Goal: Task Accomplishment & Management: Manage account settings

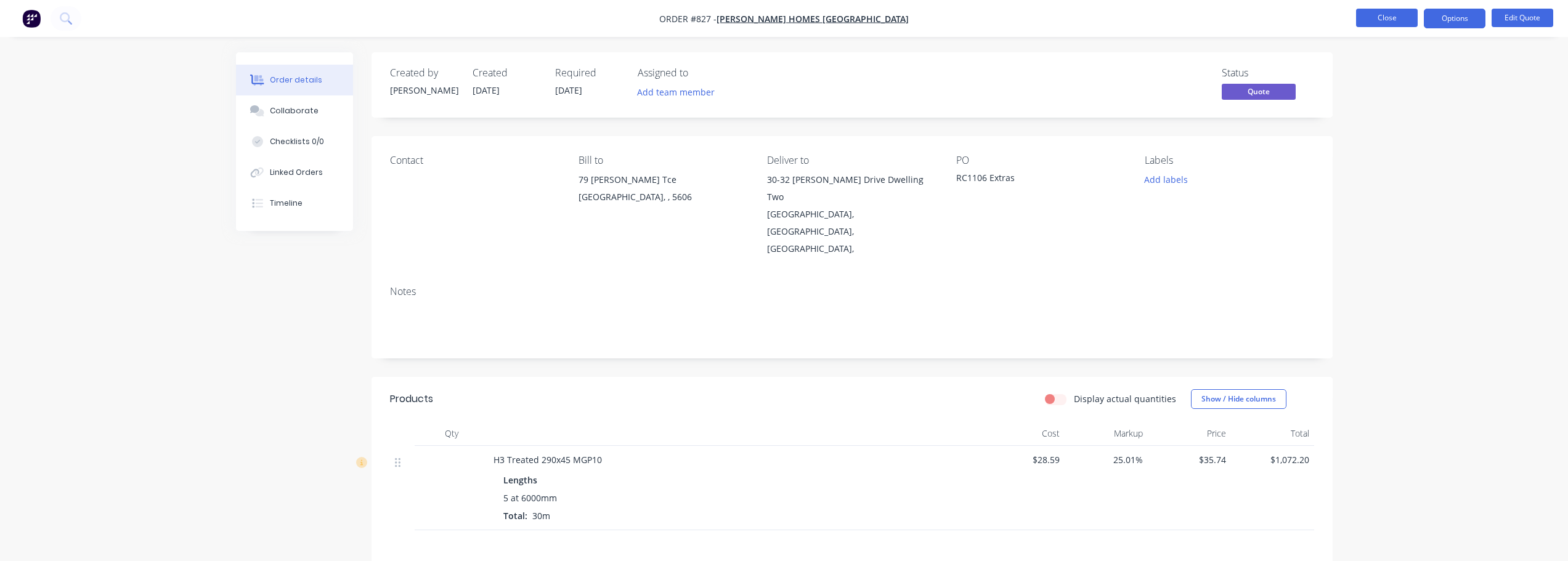
click at [1371, 11] on button "Close" at bounding box center [1387, 18] width 62 height 18
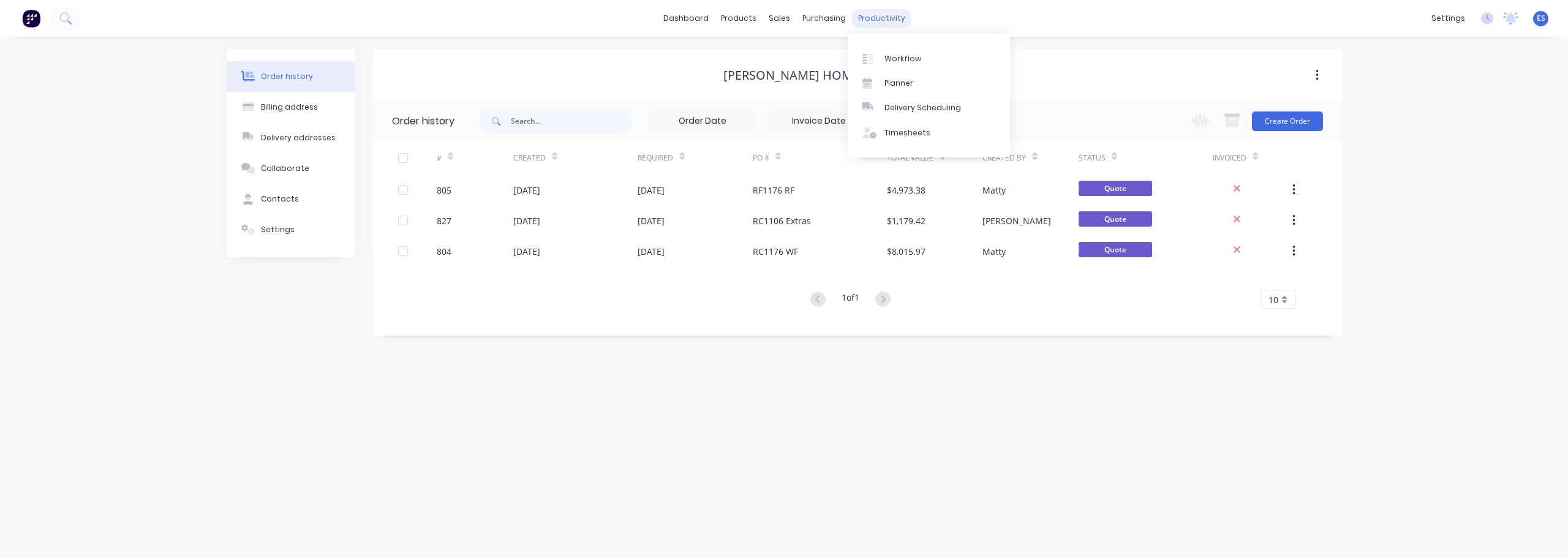
click at [884, 18] on div "productivity" at bounding box center [881, 18] width 59 height 18
click at [905, 59] on div "Workflow" at bounding box center [902, 58] width 37 height 11
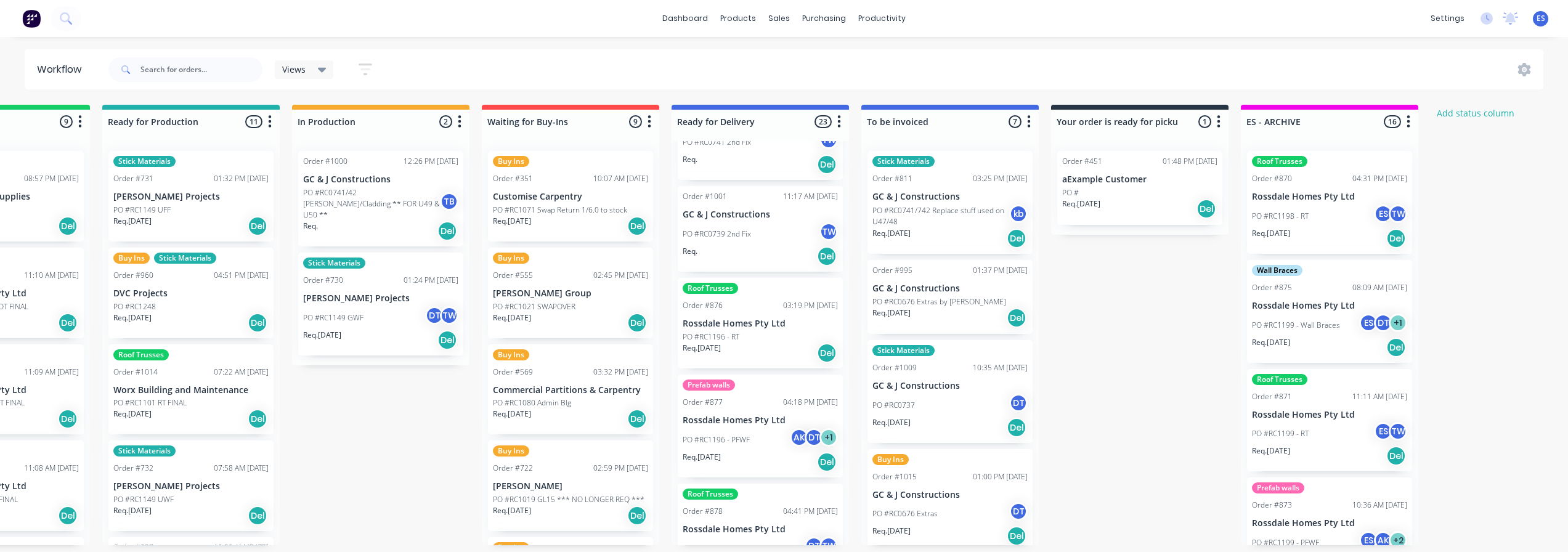
scroll to position [370, 0]
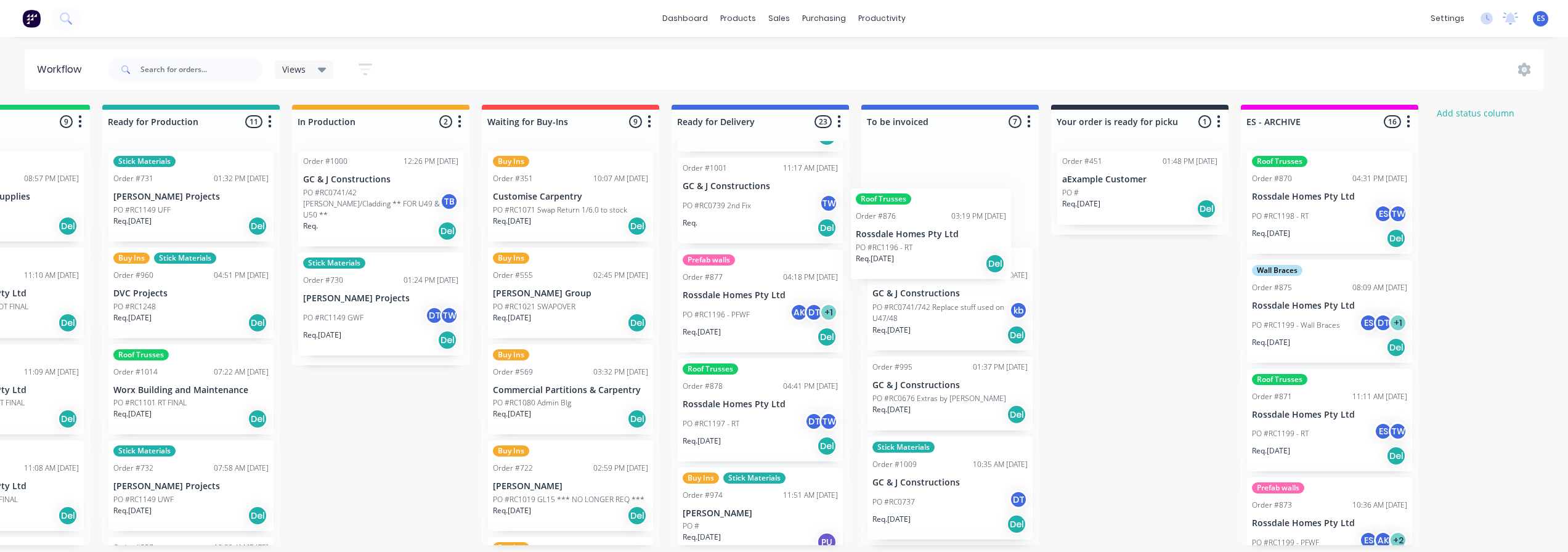
drag, startPoint x: 716, startPoint y: 296, endPoint x: 893, endPoint y: 247, distance: 183.7
click at [893, 247] on div "Submitted 19 Status colour #273444 hex #273444 Save Cancel Summaries Total orde…" at bounding box center [613, 325] width 2232 height 441
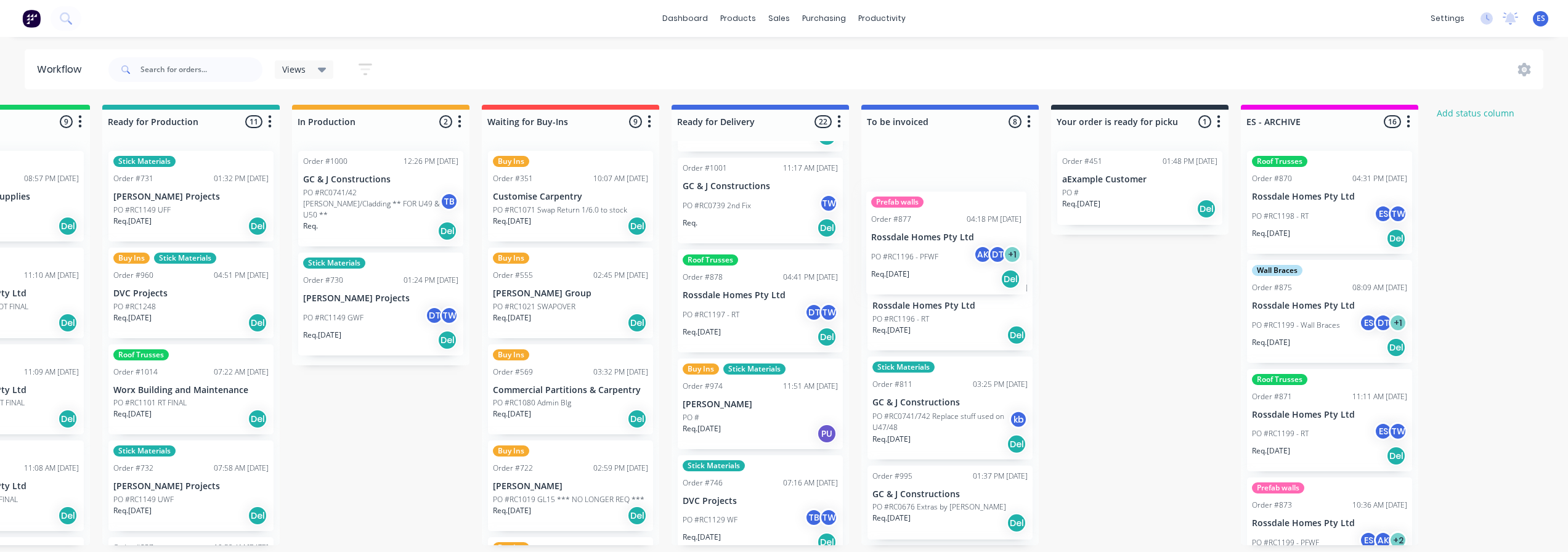
drag, startPoint x: 717, startPoint y: 318, endPoint x: 868, endPoint y: 280, distance: 155.7
click at [908, 269] on div "Submitted 19 Status colour #273444 hex #273444 Save Cancel Summaries Total orde…" at bounding box center [613, 325] width 2232 height 441
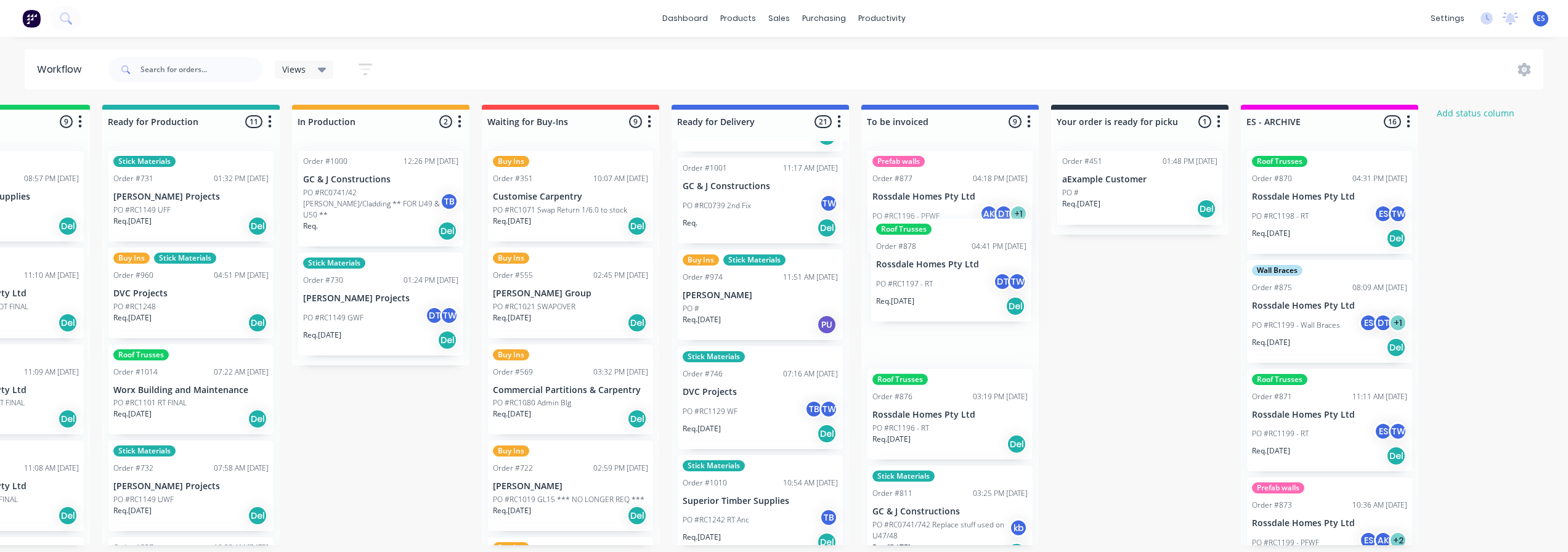
drag, startPoint x: 731, startPoint y: 311, endPoint x: 865, endPoint y: 305, distance: 134.1
click at [929, 289] on div "Submitted 19 Status colour #273444 hex #273444 Save Cancel Summaries Total orde…" at bounding box center [613, 325] width 2232 height 441
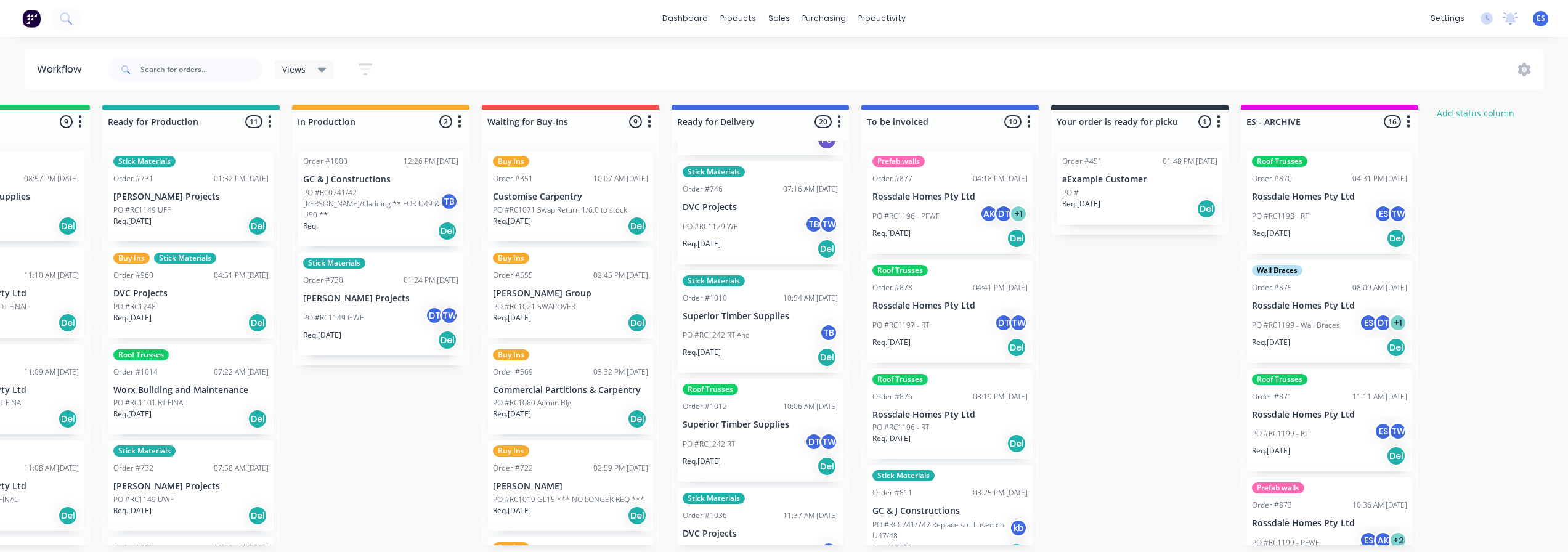
scroll to position [551, 0]
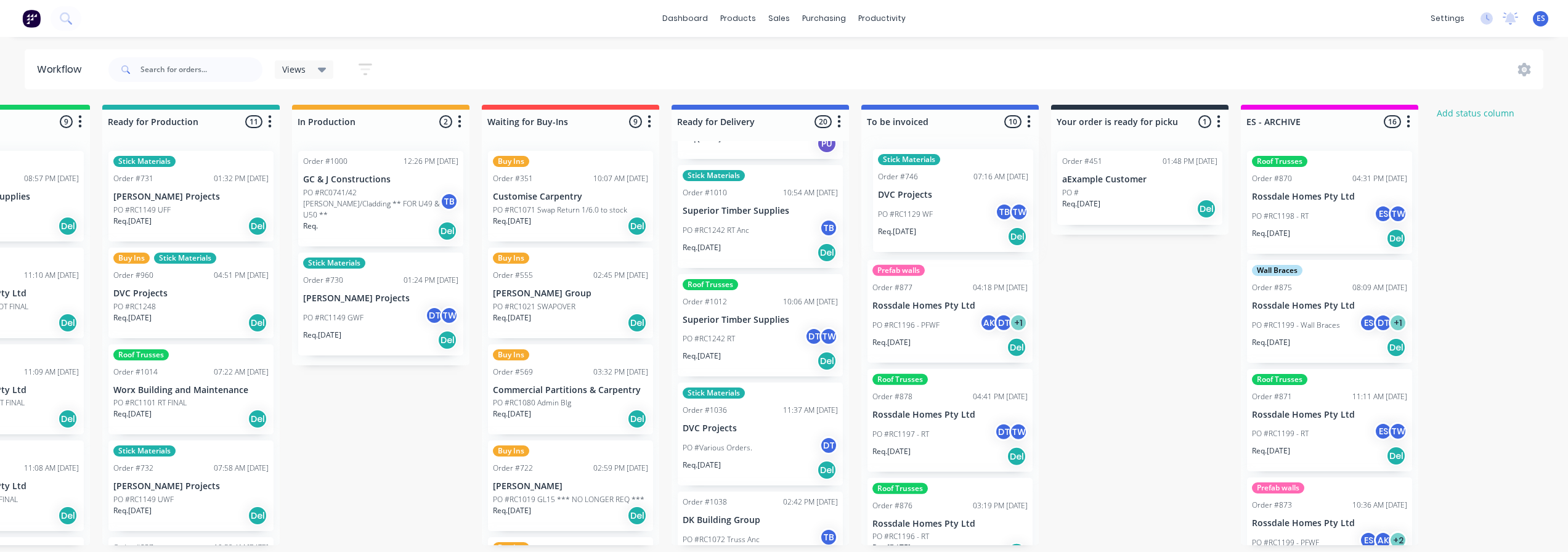
drag, startPoint x: 713, startPoint y: 228, endPoint x: 914, endPoint y: 226, distance: 201.0
click at [914, 226] on div "Submitted 19 Status colour #273444 hex #273444 Save Cancel Summaries Total orde…" at bounding box center [613, 325] width 2232 height 441
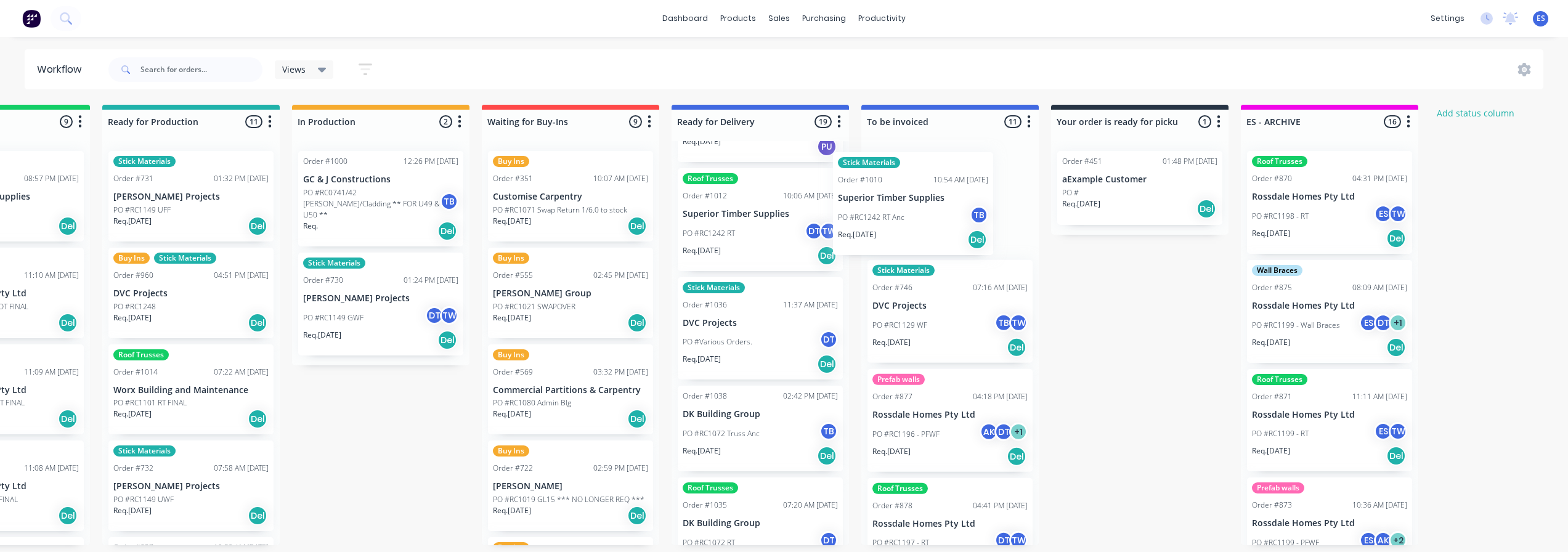
drag, startPoint x: 839, startPoint y: 226, endPoint x: 880, endPoint y: 223, distance: 41.1
click at [880, 223] on div "Submitted 19 Status colour #273444 hex #273444 Save Cancel Summaries Total orde…" at bounding box center [613, 325] width 2232 height 441
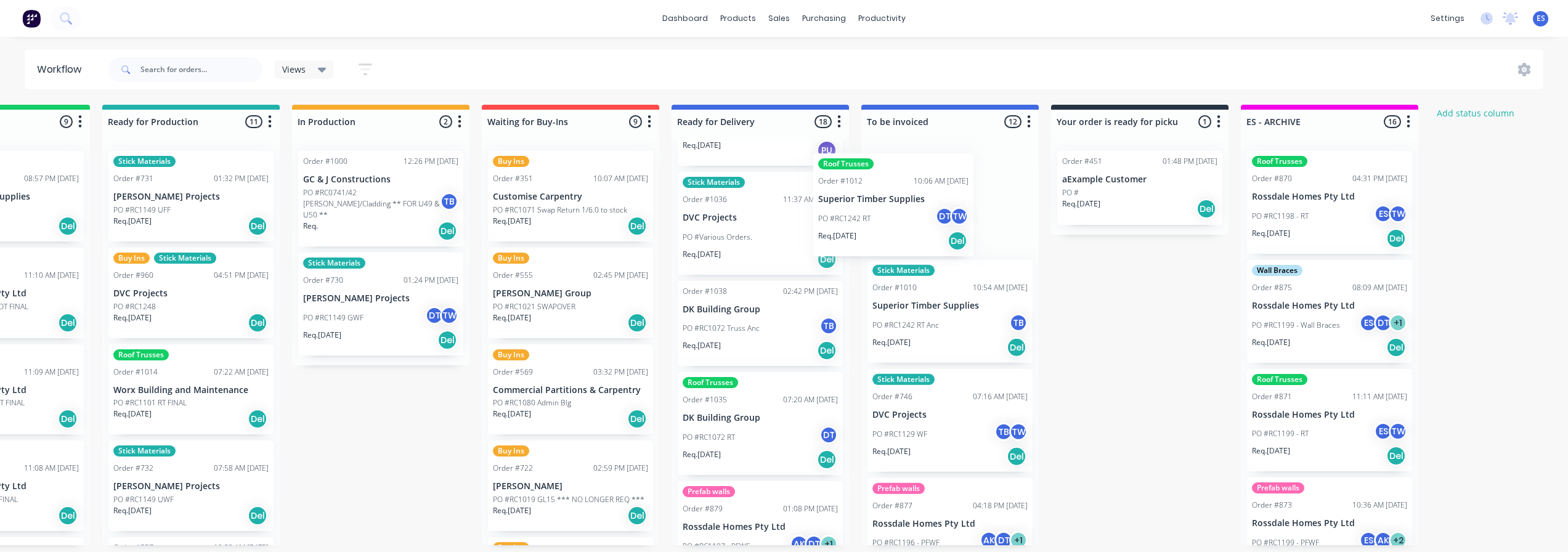
drag, startPoint x: 734, startPoint y: 223, endPoint x: 879, endPoint y: 218, distance: 145.1
click at [879, 218] on div "Submitted 19 Status colour #273444 hex #273444 Save Cancel Summaries Total orde…" at bounding box center [613, 325] width 2232 height 441
click at [739, 226] on div "PO #Various Orders. DT" at bounding box center [761, 238] width 155 height 23
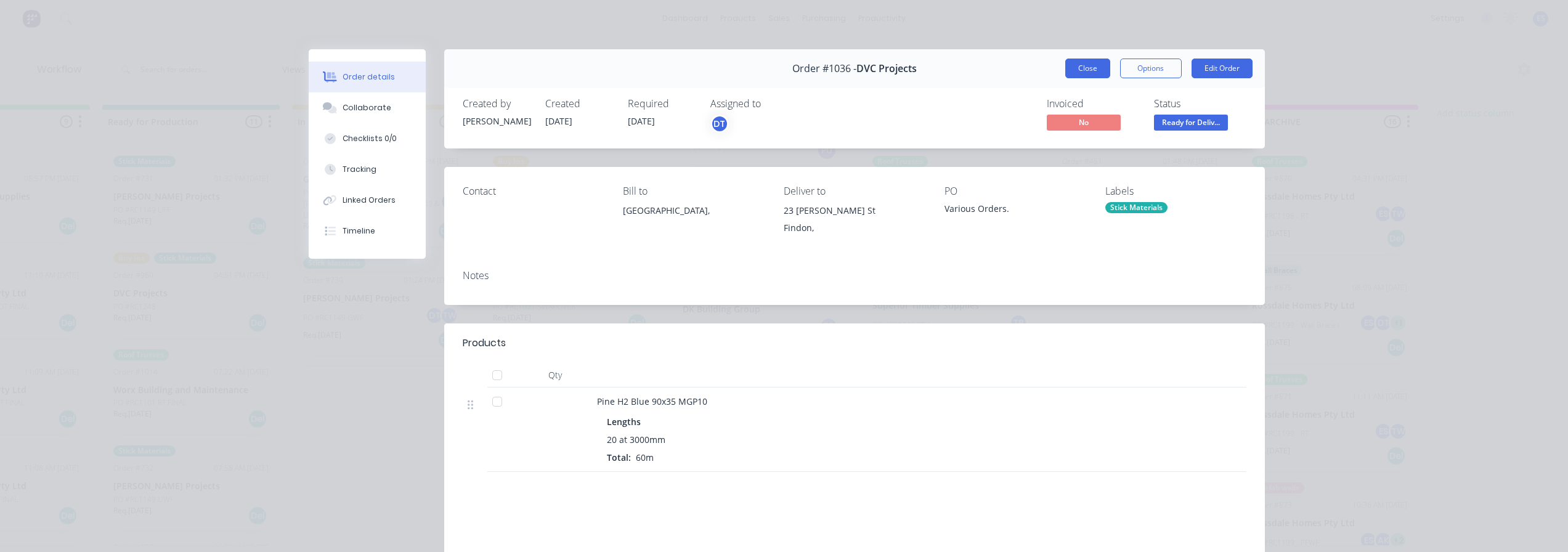
click at [1082, 75] on button "Close" at bounding box center [1087, 69] width 45 height 20
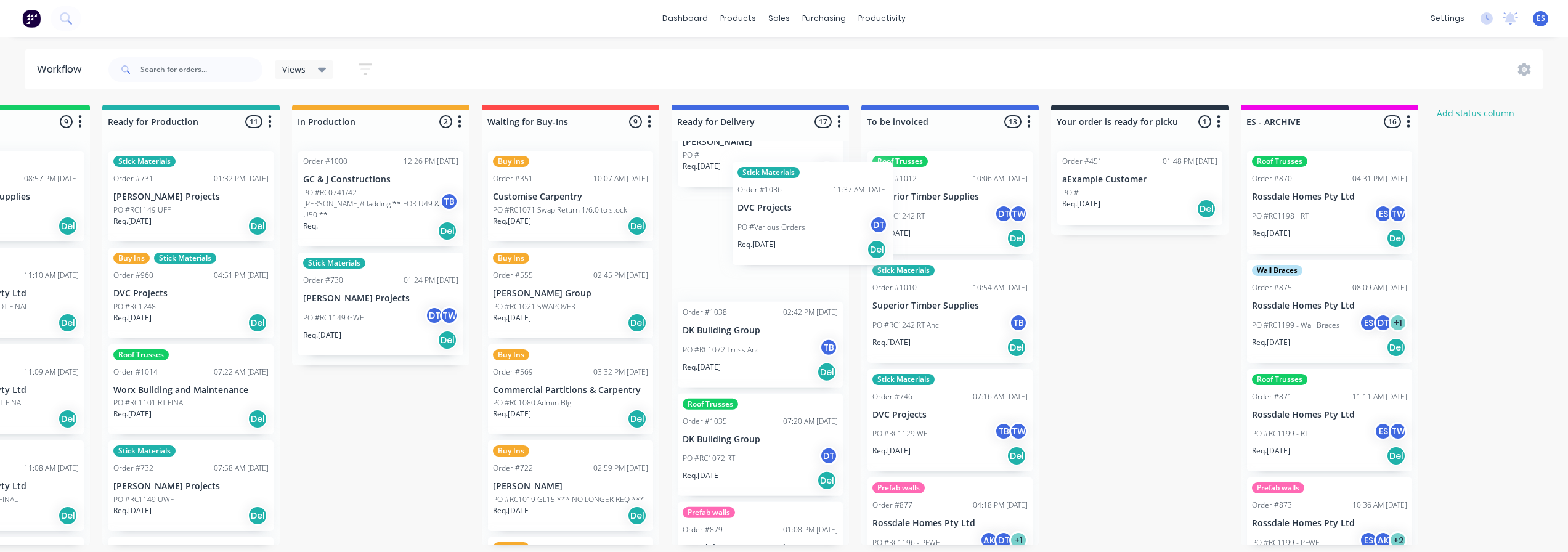
scroll to position [517, 0]
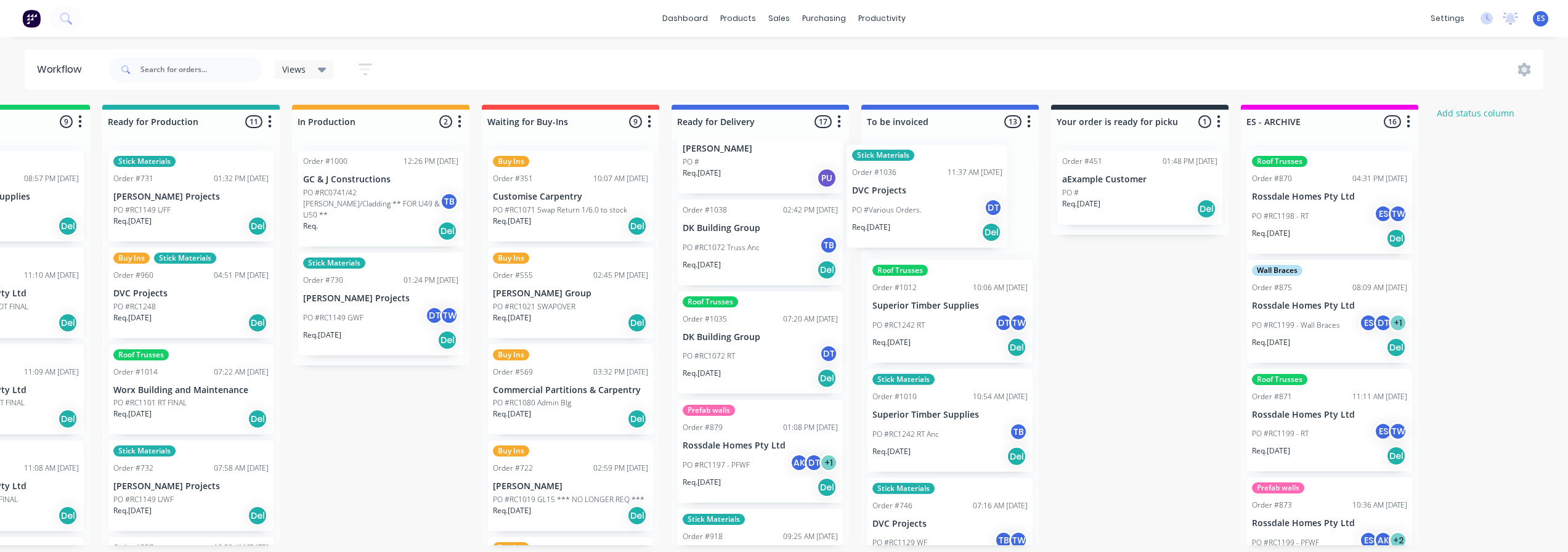
drag, startPoint x: 754, startPoint y: 236, endPoint x: 908, endPoint y: 219, distance: 154.9
click at [908, 219] on div "Submitted 19 Status colour #273444 hex #273444 Save Cancel Summaries Total orde…" at bounding box center [613, 325] width 2232 height 441
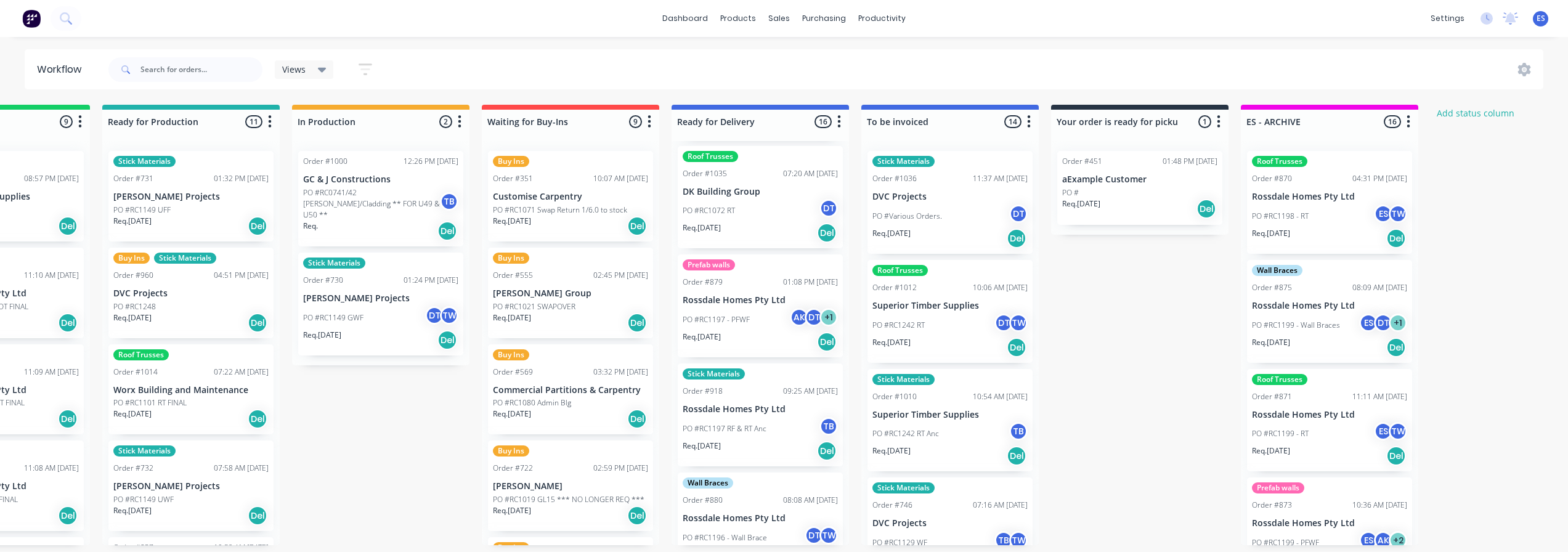
scroll to position [702, 0]
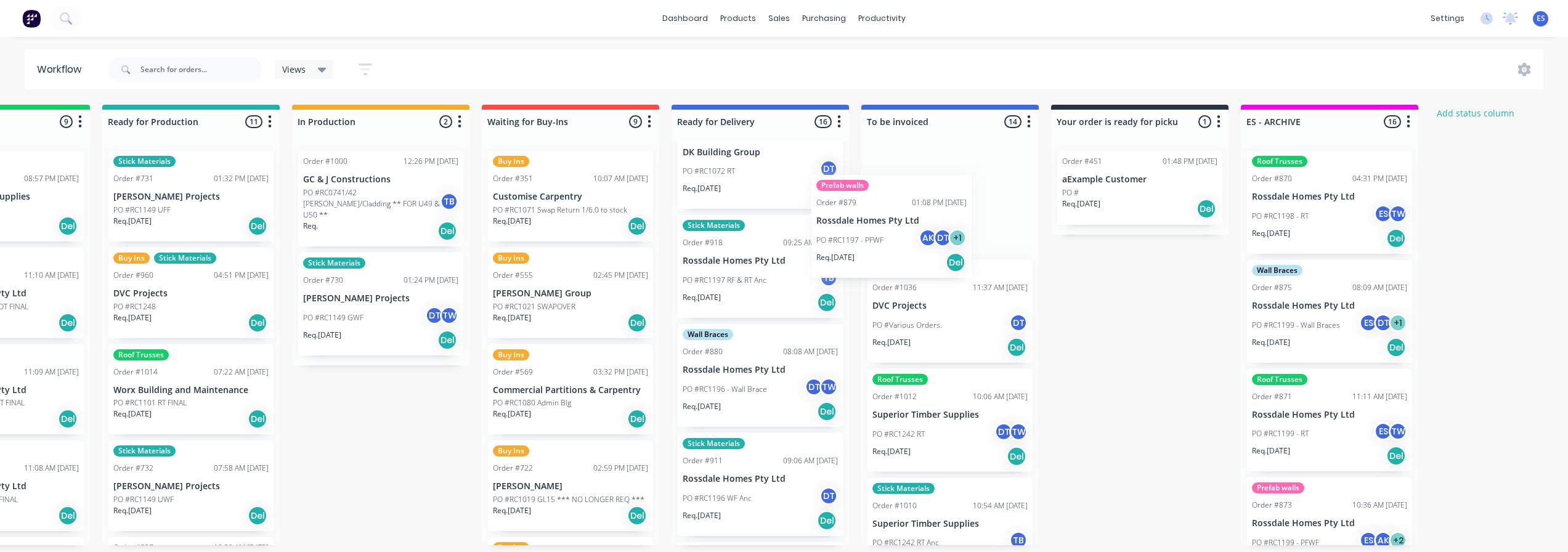
drag, startPoint x: 722, startPoint y: 284, endPoint x: 863, endPoint y: 253, distance: 144.4
click at [863, 253] on div "Submitted 19 Status colour #273444 hex #273444 Save Cancel Summaries Total orde…" at bounding box center [613, 325] width 2232 height 441
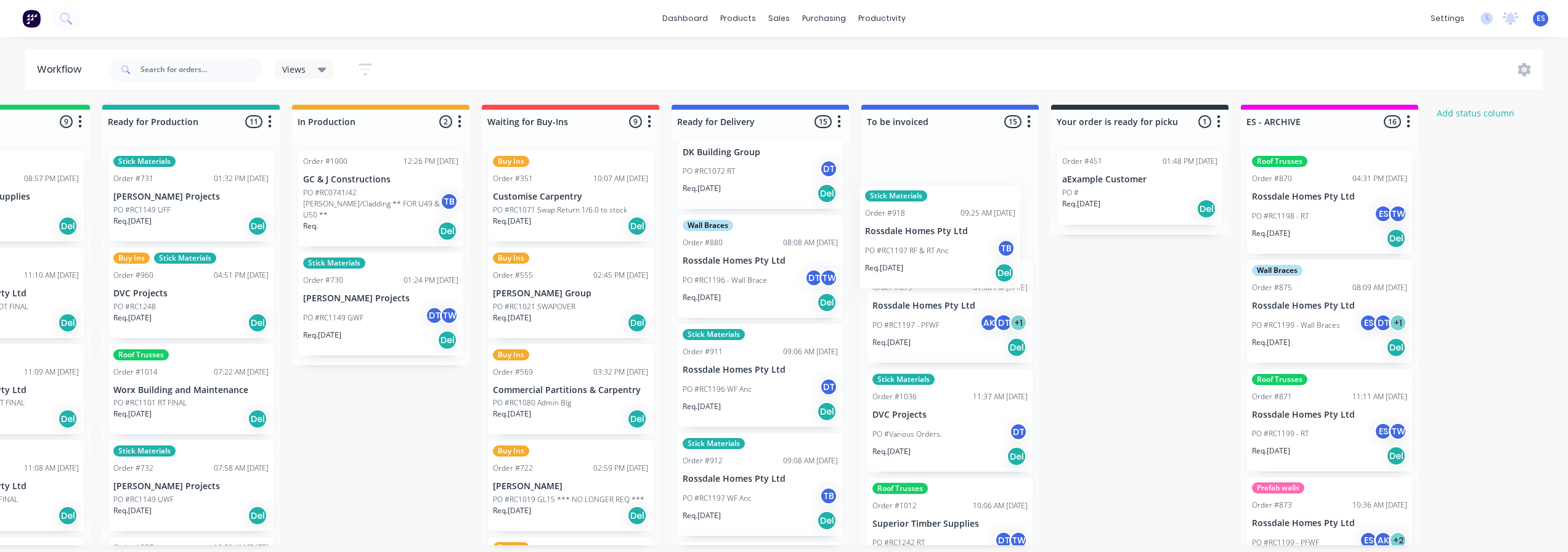
drag, startPoint x: 730, startPoint y: 279, endPoint x: 912, endPoint y: 258, distance: 183.2
click at [916, 258] on div "Submitted 19 Status colour #273444 hex #273444 Save Cancel Summaries Total orde…" at bounding box center [613, 325] width 2232 height 441
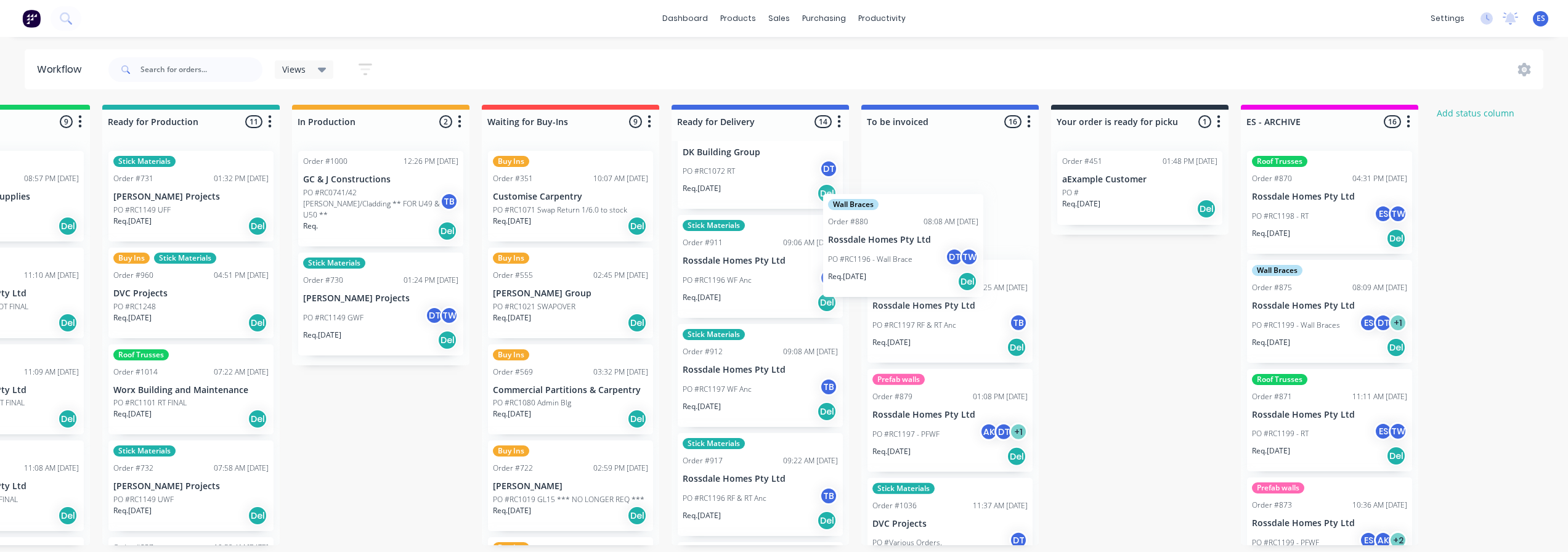
drag, startPoint x: 870, startPoint y: 264, endPoint x: 893, endPoint y: 263, distance: 23.0
click at [893, 263] on div "Submitted 19 Status colour #273444 hex #273444 Save Cancel Summaries Total orde…" at bounding box center [613, 325] width 2232 height 441
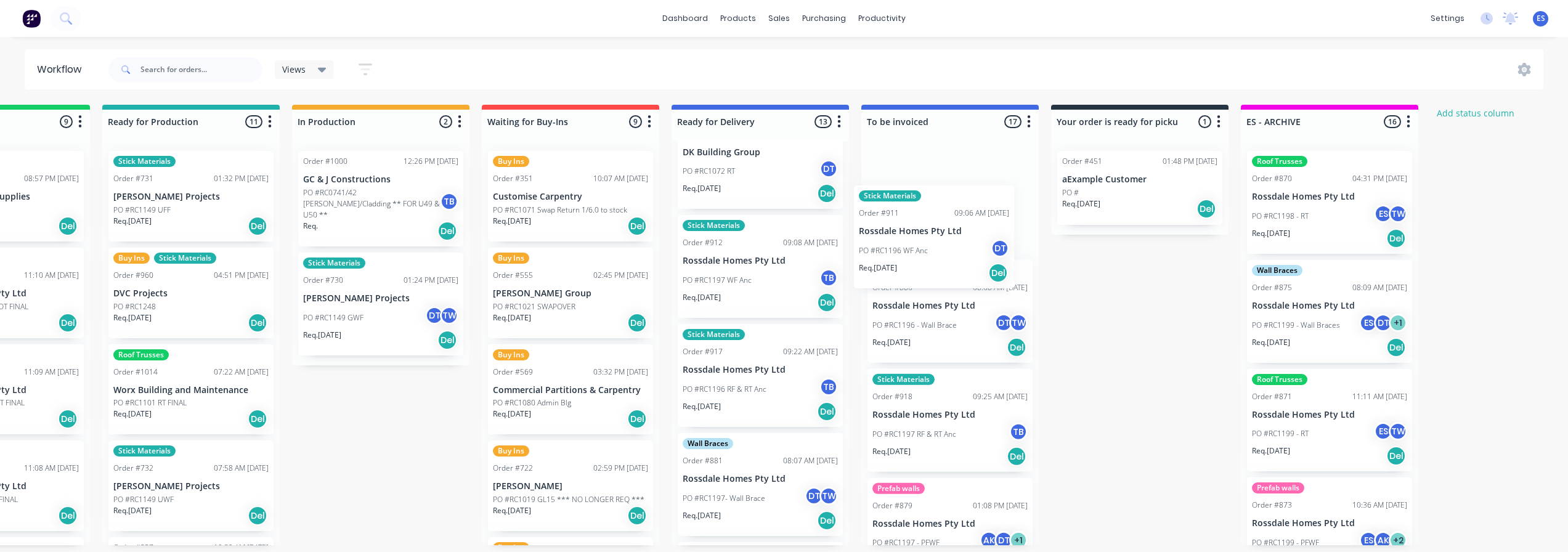
drag, startPoint x: 742, startPoint y: 279, endPoint x: 932, endPoint y: 259, distance: 191.0
click at [932, 259] on div "Submitted 19 Status colour #273444 hex #273444 Save Cancel Summaries Total orde…" at bounding box center [613, 325] width 2232 height 441
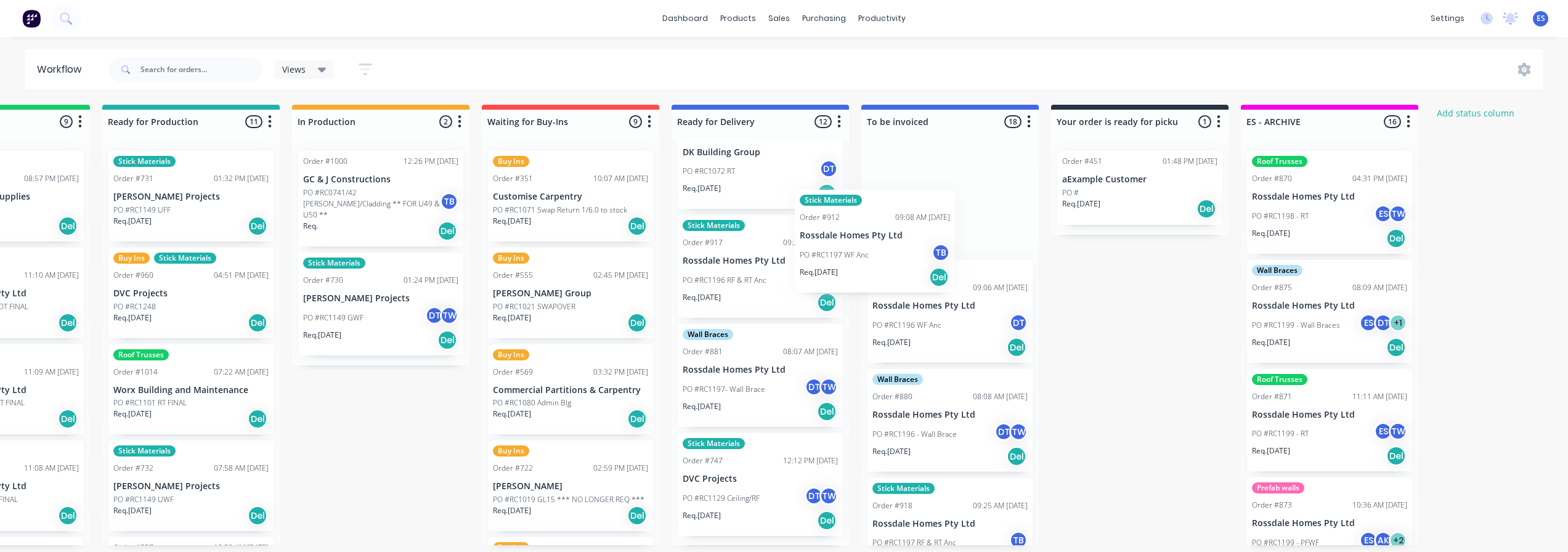
drag, startPoint x: 732, startPoint y: 278, endPoint x: 891, endPoint y: 258, distance: 160.3
click at [891, 258] on div "Submitted 19 Status colour #273444 hex #273444 Save Cancel Summaries Total orde…" at bounding box center [613, 325] width 2232 height 441
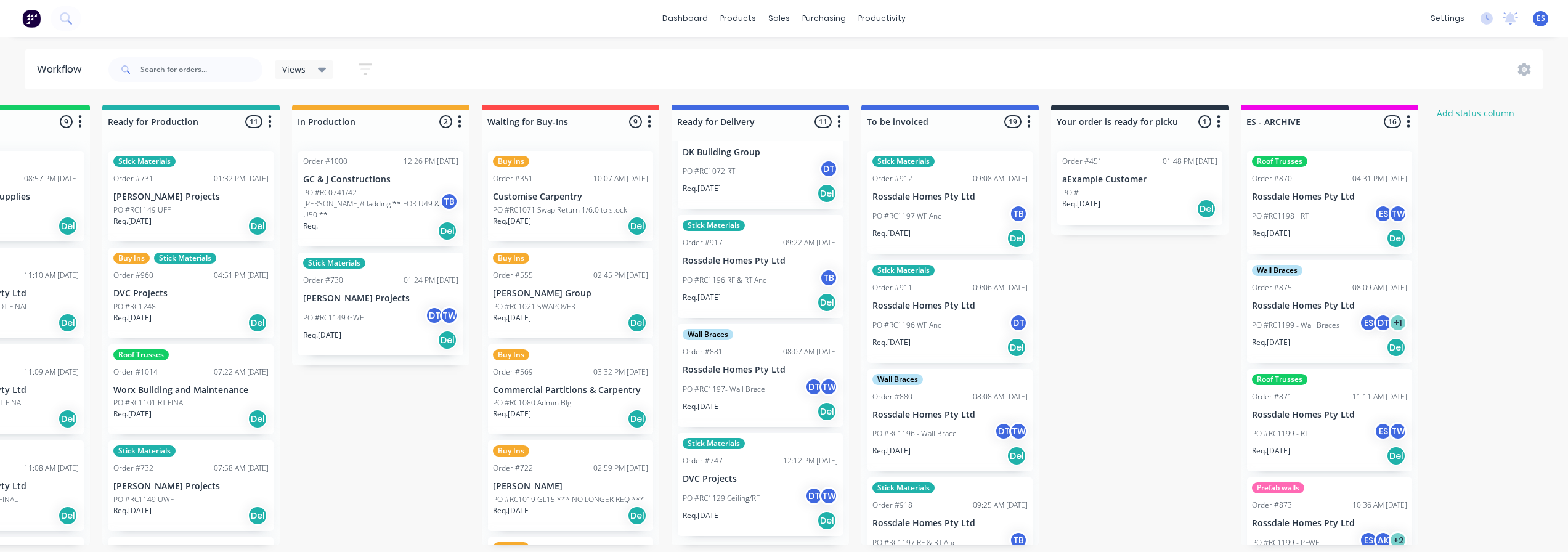
scroll to position [683, 0]
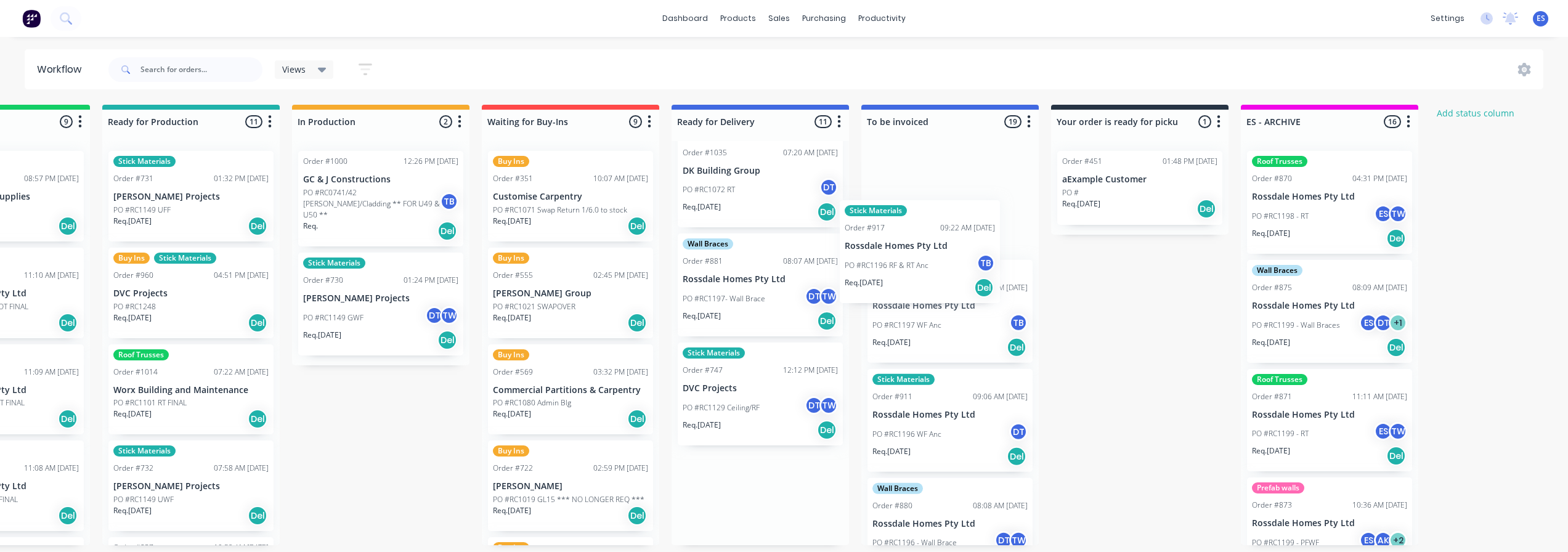
drag, startPoint x: 789, startPoint y: 287, endPoint x: 899, endPoint y: 271, distance: 111.2
click at [899, 271] on div "Submitted 19 Status colour #273444 hex #273444 Save Cancel Summaries Total orde…" at bounding box center [613, 325] width 2232 height 441
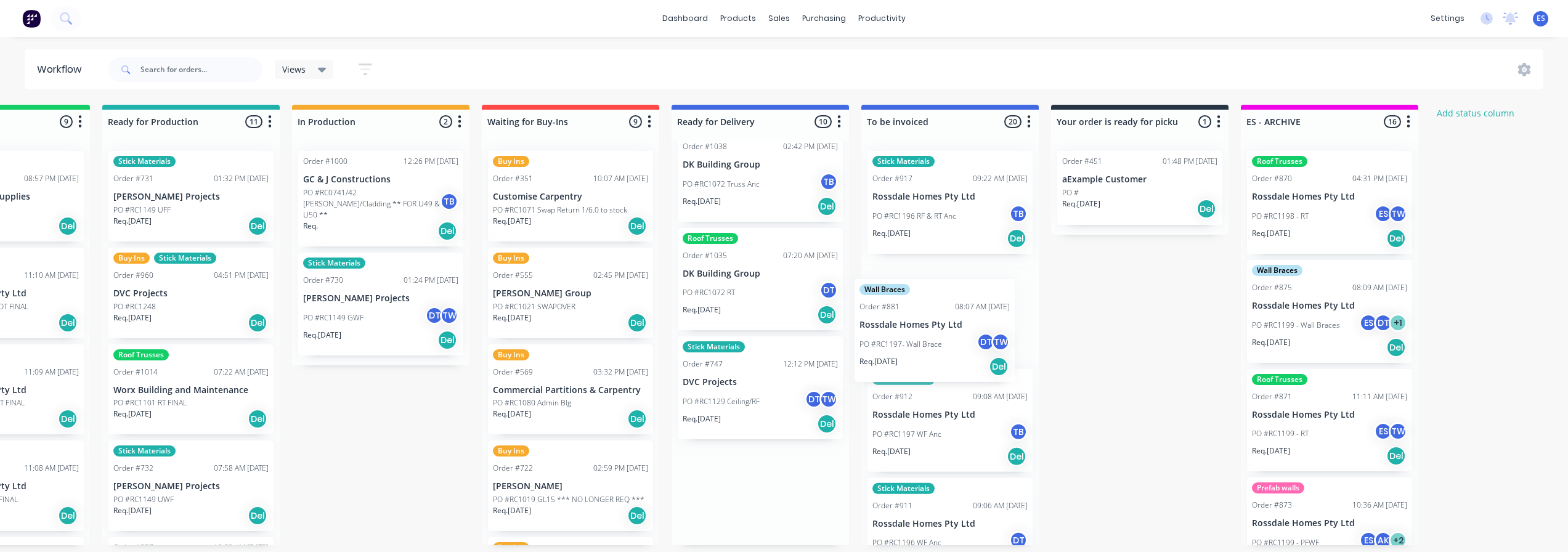
drag, startPoint x: 721, startPoint y: 292, endPoint x: 907, endPoint y: 273, distance: 187.0
click at [907, 273] on div "Submitted 19 Status colour #273444 hex #273444 Save Cancel Summaries Total orde…" at bounding box center [613, 325] width 2232 height 441
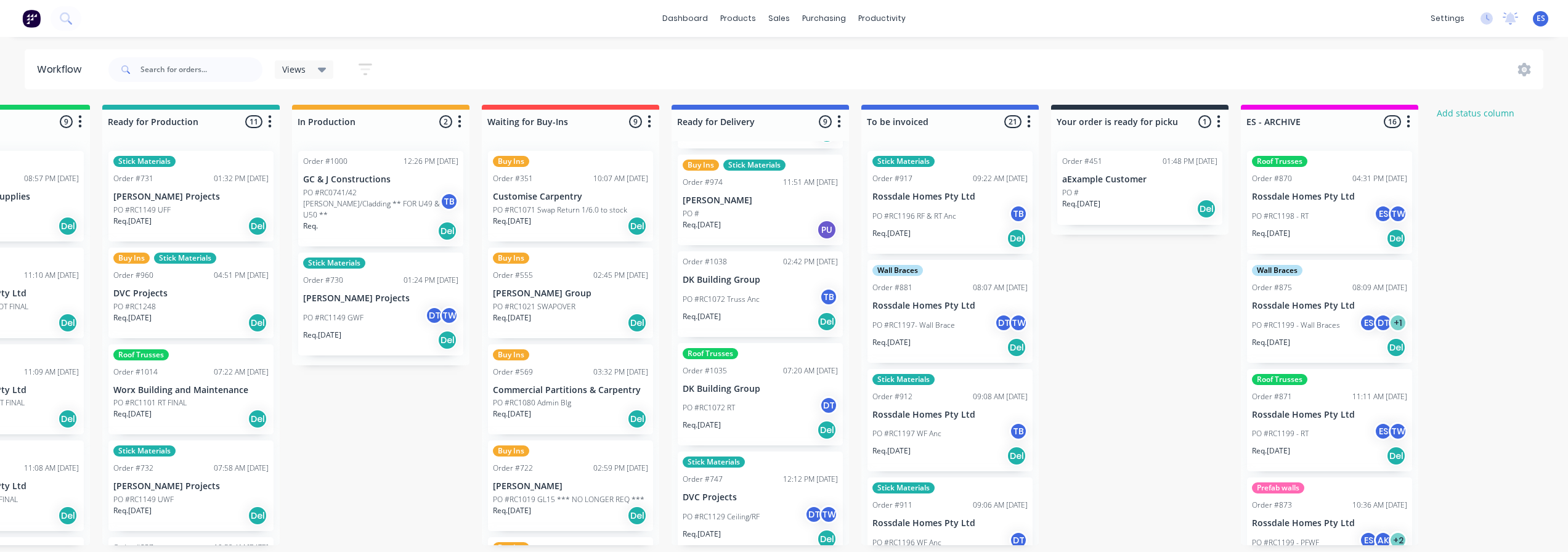
scroll to position [3, 493]
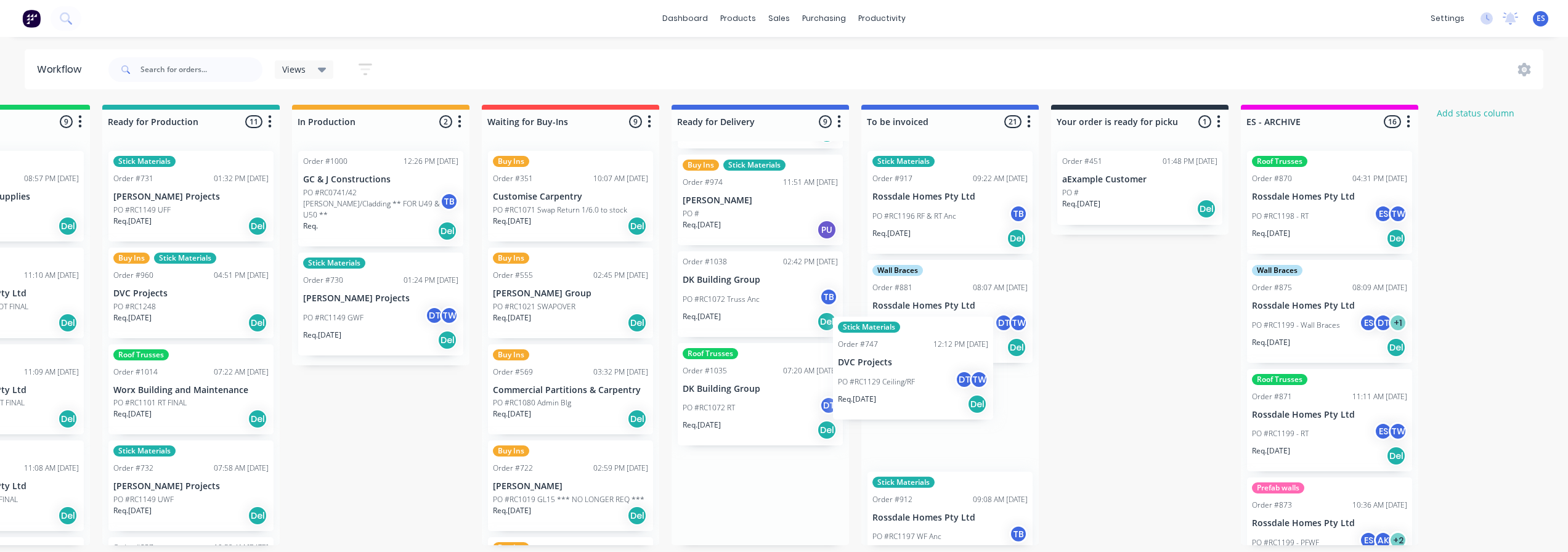
drag, startPoint x: 744, startPoint y: 503, endPoint x: 910, endPoint y: 369, distance: 213.3
click at [908, 374] on div "Submitted 19 Status colour #273444 hex #273444 Save Cancel Summaries Total orde…" at bounding box center [613, 325] width 2232 height 441
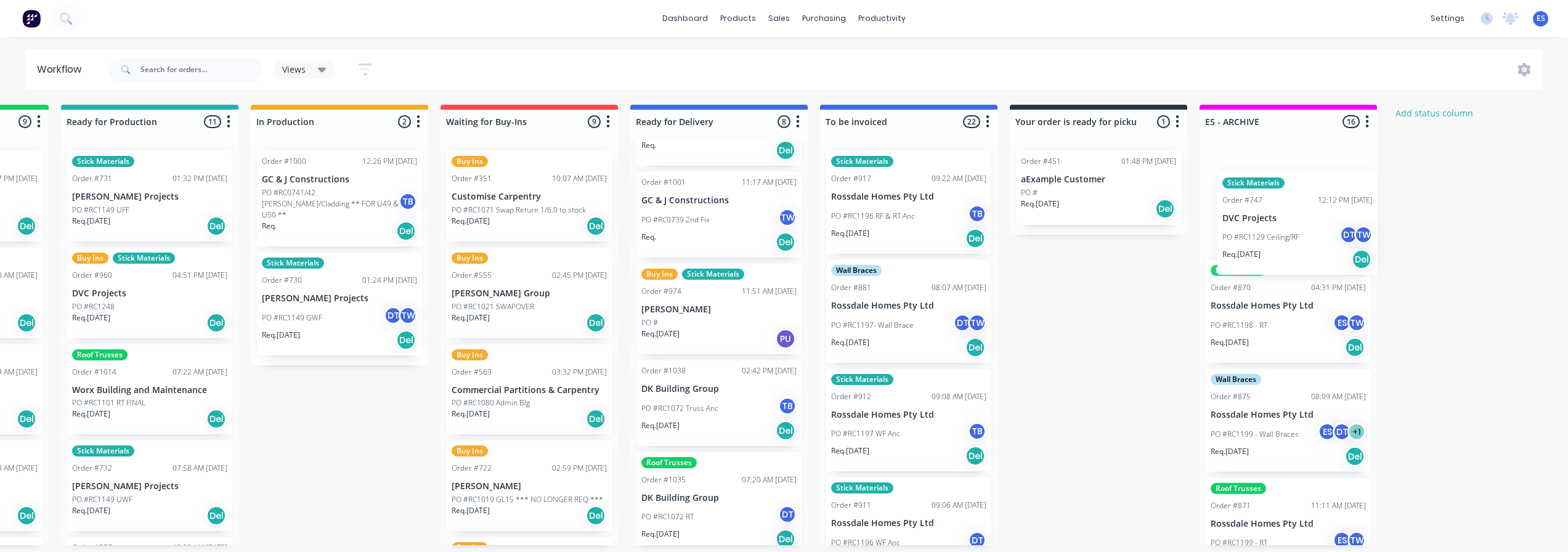
scroll to position [3, 557]
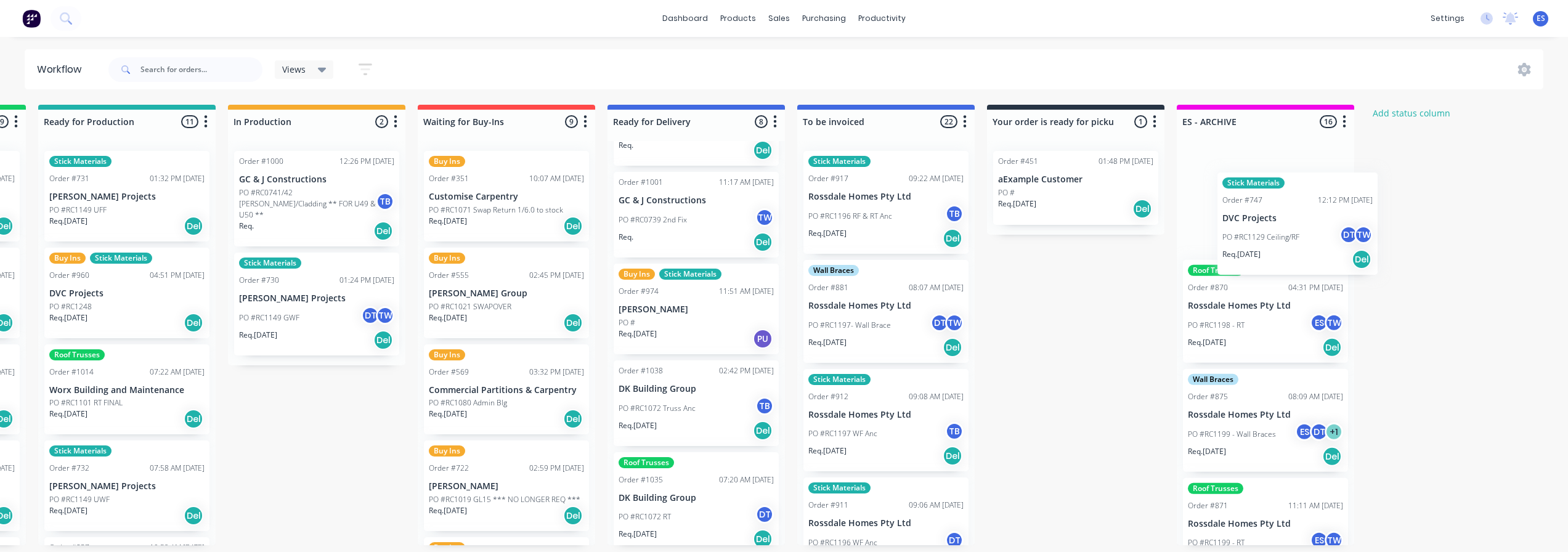
drag, startPoint x: 944, startPoint y: 427, endPoint x: 1268, endPoint y: 220, distance: 384.5
click at [1273, 220] on div "Submitted 19 Status colour #273444 hex #273444 Save Cancel Summaries Total orde…" at bounding box center [549, 325] width 2232 height 441
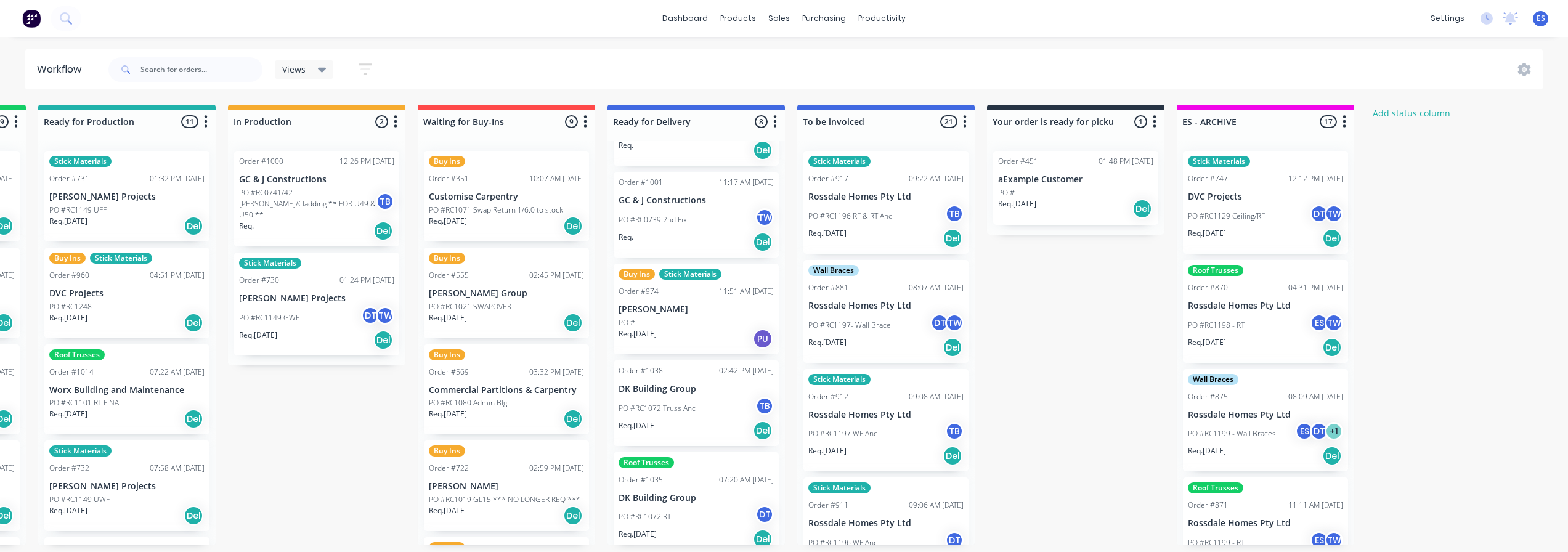
scroll to position [0, 557]
click at [1308, 257] on div "Assign team members" at bounding box center [1328, 255] width 124 height 25
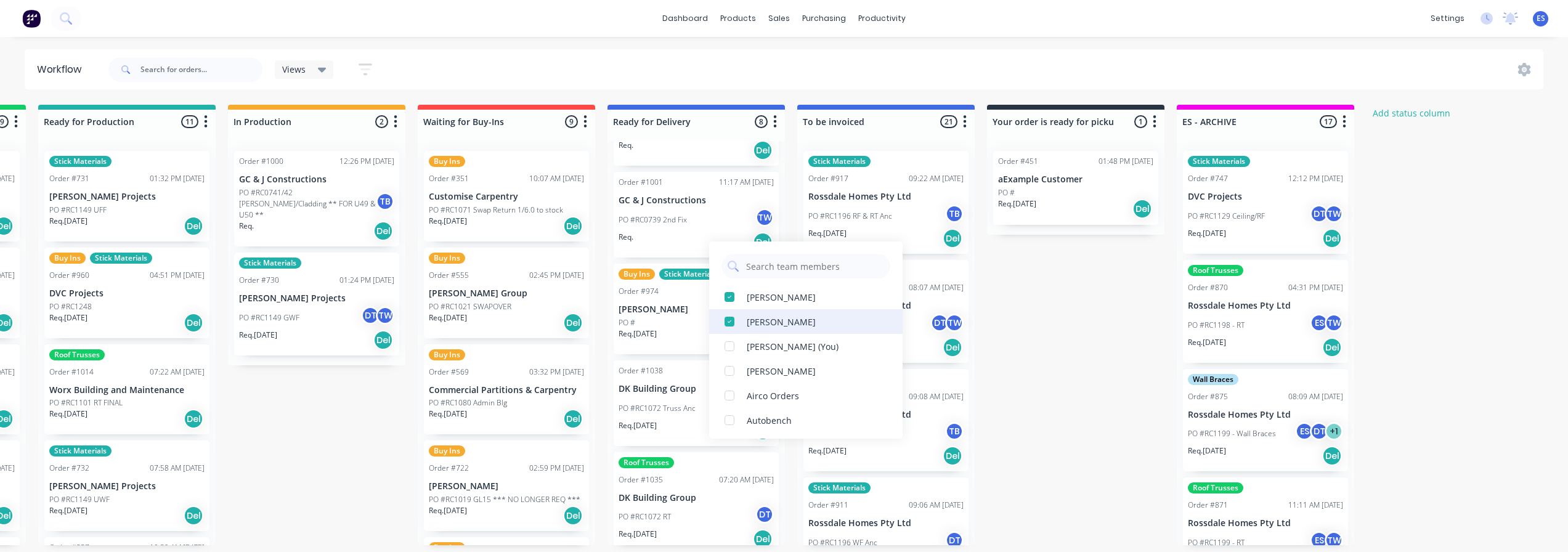
drag, startPoint x: 812, startPoint y: 345, endPoint x: 818, endPoint y: 340, distance: 7.8
click at [813, 343] on div "Emily Smyth (You)" at bounding box center [792, 346] width 92 height 13
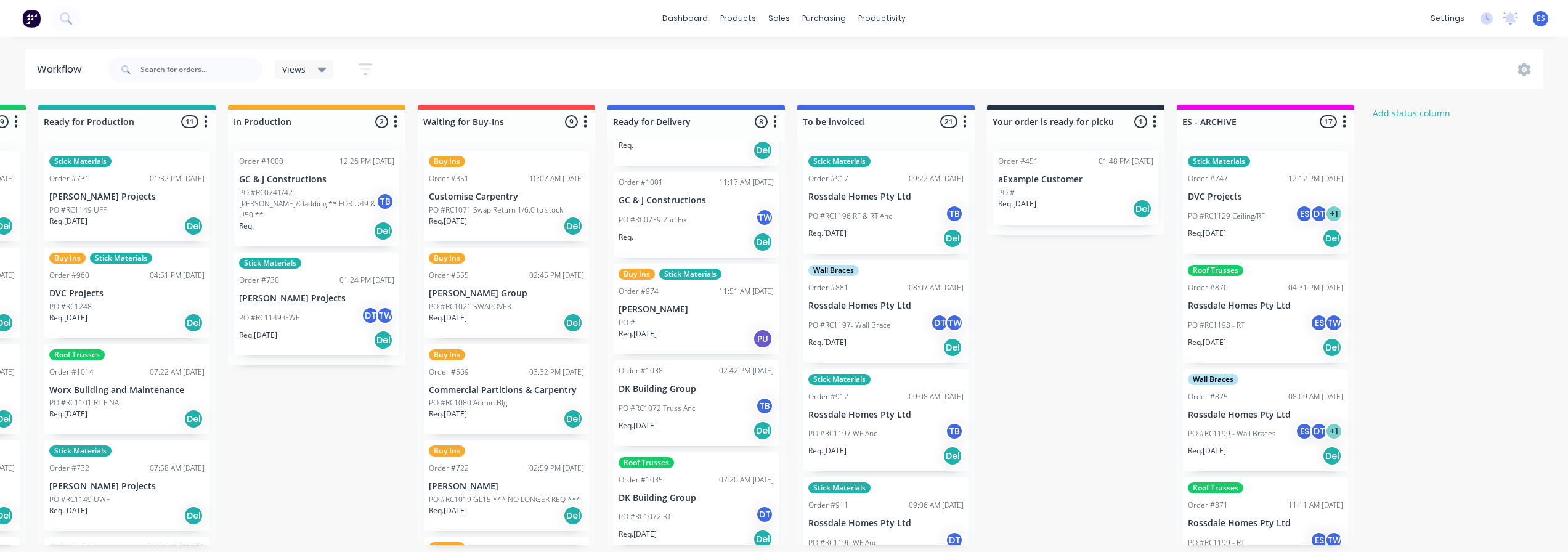
click at [1473, 236] on div "Submitted 19 Status colour #273444 hex #273444 Save Cancel Summaries Total orde…" at bounding box center [549, 325] width 2232 height 441
click at [906, 247] on div "Assign team members" at bounding box center [944, 243] width 124 height 25
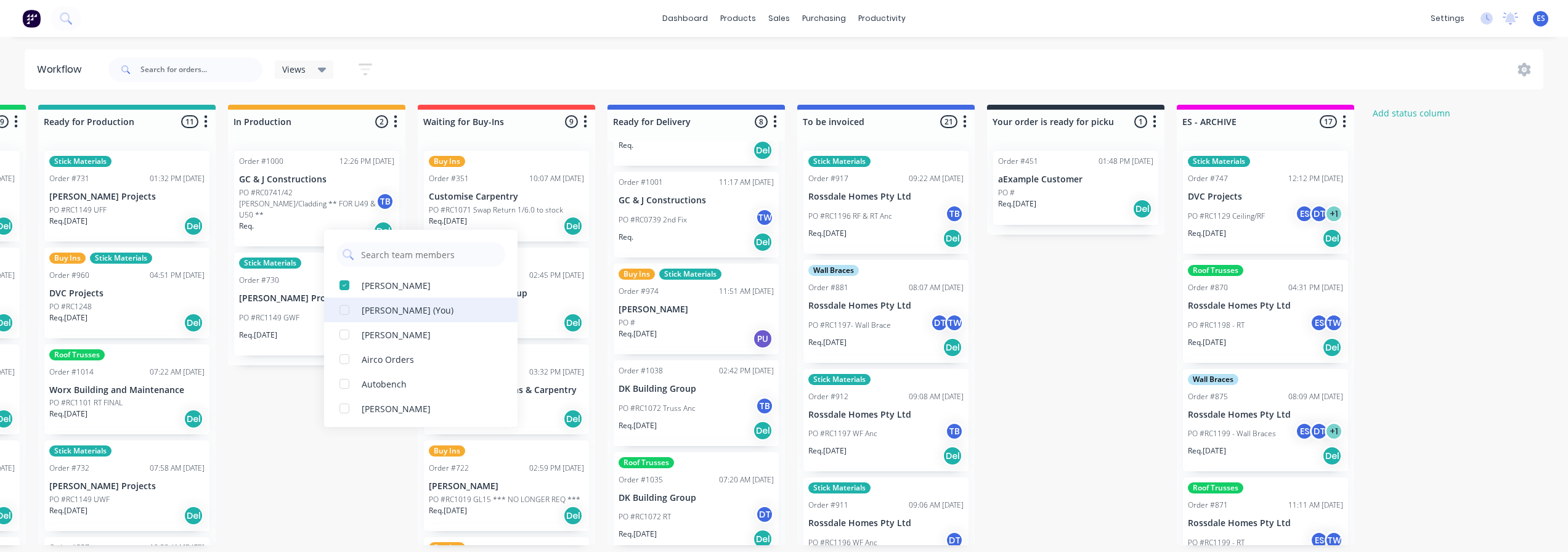
drag, startPoint x: 369, startPoint y: 314, endPoint x: 376, endPoint y: 313, distance: 7.1
click at [369, 314] on div "Emily Smyth (You)" at bounding box center [408, 309] width 92 height 13
drag, startPoint x: 1056, startPoint y: 302, endPoint x: 1048, endPoint y: 301, distance: 8.1
click at [1048, 301] on div "Submitted 19 Status colour #273444 hex #273444 Save Cancel Summaries Total orde…" at bounding box center [549, 325] width 2232 height 441
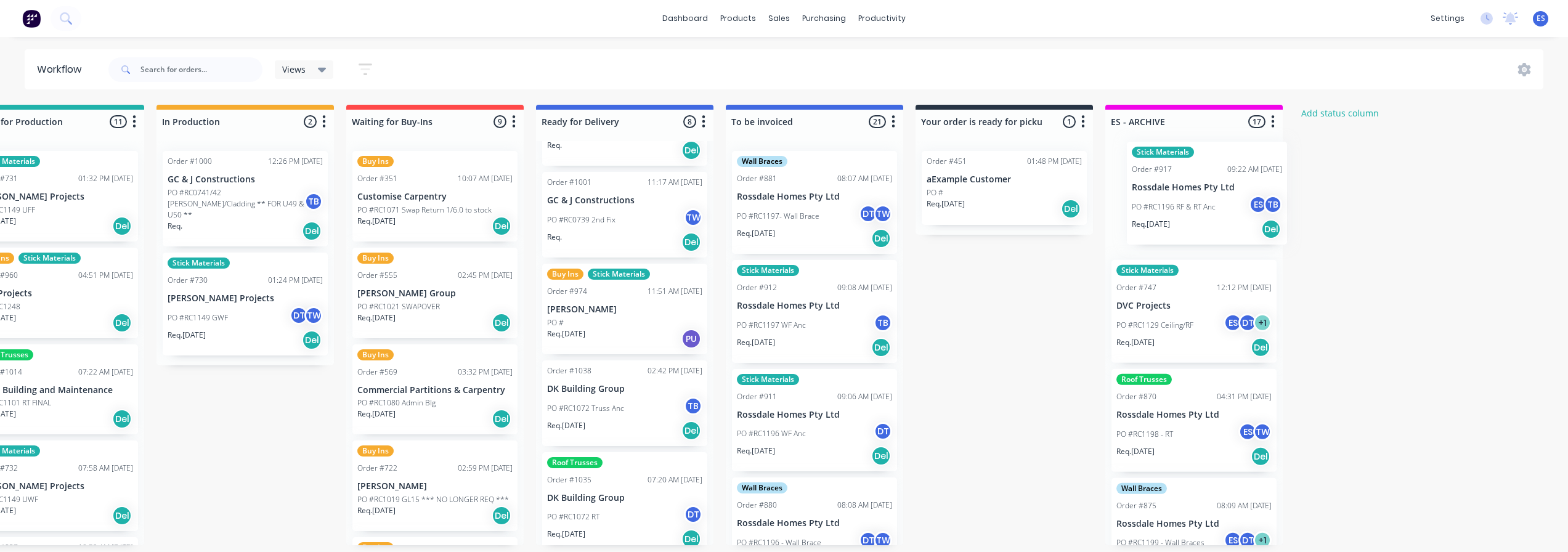
scroll to position [0, 635]
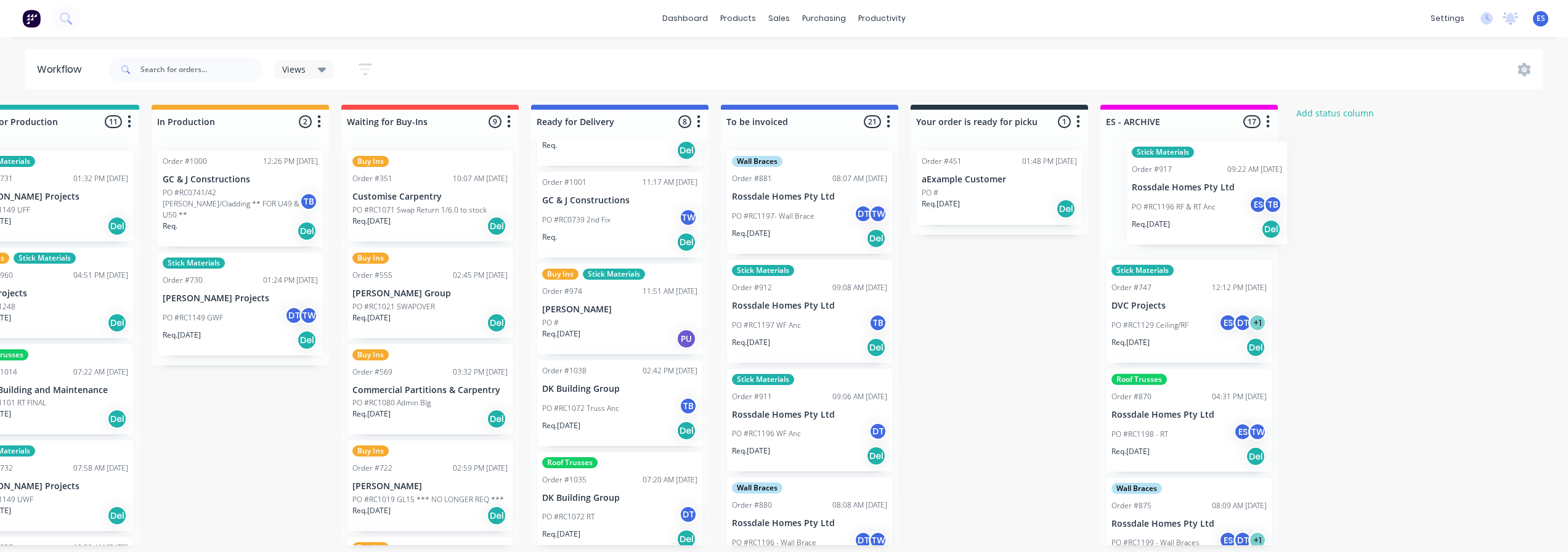
drag, startPoint x: 886, startPoint y: 233, endPoint x: 1214, endPoint y: 222, distance: 328.2
click at [1214, 222] on div "Submitted 19 Status colour #273444 hex #273444 Save Cancel Summaries Total orde…" at bounding box center [473, 325] width 2232 height 441
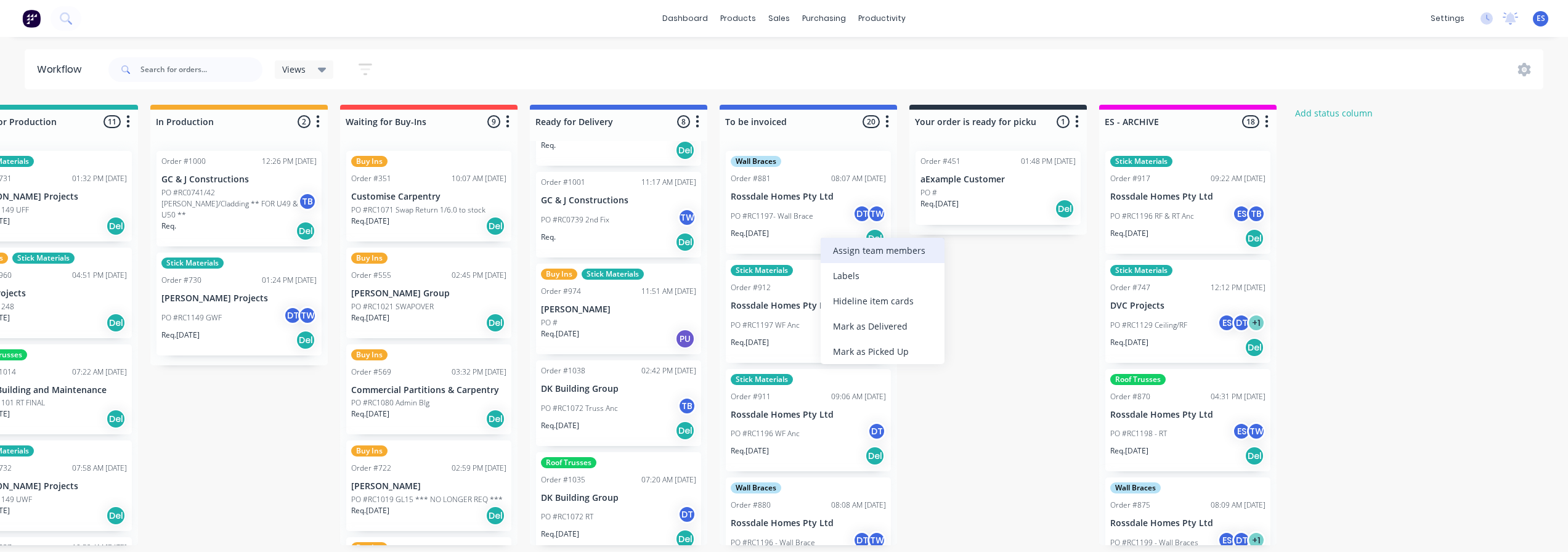
click at [847, 248] on div "Assign team members" at bounding box center [883, 250] width 124 height 25
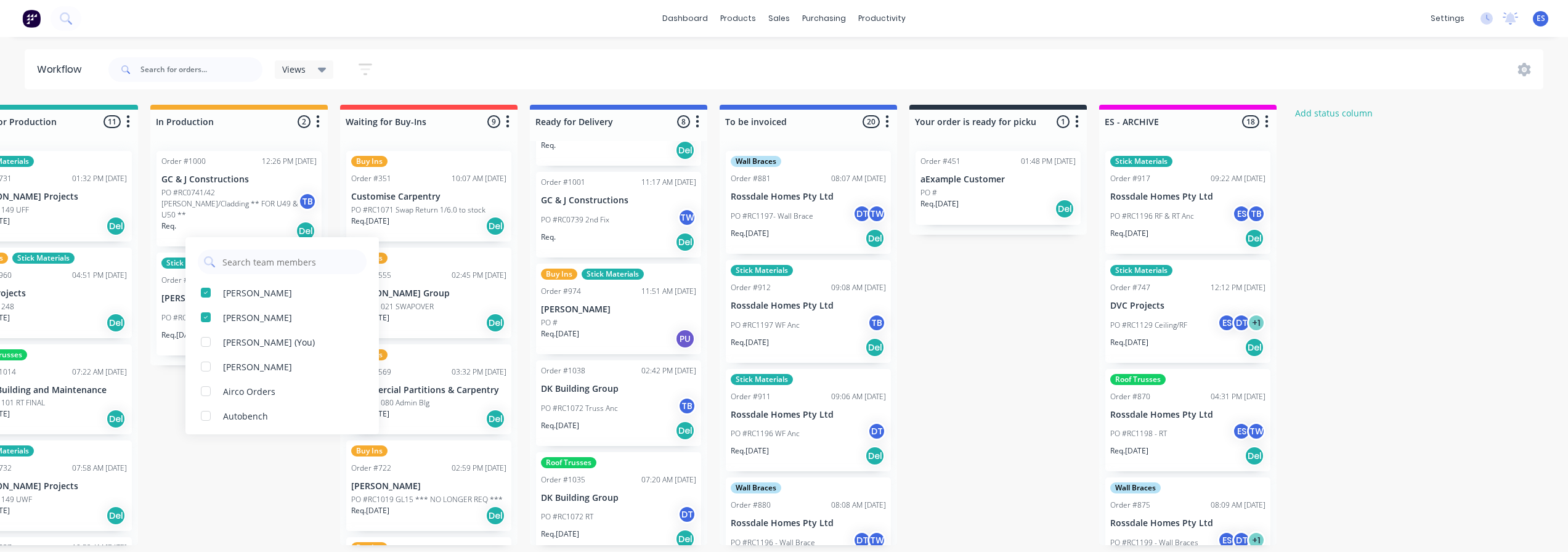
drag, startPoint x: 292, startPoint y: 349, endPoint x: 659, endPoint y: 332, distance: 367.4
click at [292, 349] on div "Emily Smyth (You)" at bounding box center [282, 341] width 193 height 24
click at [987, 331] on div "Submitted 19 Status colour #273444 hex #273444 Save Cancel Summaries Total orde…" at bounding box center [471, 325] width 2232 height 441
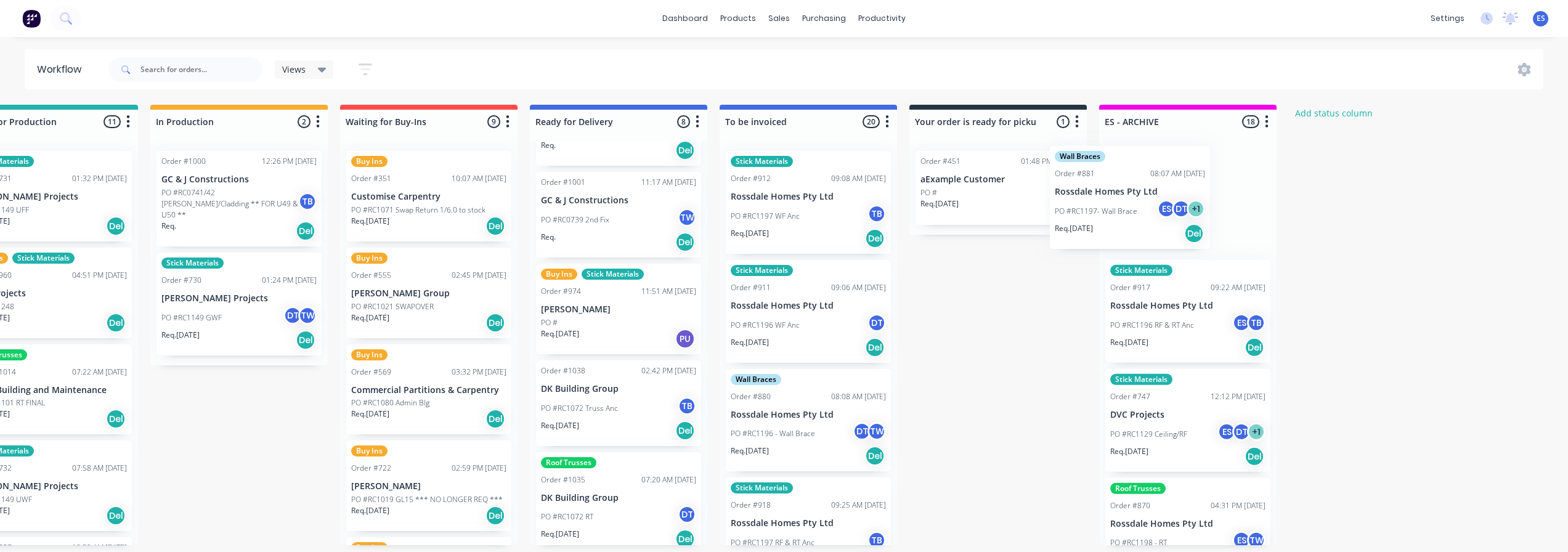
drag, startPoint x: 812, startPoint y: 220, endPoint x: 1148, endPoint y: 215, distance: 336.0
click at [1148, 215] on div "Submitted 19 Status colour #273444 hex #273444 Save Cancel Summaries Total orde…" at bounding box center [471, 325] width 2232 height 441
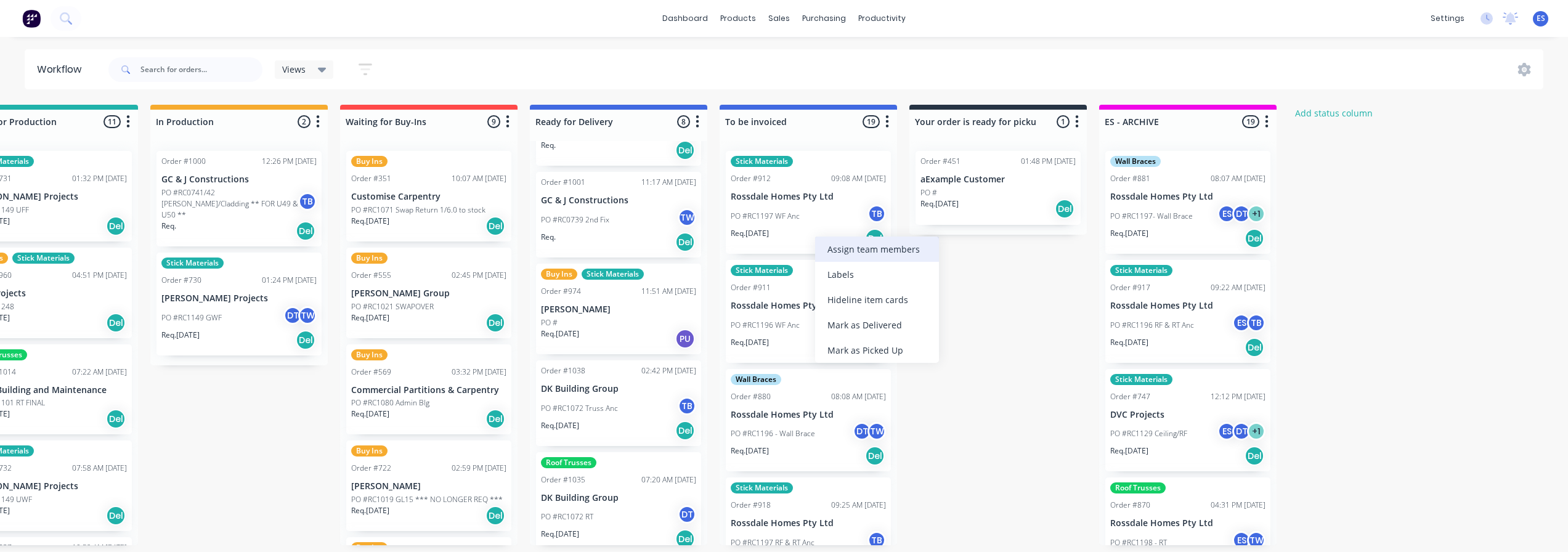
click at [864, 255] on div "Assign team members" at bounding box center [877, 249] width 124 height 25
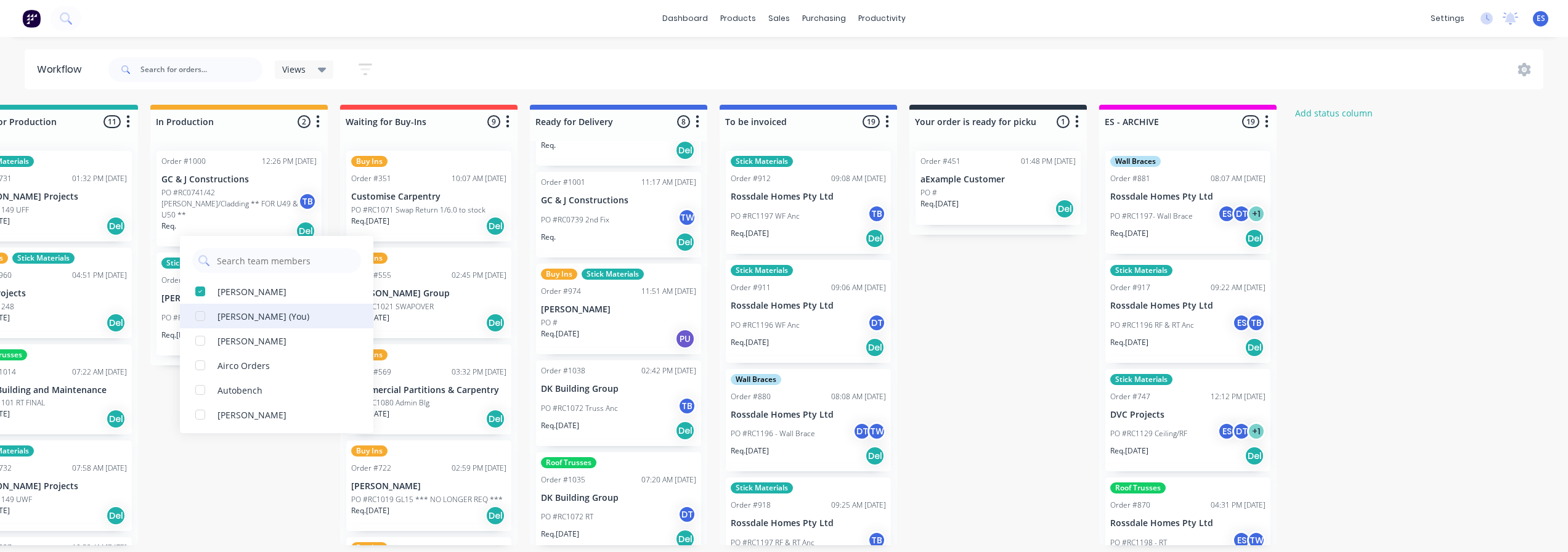
click at [281, 324] on div "Emily Smyth (You)" at bounding box center [276, 315] width 193 height 24
click at [996, 308] on div "Submitted 19 Status colour #273444 hex #273444 Save Cancel Summaries Total orde…" at bounding box center [471, 325] width 2232 height 441
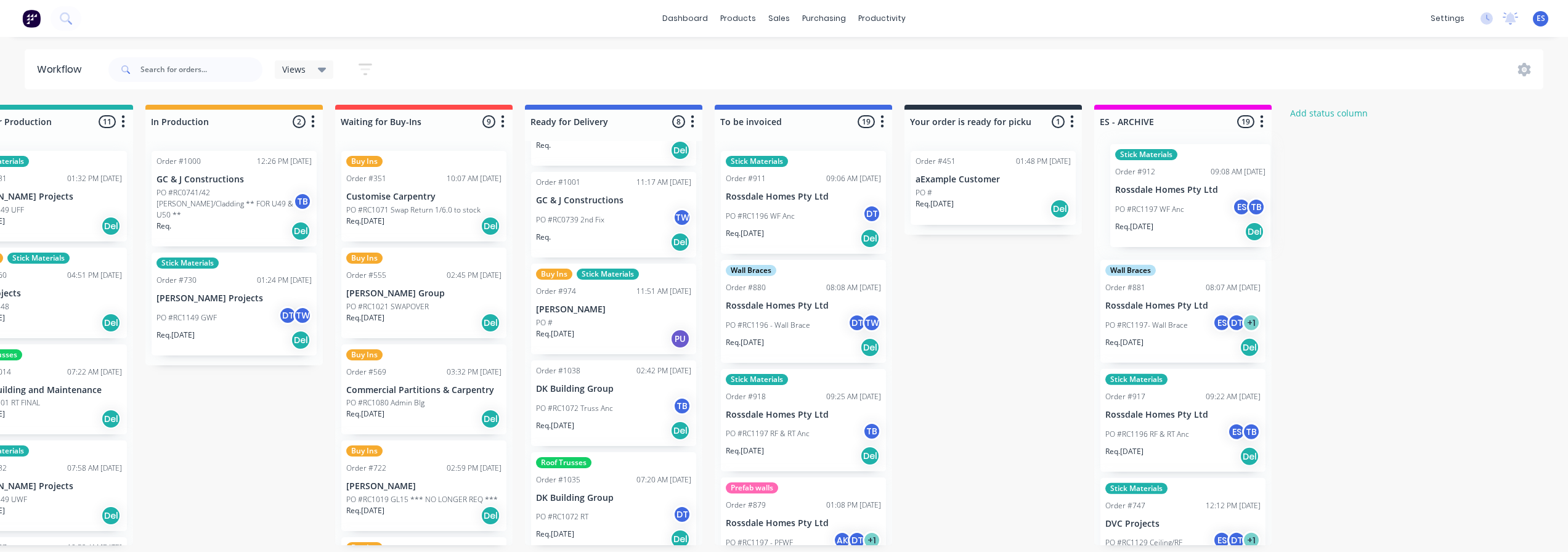
drag, startPoint x: 815, startPoint y: 219, endPoint x: 1203, endPoint y: 212, distance: 388.1
click at [1203, 212] on div "Submitted 19 Status colour #273444 hex #273444 Save Cancel Summaries Total orde…" at bounding box center [466, 325] width 2232 height 441
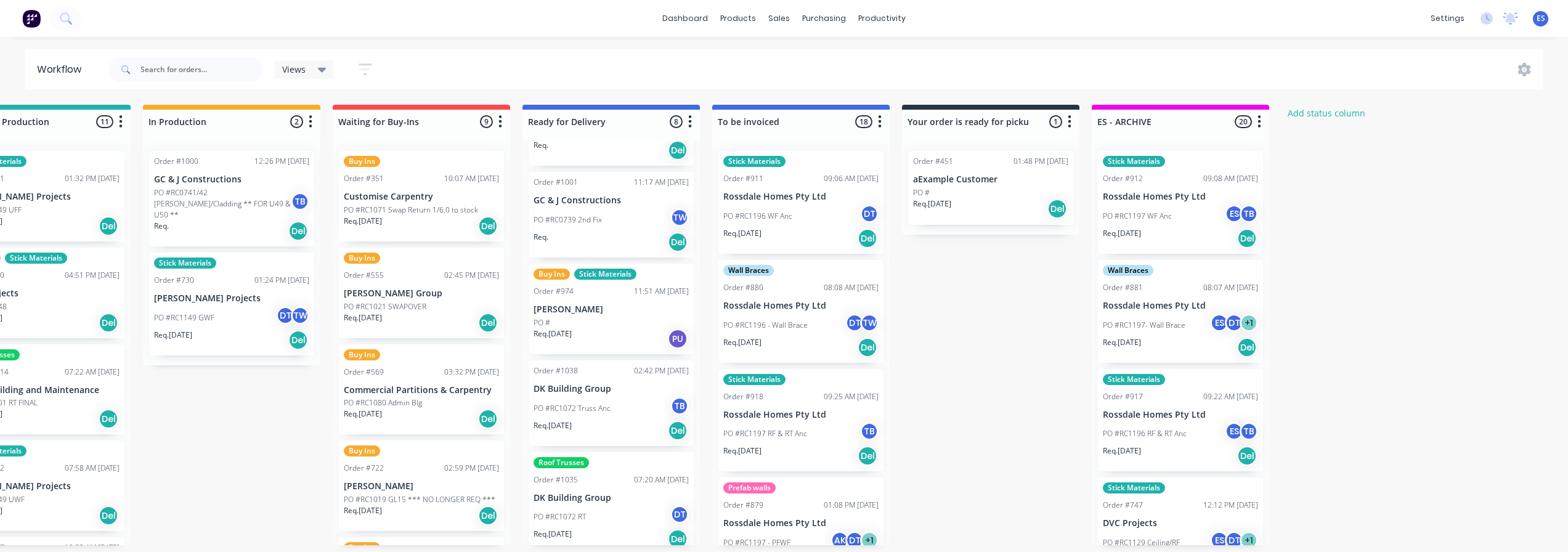
drag, startPoint x: 970, startPoint y: 272, endPoint x: 799, endPoint y: 222, distance: 178.2
click at [849, 245] on div "Assign team members" at bounding box center [859, 238] width 124 height 25
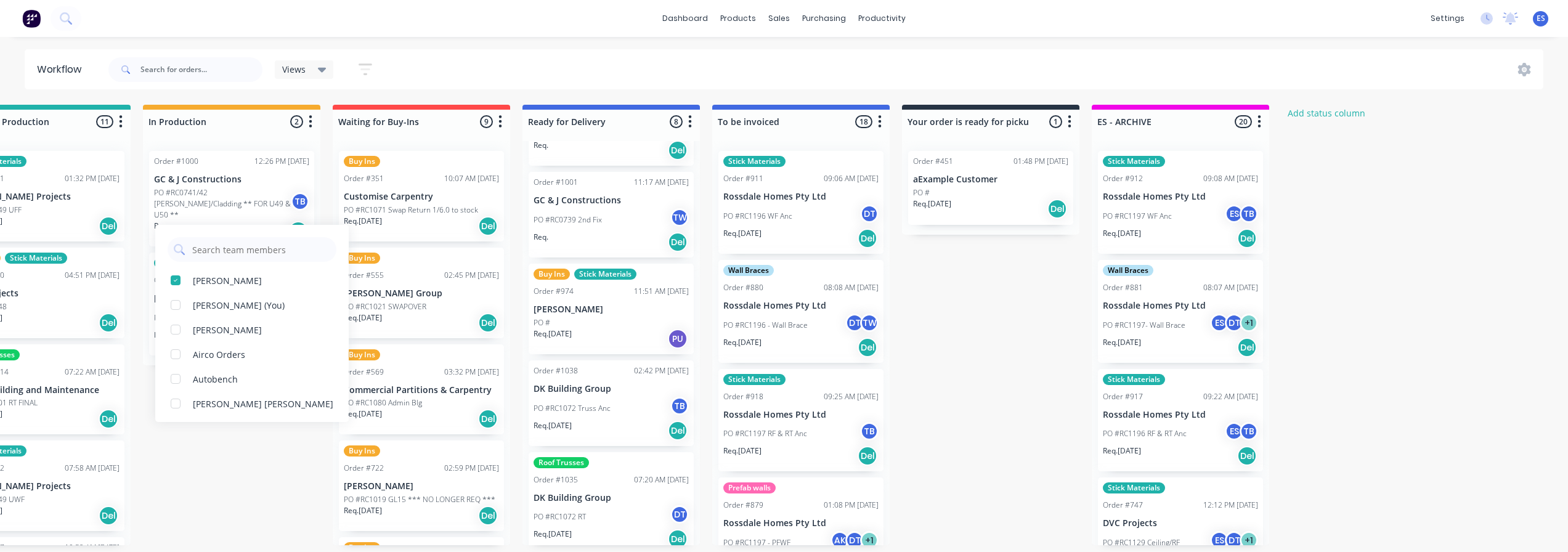
drag, startPoint x: 253, startPoint y: 304, endPoint x: 568, endPoint y: 290, distance: 315.3
click at [255, 304] on div "Emily Smyth (You)" at bounding box center [239, 304] width 92 height 13
click at [968, 308] on div "Submitted 19 Status colour #273444 hex #273444 Save Cancel Summaries Total orde…" at bounding box center [464, 325] width 2232 height 441
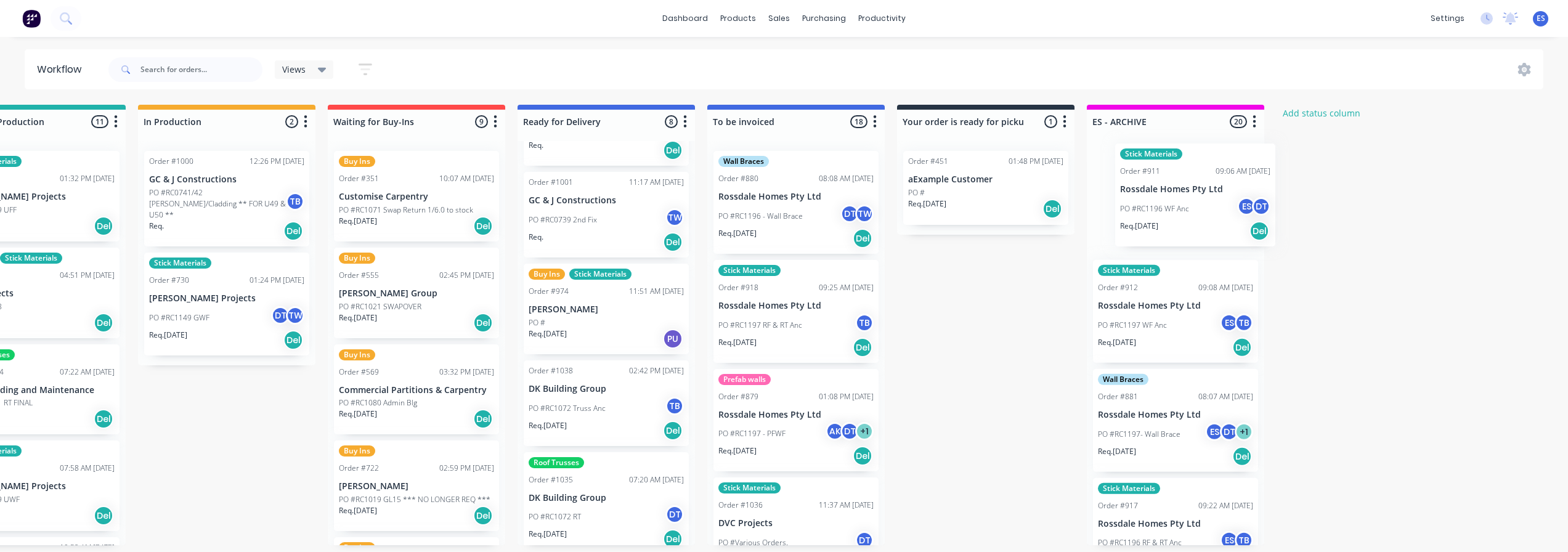
drag, startPoint x: 888, startPoint y: 220, endPoint x: 1221, endPoint y: 214, distance: 333.1
click at [1221, 214] on div "Submitted 19 Status colour #273444 hex #273444 Save Cancel Summaries Total orde…" at bounding box center [459, 325] width 2232 height 441
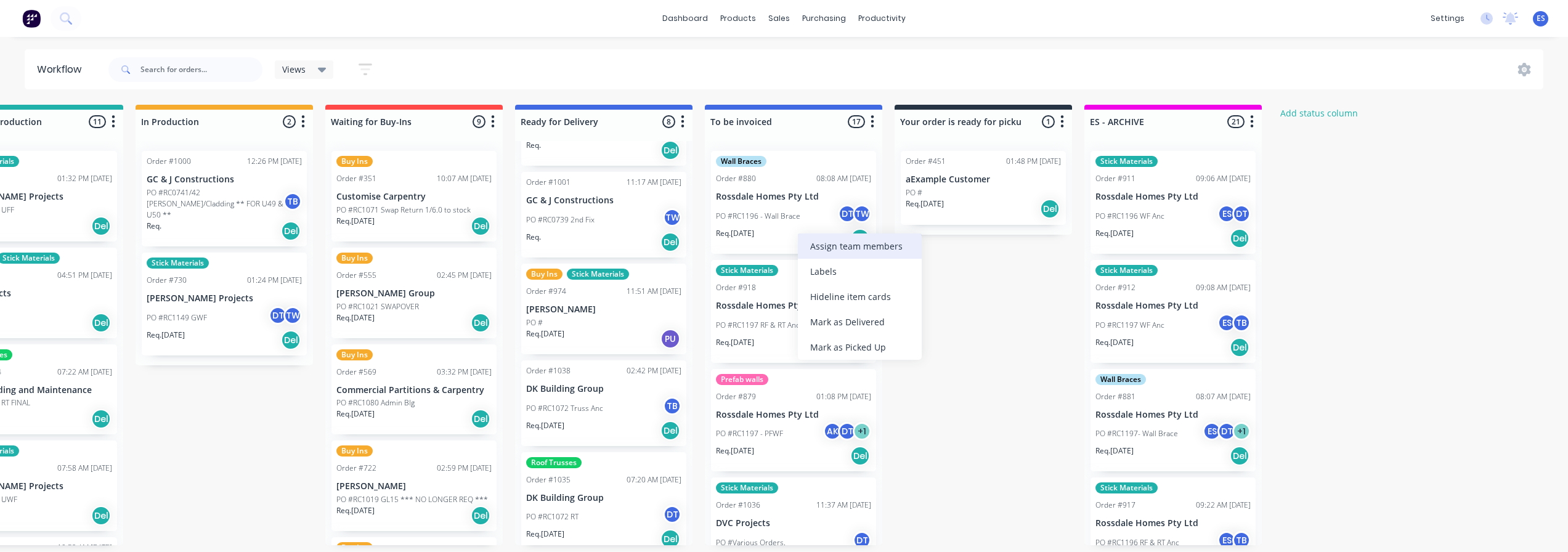
click at [845, 254] on div "Assign team members" at bounding box center [859, 246] width 124 height 25
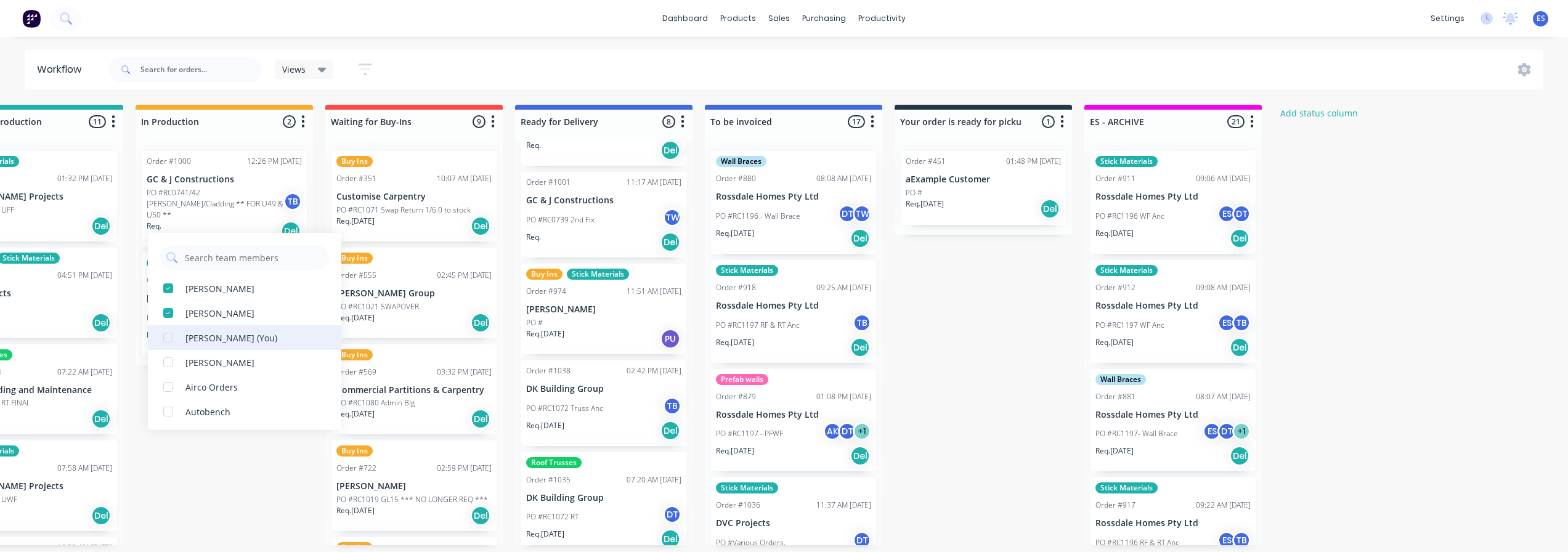
drag, startPoint x: 221, startPoint y: 345, endPoint x: 395, endPoint y: 343, distance: 174.0
click at [221, 345] on div "Emily Smyth (You)" at bounding box center [244, 337] width 193 height 24
click at [924, 341] on div "Submitted 19 Status colour #273444 hex #273444 Save Cancel Summaries Total orde…" at bounding box center [456, 325] width 2232 height 441
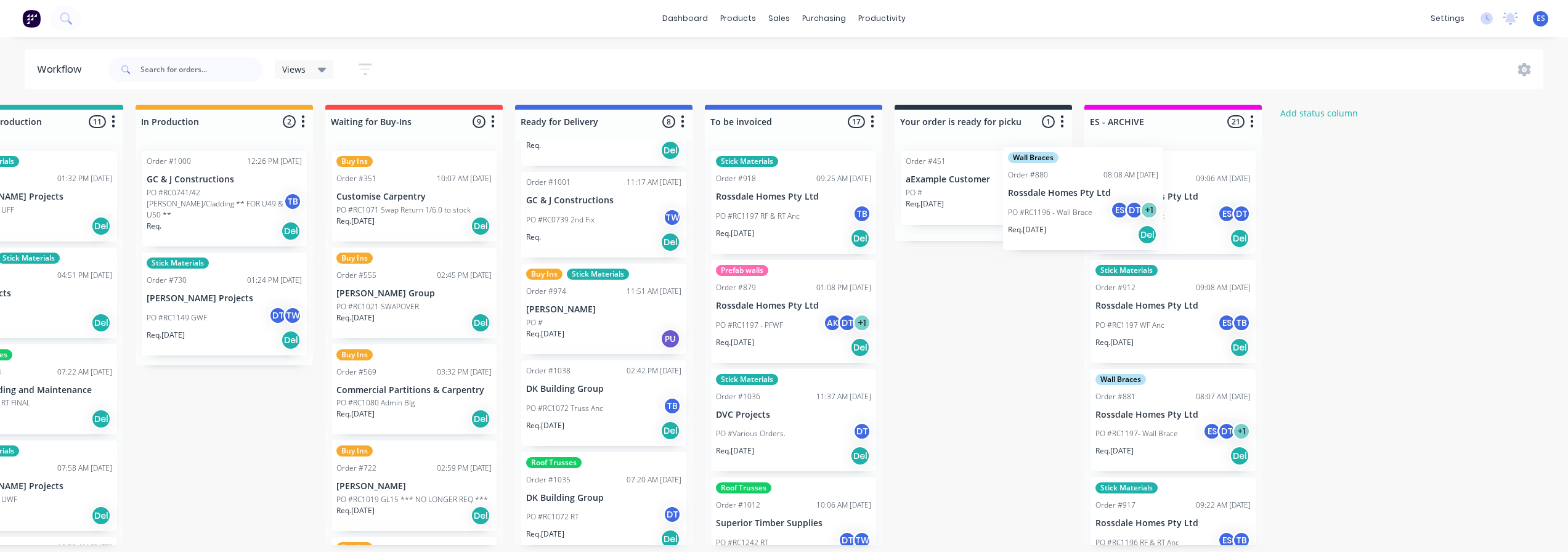
drag, startPoint x: 797, startPoint y: 229, endPoint x: 1119, endPoint y: 226, distance: 322.0
click at [1119, 226] on div "Submitted 19 Status colour #273444 hex #273444 Save Cancel Summaries Total orde…" at bounding box center [456, 325] width 2232 height 441
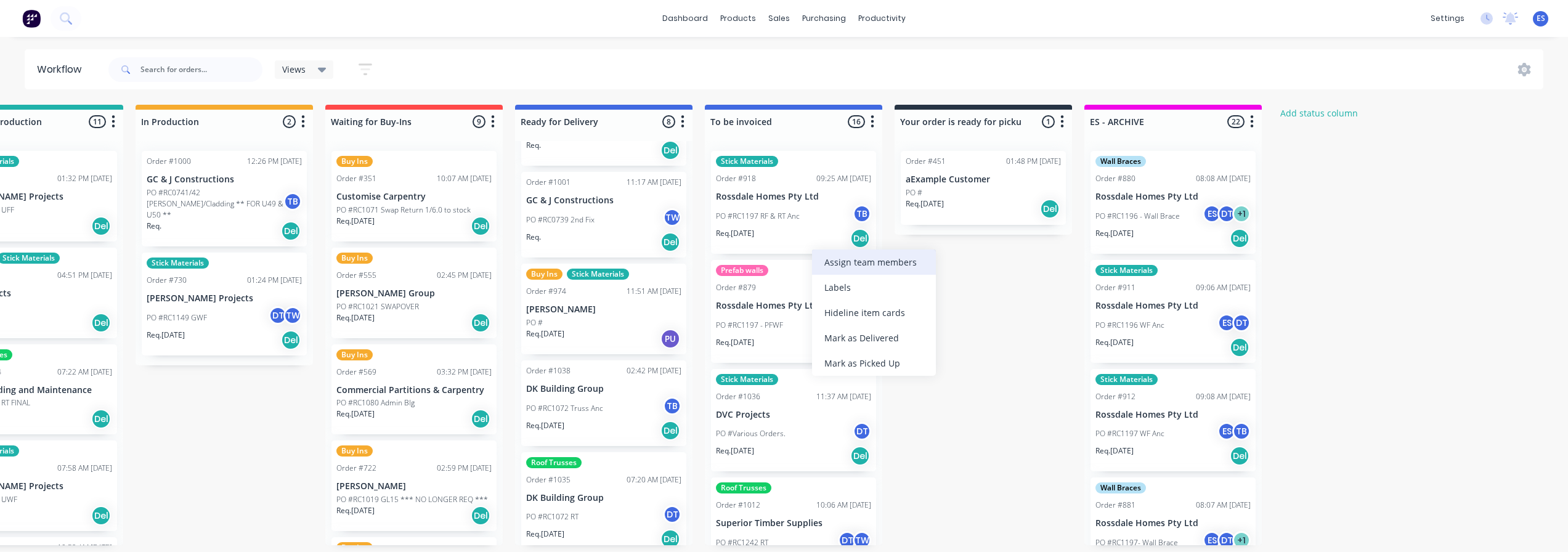
click at [858, 263] on div "Assign team members" at bounding box center [873, 262] width 124 height 25
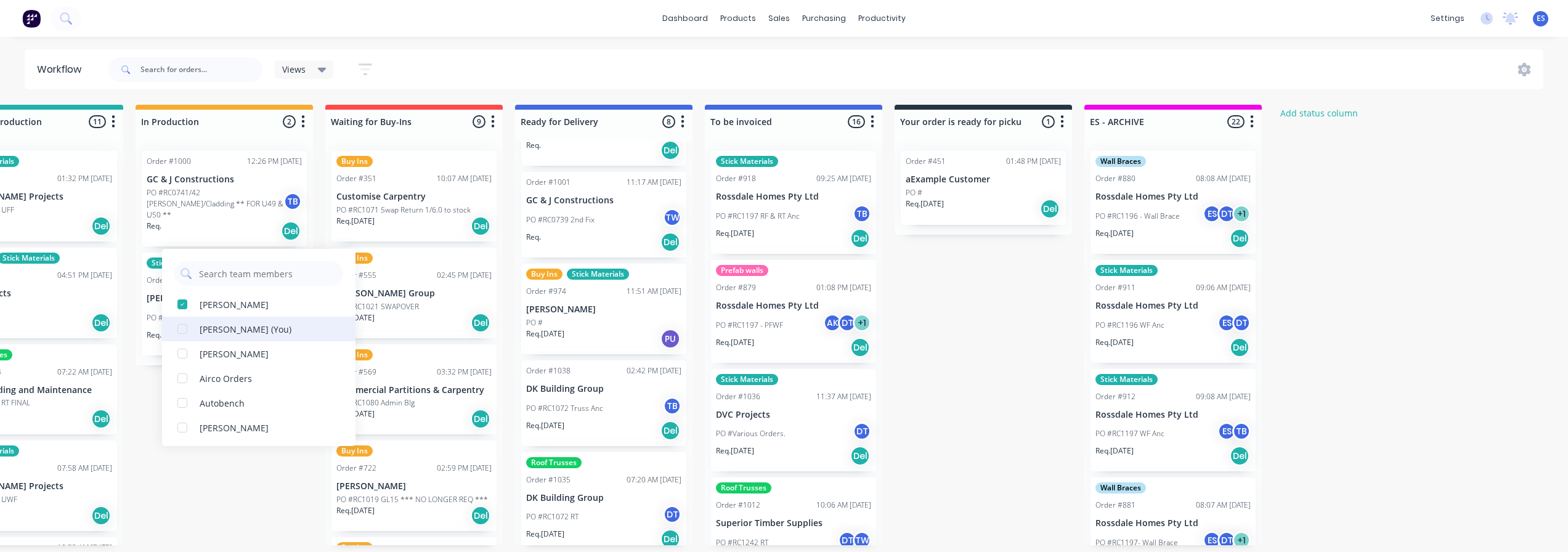
click at [266, 329] on div "Emily Smyth (You)" at bounding box center [246, 329] width 92 height 13
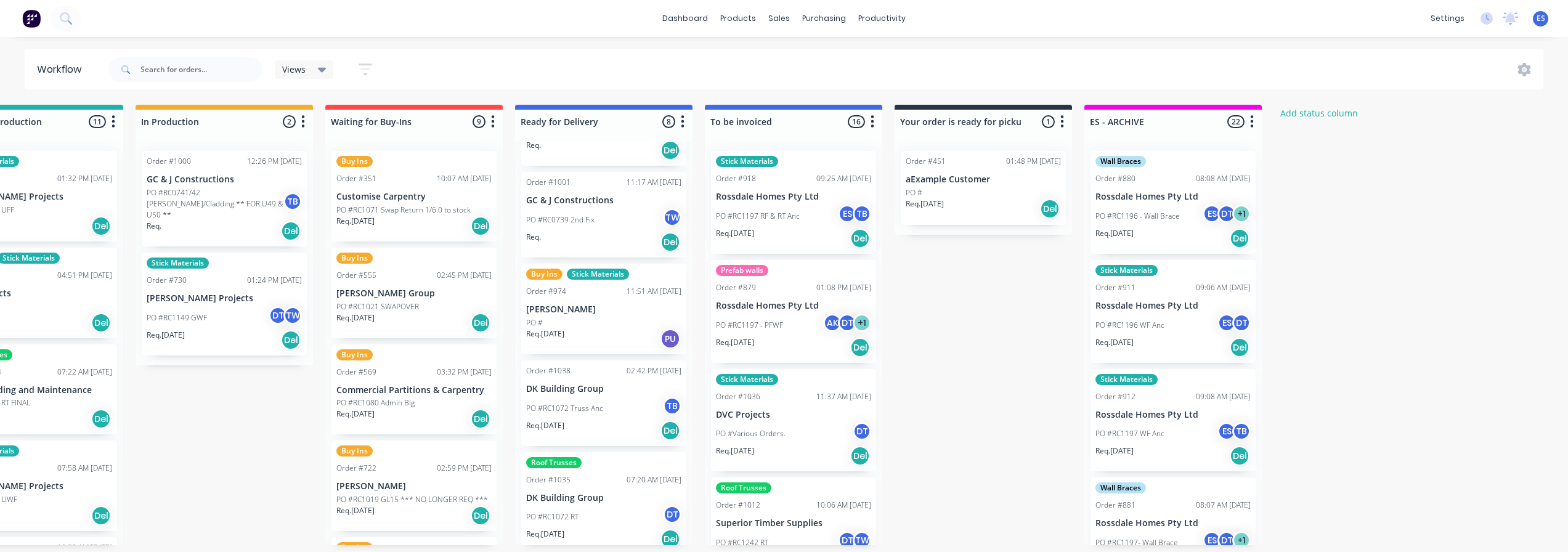
click at [932, 332] on div "Submitted 19 Status colour #273444 hex #273444 Save Cancel Summaries Total orde…" at bounding box center [456, 325] width 2232 height 441
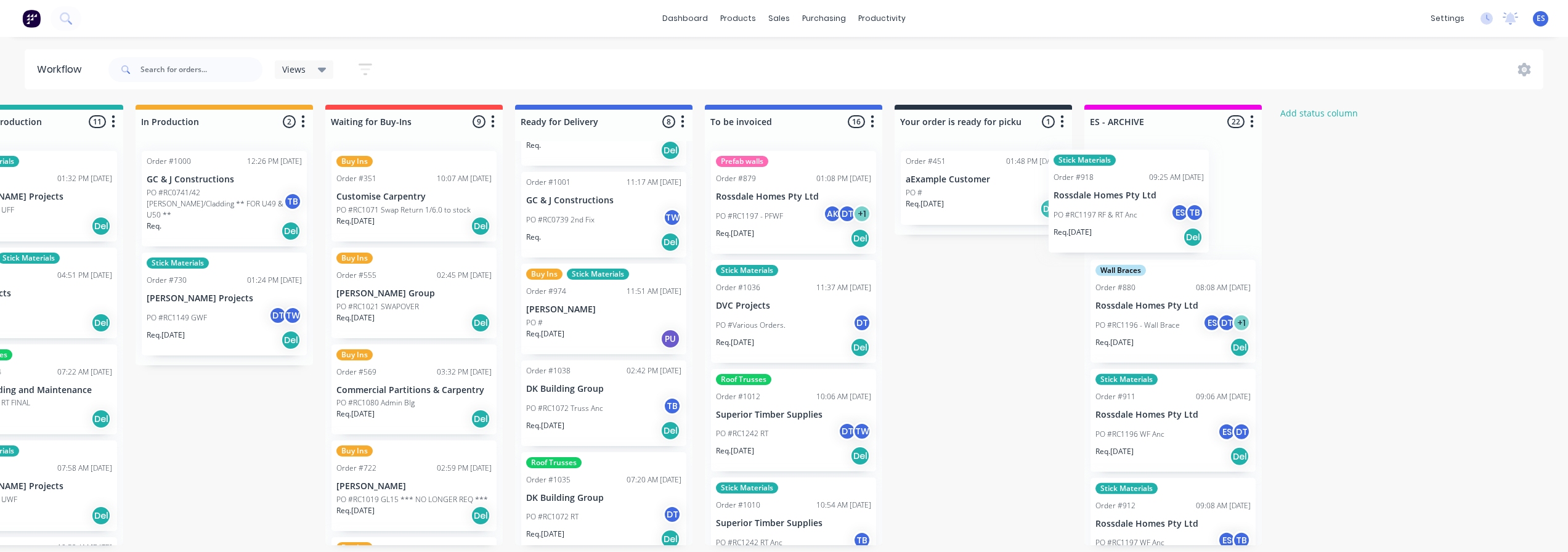
drag, startPoint x: 790, startPoint y: 227, endPoint x: 1131, endPoint y: 226, distance: 341.0
click at [1131, 226] on div "Submitted 19 Status colour #273444 hex #273444 Save Cancel Summaries Total orde…" at bounding box center [456, 325] width 2232 height 441
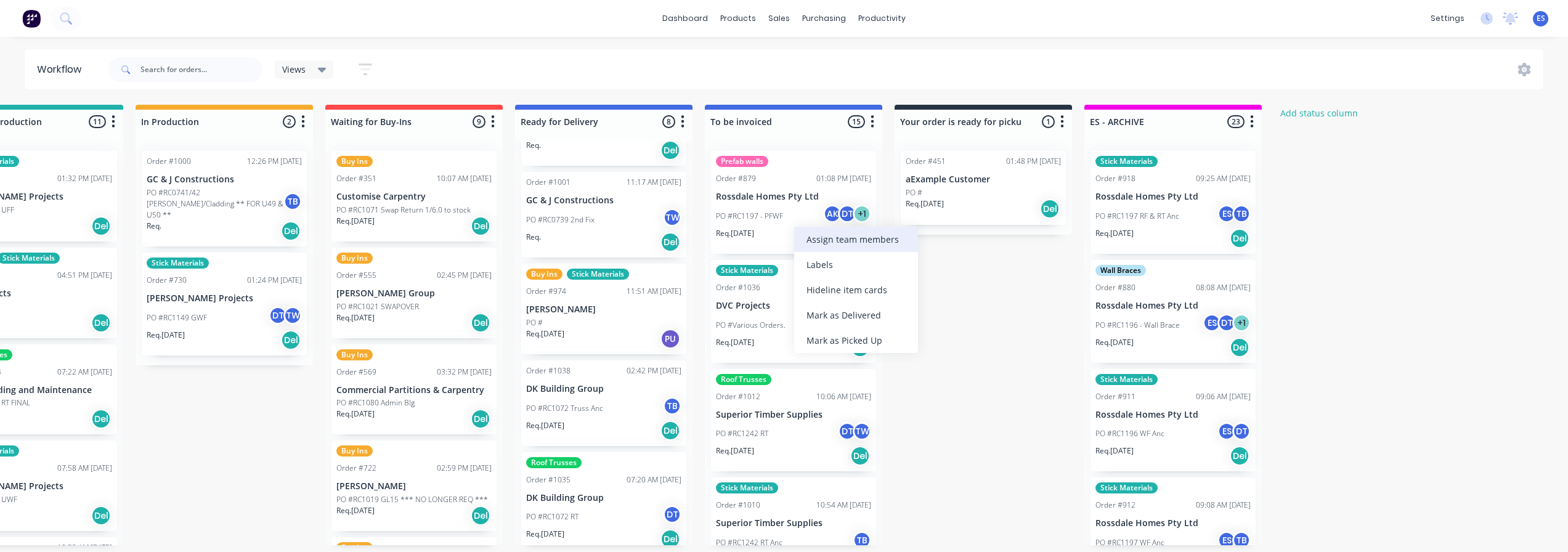
click at [845, 242] on div "Assign team members" at bounding box center [856, 239] width 124 height 25
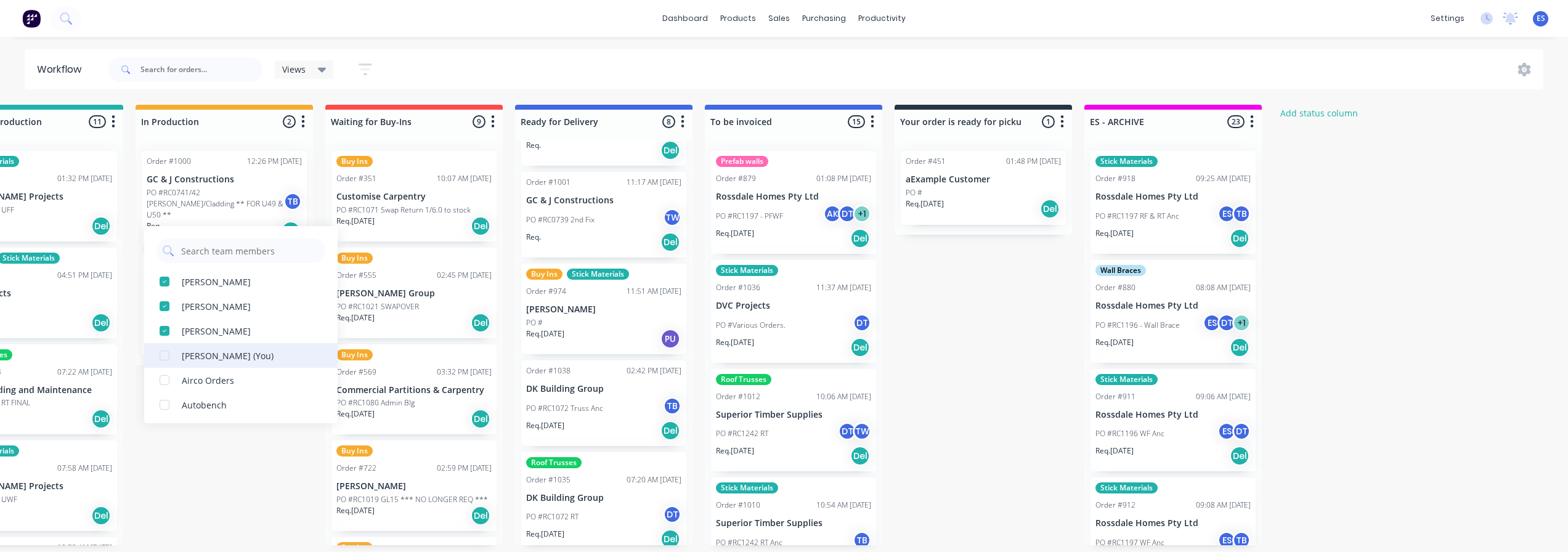
click at [235, 352] on div "Emily Smyth (You)" at bounding box center [227, 355] width 92 height 13
click at [977, 329] on div "Submitted 19 Status colour #273444 hex #273444 Save Cancel Summaries Total orde…" at bounding box center [456, 325] width 2232 height 441
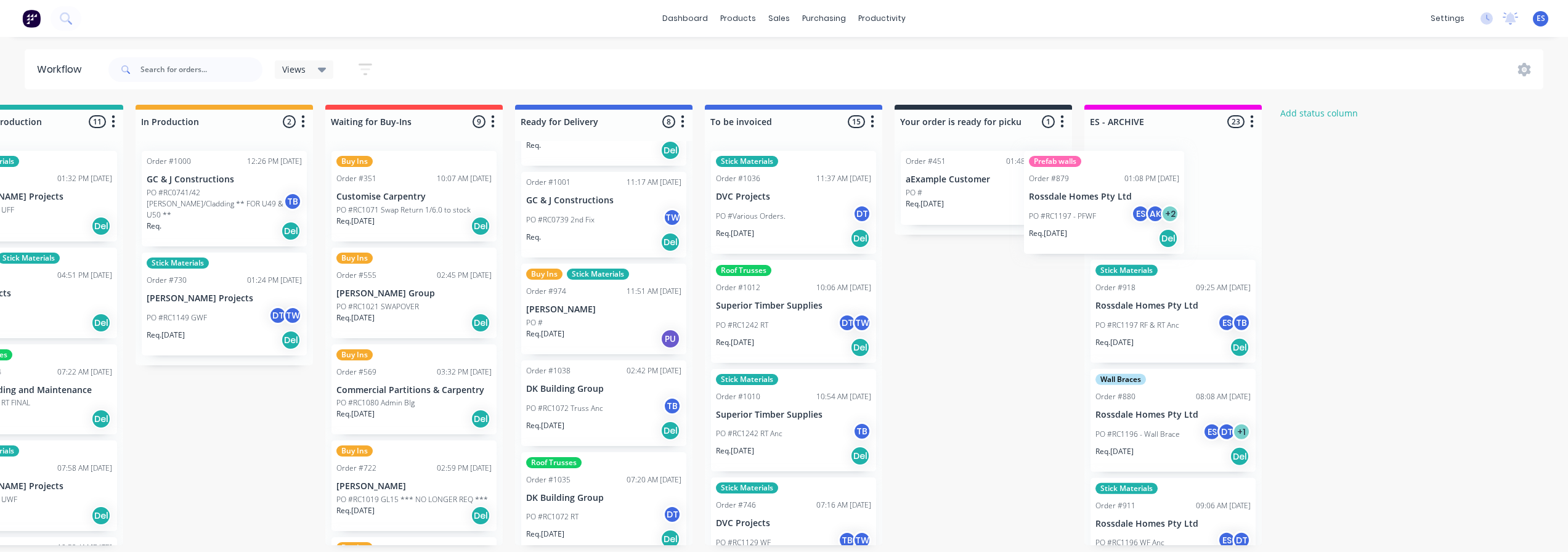
drag, startPoint x: 792, startPoint y: 224, endPoint x: 1108, endPoint y: 224, distance: 316.0
click at [1108, 224] on div "Submitted 19 Status colour #273444 hex #273444 Save Cancel Summaries Total orde…" at bounding box center [456, 325] width 2232 height 441
click at [801, 219] on div "PO #Various Orders. DT" at bounding box center [793, 217] width 155 height 23
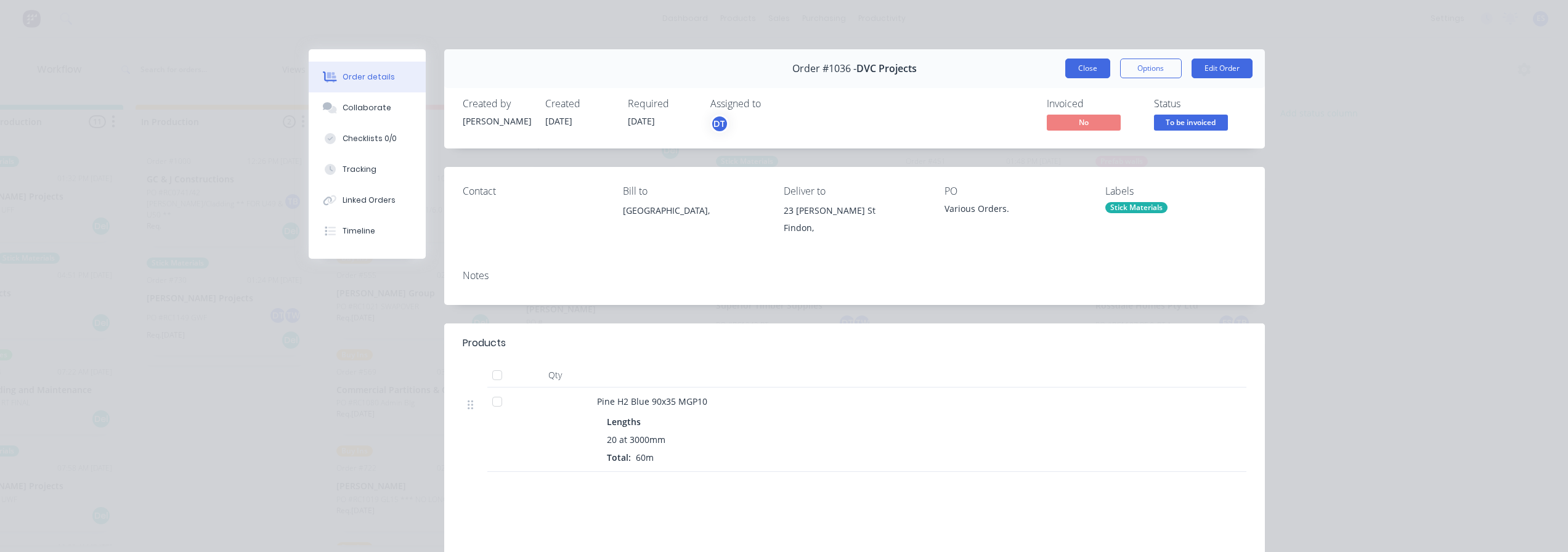
click at [1083, 69] on button "Close" at bounding box center [1087, 69] width 45 height 20
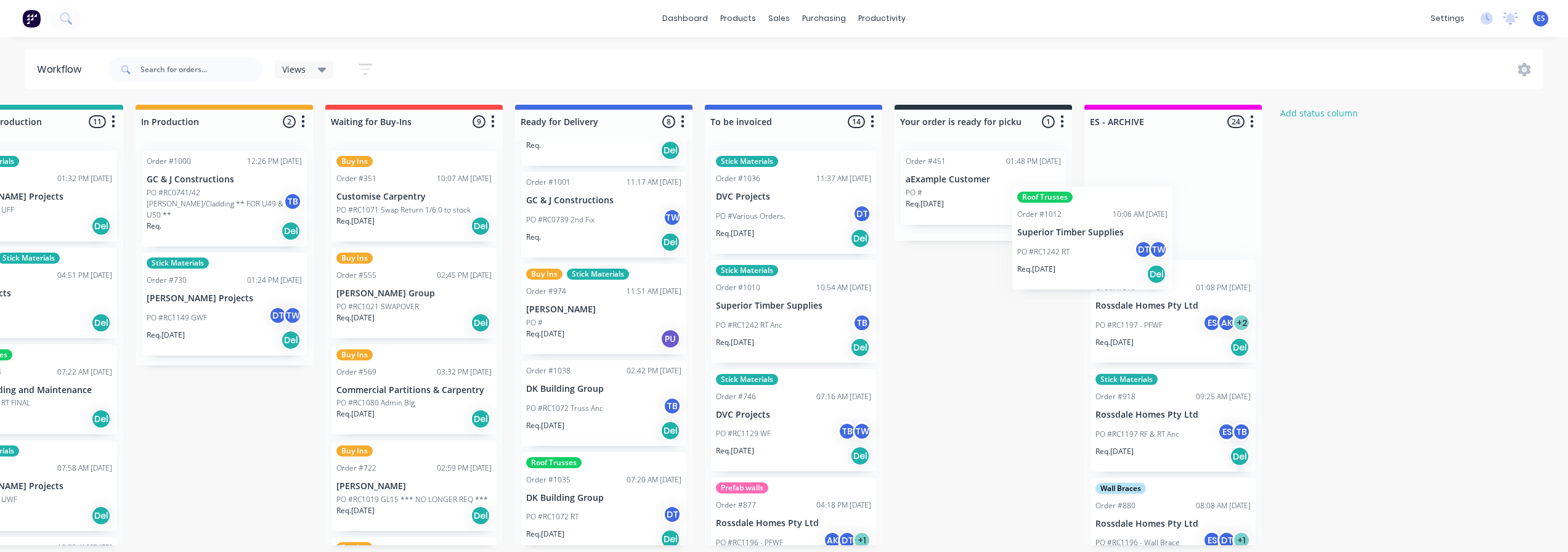
drag, startPoint x: 799, startPoint y: 334, endPoint x: 1117, endPoint y: 248, distance: 329.4
click at [1117, 248] on div "Submitted 19 Status colour #273444 hex #273444 Save Cancel Summaries Total orde…" at bounding box center [456, 325] width 2232 height 441
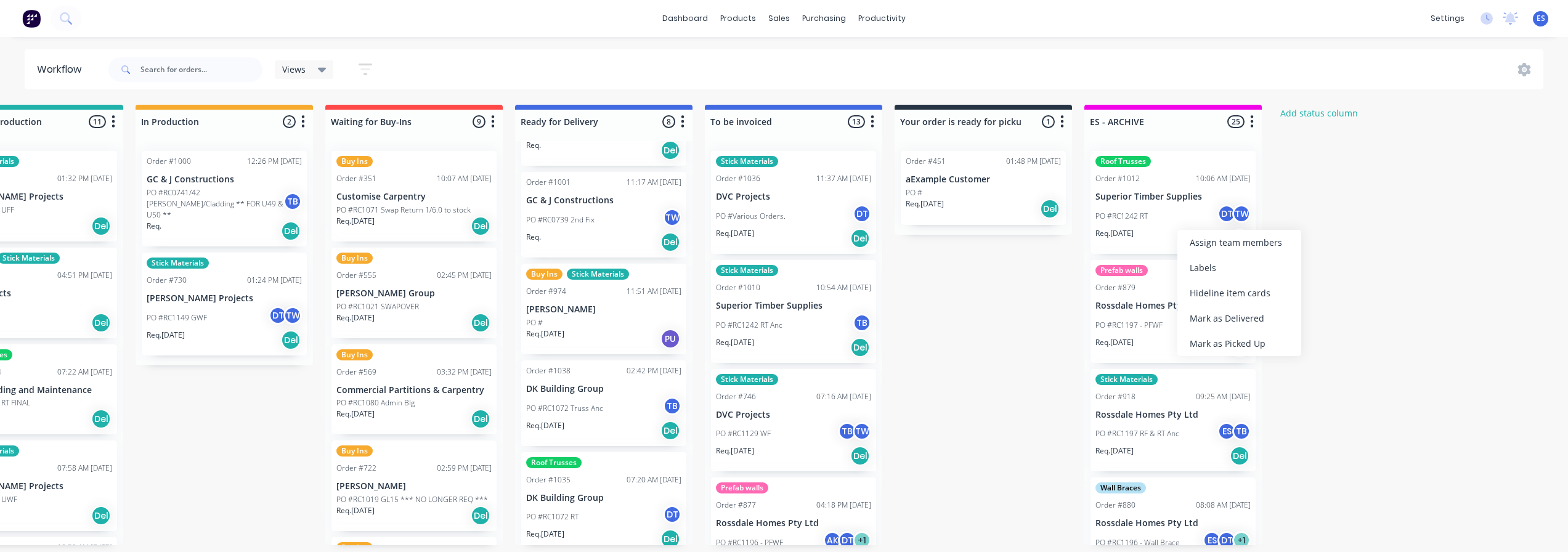
click at [1199, 243] on div "Assign team members" at bounding box center [1239, 243] width 124 height 25
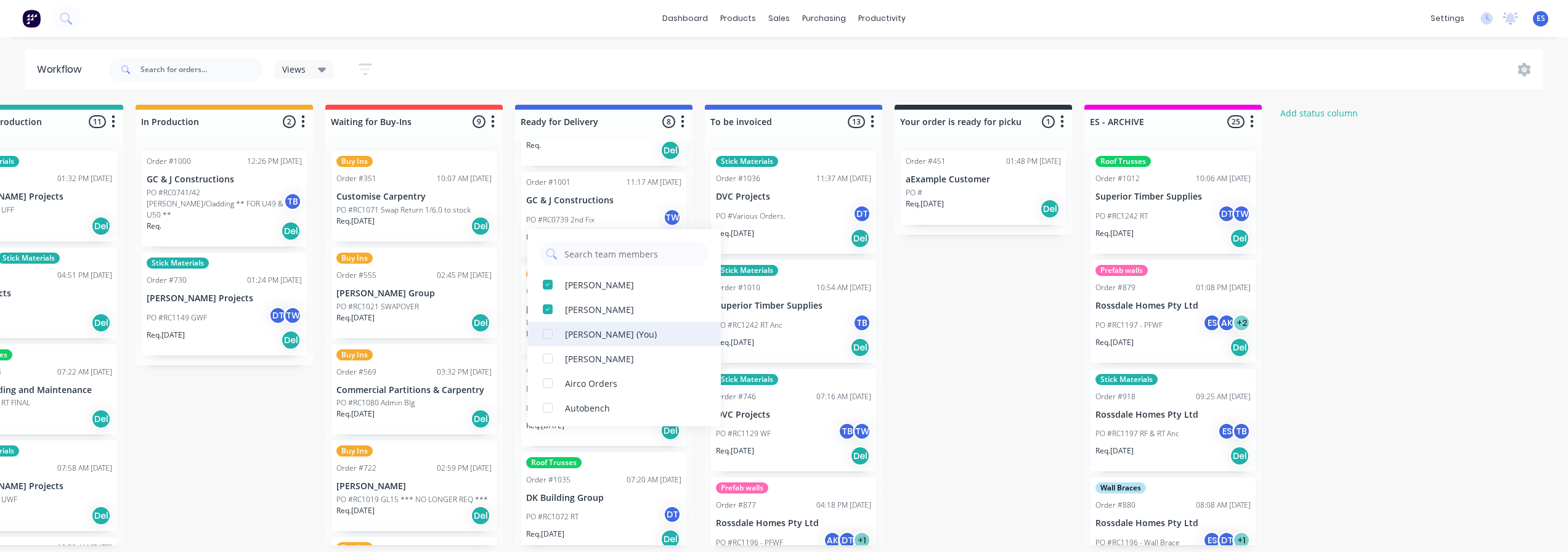
click at [614, 339] on div "Emily Smyth (You)" at bounding box center [611, 334] width 92 height 13
click at [1362, 290] on div "Submitted 19 Status colour #273444 hex #273444 Save Cancel Summaries Total orde…" at bounding box center [456, 325] width 2232 height 441
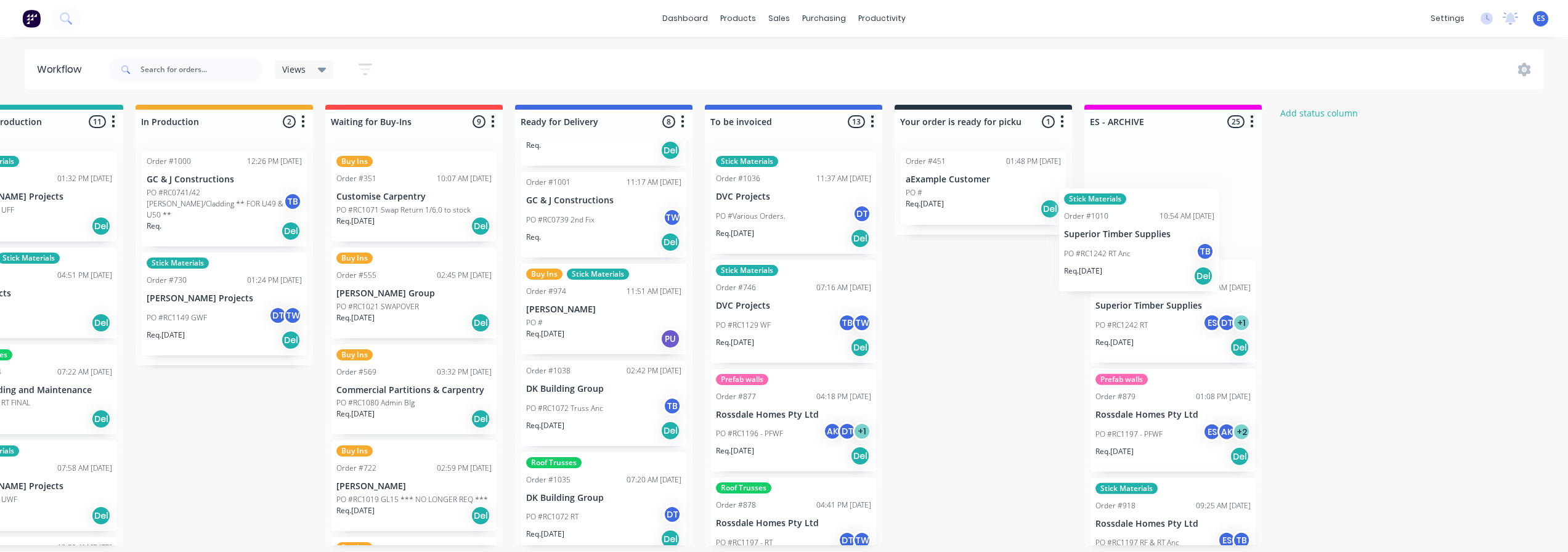
drag, startPoint x: 765, startPoint y: 335, endPoint x: 1119, endPoint y: 262, distance: 361.4
click at [1119, 262] on div "Submitted 19 Status colour #273444 hex #273444 Save Cancel Summaries Total orde…" at bounding box center [456, 325] width 2232 height 441
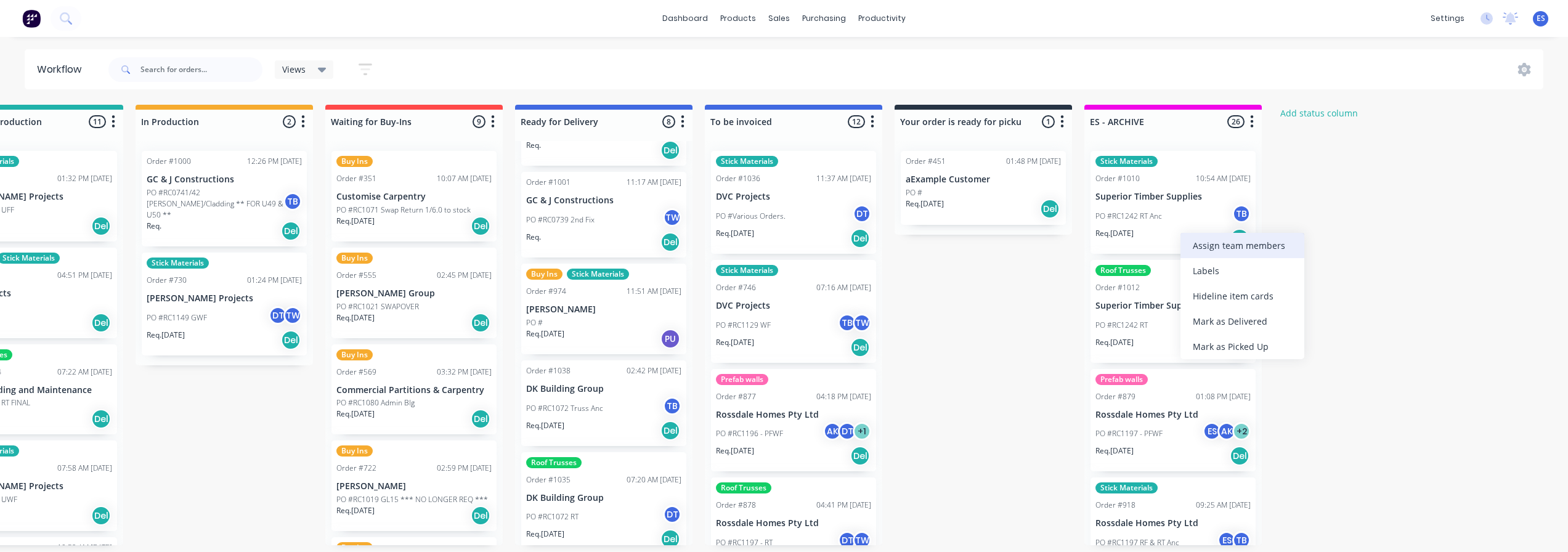
click at [1201, 238] on div "Assign team members" at bounding box center [1242, 246] width 124 height 25
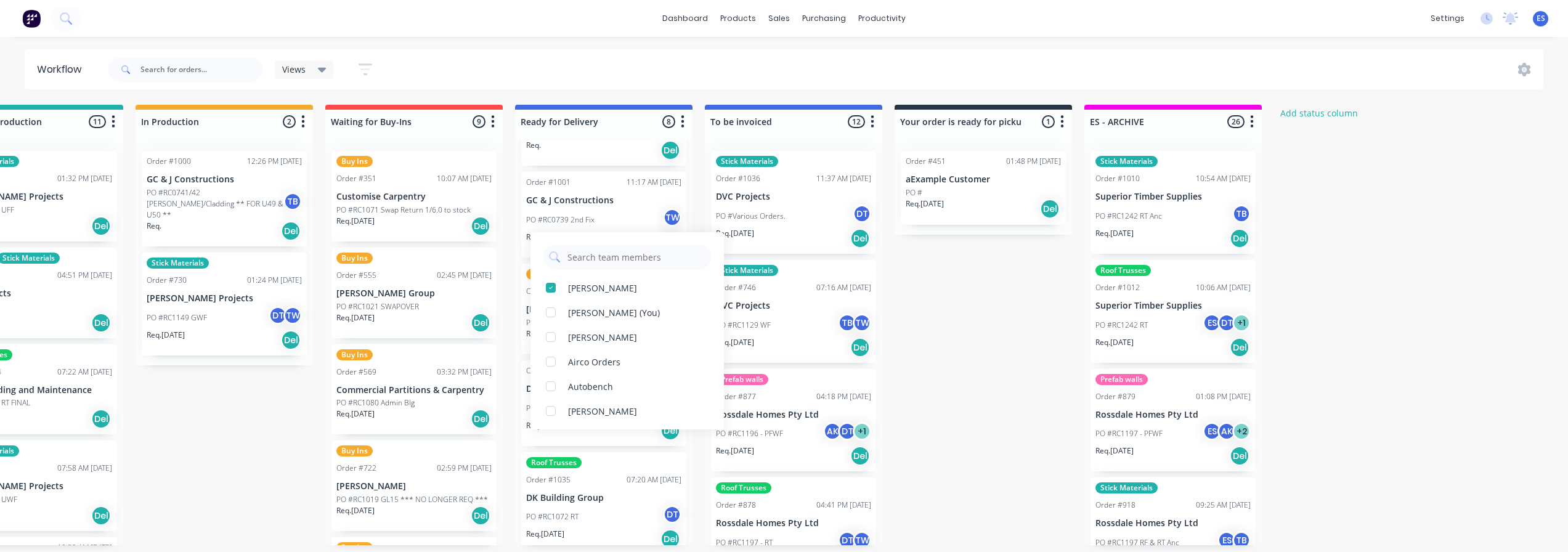
click at [644, 312] on div "Emily Smyth (You)" at bounding box center [627, 312] width 193 height 24
click at [1469, 263] on div "Submitted 19 Status colour #273444 hex #273444 Save Cancel Summaries Total orde…" at bounding box center [456, 325] width 2232 height 441
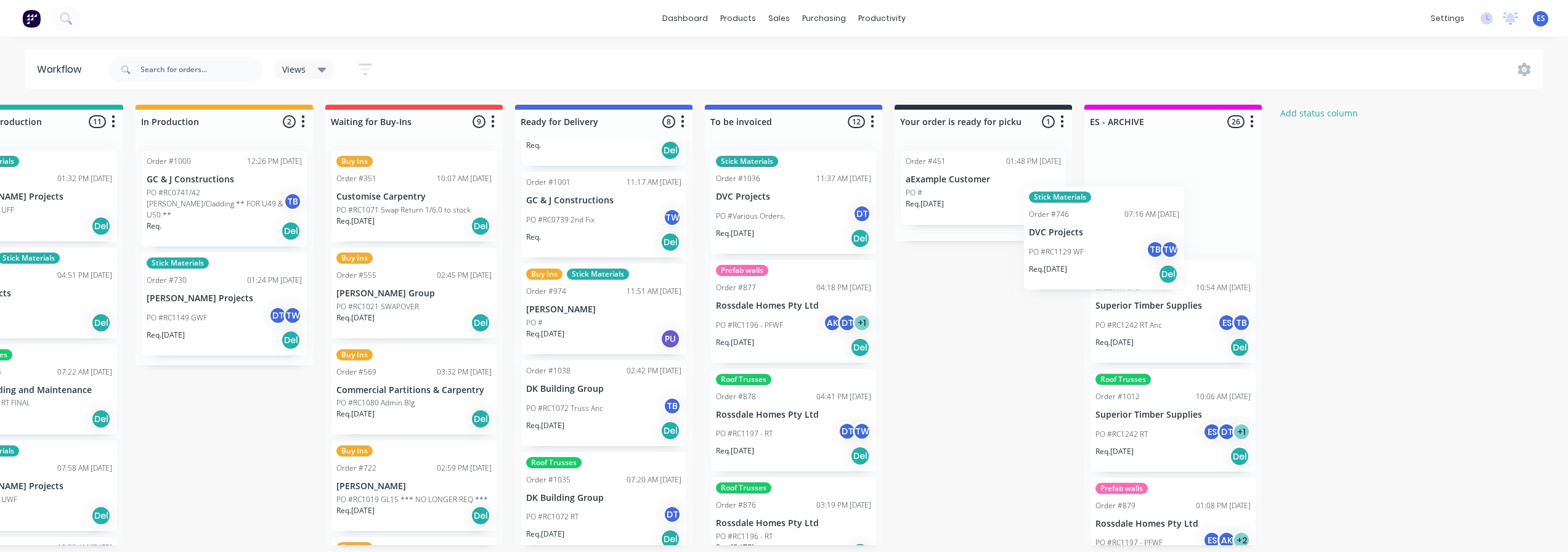
drag, startPoint x: 783, startPoint y: 335, endPoint x: 1128, endPoint y: 253, distance: 354.6
click at [1128, 253] on div "Submitted 19 Status colour #273444 hex #273444 Save Cancel Summaries Total orde…" at bounding box center [456, 325] width 2232 height 441
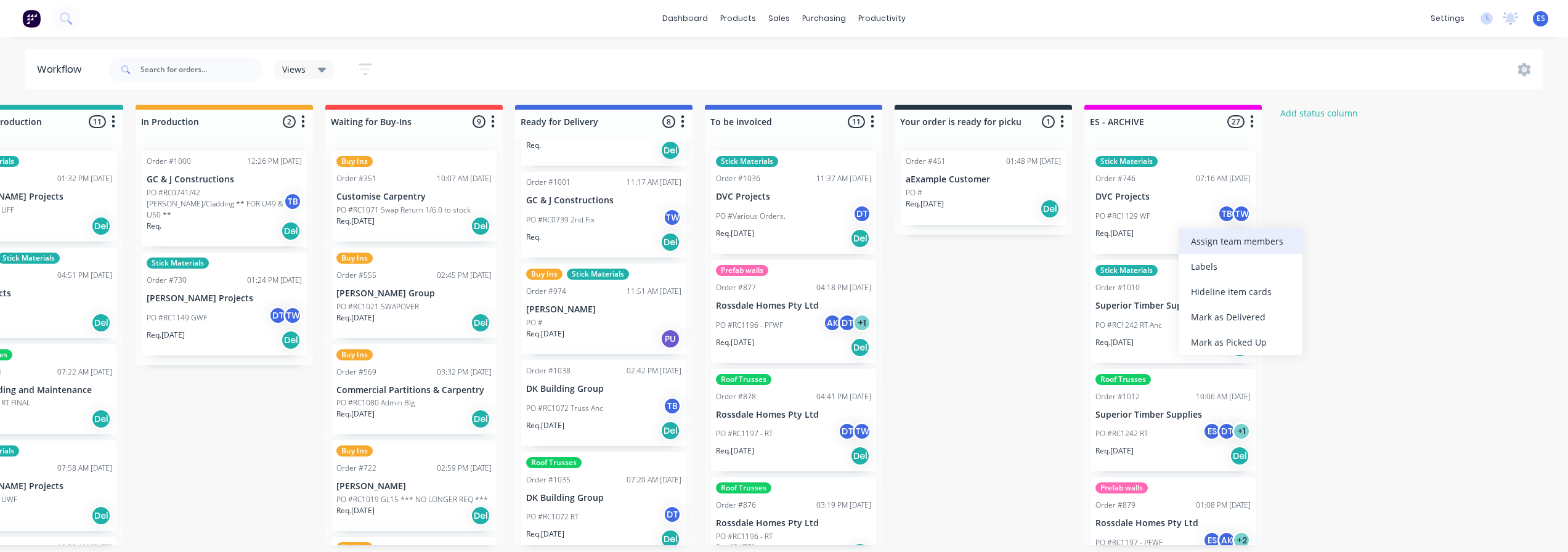
click at [1203, 243] on div "Assign team members" at bounding box center [1240, 241] width 124 height 25
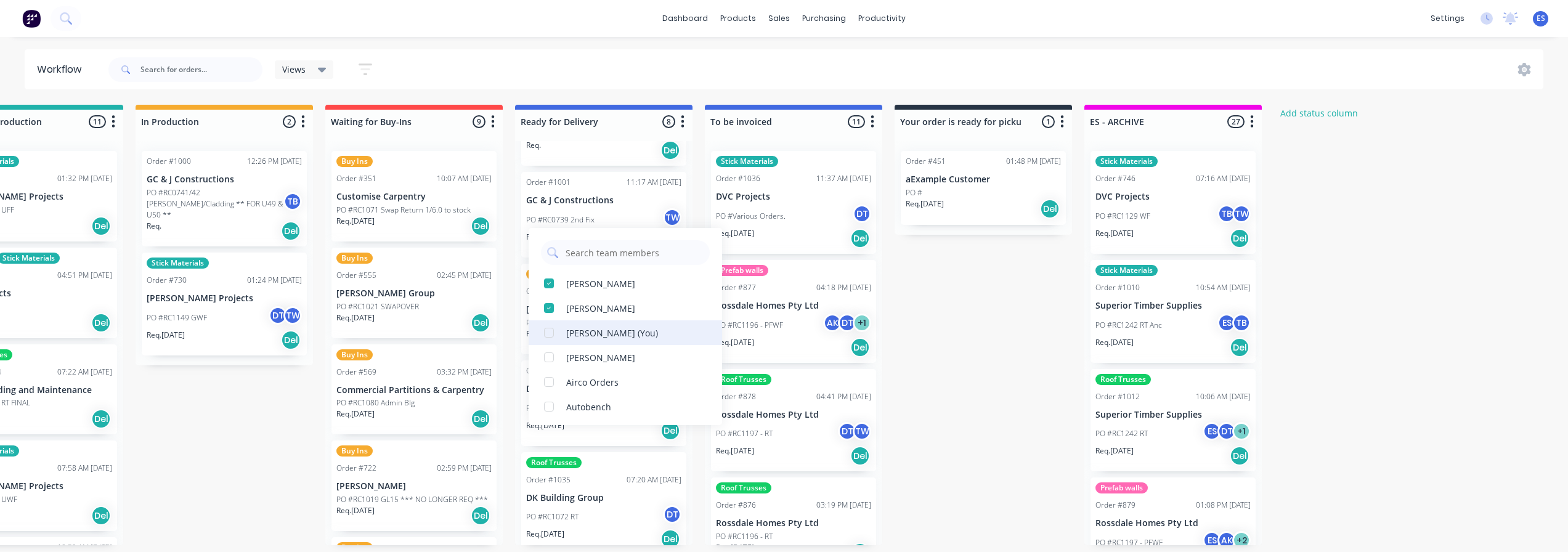
drag, startPoint x: 619, startPoint y: 331, endPoint x: 1092, endPoint y: 294, distance: 474.4
click at [619, 331] on div "Emily Smyth (You)" at bounding box center [612, 333] width 92 height 13
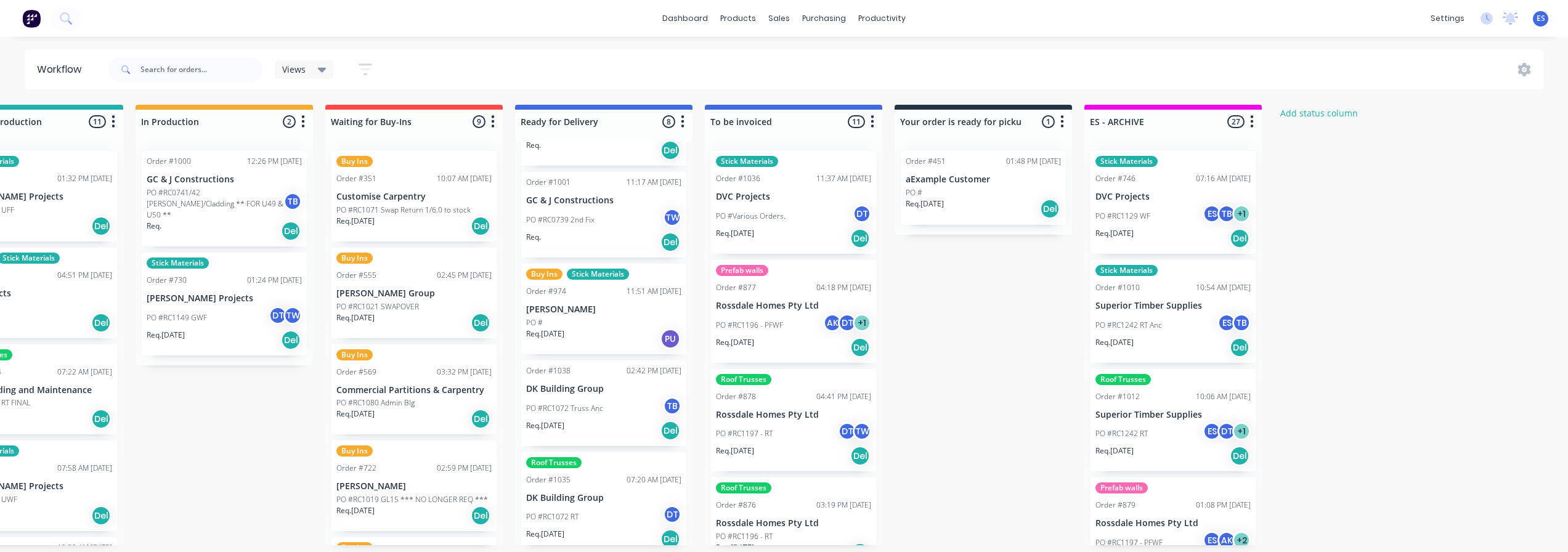
click at [1443, 240] on div "Submitted 19 Status colour #273444 hex #273444 Save Cancel Summaries Total orde…" at bounding box center [456, 325] width 2232 height 441
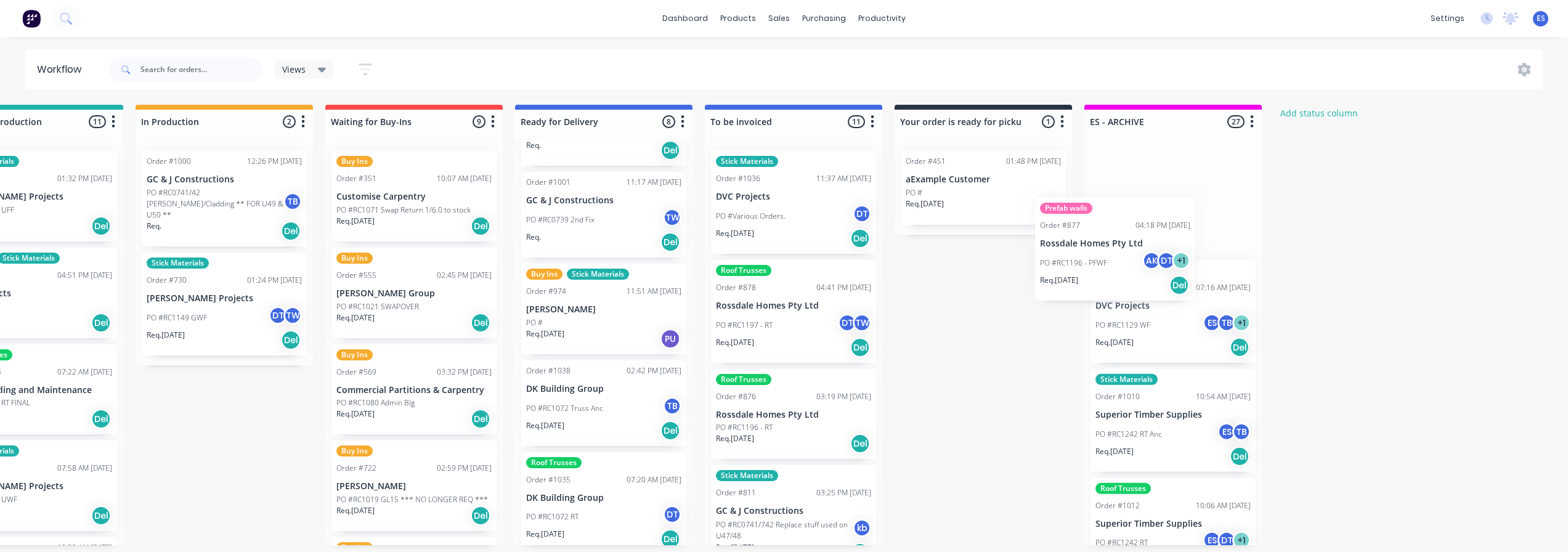
drag, startPoint x: 782, startPoint y: 345, endPoint x: 1128, endPoint y: 273, distance: 353.4
click at [1125, 276] on div "Submitted 19 Status colour #273444 hex #273444 Save Cancel Summaries Total orde…" at bounding box center [456, 325] width 2232 height 441
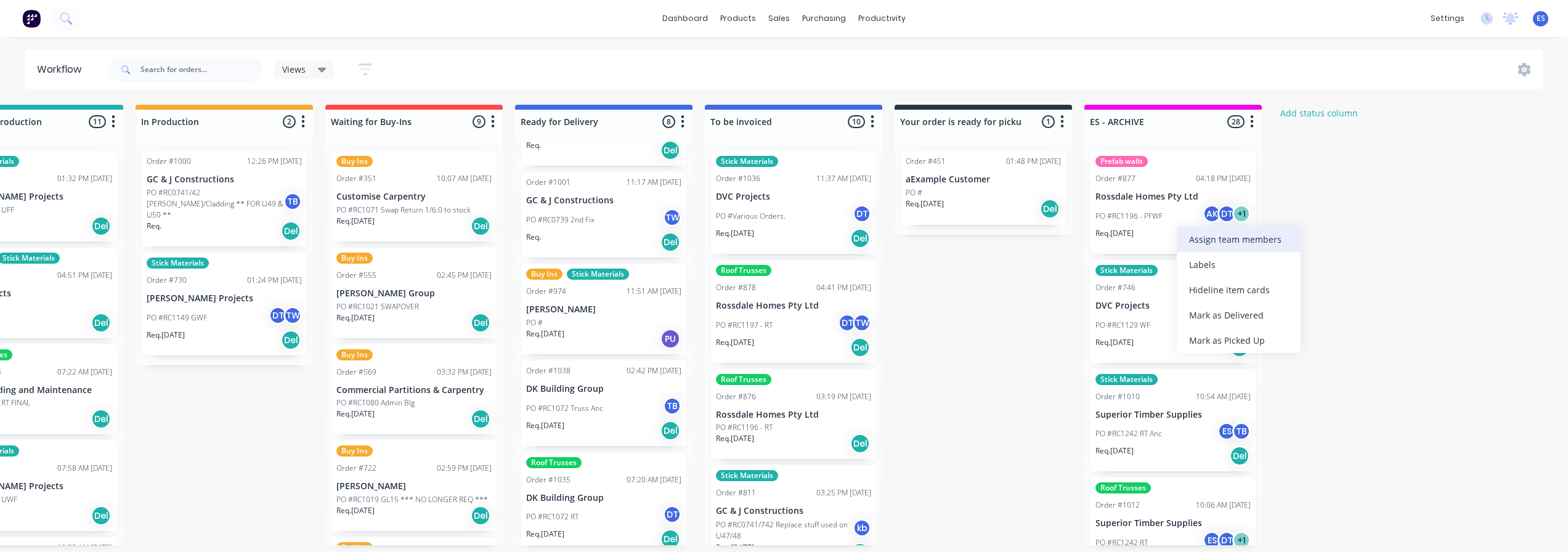
click at [1215, 233] on div "Assign team members" at bounding box center [1239, 239] width 124 height 25
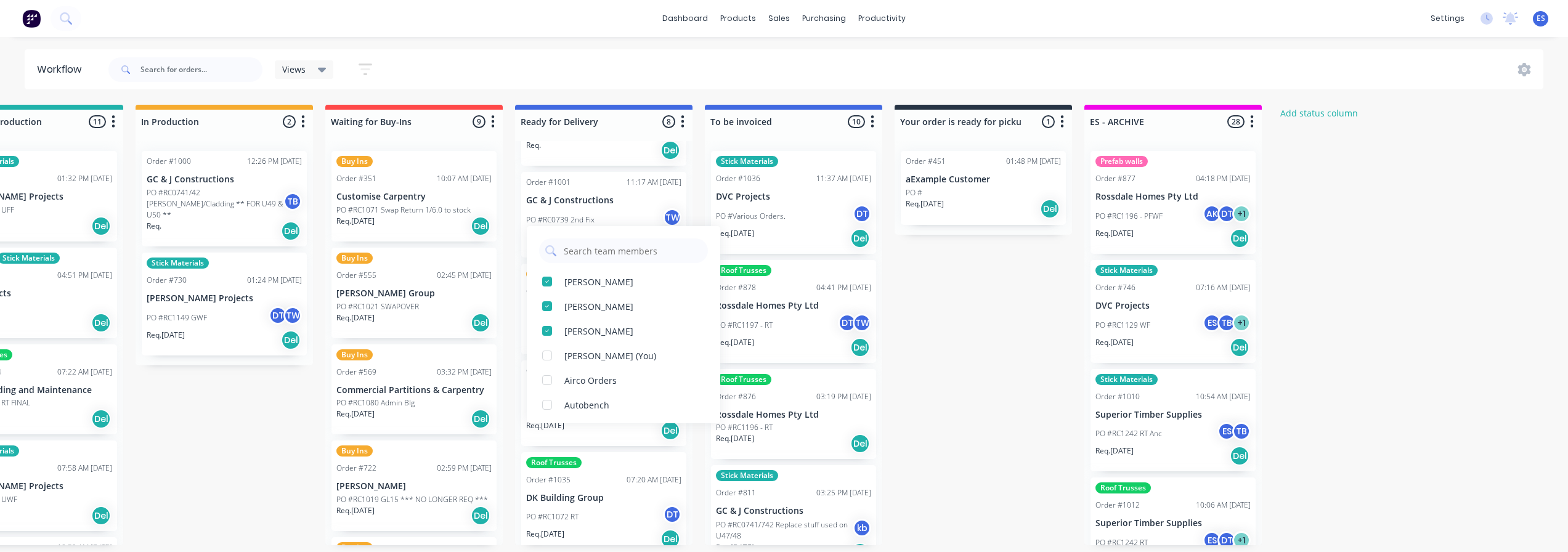
drag, startPoint x: 572, startPoint y: 357, endPoint x: 837, endPoint y: 337, distance: 265.8
click at [573, 357] on div "Emily Smyth (You)" at bounding box center [610, 355] width 92 height 13
click at [1459, 257] on div "Submitted 19 Status colour #273444 hex #273444 Save Cancel Summaries Total orde…" at bounding box center [456, 325] width 2232 height 441
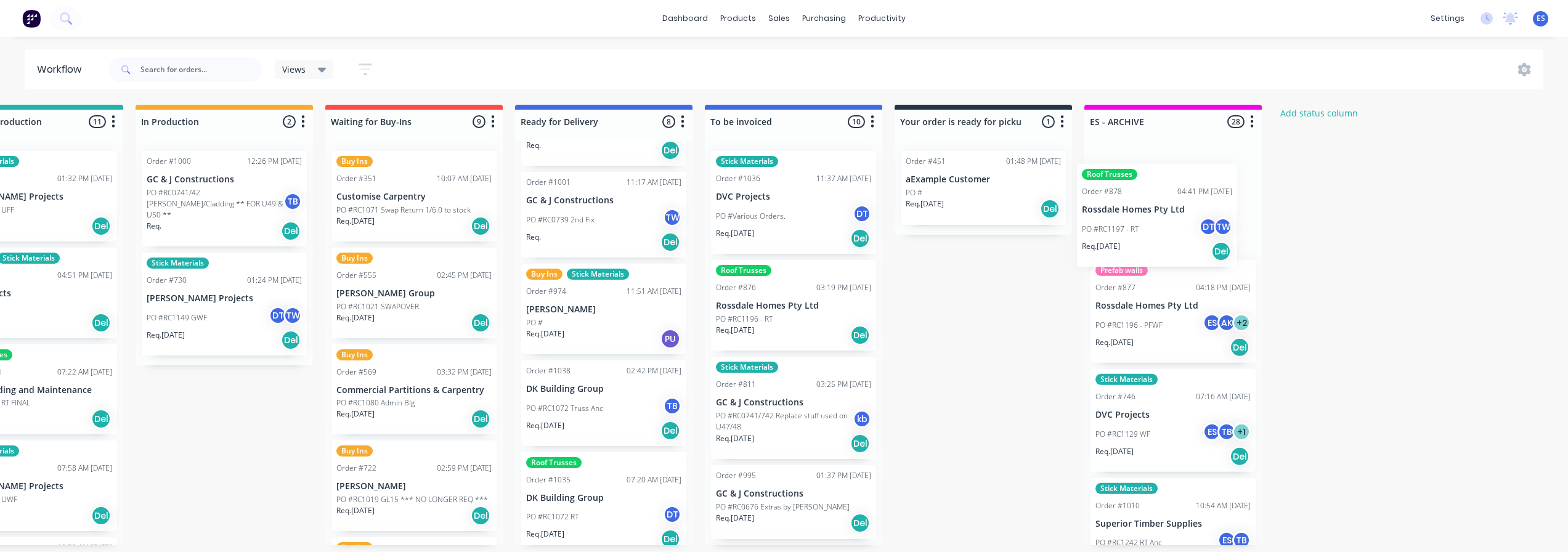
drag, startPoint x: 823, startPoint y: 341, endPoint x: 1142, endPoint y: 253, distance: 330.9
click at [1144, 254] on div "Submitted 19 Status colour #273444 hex #273444 Save Cancel Summaries Total orde…" at bounding box center [456, 325] width 2232 height 441
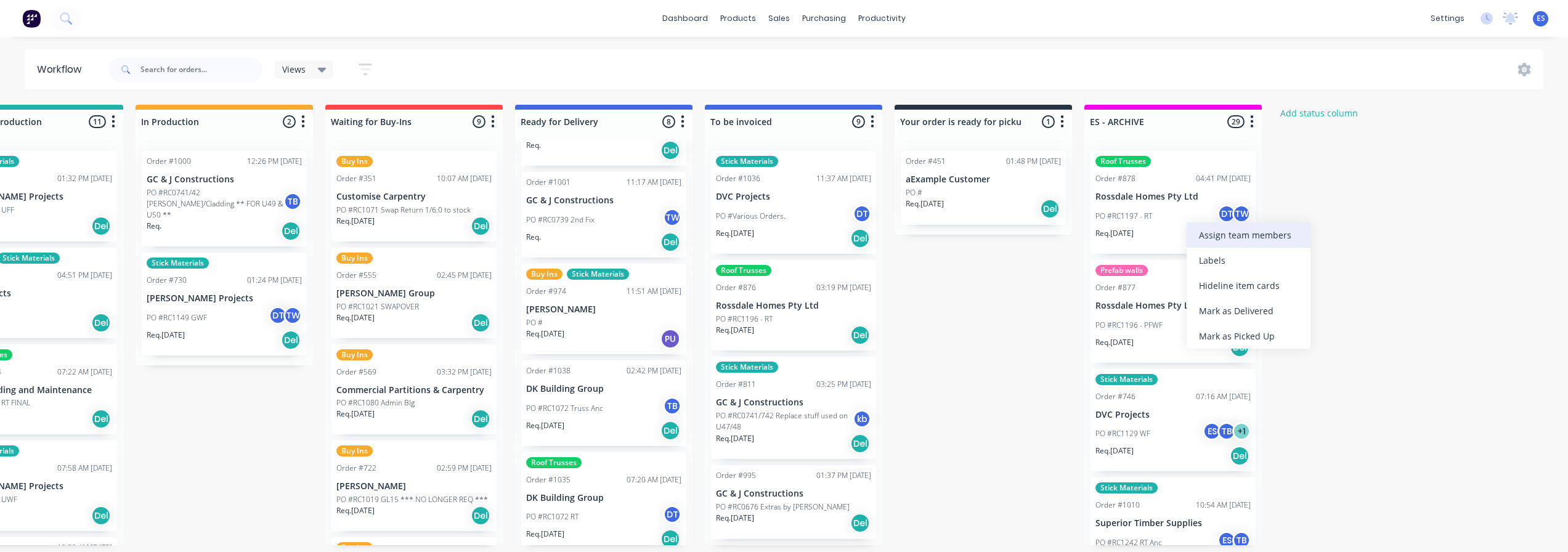
click at [1208, 238] on div "Assign team members" at bounding box center [1248, 235] width 124 height 25
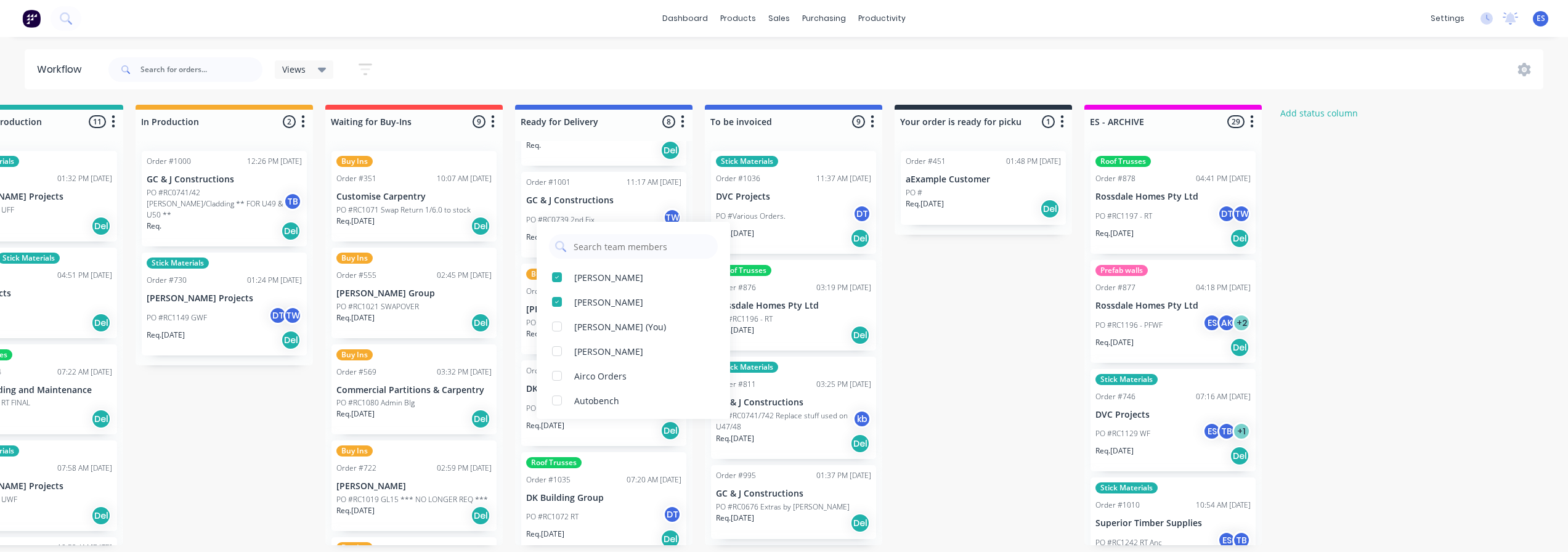
drag, startPoint x: 608, startPoint y: 334, endPoint x: 975, endPoint y: 288, distance: 369.9
click at [613, 331] on div "Emily Smyth (You)" at bounding box center [633, 326] width 193 height 24
click at [1520, 248] on div "Submitted 19 Status colour #273444 hex #273444 Save Cancel Summaries Total orde…" at bounding box center [456, 325] width 2232 height 441
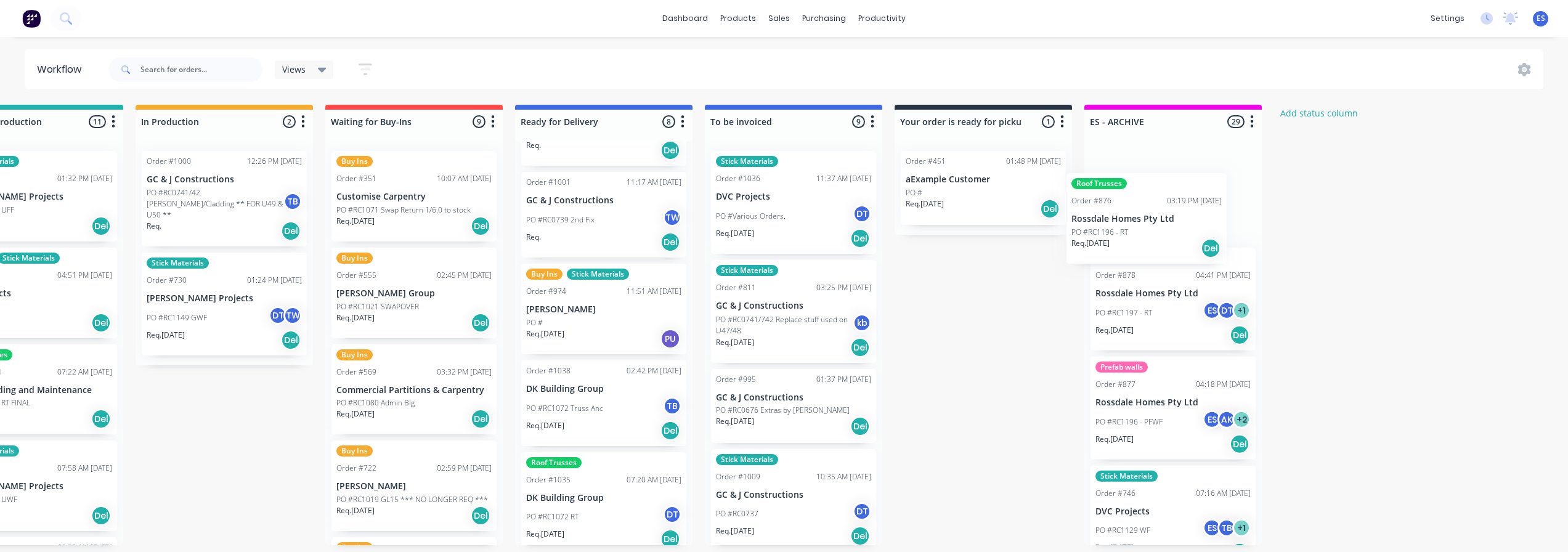
drag, startPoint x: 889, startPoint y: 312, endPoint x: 1128, endPoint y: 233, distance: 251.7
click at [1138, 231] on div "Submitted 19 Status colour #273444 hex #273444 Save Cancel Summaries Total orde…" at bounding box center [456, 325] width 2232 height 441
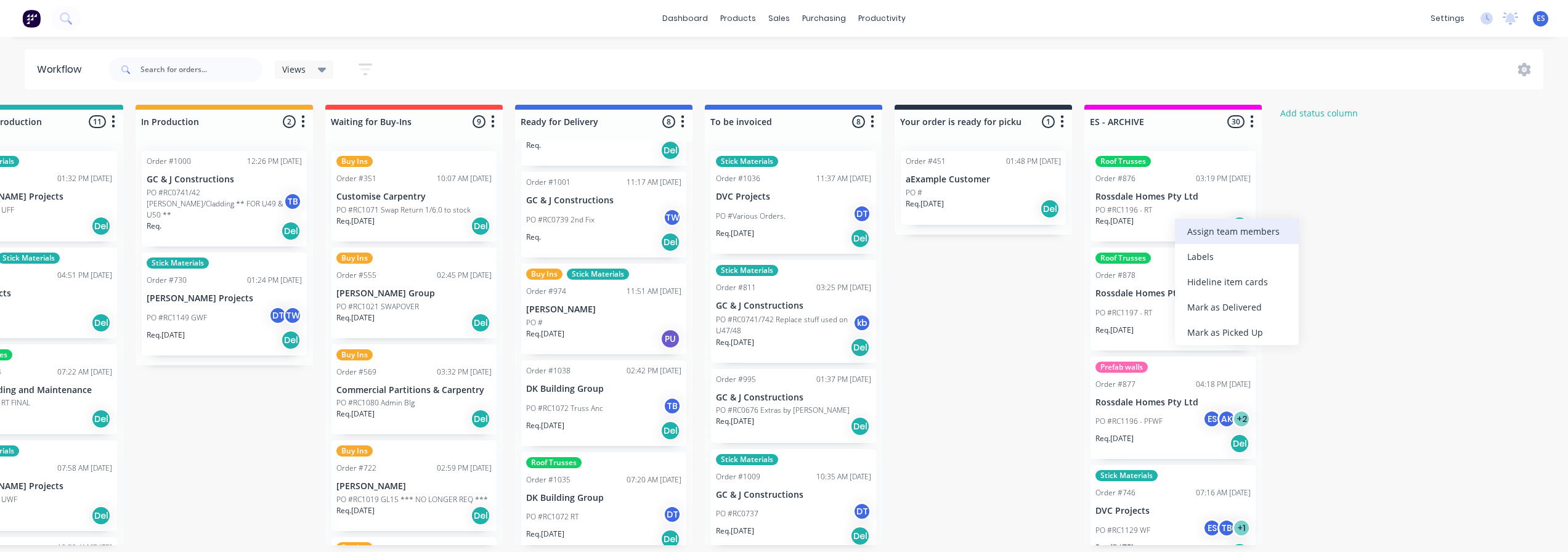
click at [1203, 227] on div "Assign team members" at bounding box center [1236, 232] width 124 height 25
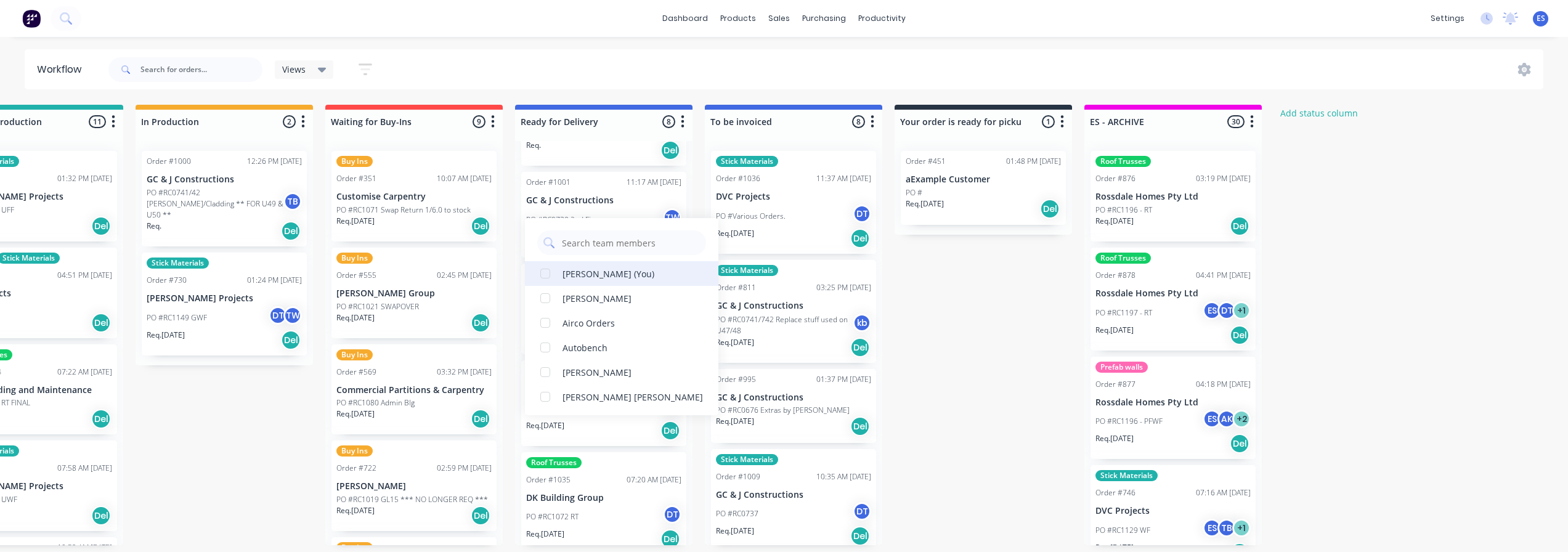
drag, startPoint x: 605, startPoint y: 268, endPoint x: 809, endPoint y: 271, distance: 204.0
click at [605, 268] on div "Emily Smyth (You)" at bounding box center [608, 273] width 92 height 13
click at [1358, 260] on div "Submitted 19 Status colour #273444 hex #273444 Save Cancel Summaries Total orde…" at bounding box center [456, 325] width 2232 height 441
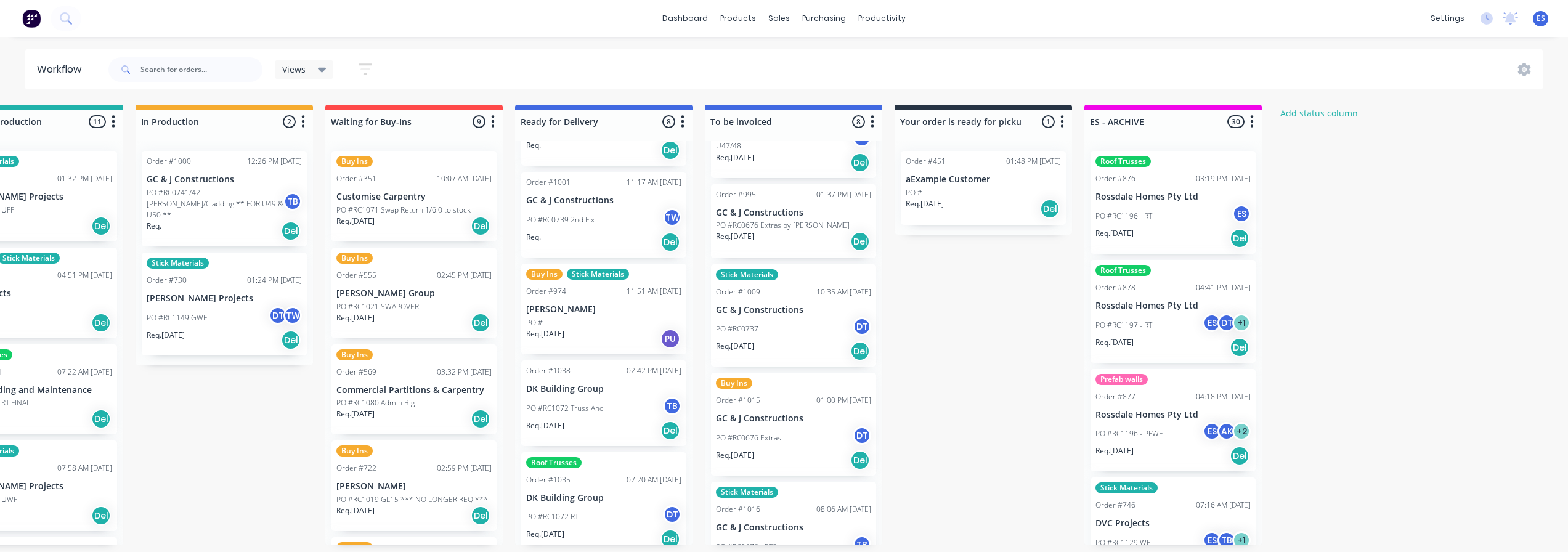
scroll to position [247, 0]
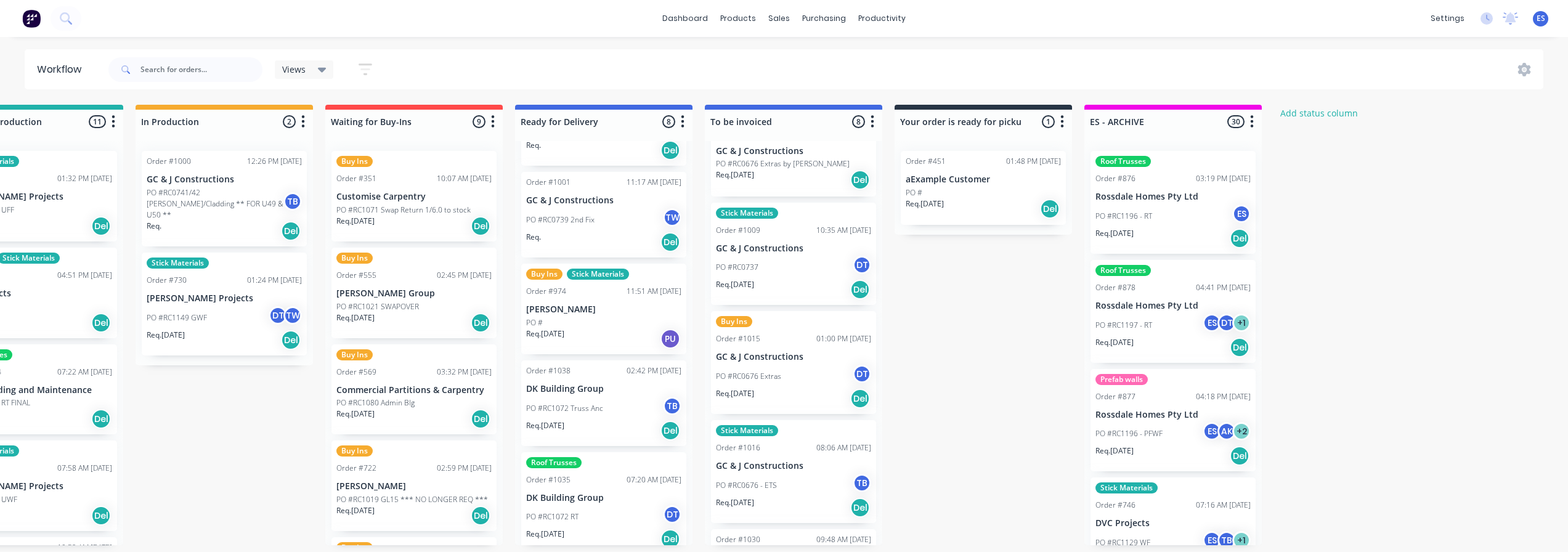
click at [778, 275] on div "PO #RC0737 DT" at bounding box center [793, 268] width 155 height 23
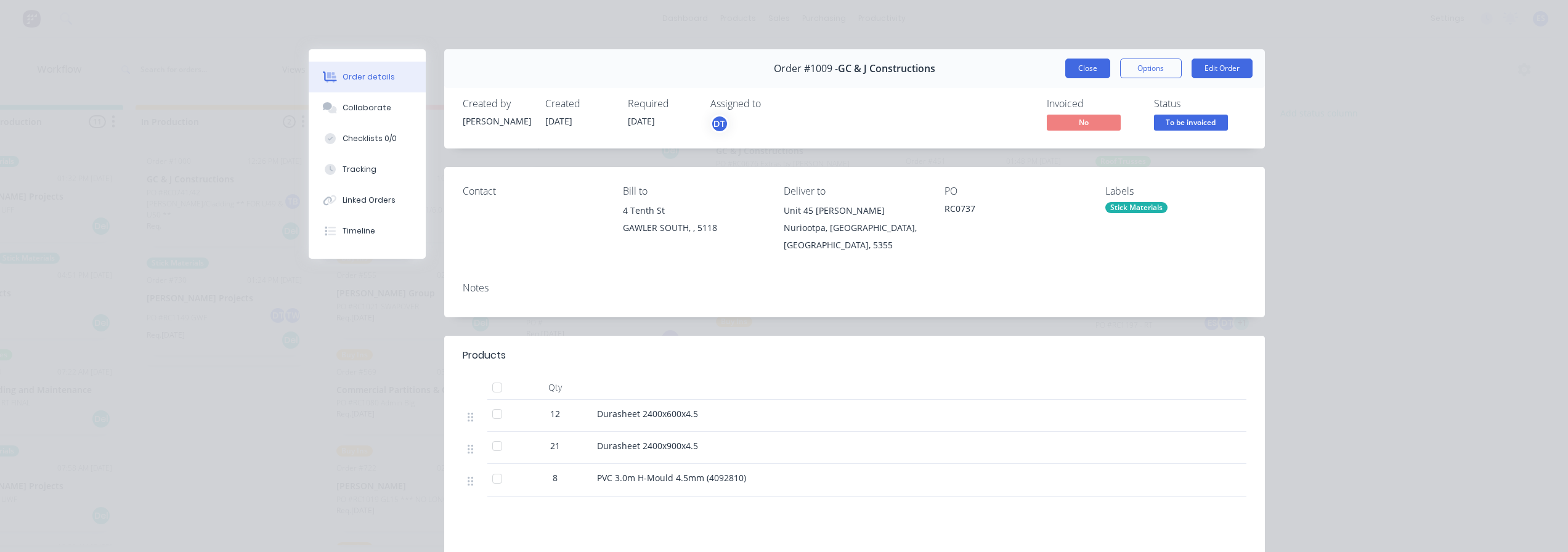
click at [1080, 75] on button "Close" at bounding box center [1087, 69] width 45 height 20
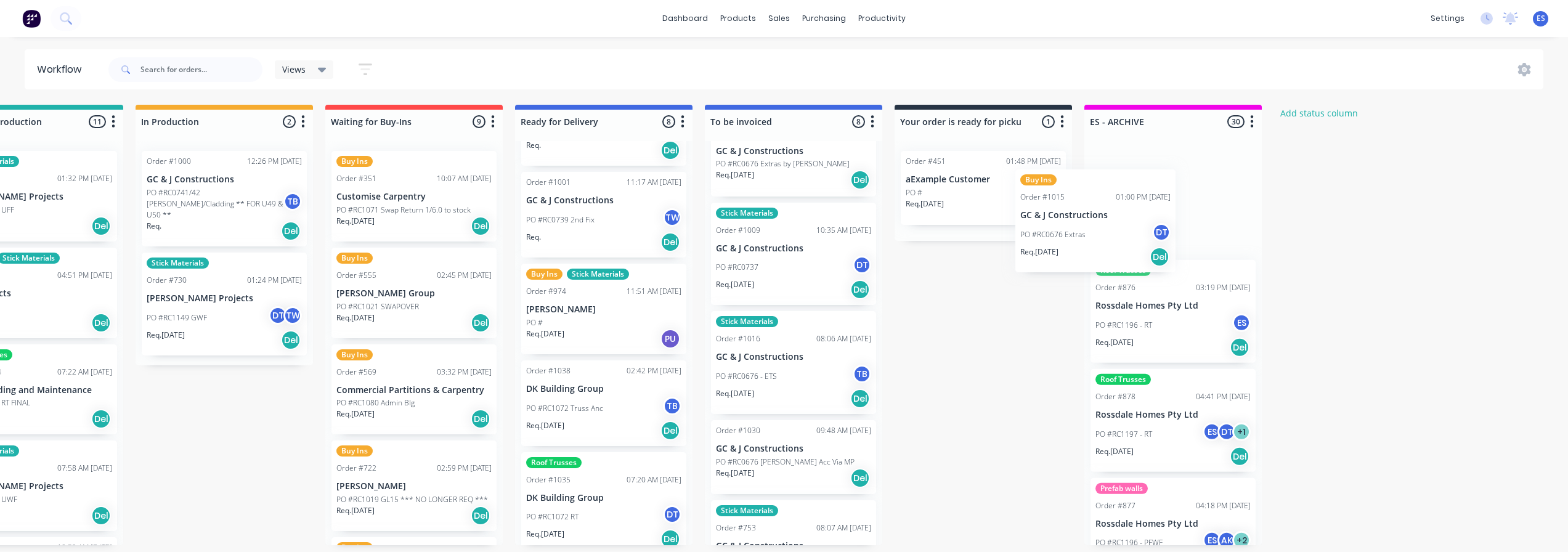
drag, startPoint x: 778, startPoint y: 379, endPoint x: 1107, endPoint y: 237, distance: 358.3
click at [1089, 237] on div "Submitted 19 Status colour #273444 hex #273444 Save Cancel Summaries Total orde…" at bounding box center [456, 325] width 2232 height 441
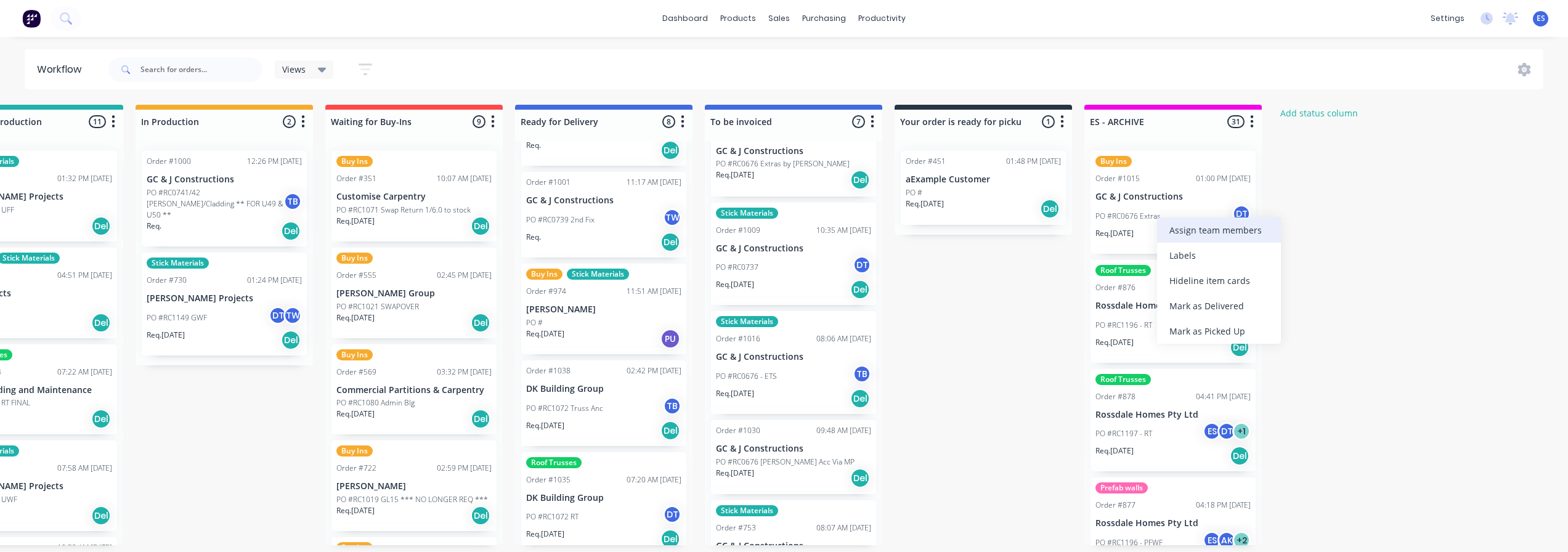
click at [1189, 230] on div "Assign team members" at bounding box center [1219, 230] width 124 height 25
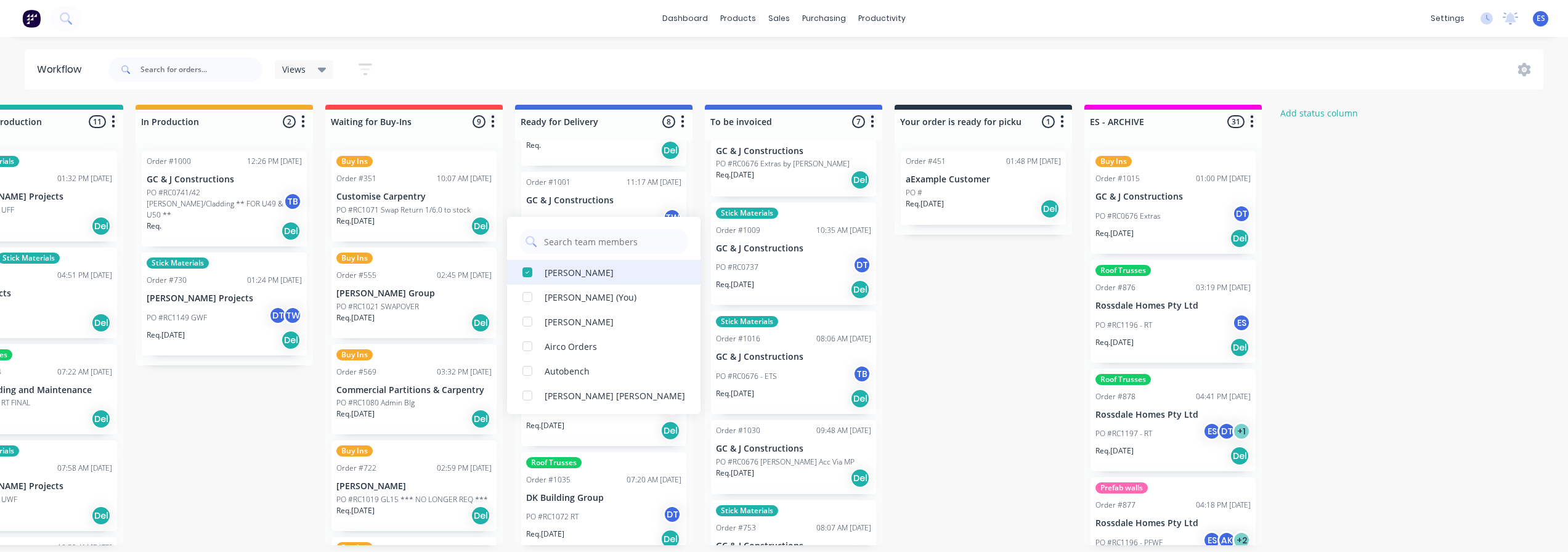
click at [586, 299] on div "Emily Smyth (You)" at bounding box center [590, 297] width 92 height 13
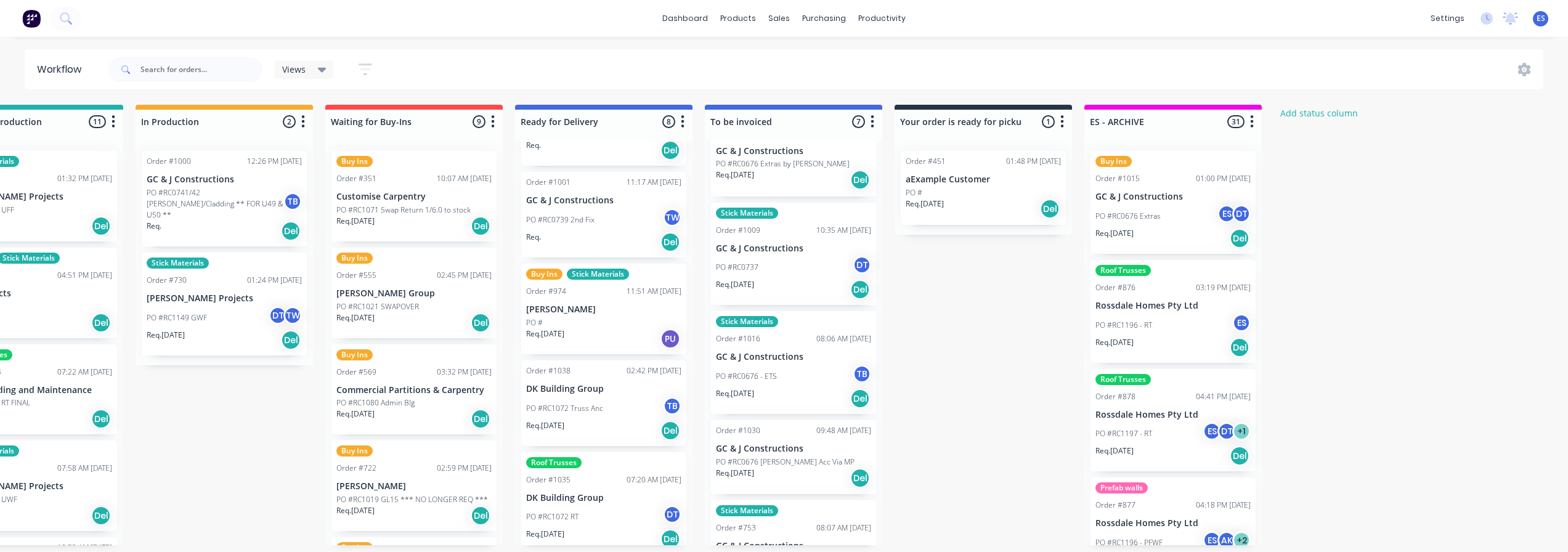
click at [1382, 249] on div "Submitted 19 Status colour #273444 hex #273444 Save Cancel Summaries Total orde…" at bounding box center [456, 325] width 2232 height 441
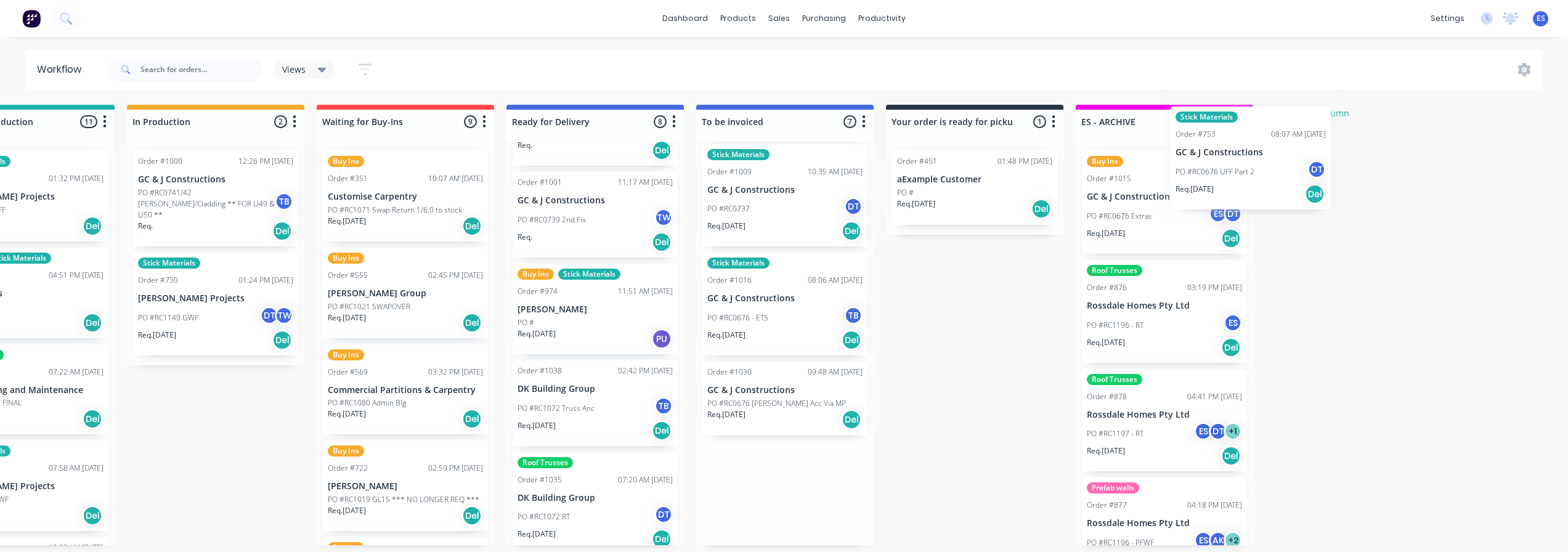
scroll to position [3, 665]
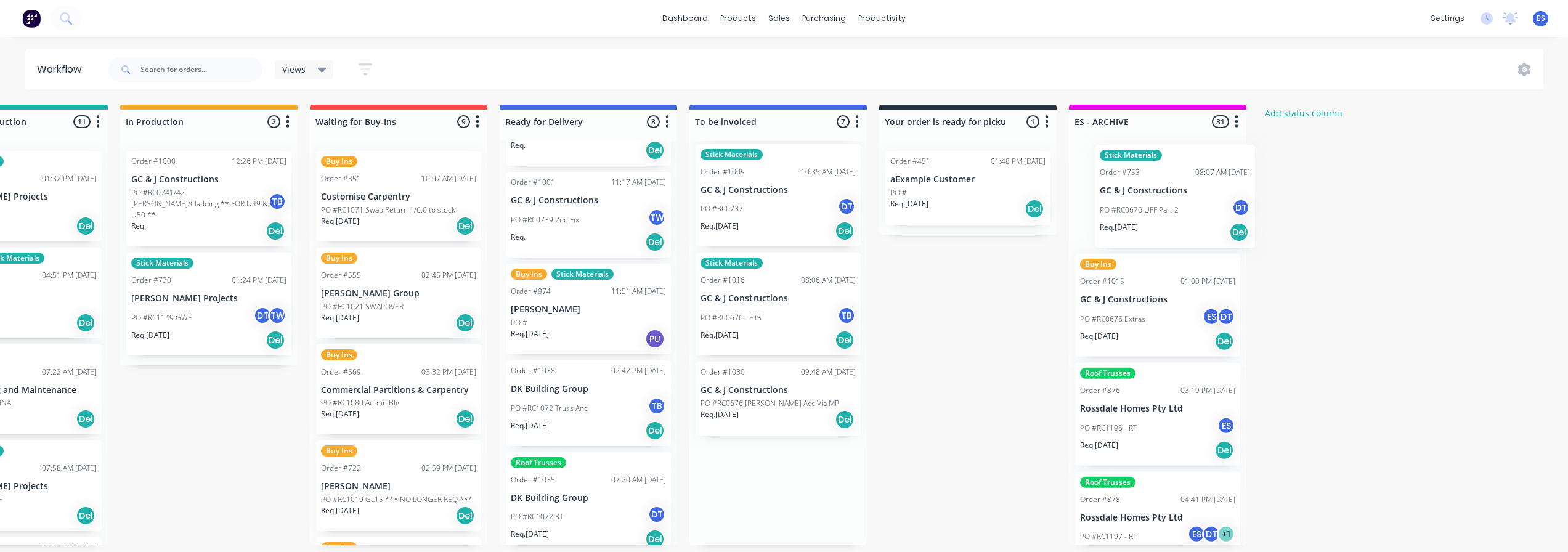
drag, startPoint x: 766, startPoint y: 509, endPoint x: 1156, endPoint y: 209, distance: 492.0
click at [1156, 214] on div "Submitted 19 Status colour #273444 hex #273444 Save Cancel Summaries Total orde…" at bounding box center [441, 325] width 2232 height 441
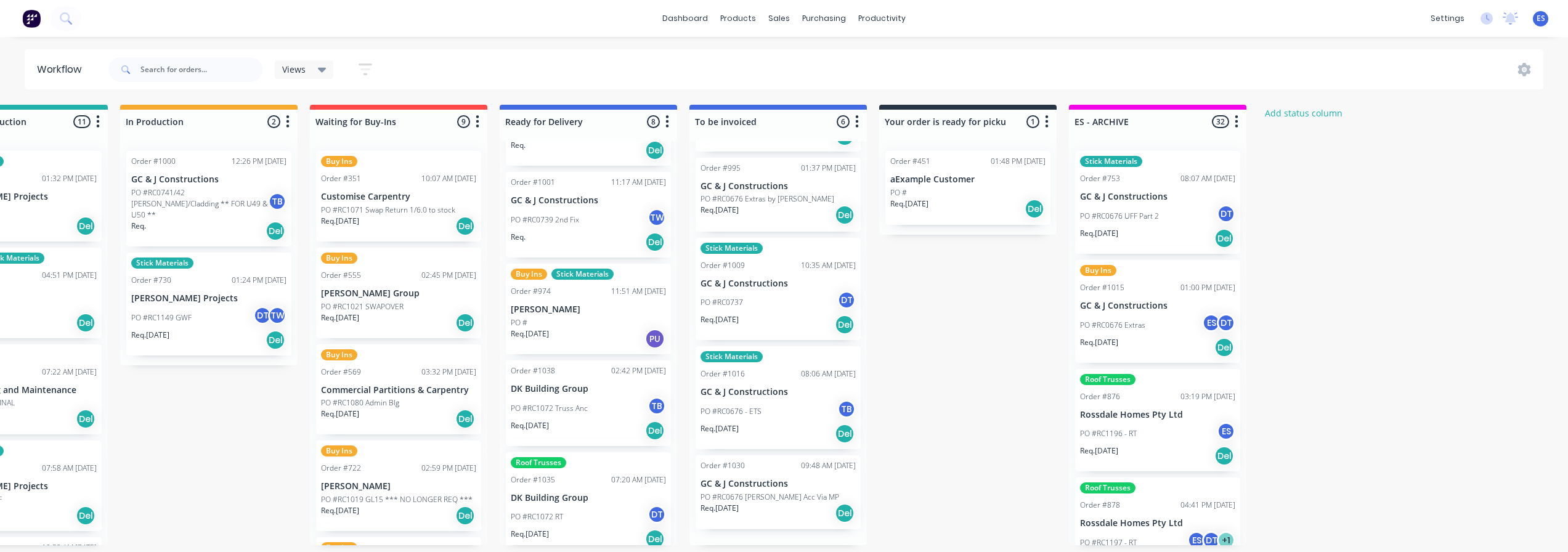
scroll to position [196, 0]
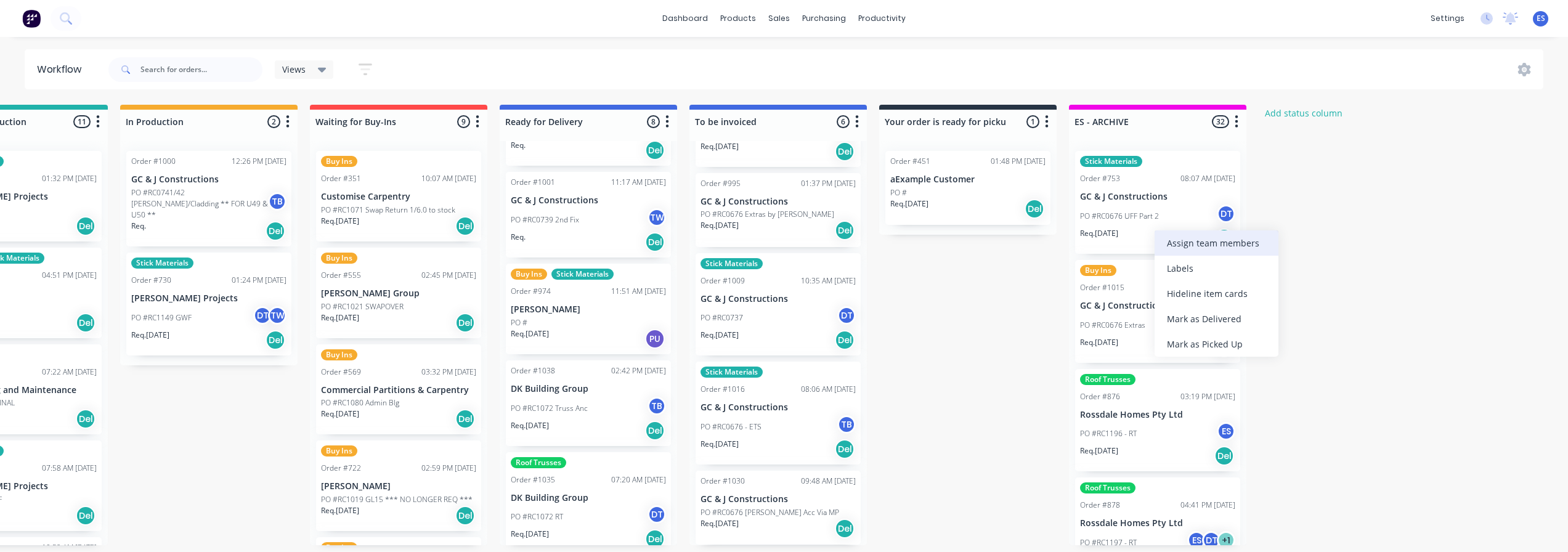
click at [1199, 252] on div "Assign team members" at bounding box center [1216, 243] width 124 height 25
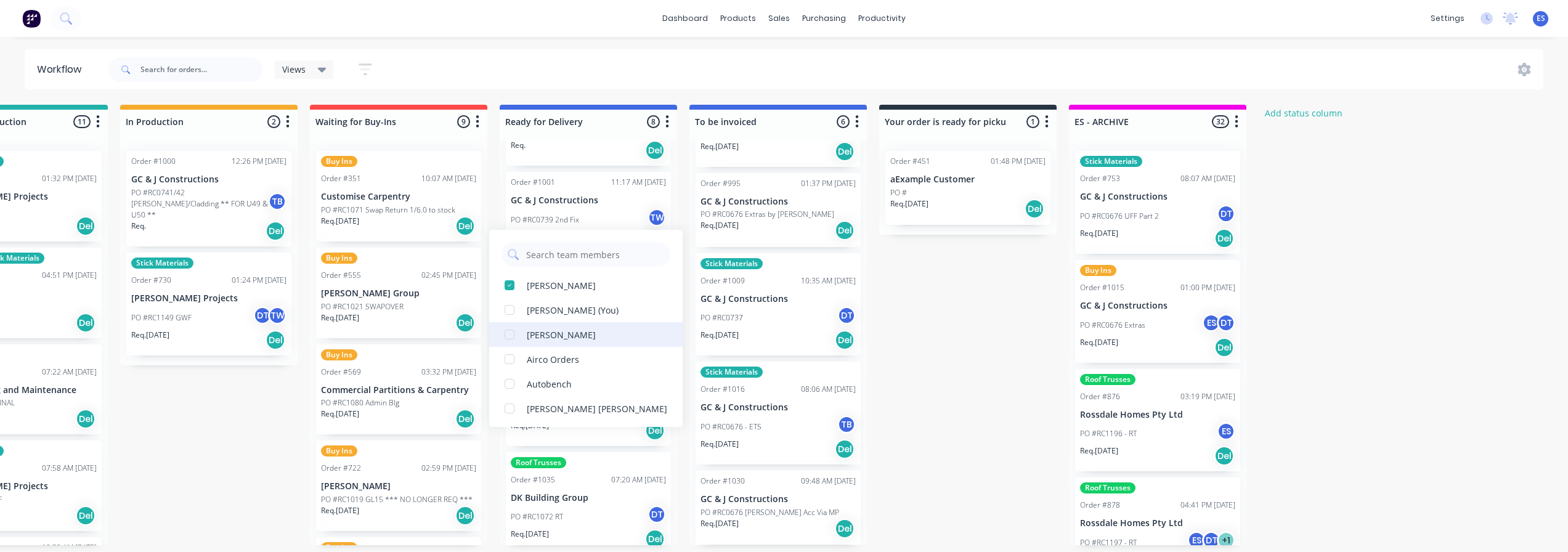
drag, startPoint x: 578, startPoint y: 314, endPoint x: 639, endPoint y: 325, distance: 62.0
click at [579, 314] on div "Emily Smyth (You)" at bounding box center [573, 309] width 92 height 13
click at [1326, 293] on div "Submitted 19 Status colour #273444 hex #273444 Save Cancel Summaries Total orde…" at bounding box center [441, 325] width 2232 height 441
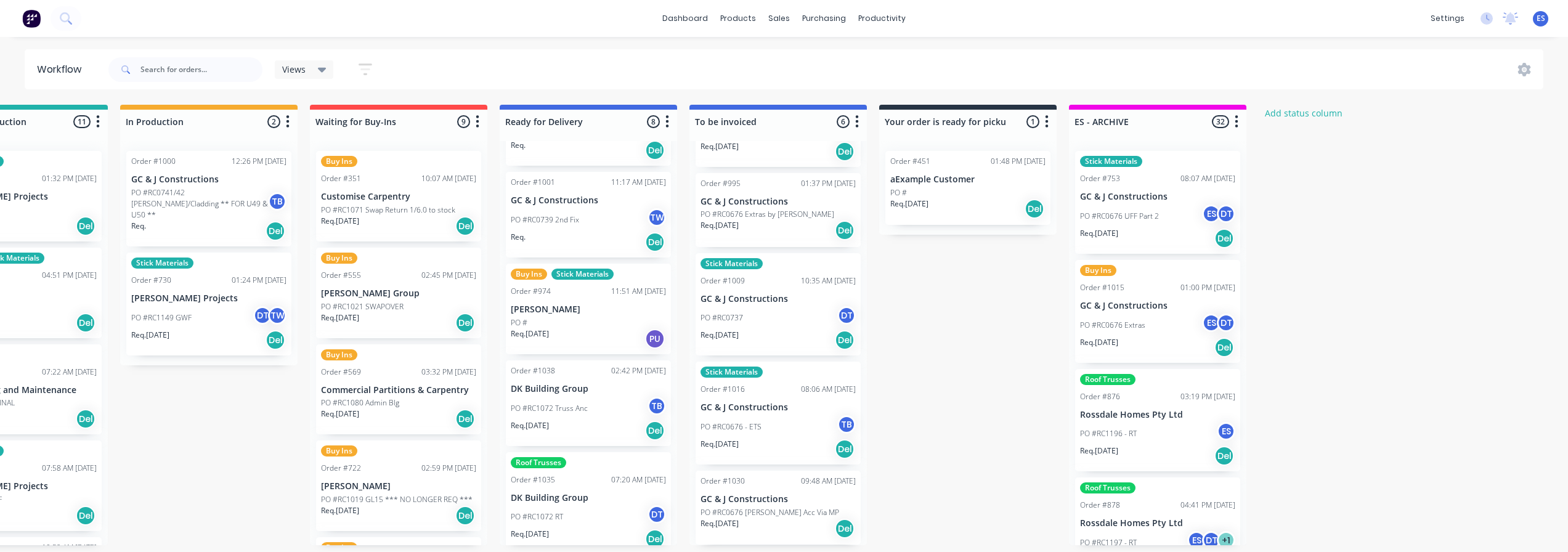
click at [1286, 280] on div "Submitted 19 Status colour #273444 hex #273444 Save Cancel Summaries Total orde…" at bounding box center [441, 325] width 2232 height 441
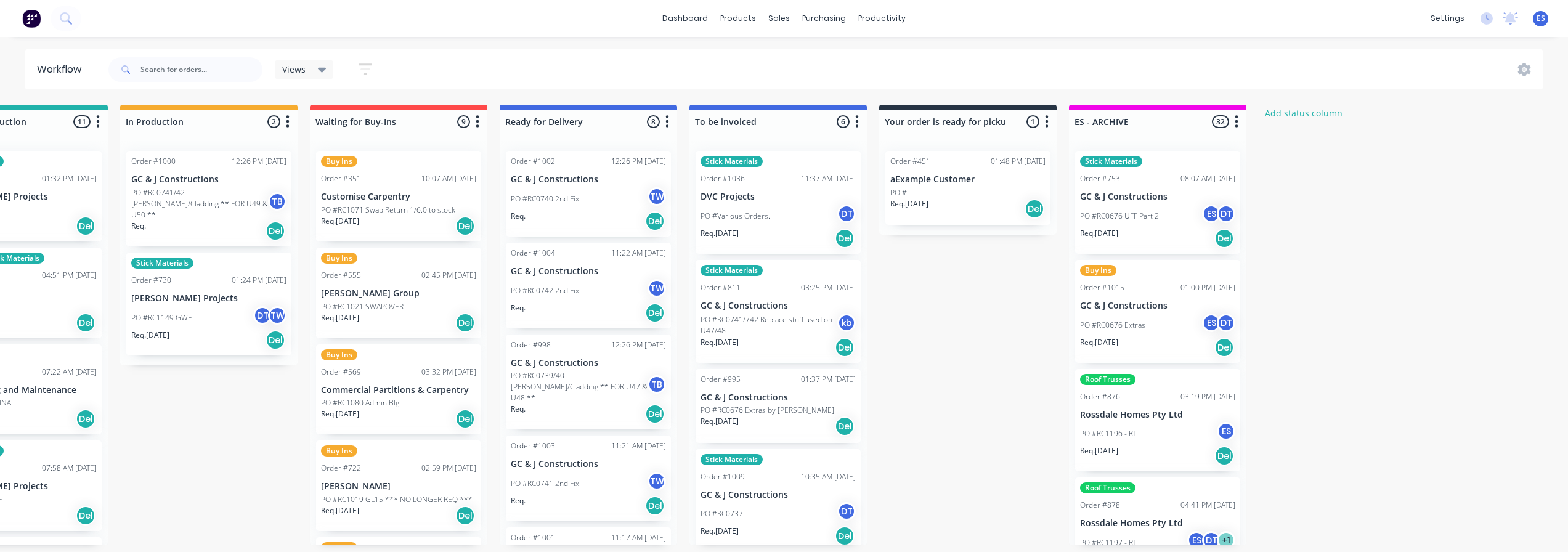
scroll to position [247, 0]
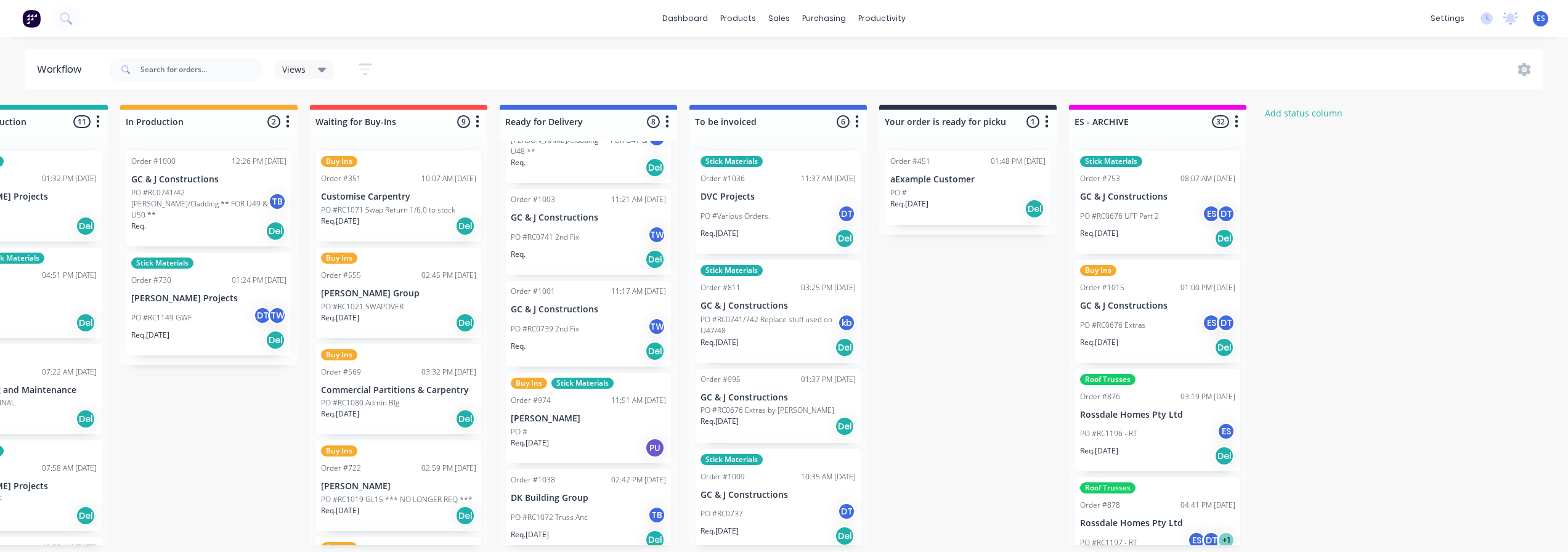
click at [563, 437] on div "Req. 04/08/25 PU" at bounding box center [588, 447] width 155 height 21
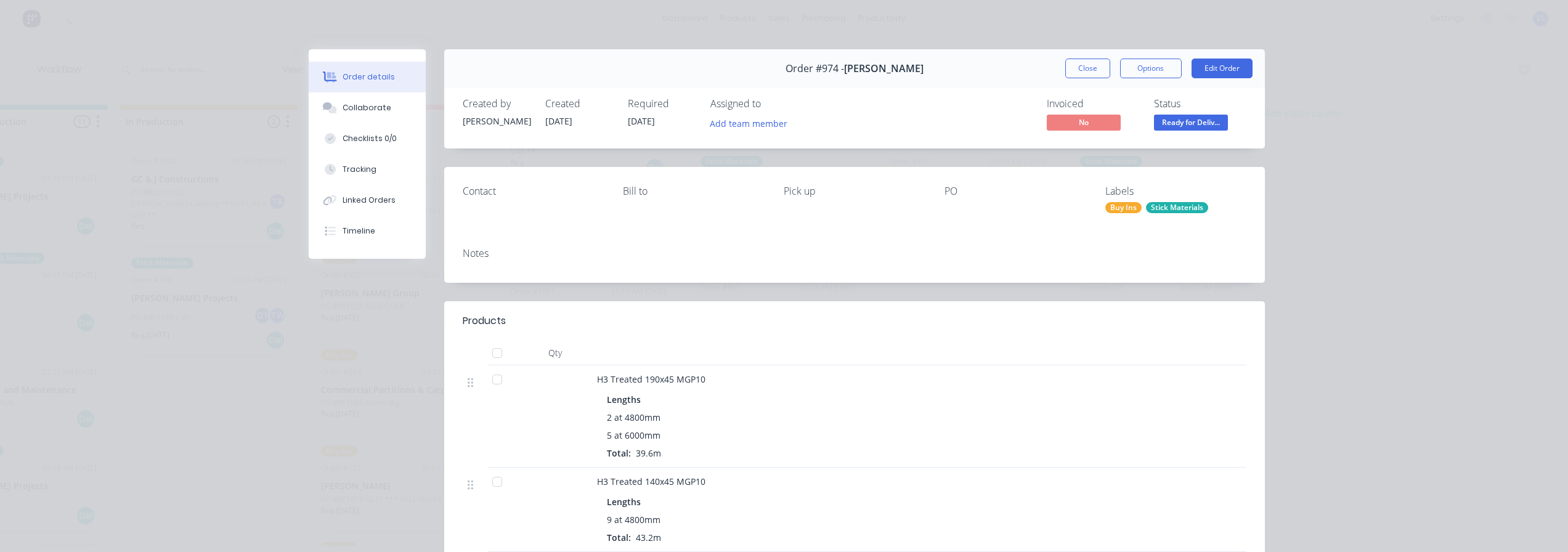
scroll to position [62, 0]
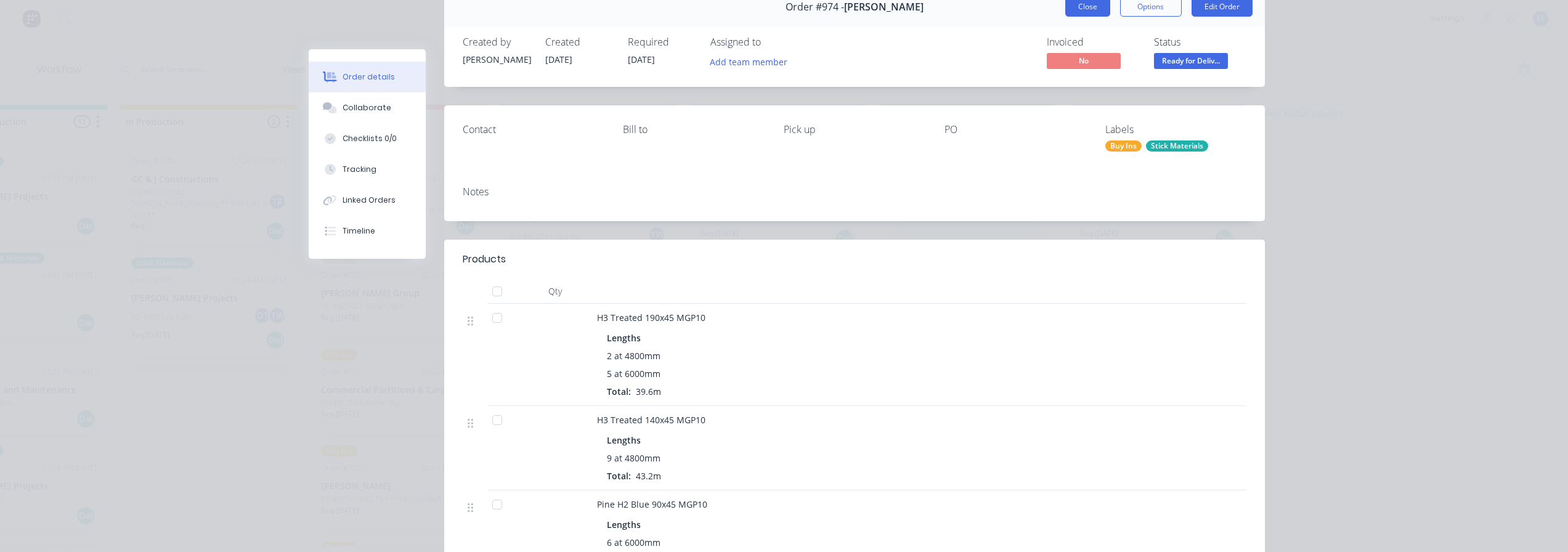
click at [1082, 8] on button "Close" at bounding box center [1087, 7] width 45 height 20
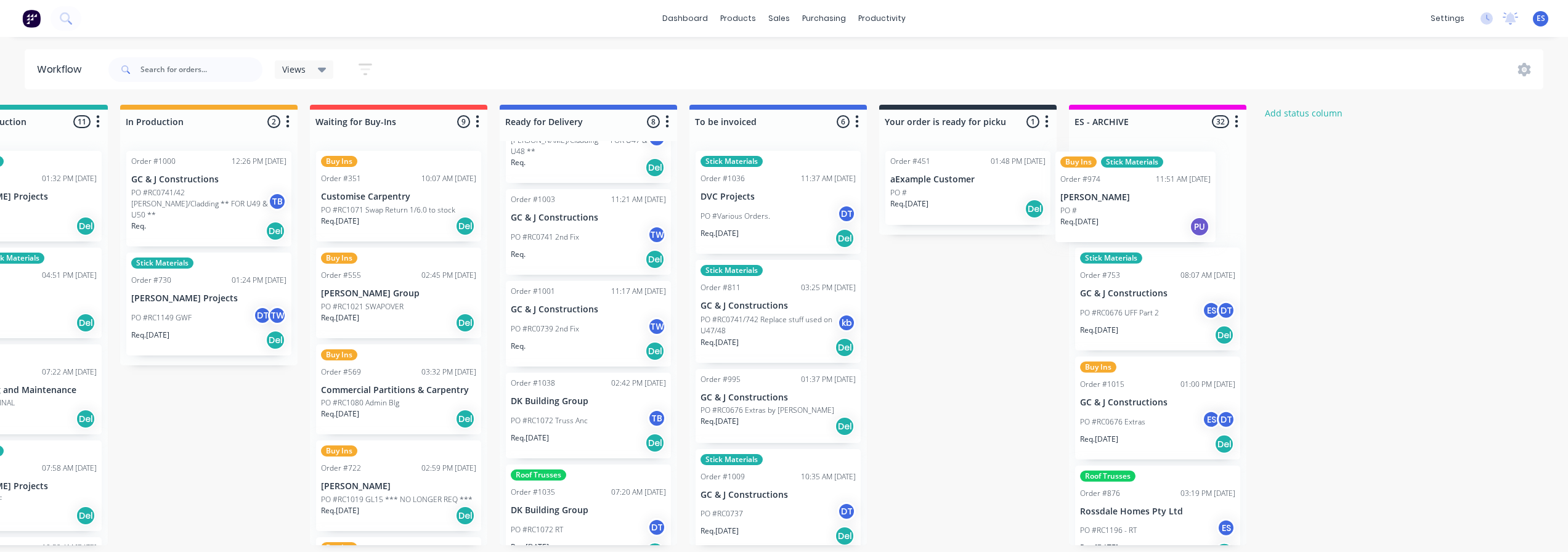
drag, startPoint x: 587, startPoint y: 411, endPoint x: 1128, endPoint y: 199, distance: 581.1
click at [1128, 200] on div "Submitted 19 Status colour #273444 hex #273444 Save Cancel Summaries Total orde…" at bounding box center [441, 325] width 2232 height 441
click at [1189, 220] on div "Assign team members" at bounding box center [1219, 220] width 124 height 25
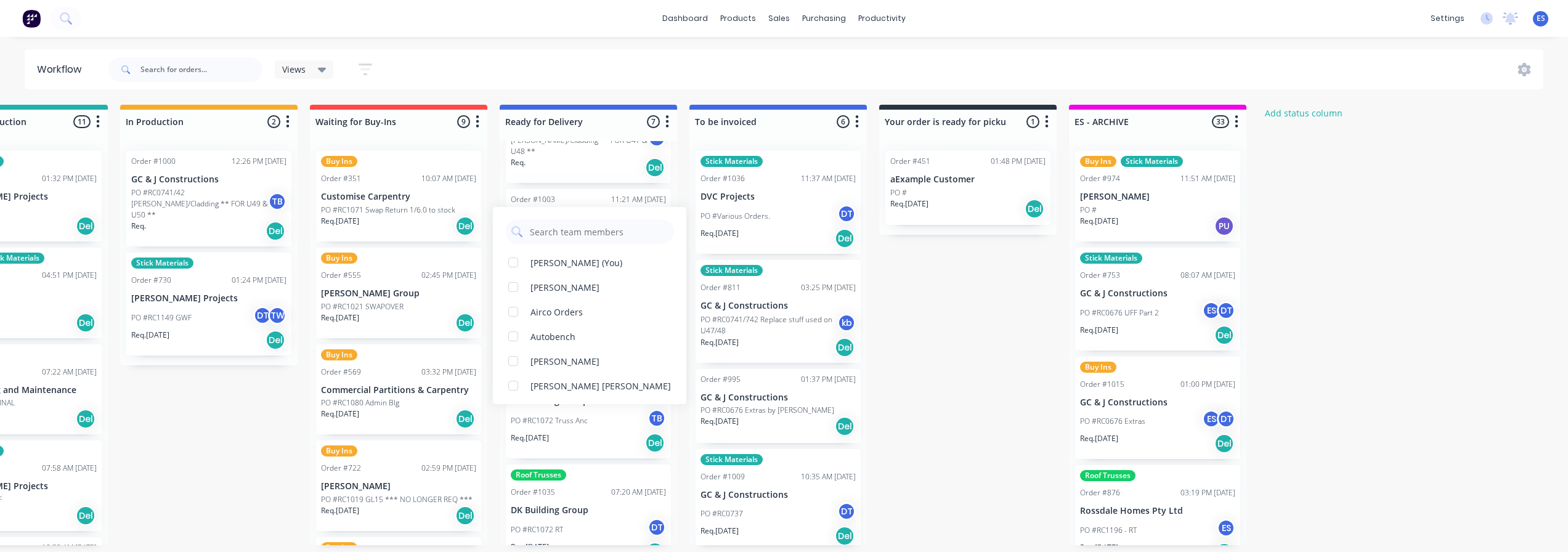
drag, startPoint x: 554, startPoint y: 262, endPoint x: 774, endPoint y: 259, distance: 220.0
click at [555, 262] on div "Emily Smyth (You)" at bounding box center [577, 263] width 92 height 13
click at [1357, 243] on div "Submitted 19 Status colour #273444 hex #273444 Save Cancel Summaries Total orde…" at bounding box center [441, 325] width 2232 height 441
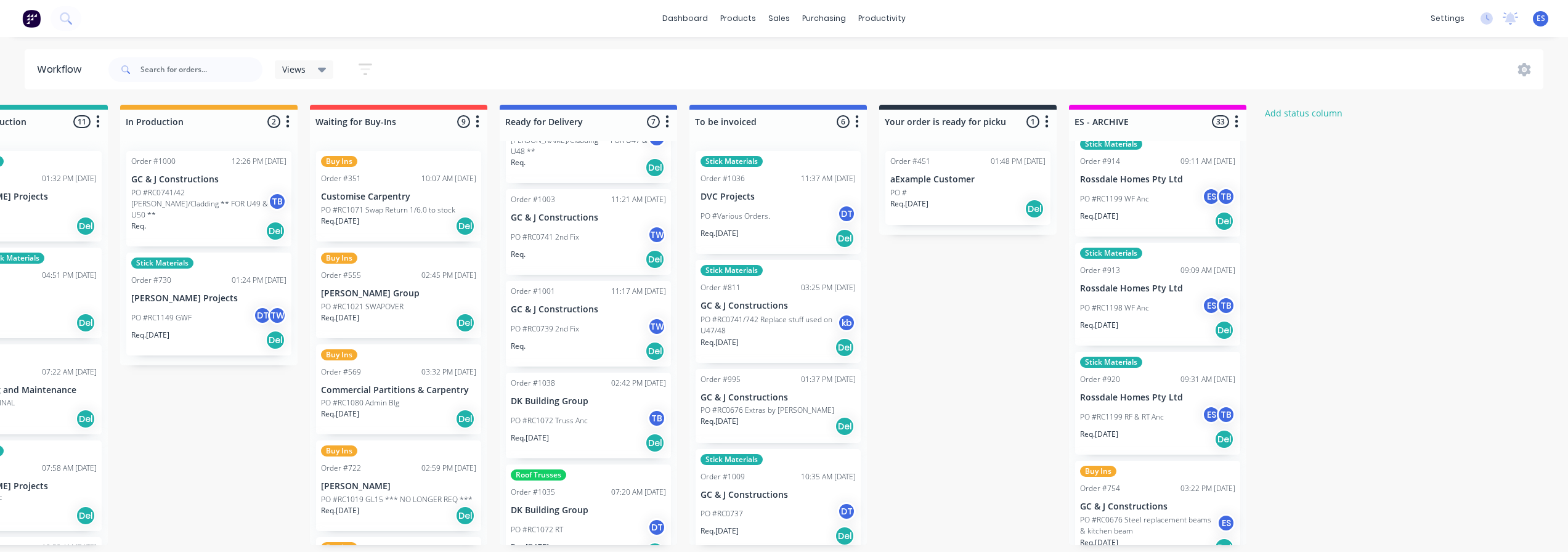
scroll to position [3183, 0]
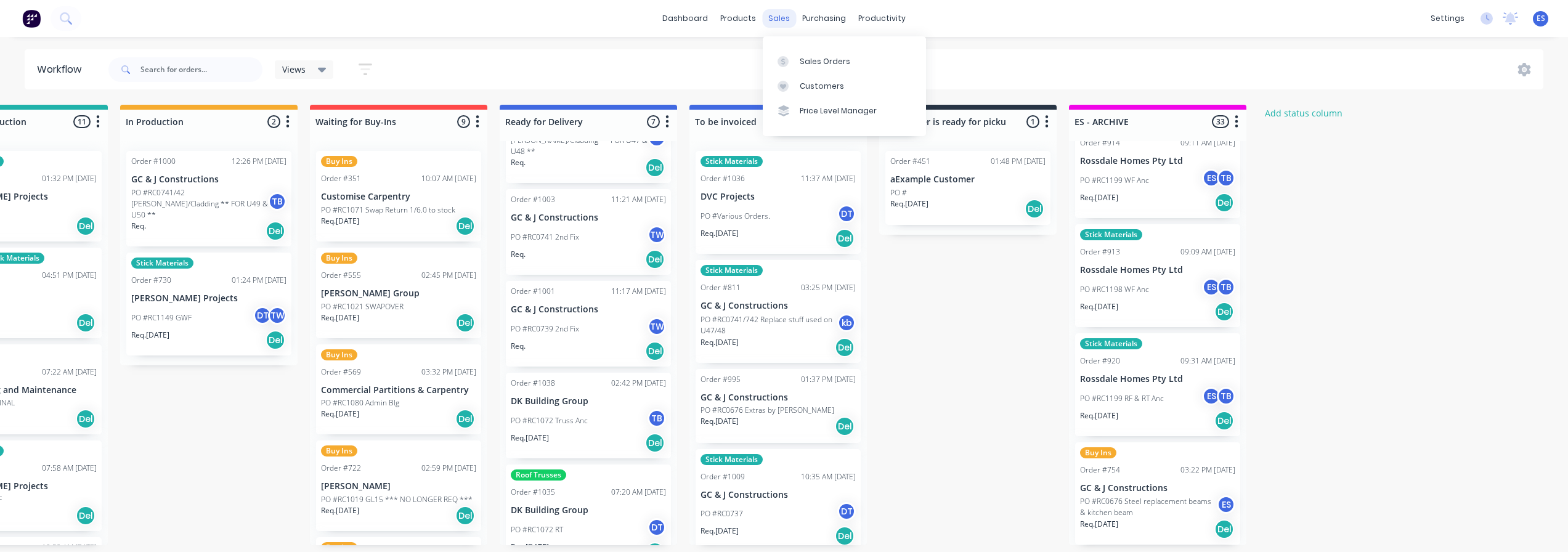
click at [774, 19] on div "sales" at bounding box center [779, 18] width 34 height 18
click at [1515, 240] on div "Submitted 19 Status colour #273444 hex #273444 Save Cancel Summaries Total orde…" at bounding box center [441, 325] width 2232 height 441
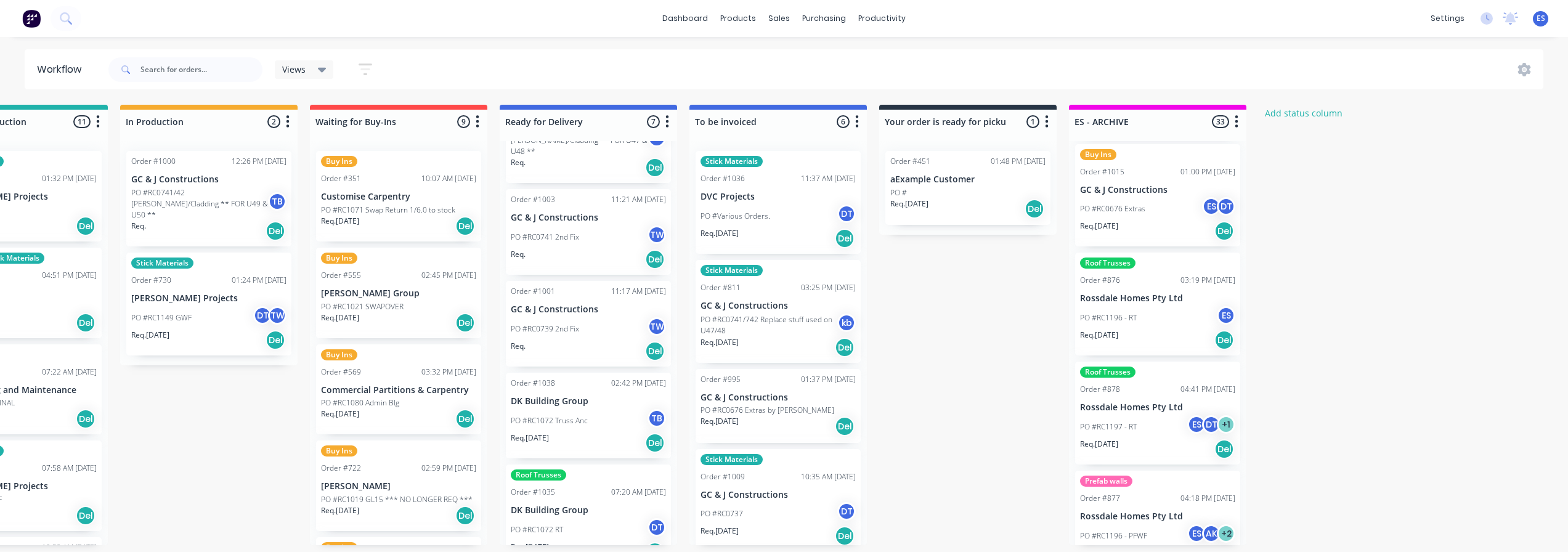
scroll to position [0, 0]
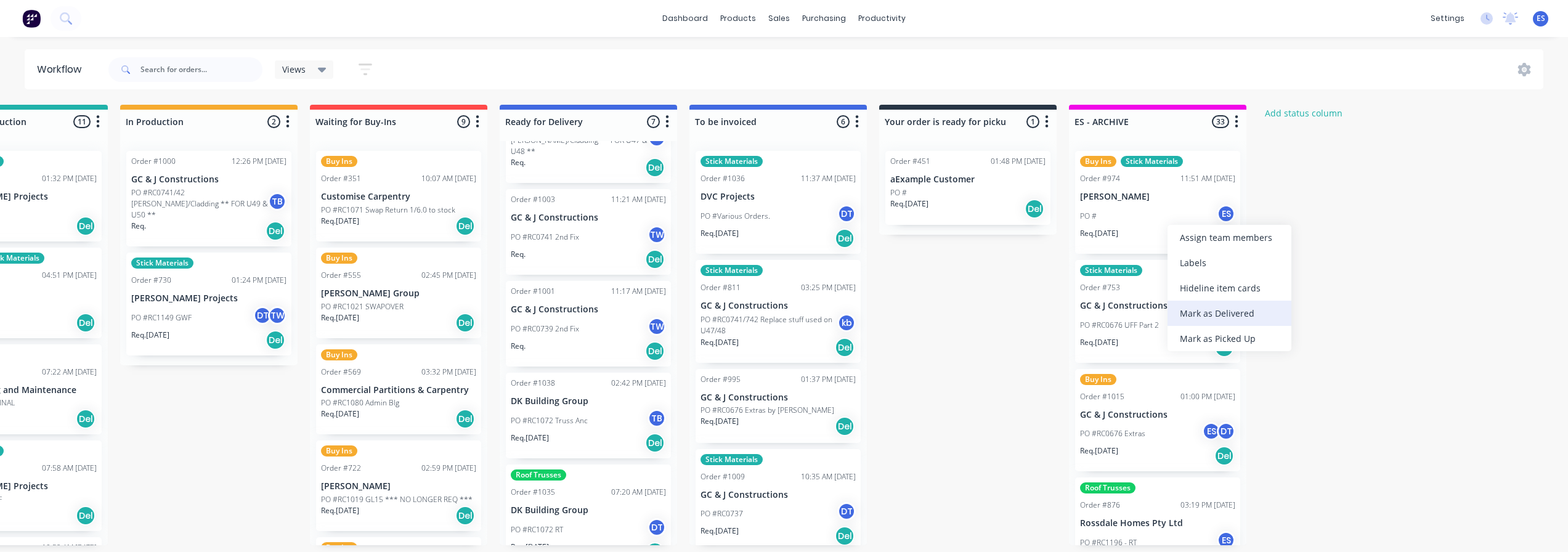
click at [1231, 310] on div "Mark as Delivered" at bounding box center [1229, 314] width 124 height 25
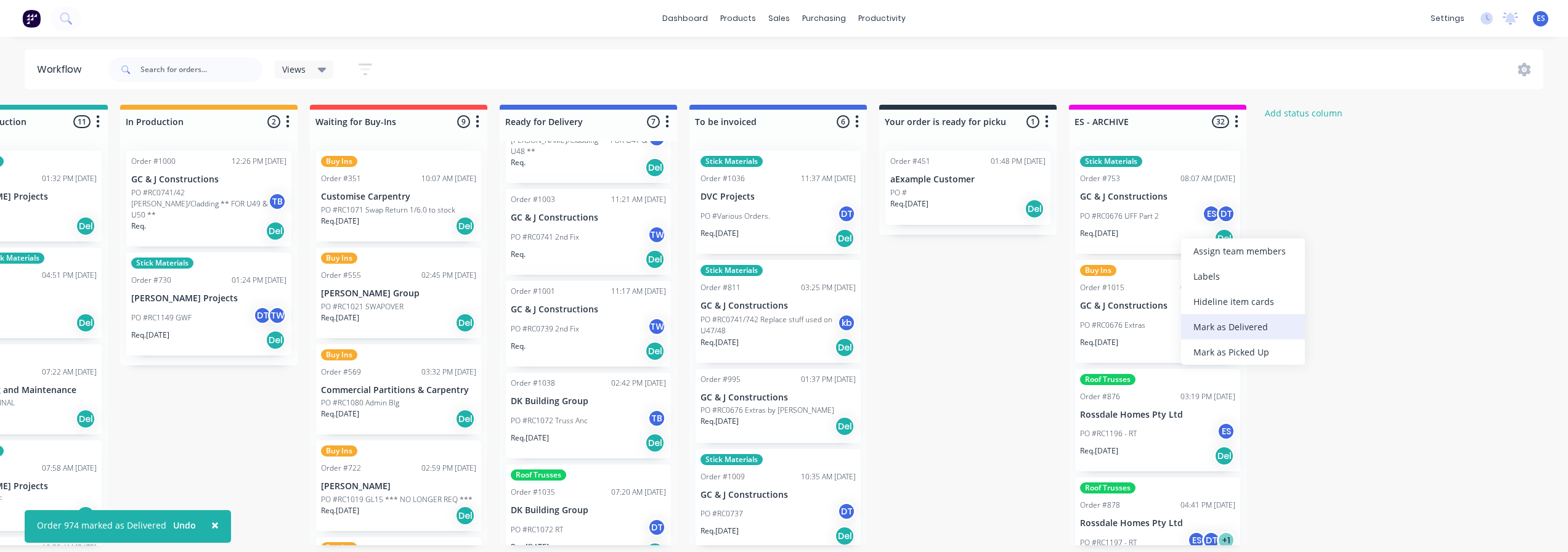
click at [1245, 319] on div "Mark as Delivered" at bounding box center [1243, 327] width 124 height 25
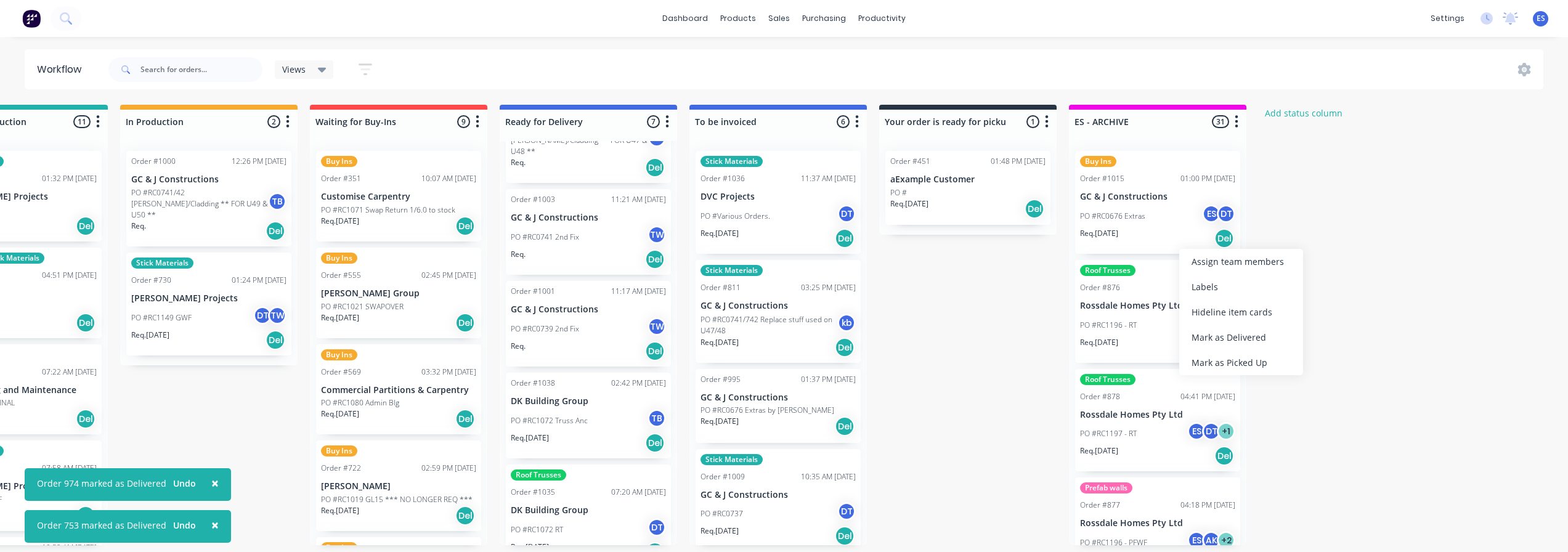
click at [1234, 330] on div "Mark as Delivered" at bounding box center [1241, 337] width 124 height 25
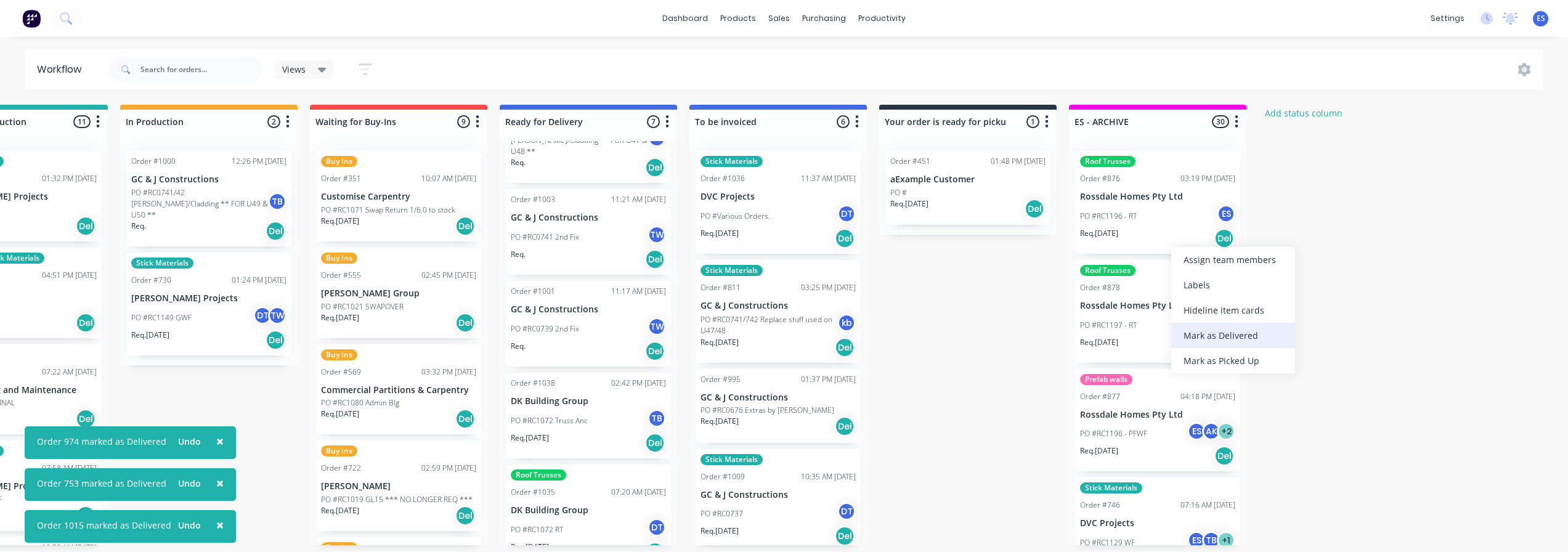
click at [1235, 330] on div "Mark as Delivered" at bounding box center [1233, 335] width 124 height 25
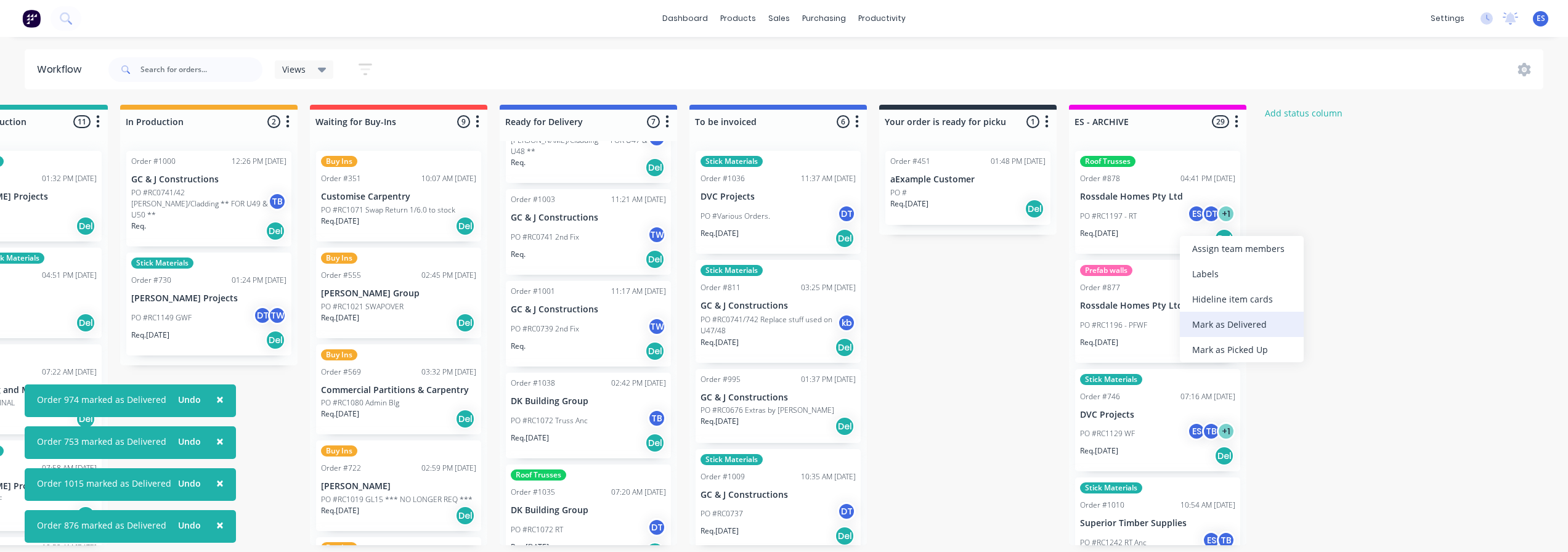
click at [1238, 324] on div "Mark as Delivered" at bounding box center [1241, 325] width 124 height 25
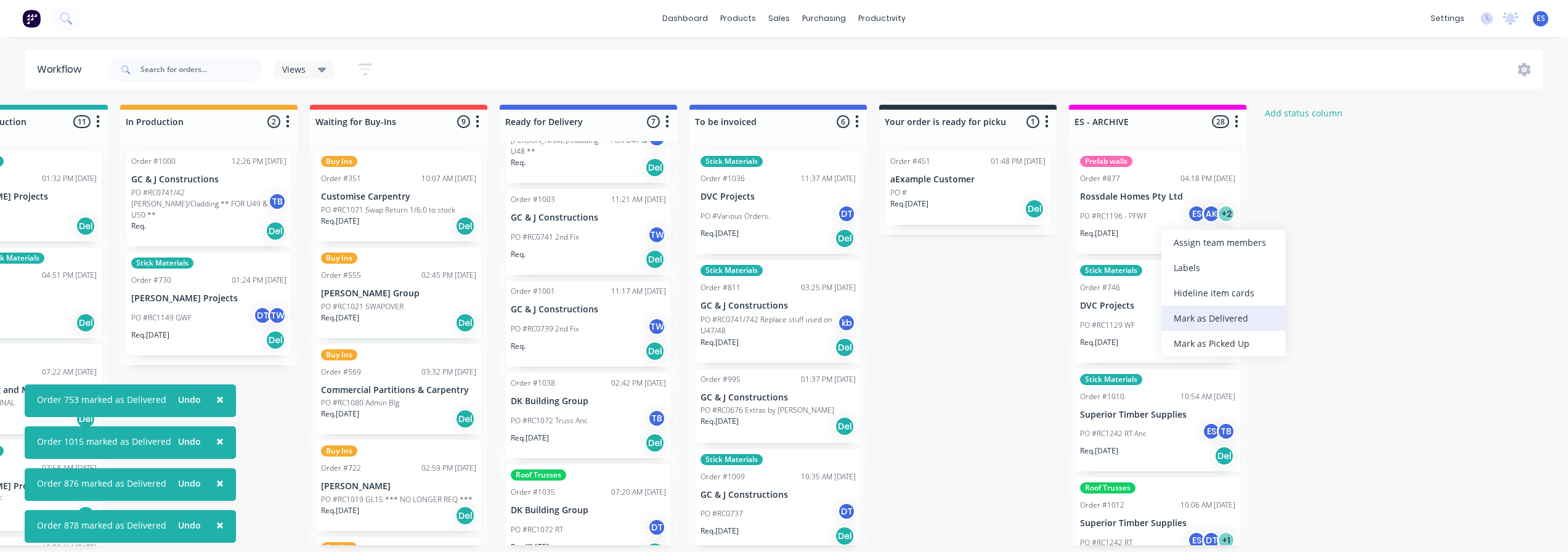
click at [1221, 314] on div "Mark as Delivered" at bounding box center [1223, 319] width 124 height 25
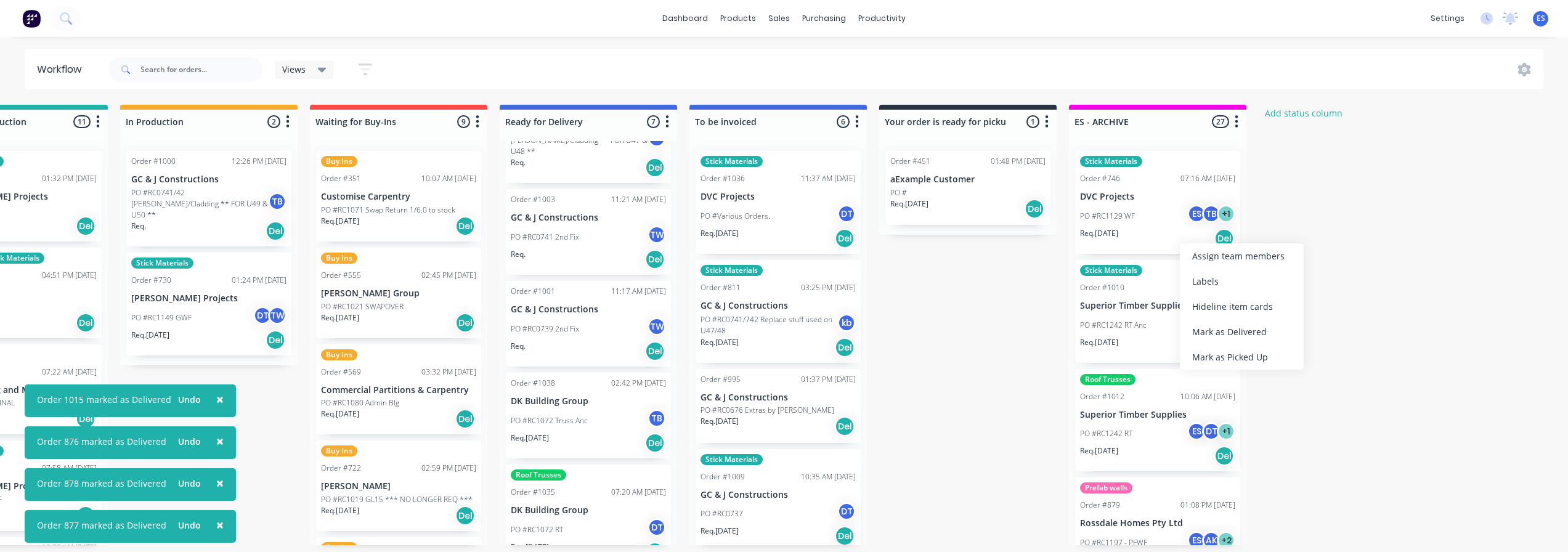
click at [1240, 326] on div "Mark as Delivered" at bounding box center [1241, 332] width 124 height 25
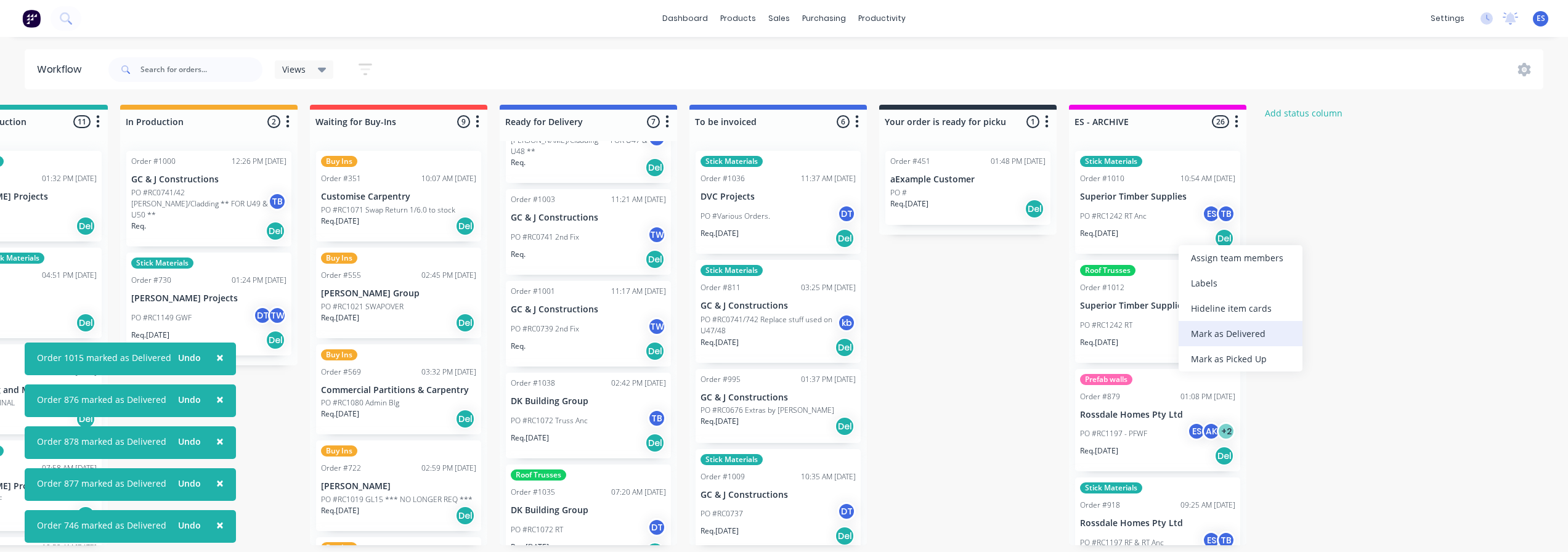
click at [1226, 330] on div "Mark as Delivered" at bounding box center [1240, 334] width 124 height 25
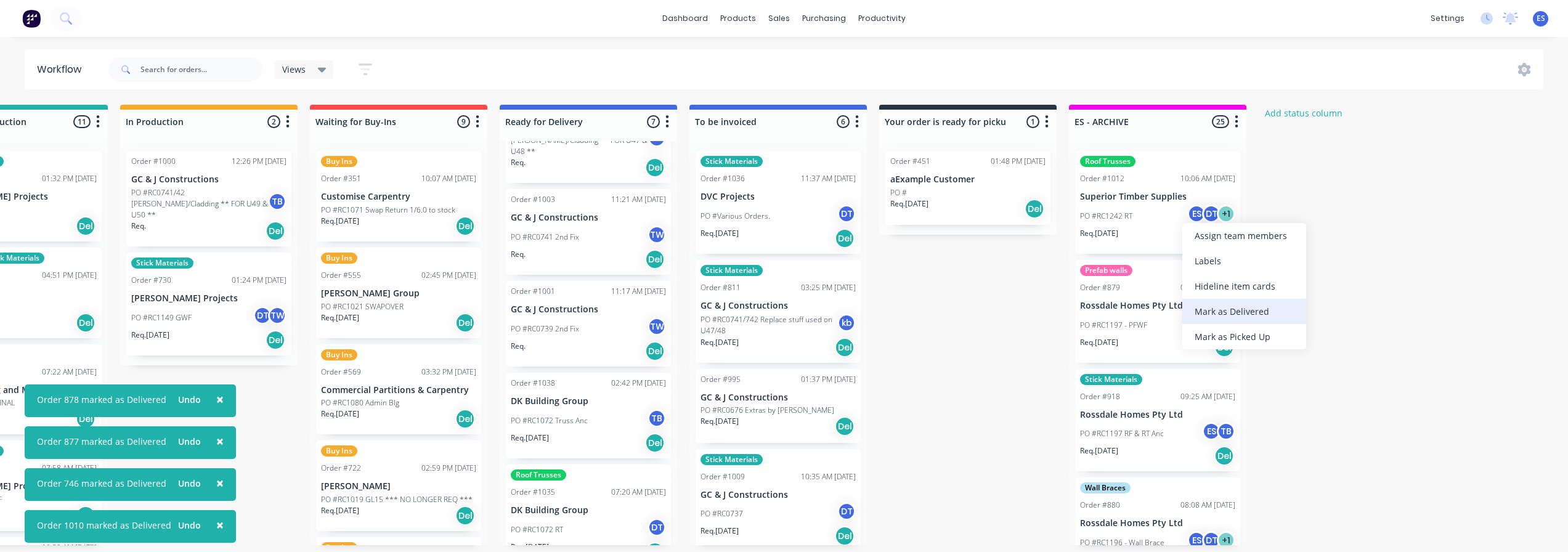
click at [1247, 318] on div "Mark as Delivered" at bounding box center [1244, 311] width 124 height 25
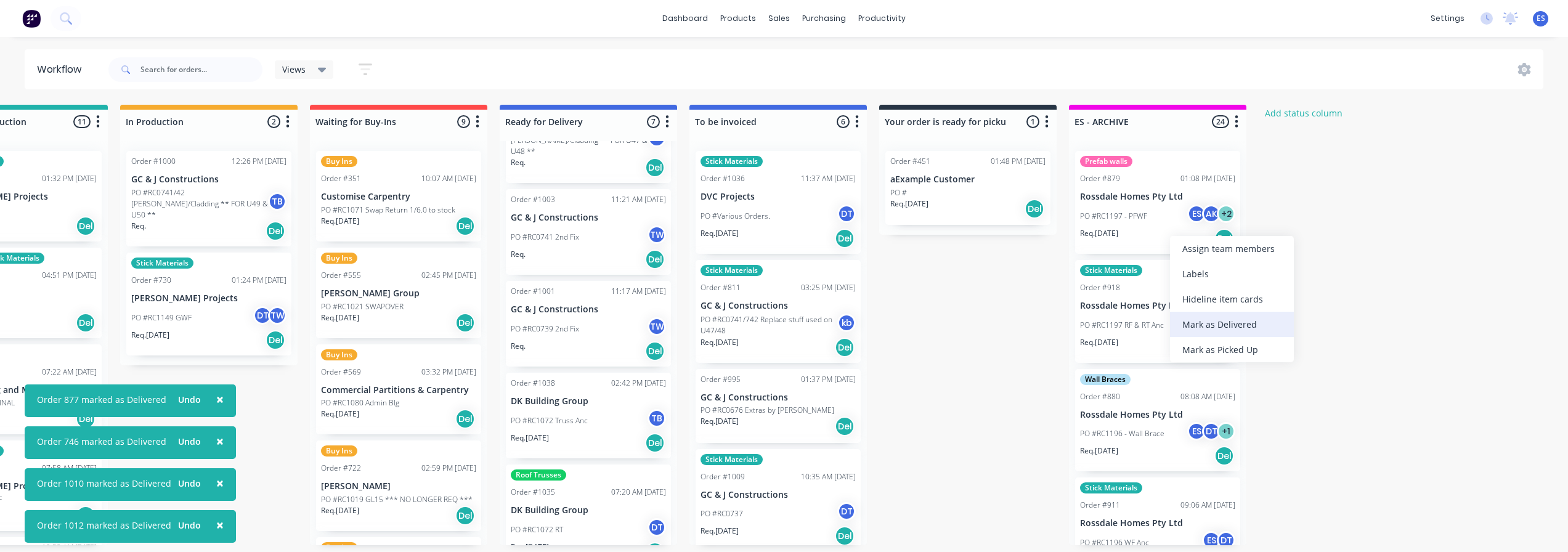
click at [1214, 319] on div "Mark as Delivered" at bounding box center [1231, 325] width 124 height 25
click at [1215, 323] on div "Mark as Delivered" at bounding box center [1219, 324] width 124 height 25
click at [1221, 319] on div "Mark as Delivered" at bounding box center [1248, 327] width 124 height 25
click at [1242, 328] on div "Mark as Delivered" at bounding box center [1253, 329] width 124 height 25
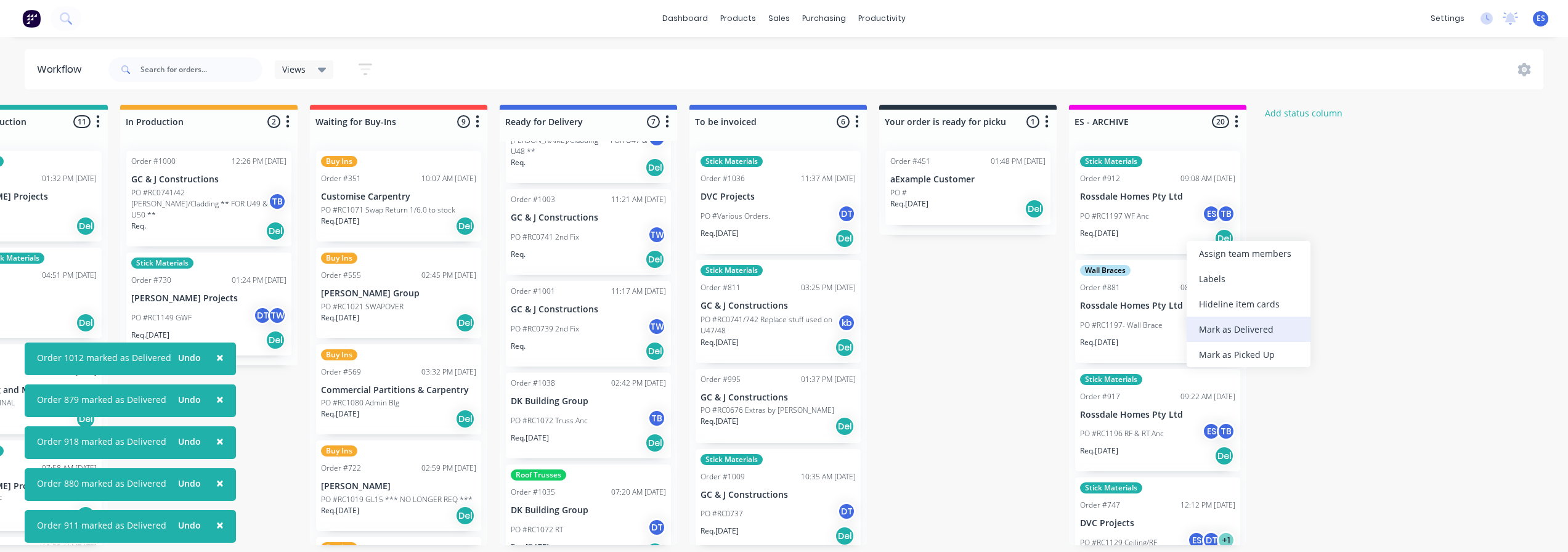
click at [1228, 324] on div "Mark as Delivered" at bounding box center [1248, 330] width 124 height 25
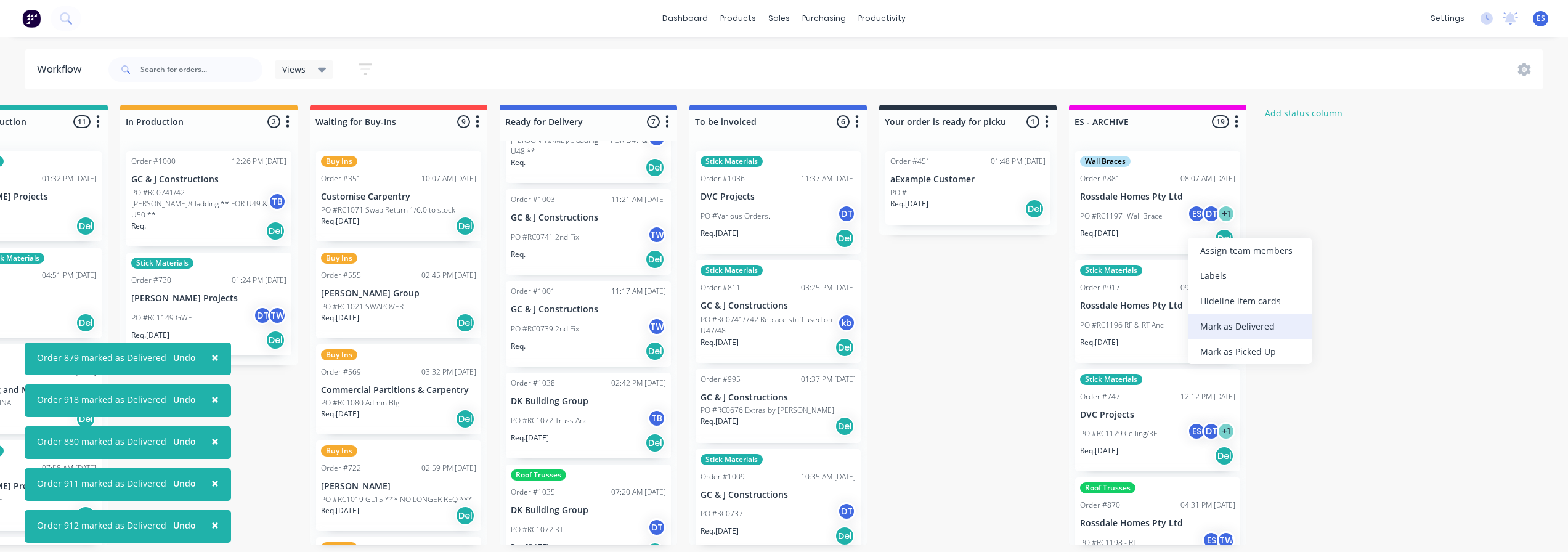
click at [1235, 325] on div "Mark as Delivered" at bounding box center [1250, 326] width 124 height 25
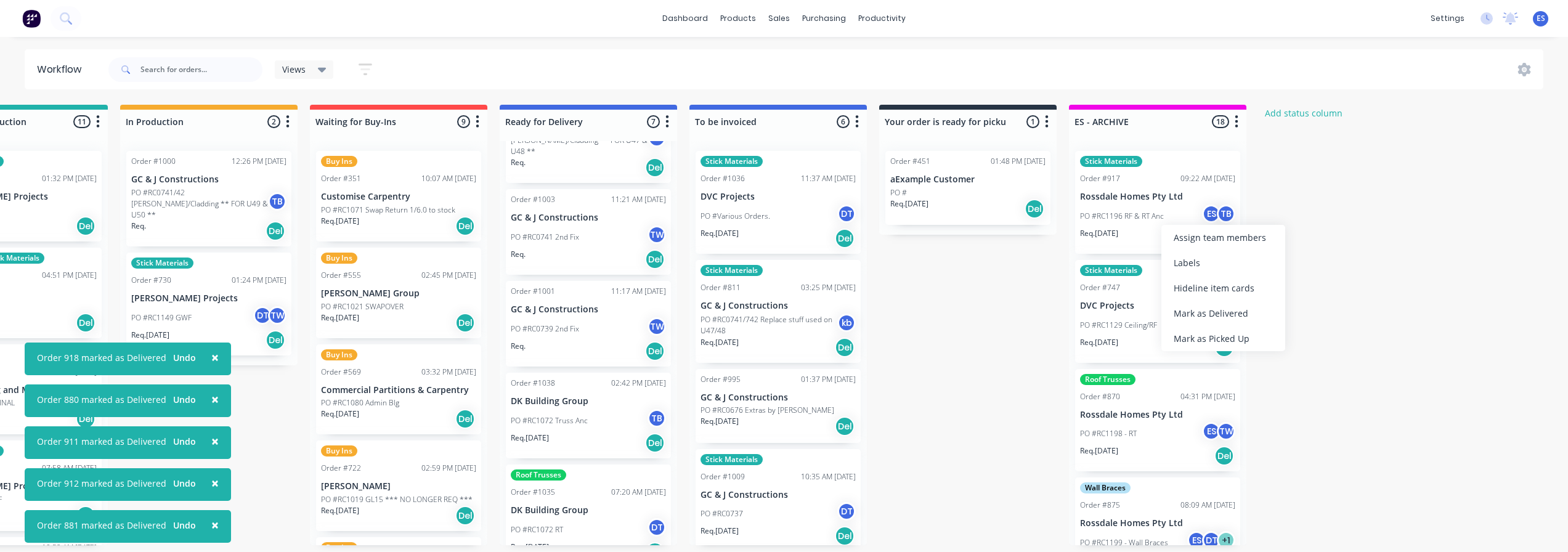
click at [1221, 317] on div "Mark as Delivered" at bounding box center [1223, 314] width 124 height 25
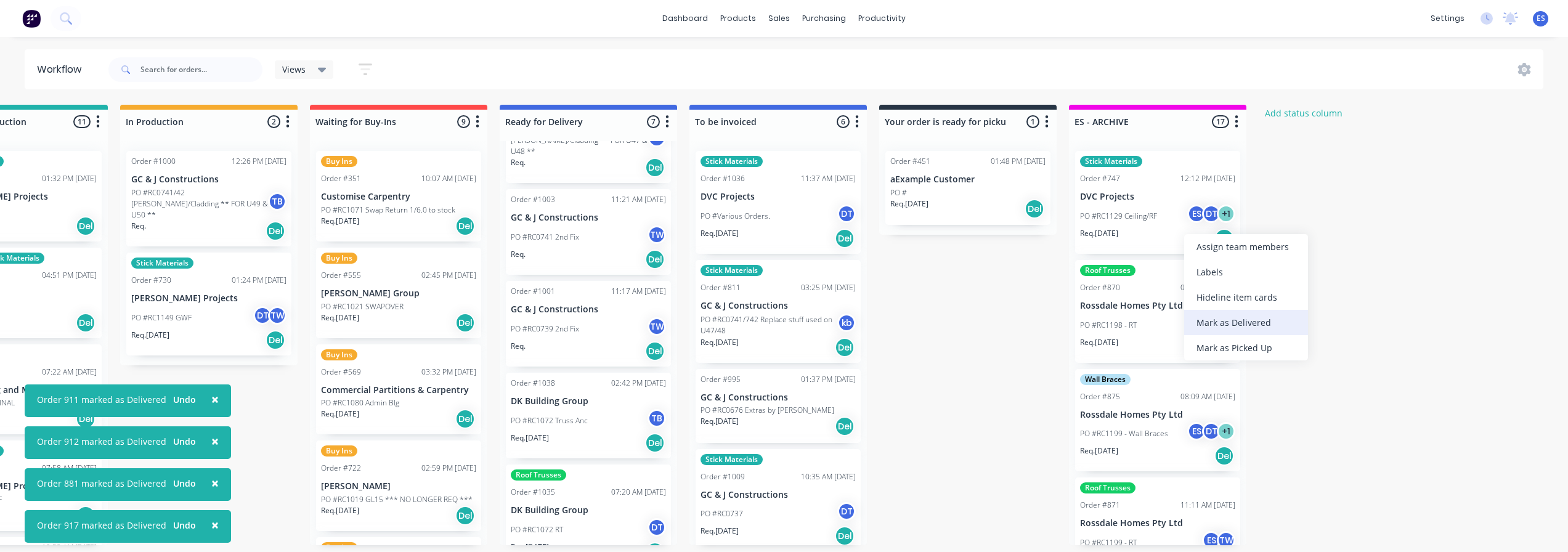
click at [1232, 315] on div "Mark as Delivered" at bounding box center [1245, 323] width 124 height 25
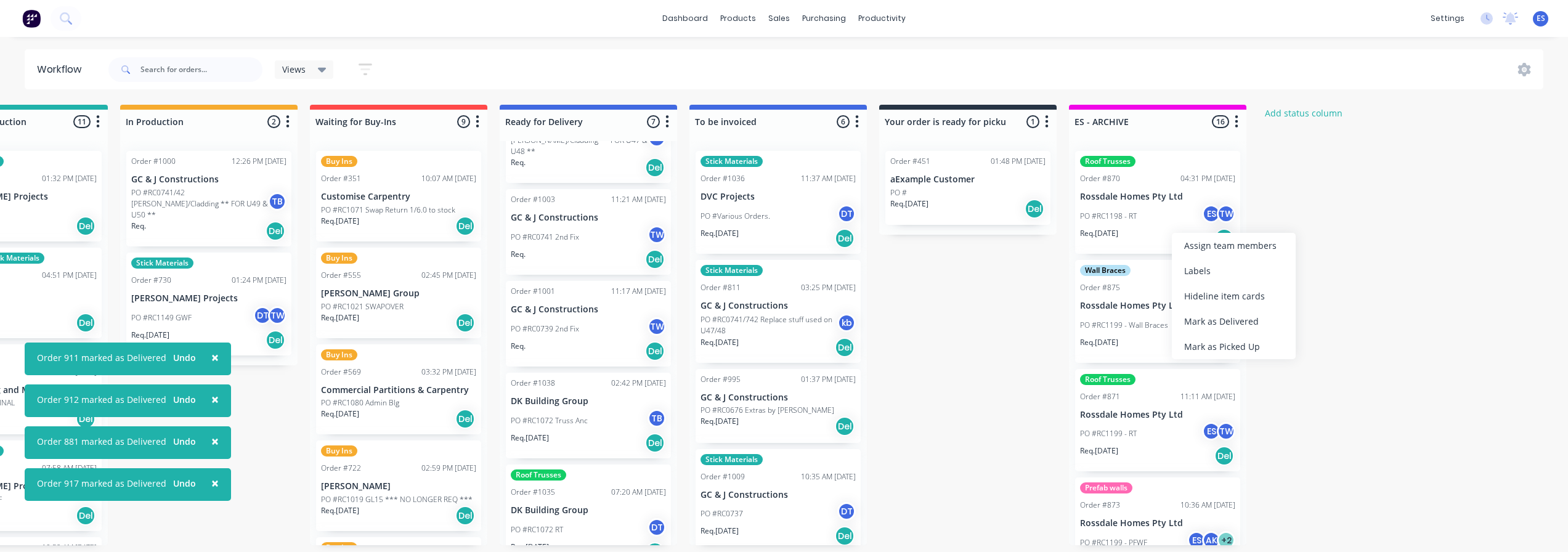
click at [1236, 326] on div "Mark as Delivered" at bounding box center [1234, 321] width 124 height 25
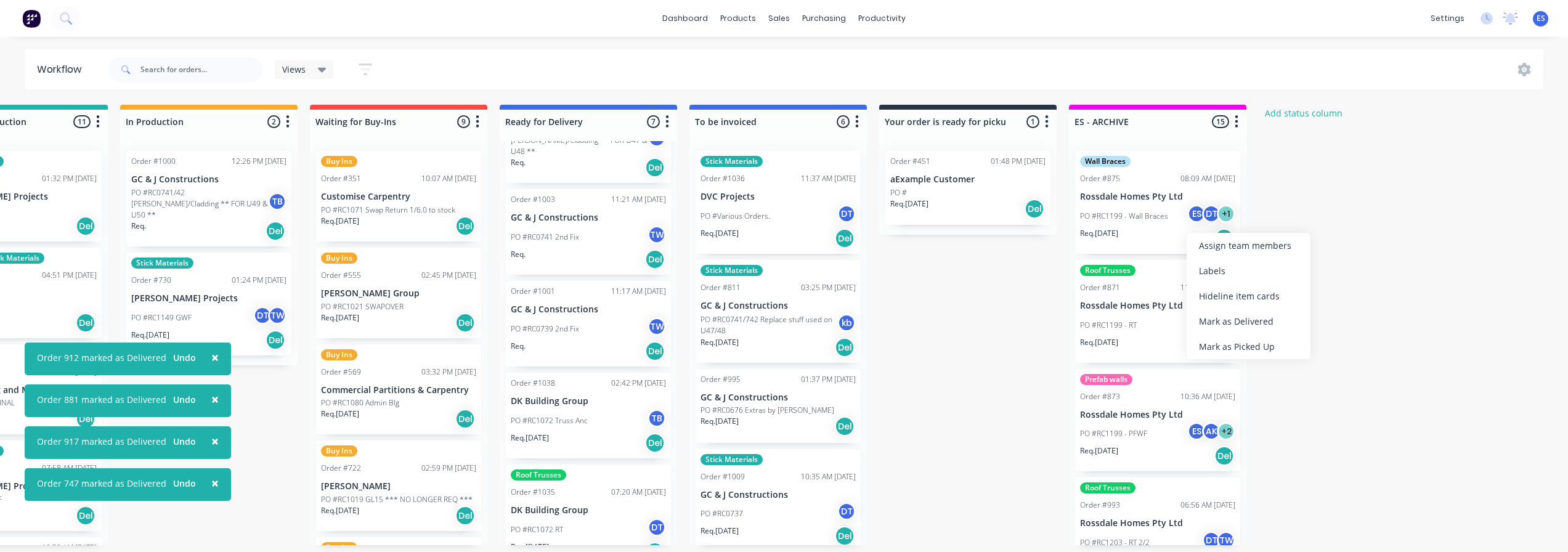
click at [1219, 318] on div "Mark as Delivered" at bounding box center [1248, 321] width 124 height 25
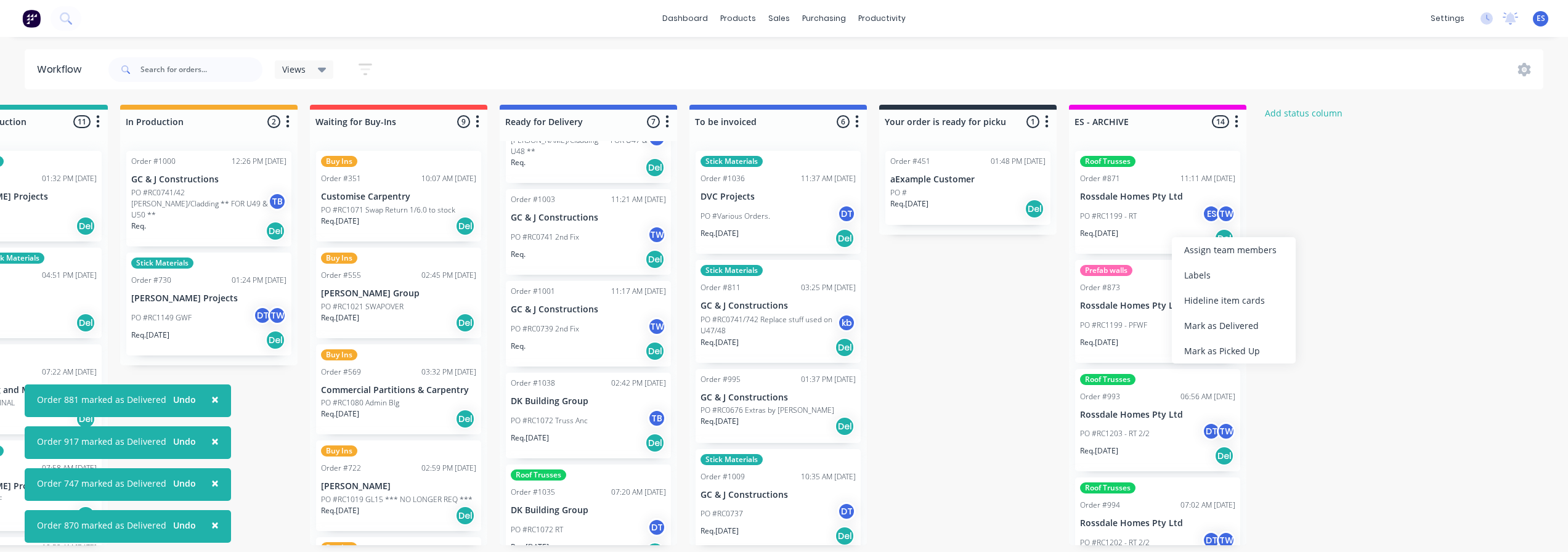
click at [1214, 325] on div "Mark as Delivered" at bounding box center [1234, 325] width 124 height 25
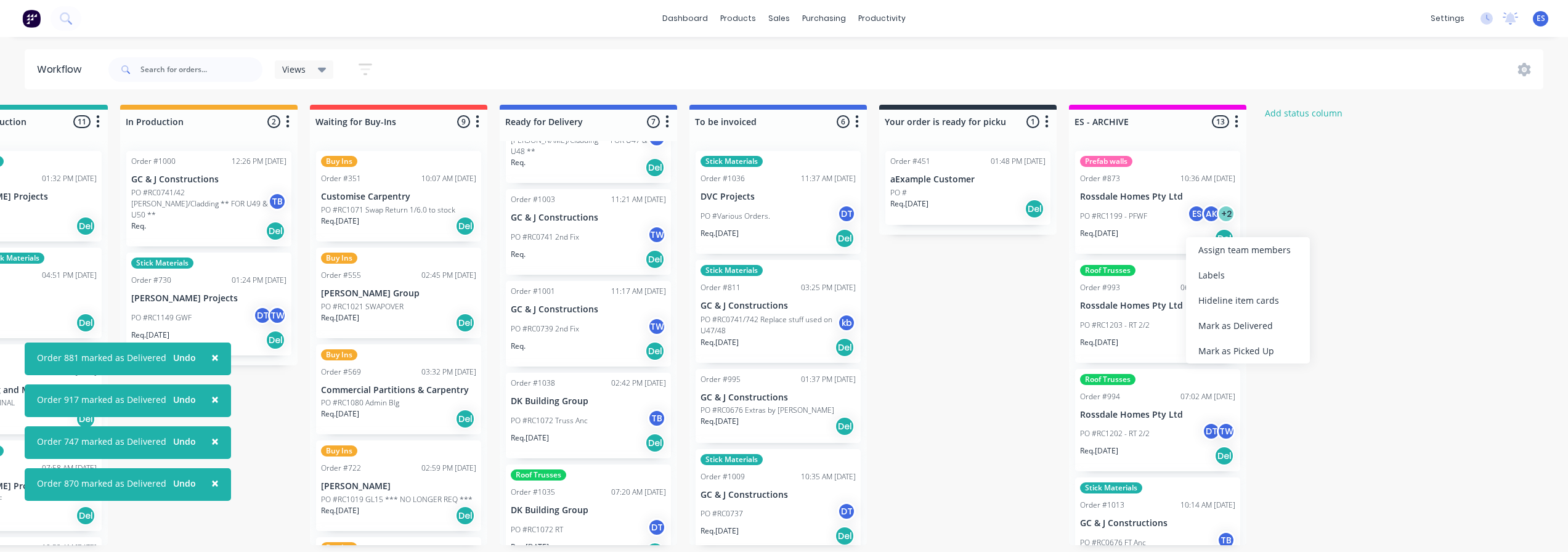
click at [1233, 325] on div "Mark as Delivered" at bounding box center [1248, 325] width 124 height 25
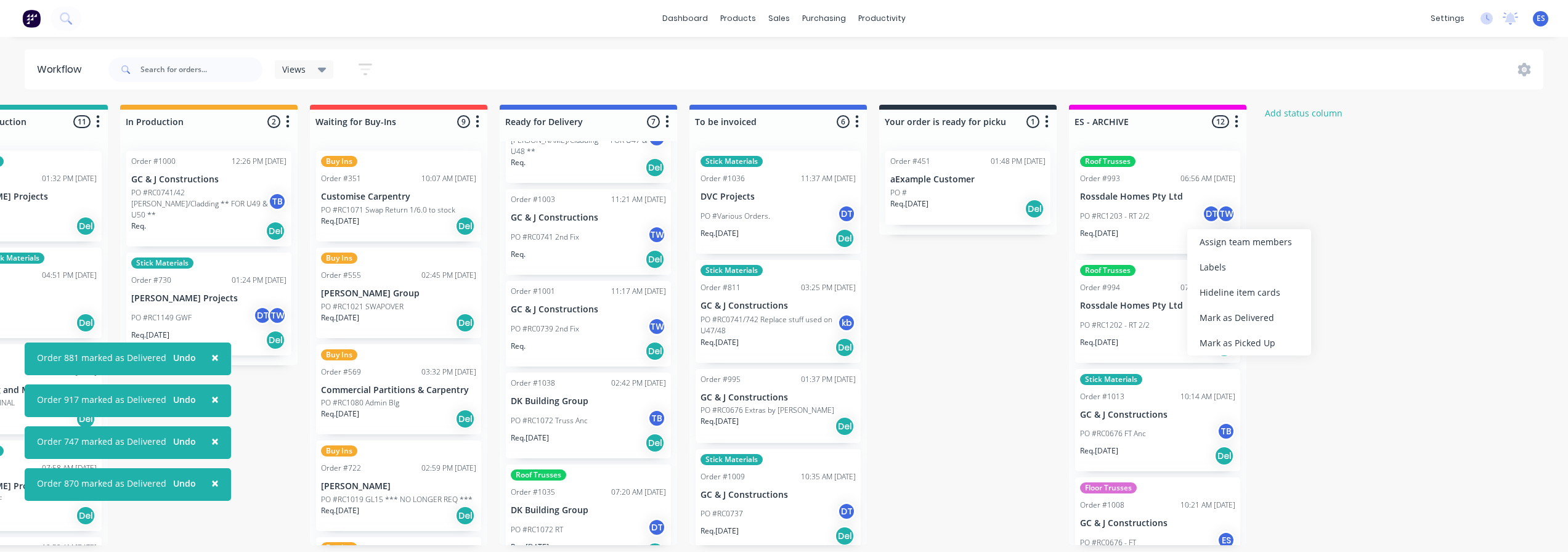
click at [1235, 320] on div "Mark as Delivered" at bounding box center [1249, 318] width 124 height 25
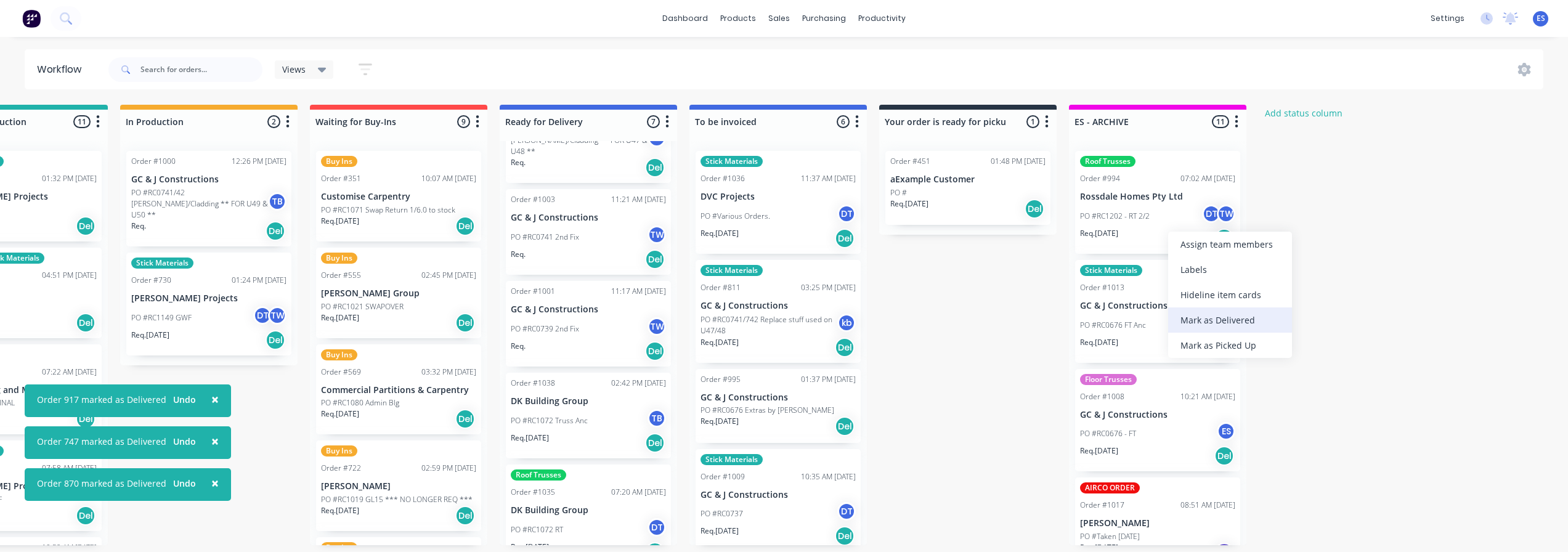
click at [1213, 313] on div "Mark as Delivered" at bounding box center [1229, 320] width 124 height 25
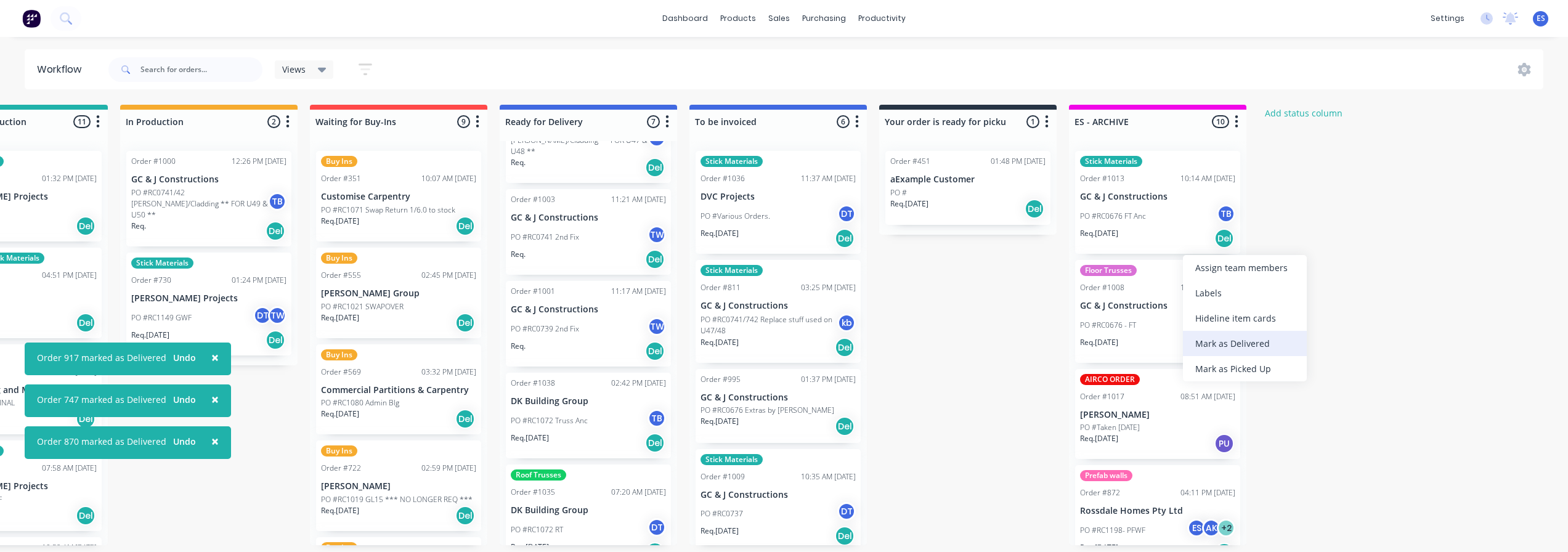
click at [1231, 343] on div "Mark as Delivered" at bounding box center [1245, 344] width 124 height 25
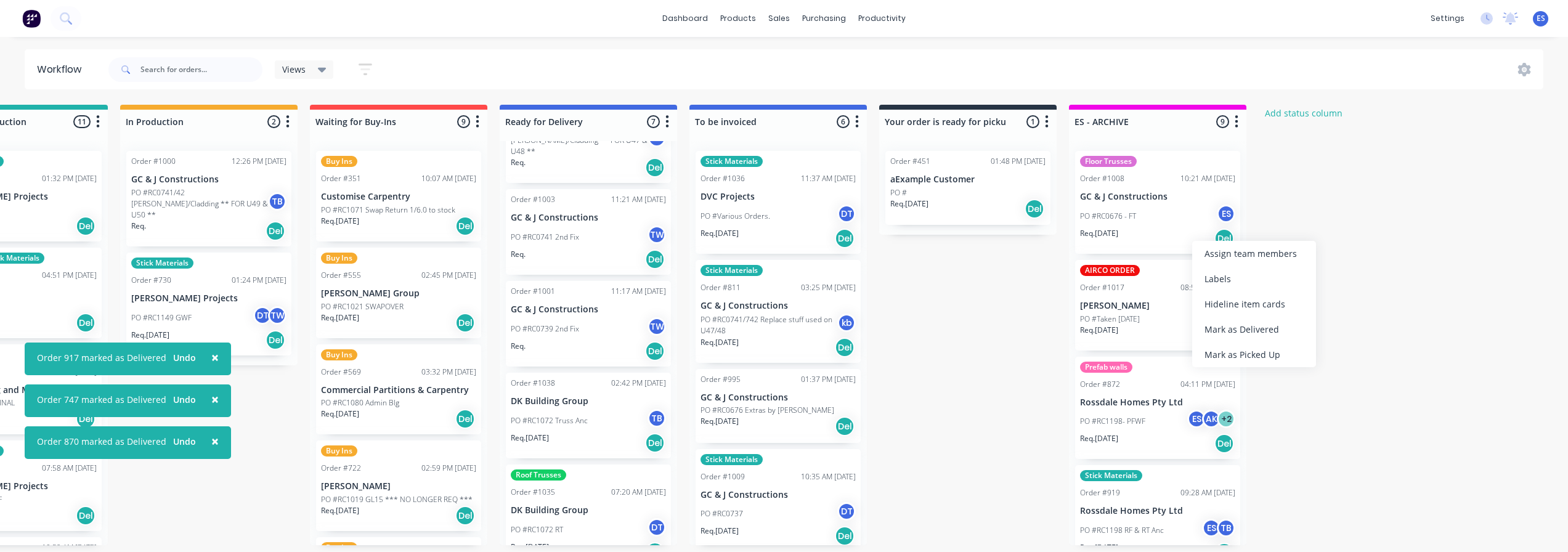
click at [1236, 330] on div "Mark as Delivered" at bounding box center [1254, 330] width 124 height 25
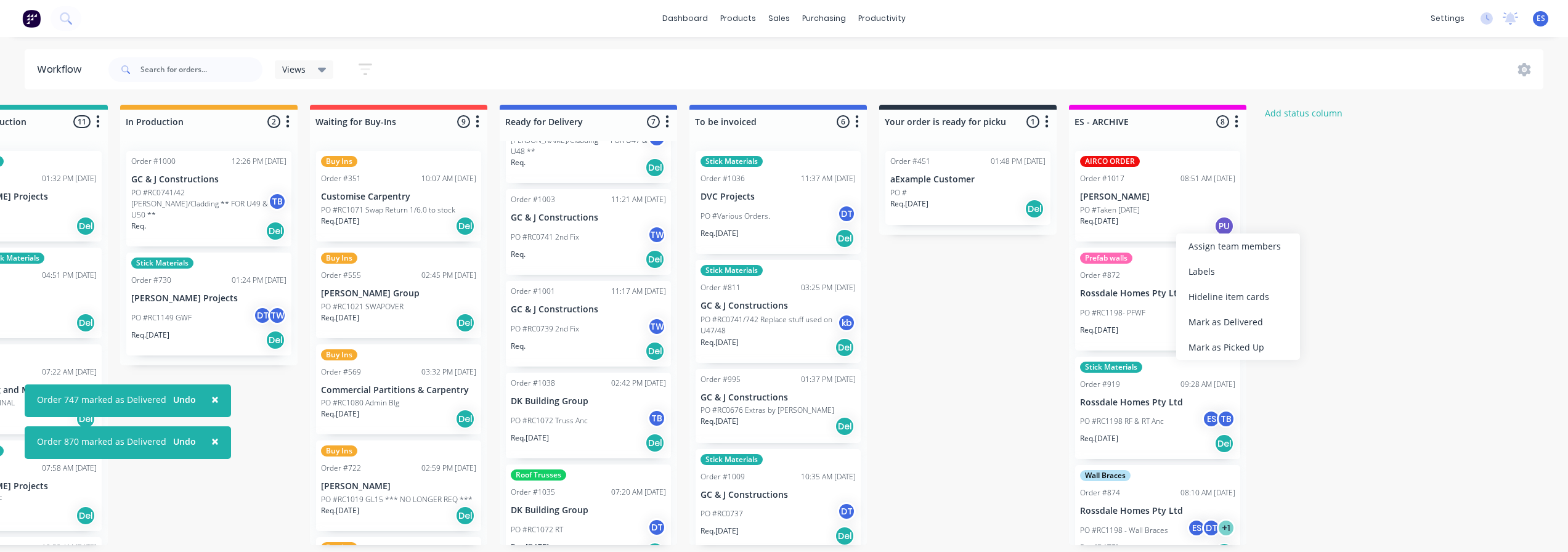
click at [1222, 329] on div "Mark as Delivered" at bounding box center [1238, 322] width 124 height 25
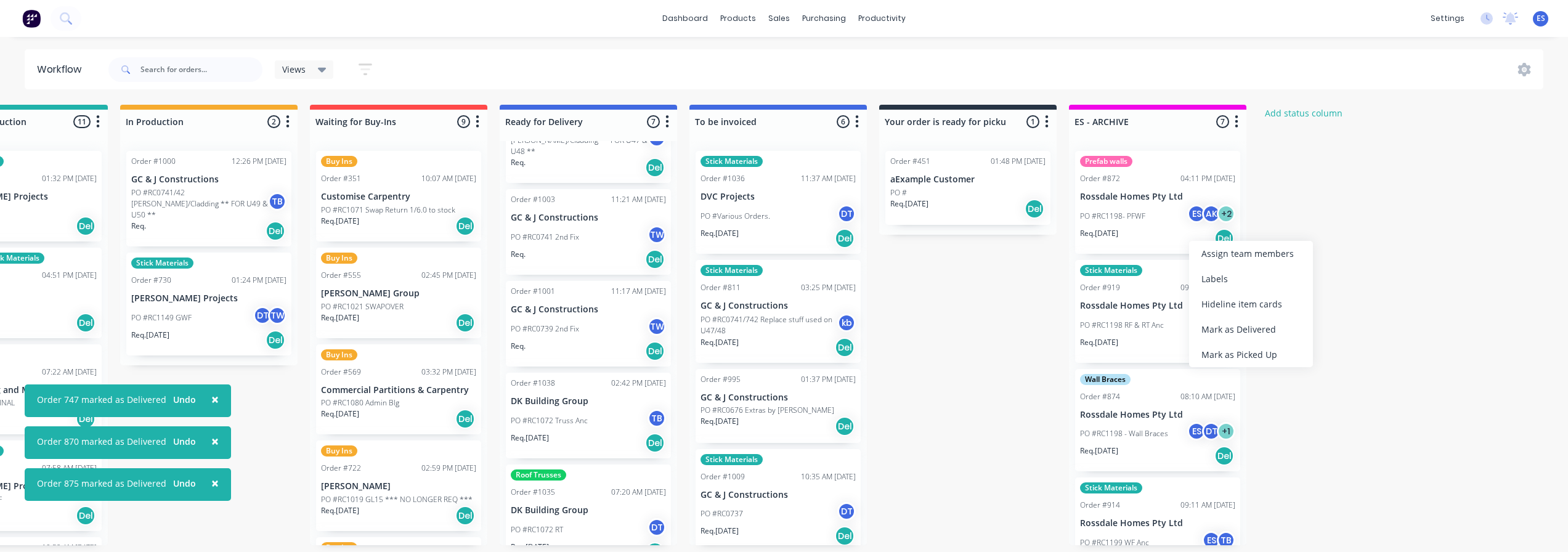
click at [1235, 326] on div "Mark as Delivered" at bounding box center [1250, 330] width 124 height 25
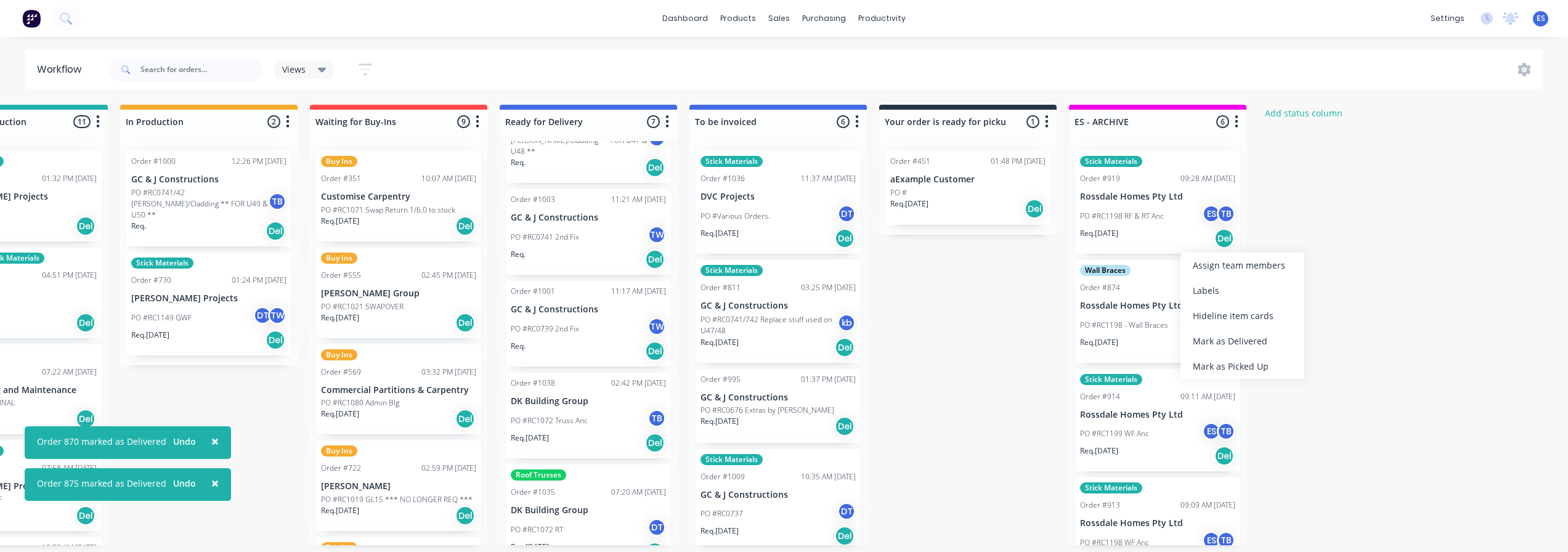
click at [1220, 341] on div "Mark as Delivered" at bounding box center [1242, 341] width 124 height 25
drag, startPoint x: 1175, startPoint y: 255, endPoint x: 1166, endPoint y: 233, distance: 23.8
click at [1214, 315] on div "Mark as Delivered" at bounding box center [1228, 325] width 124 height 25
click at [1214, 327] on div "Mark as Delivered" at bounding box center [1240, 333] width 124 height 25
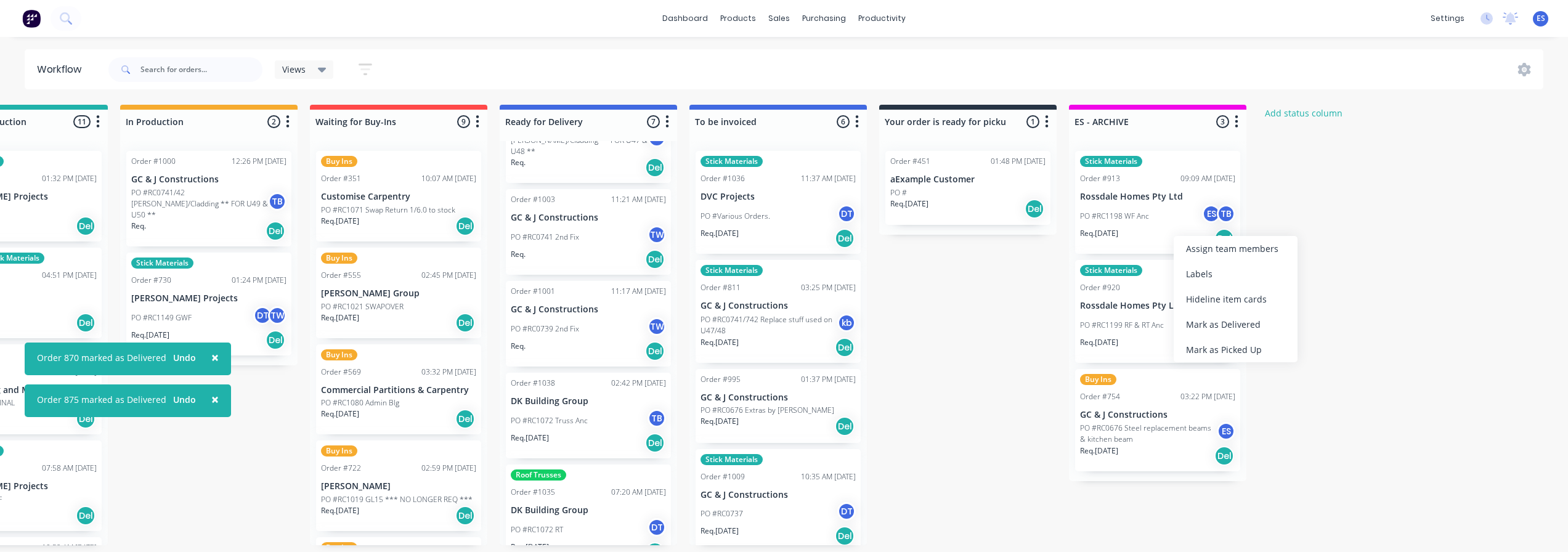
click at [1223, 314] on div "Mark as Delivered" at bounding box center [1235, 325] width 124 height 25
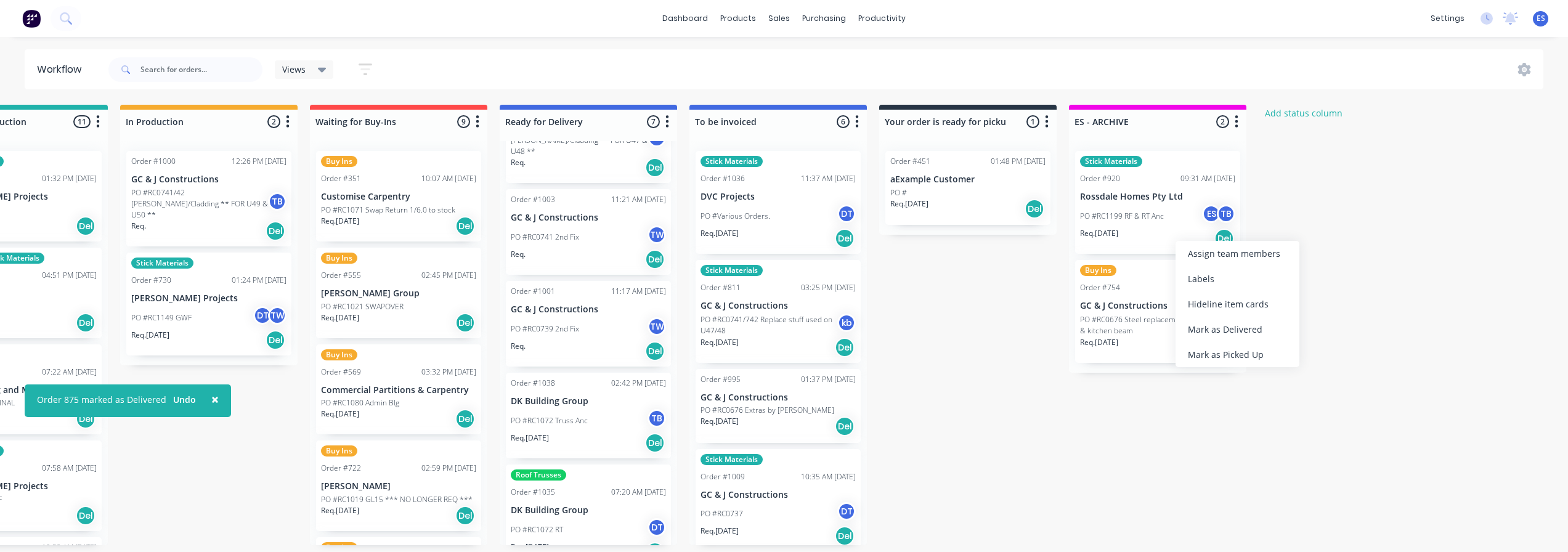
click at [1224, 325] on div "Mark as Delivered" at bounding box center [1237, 330] width 124 height 25
click at [1232, 325] on div "Mark as Delivered" at bounding box center [1243, 325] width 124 height 25
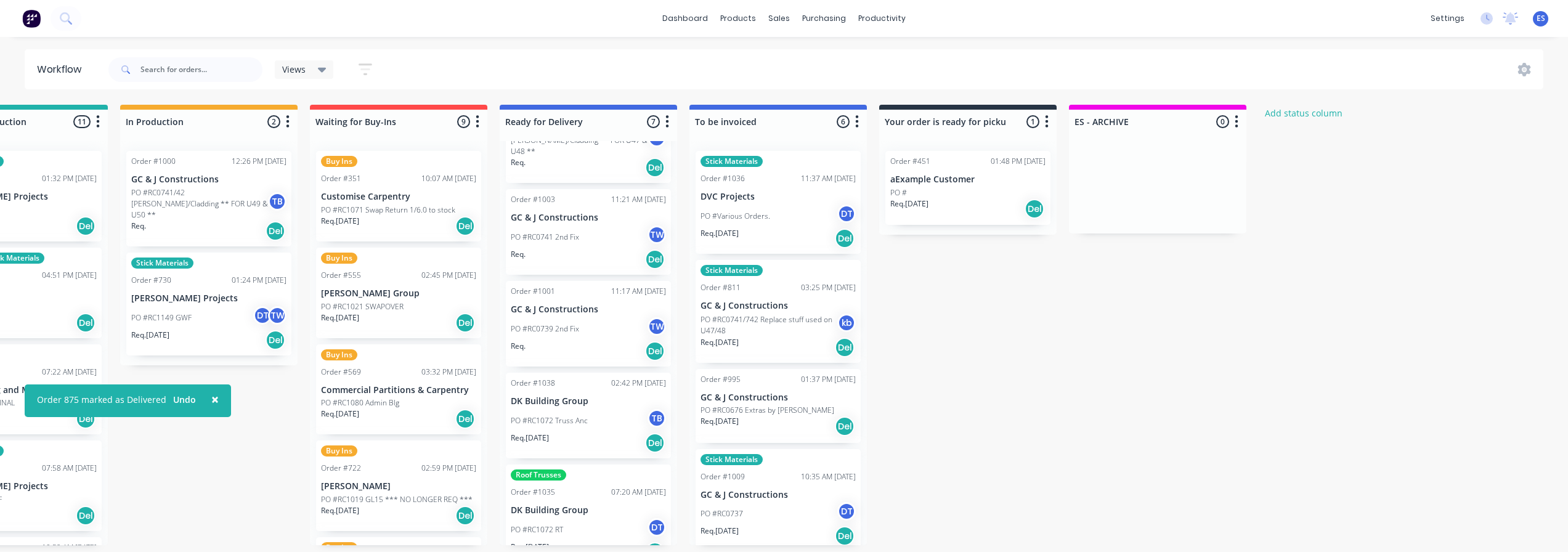
drag, startPoint x: 780, startPoint y: 19, endPoint x: 804, endPoint y: 63, distance: 50.1
click at [781, 19] on div "sales" at bounding box center [779, 18] width 34 height 18
click at [788, 24] on div "sales" at bounding box center [779, 18] width 34 height 18
click at [783, 25] on div "sales" at bounding box center [779, 18] width 34 height 18
click at [781, 21] on div "sales" at bounding box center [779, 18] width 34 height 18
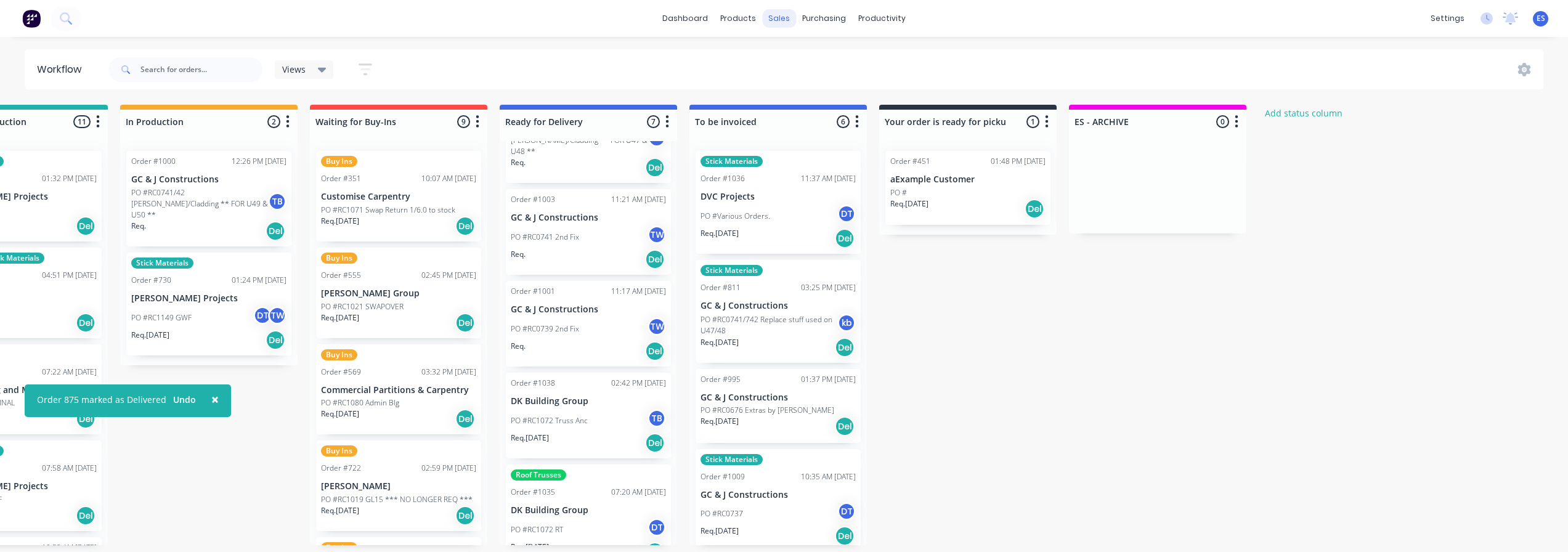
click at [765, 14] on div "sales" at bounding box center [779, 18] width 34 height 18
click at [1032, 332] on div "Submitted 19 Status colour #273444 hex #273444 Save Cancel Summaries Total orde…" at bounding box center [441, 325] width 2232 height 441
click at [786, 22] on div "sales" at bounding box center [779, 18] width 34 height 18
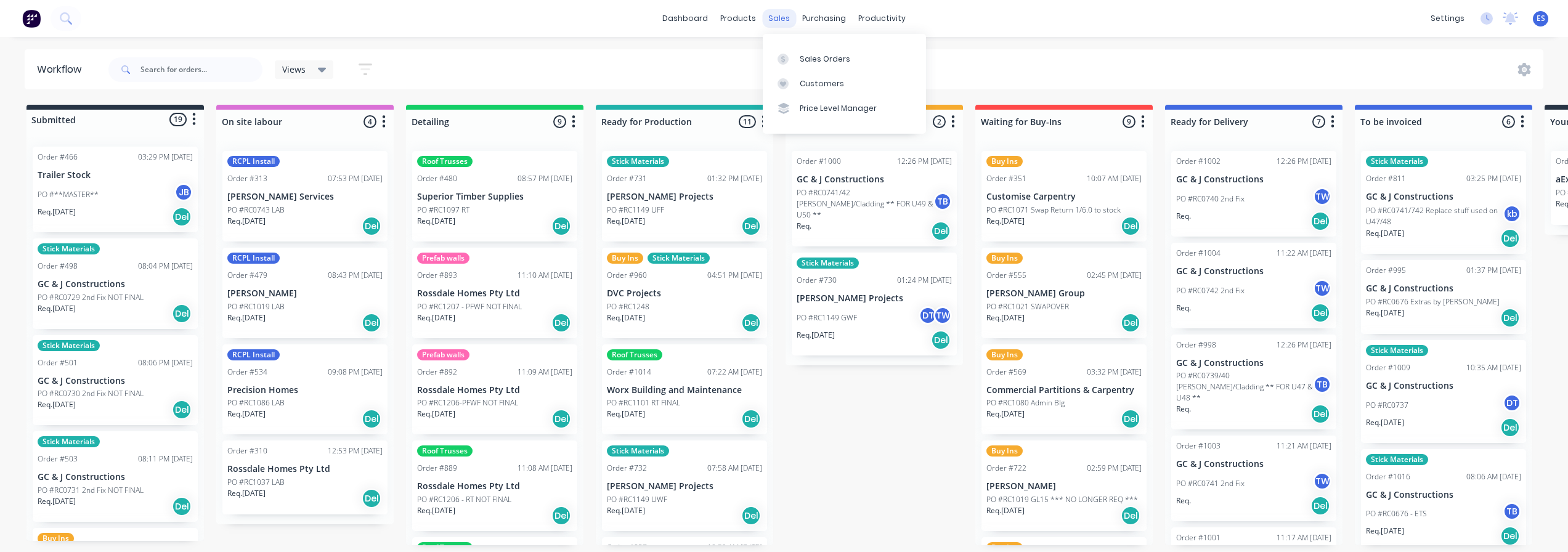
click at [785, 21] on div "sales" at bounding box center [779, 18] width 34 height 18
click at [804, 59] on div "Sales Orders" at bounding box center [825, 59] width 50 height 11
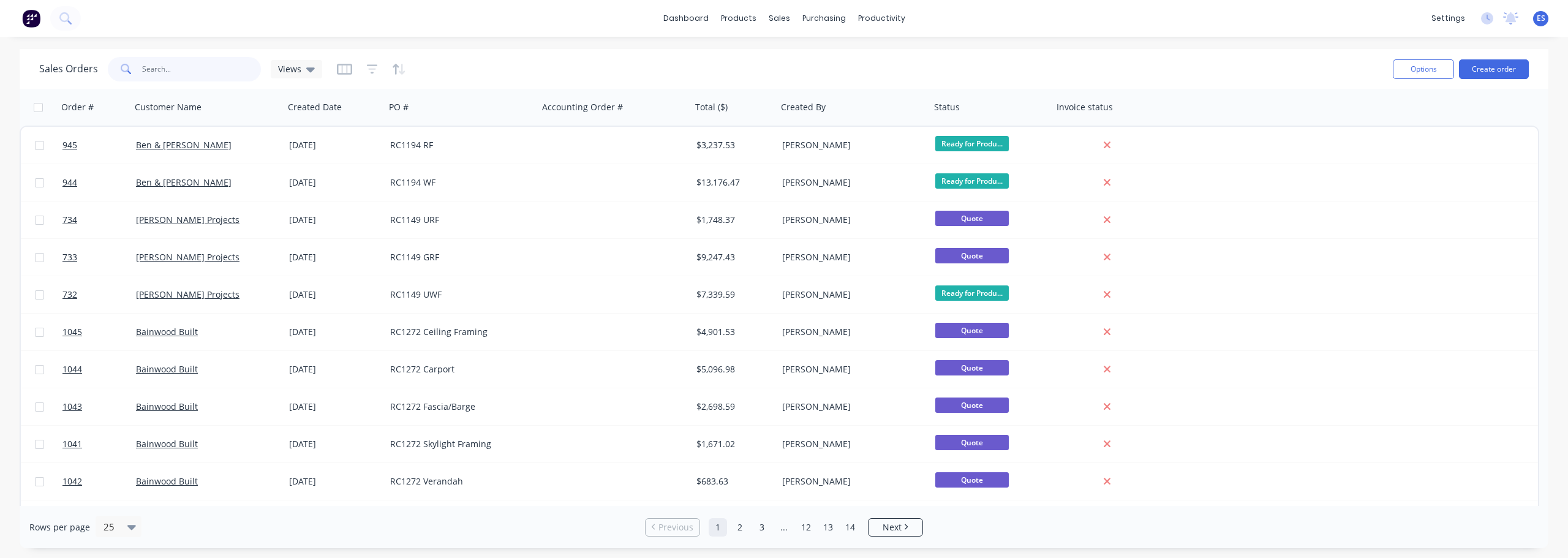
click at [167, 72] on input "text" at bounding box center [202, 69] width 120 height 24
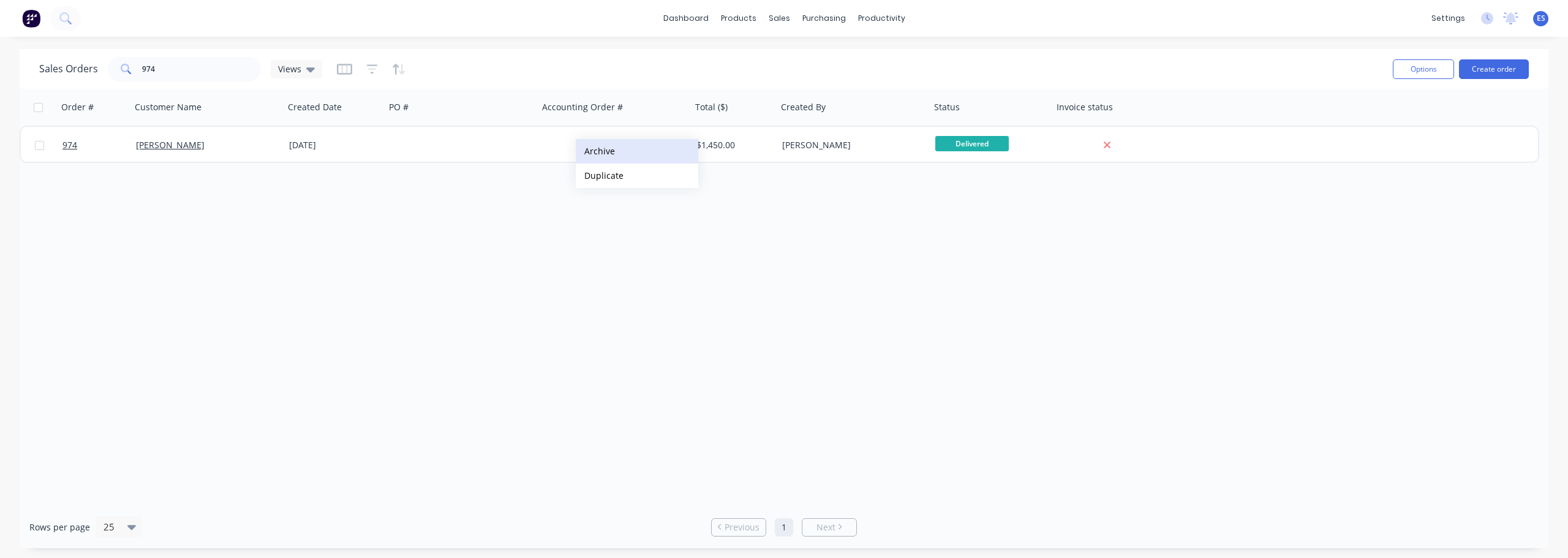
click at [622, 151] on button "Archive" at bounding box center [637, 151] width 122 height 24
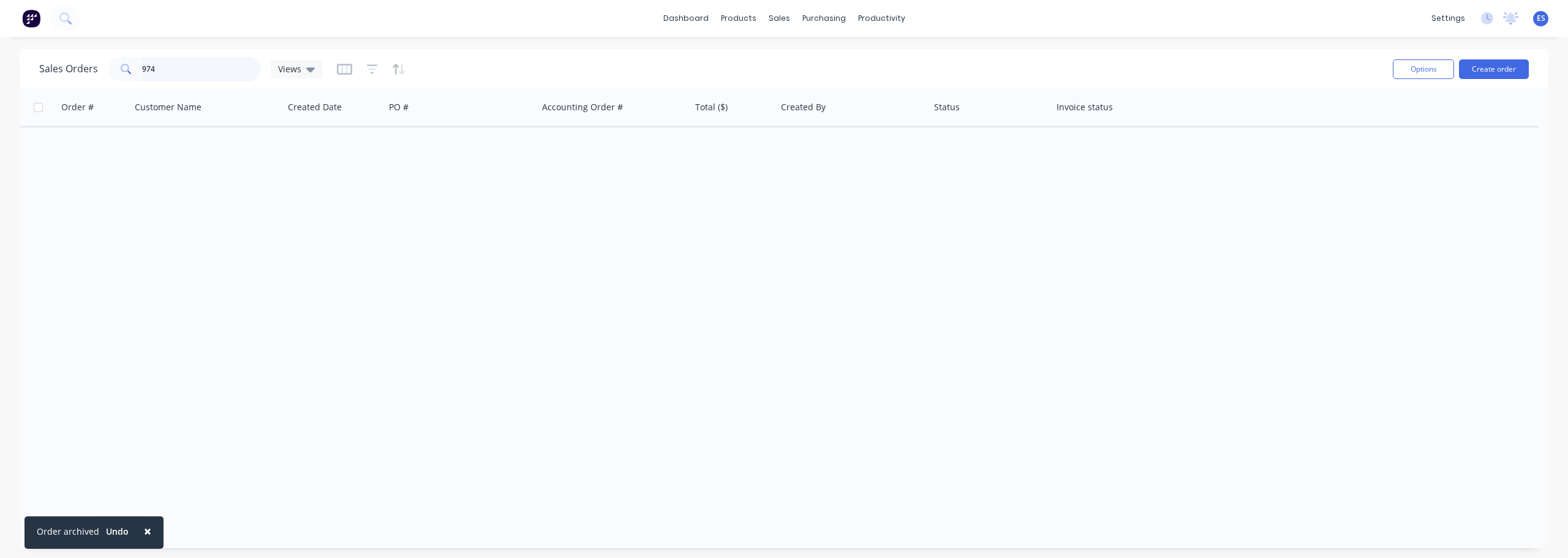
click at [208, 67] on input "974" at bounding box center [202, 69] width 120 height 24
type input "9"
click at [518, 151] on button "Archive" at bounding box center [531, 150] width 122 height 24
click at [199, 67] on input "753" at bounding box center [202, 69] width 120 height 24
type input "7"
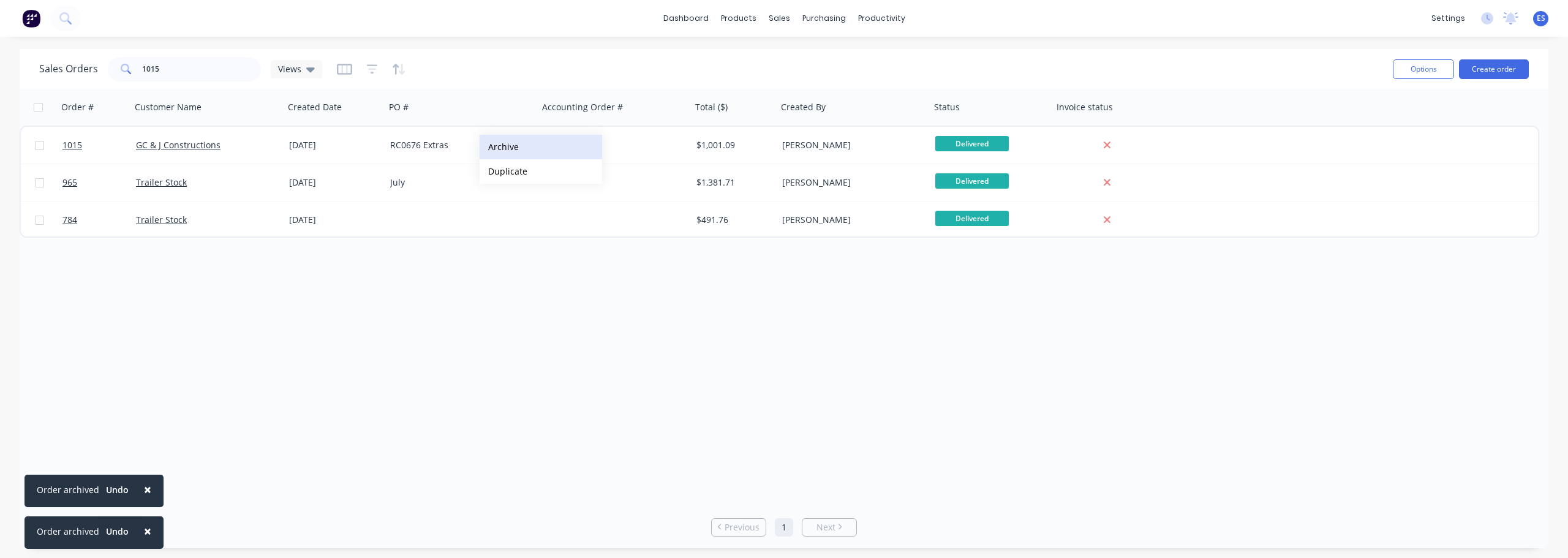
click at [523, 149] on button "Archive" at bounding box center [540, 146] width 122 height 24
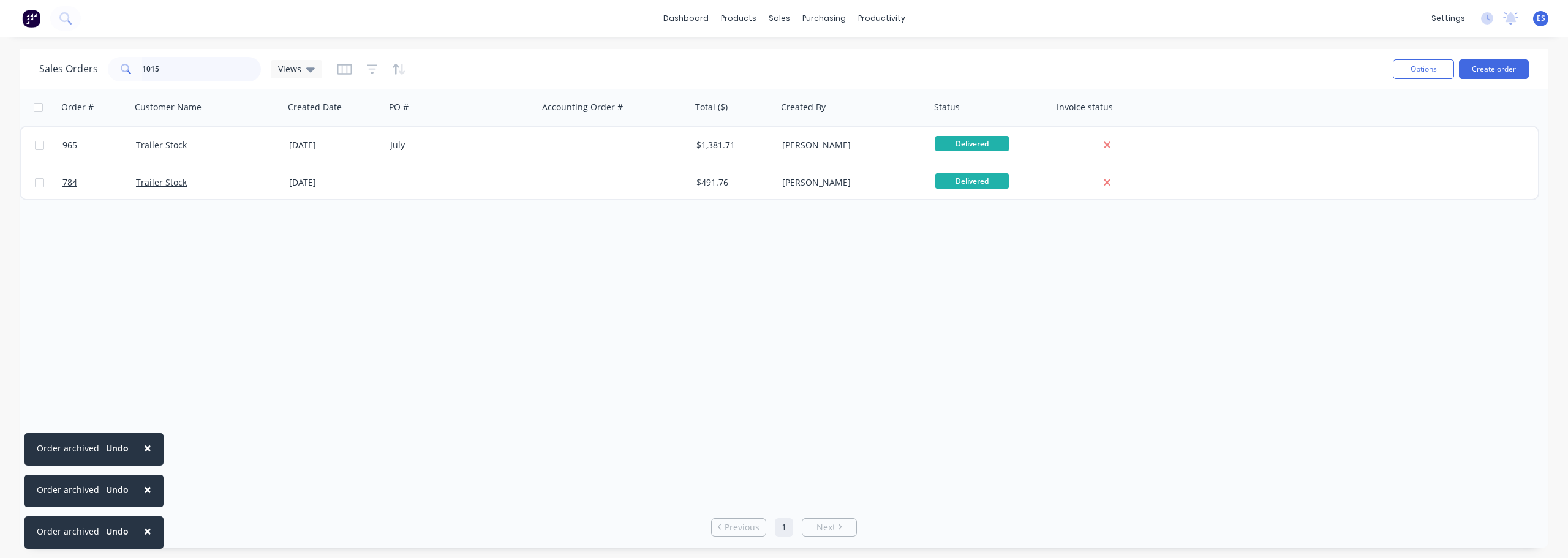
click at [180, 57] on input "1015" at bounding box center [202, 69] width 120 height 24
type input "1"
click at [548, 146] on button "Archive" at bounding box center [574, 143] width 122 height 24
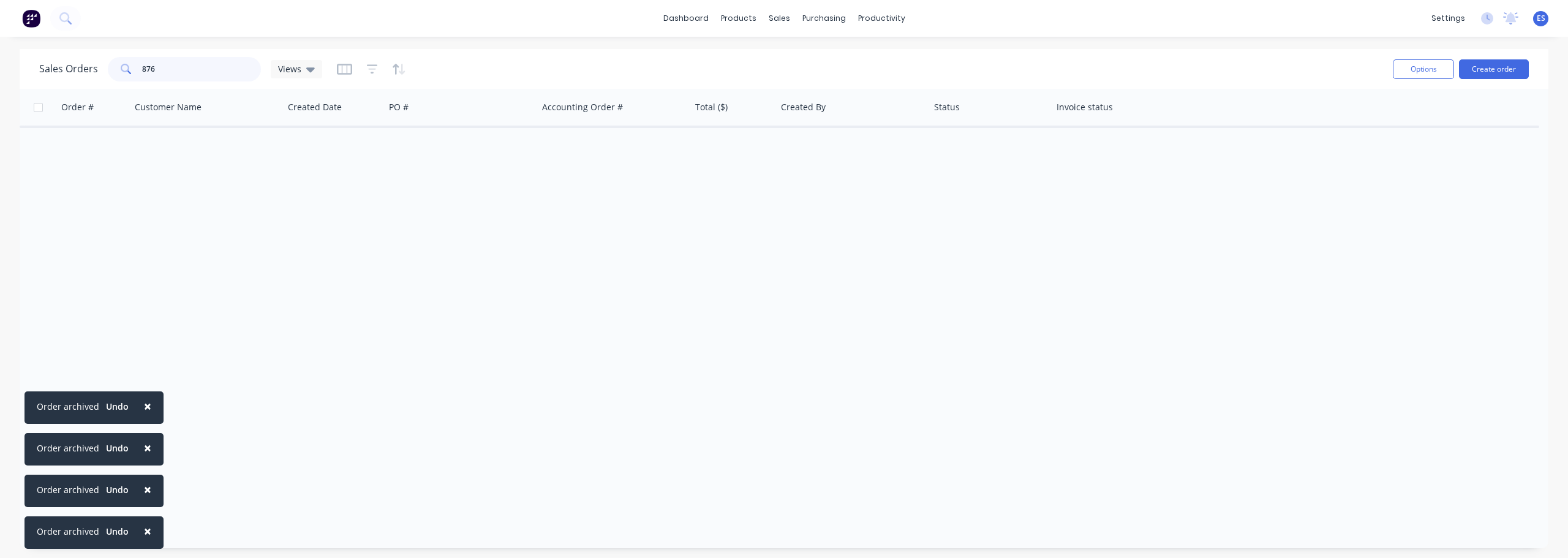
click at [199, 57] on input "876" at bounding box center [202, 69] width 120 height 24
type input "8"
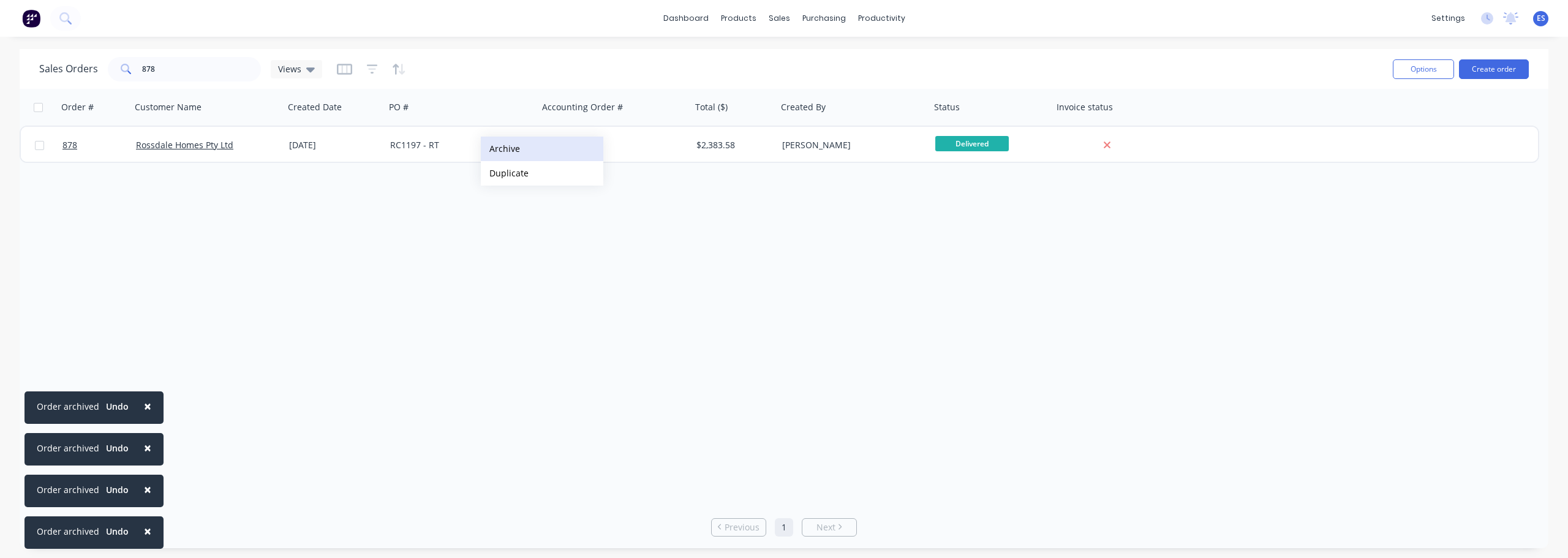
click at [530, 155] on button "Archive" at bounding box center [541, 148] width 122 height 24
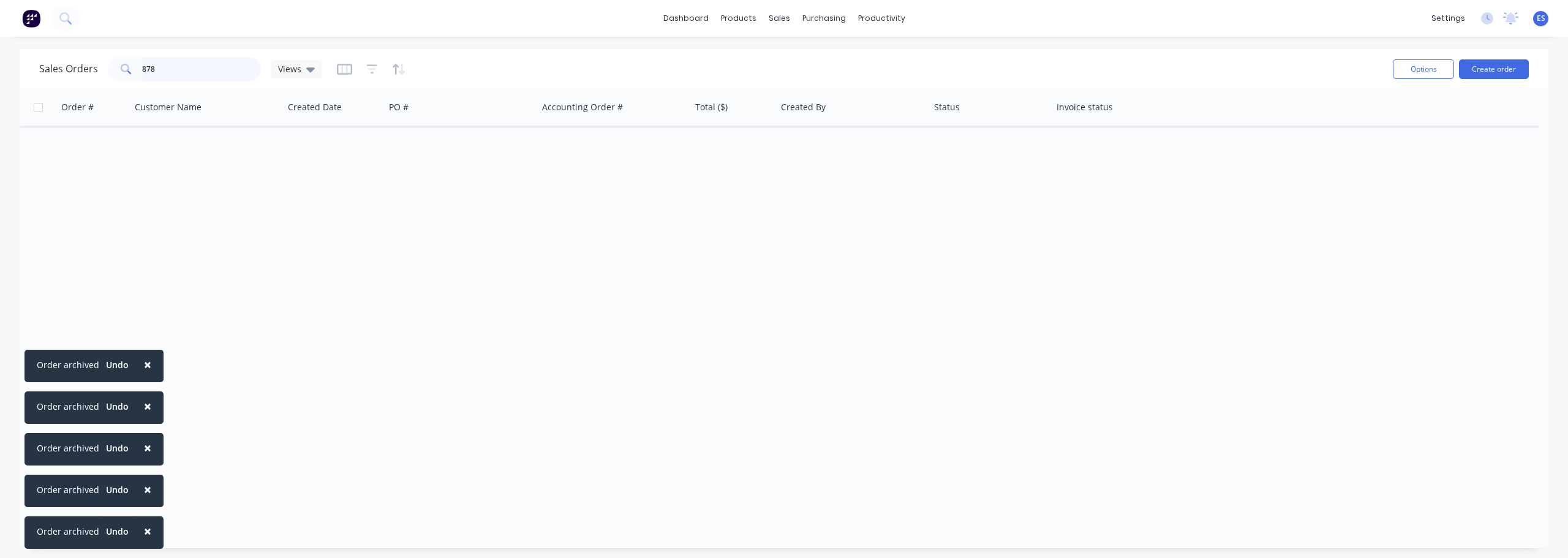
click at [170, 62] on input "878" at bounding box center [202, 69] width 120 height 24
type input "8"
click at [537, 148] on button "Archive" at bounding box center [563, 148] width 122 height 24
click at [199, 73] on input "877" at bounding box center [202, 69] width 120 height 24
type input "8"
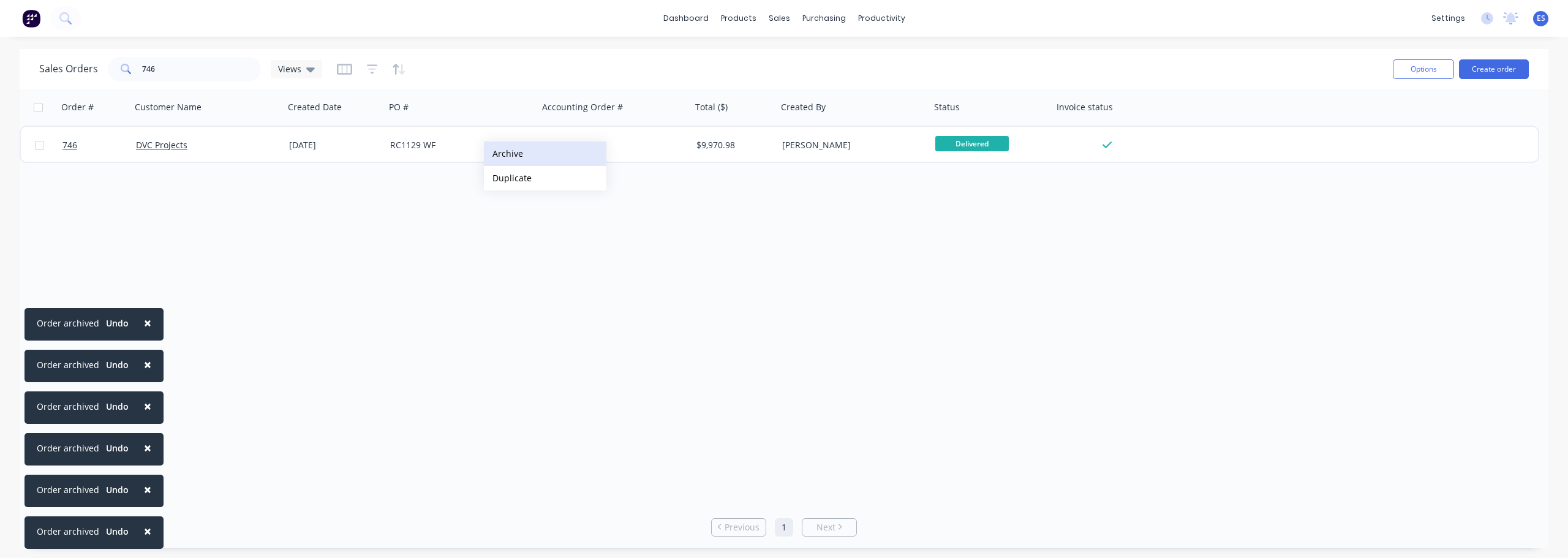
click at [510, 161] on button "Archive" at bounding box center [544, 153] width 122 height 24
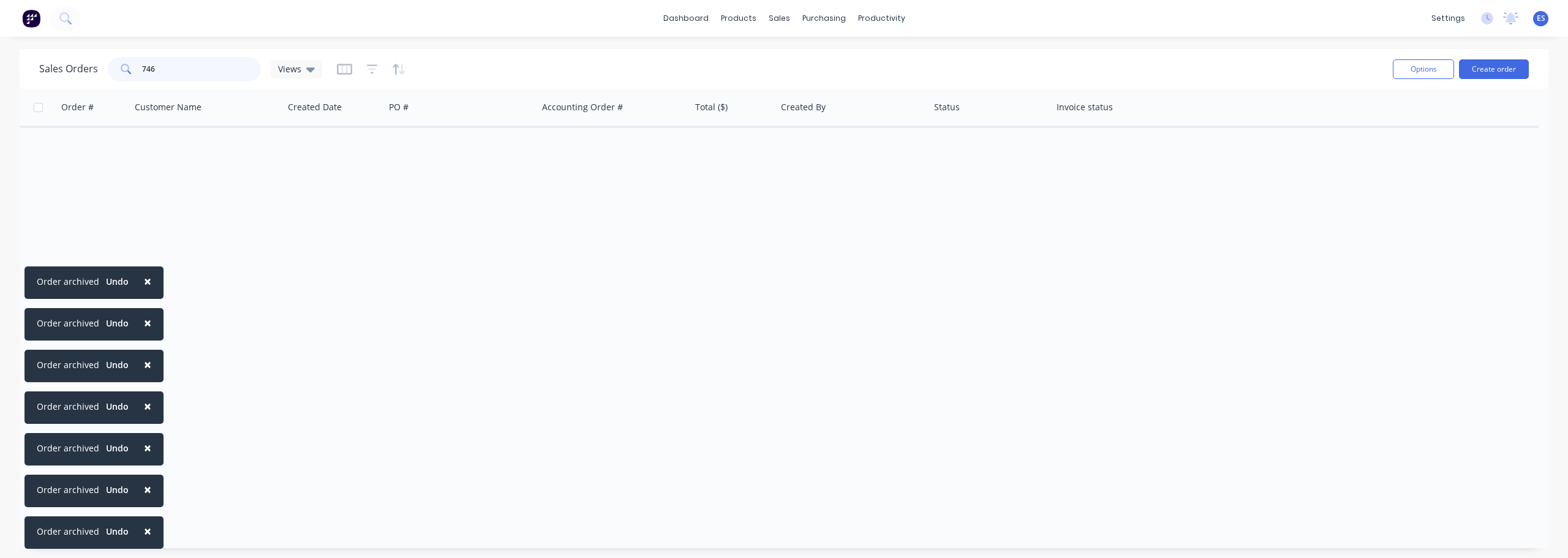
click at [176, 61] on input "746" at bounding box center [202, 69] width 120 height 24
type input "7"
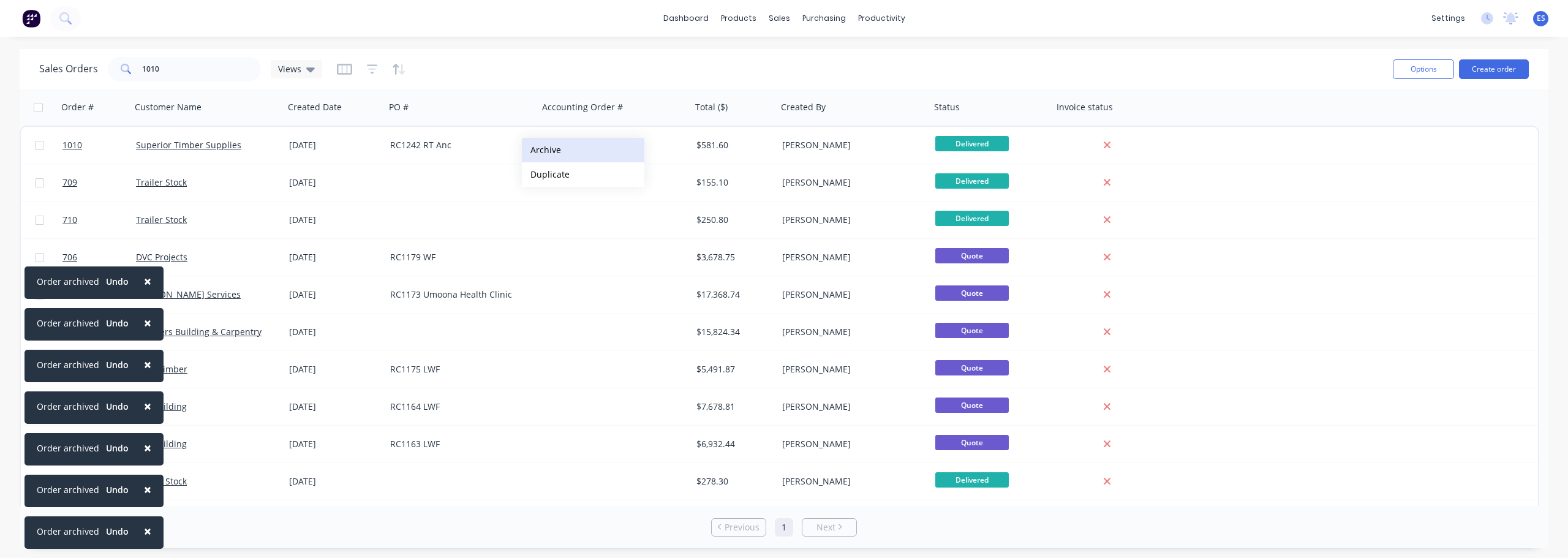
click at [567, 151] on button "Archive" at bounding box center [582, 150] width 122 height 24
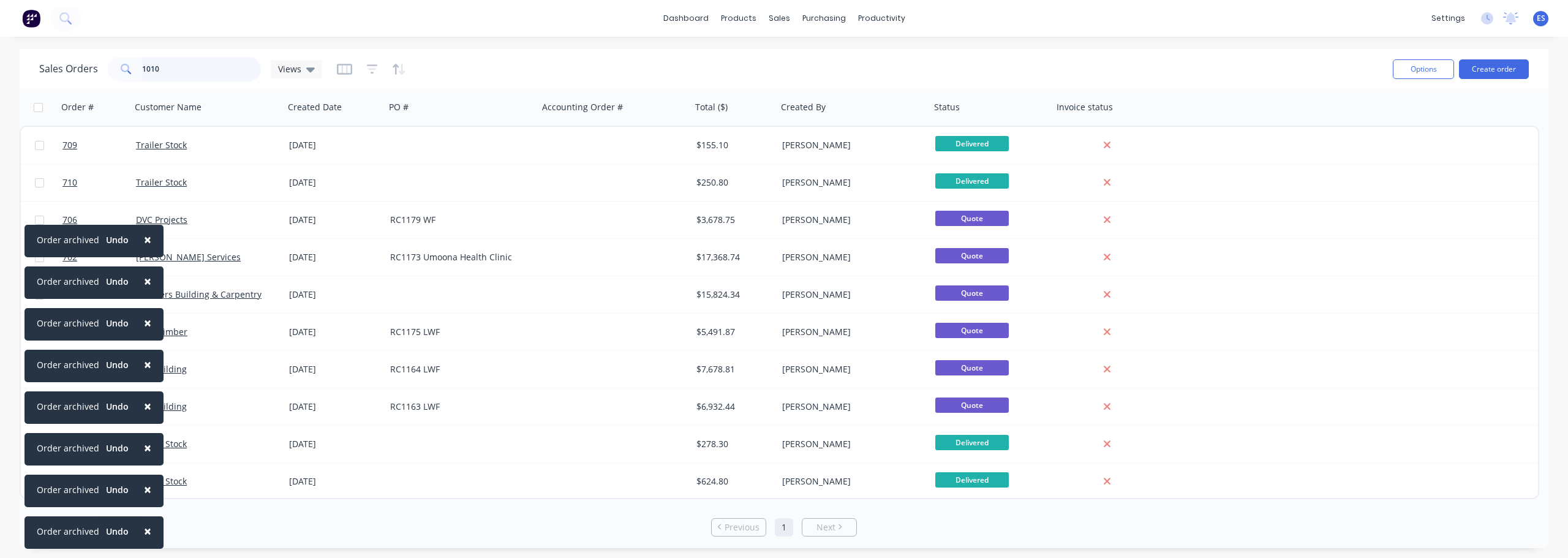
click at [194, 70] on input "1010" at bounding box center [202, 69] width 120 height 24
type input "1"
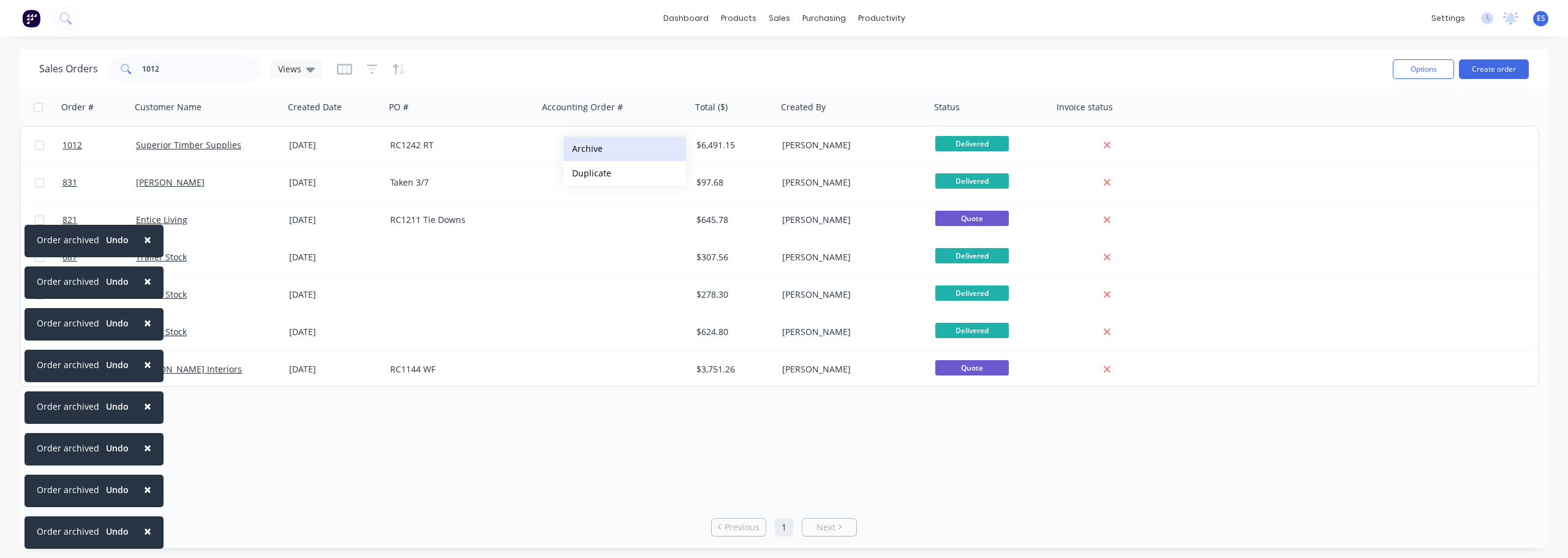
click at [602, 154] on button "Archive" at bounding box center [624, 148] width 122 height 24
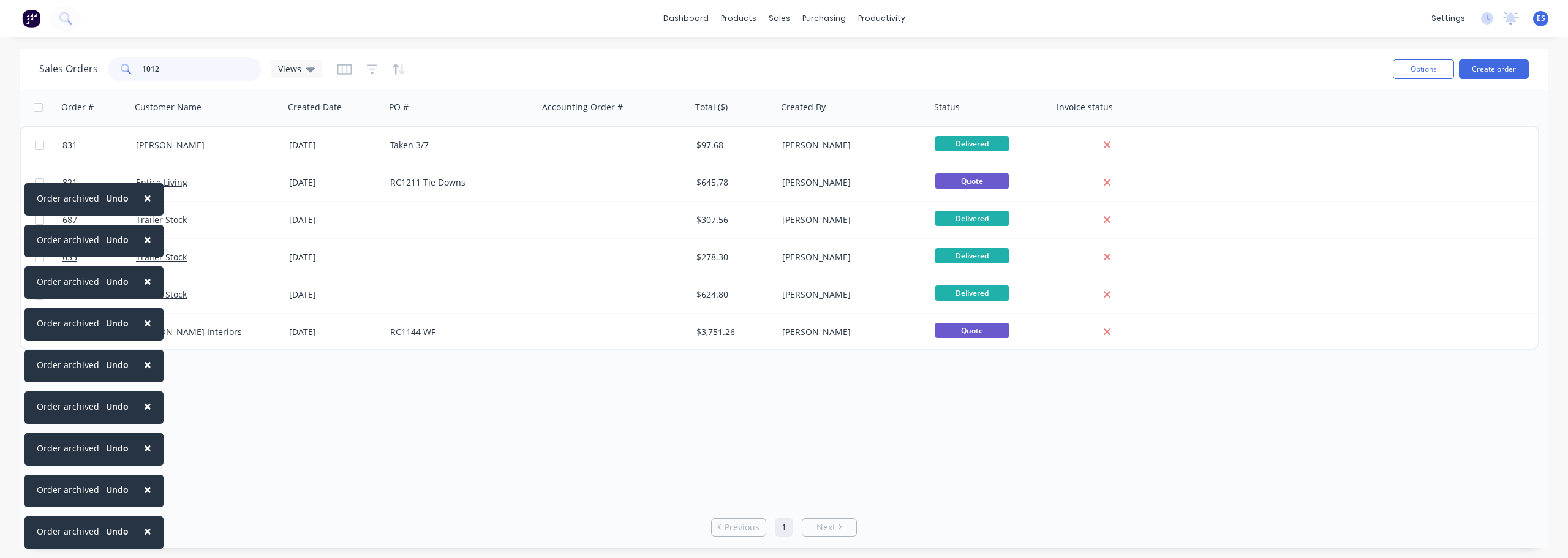
click at [195, 78] on input "1012" at bounding box center [202, 69] width 120 height 24
type input "1"
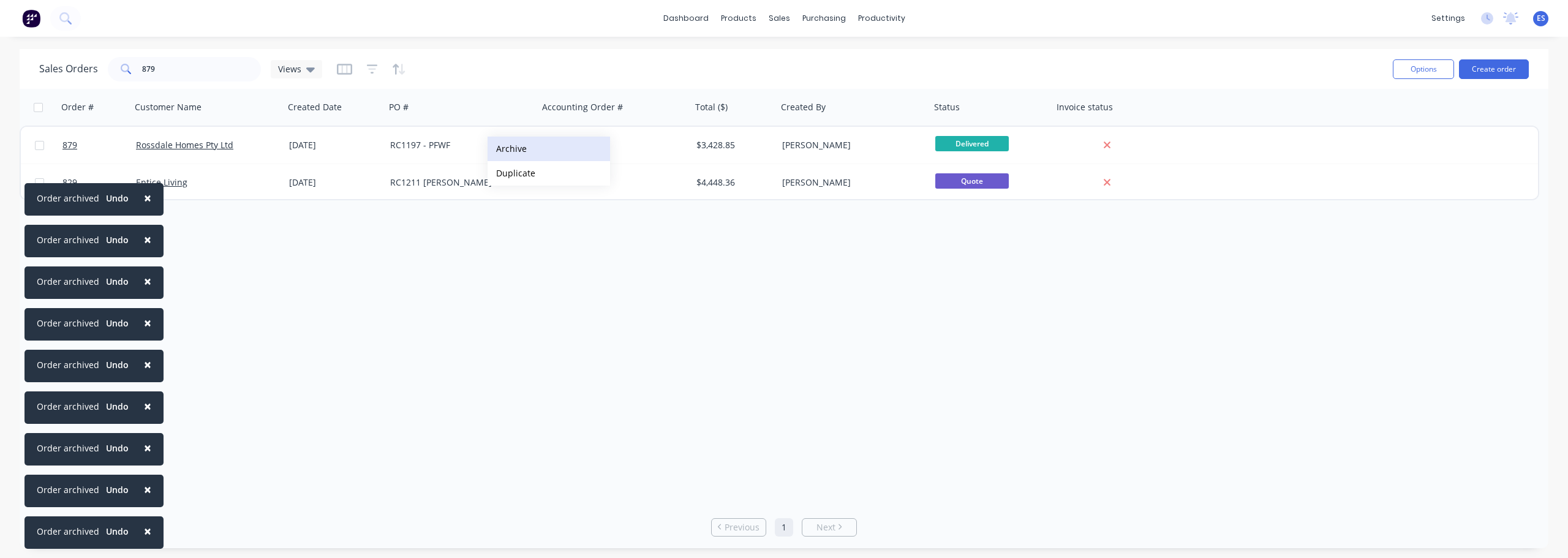
click at [529, 156] on button "Archive" at bounding box center [548, 148] width 122 height 24
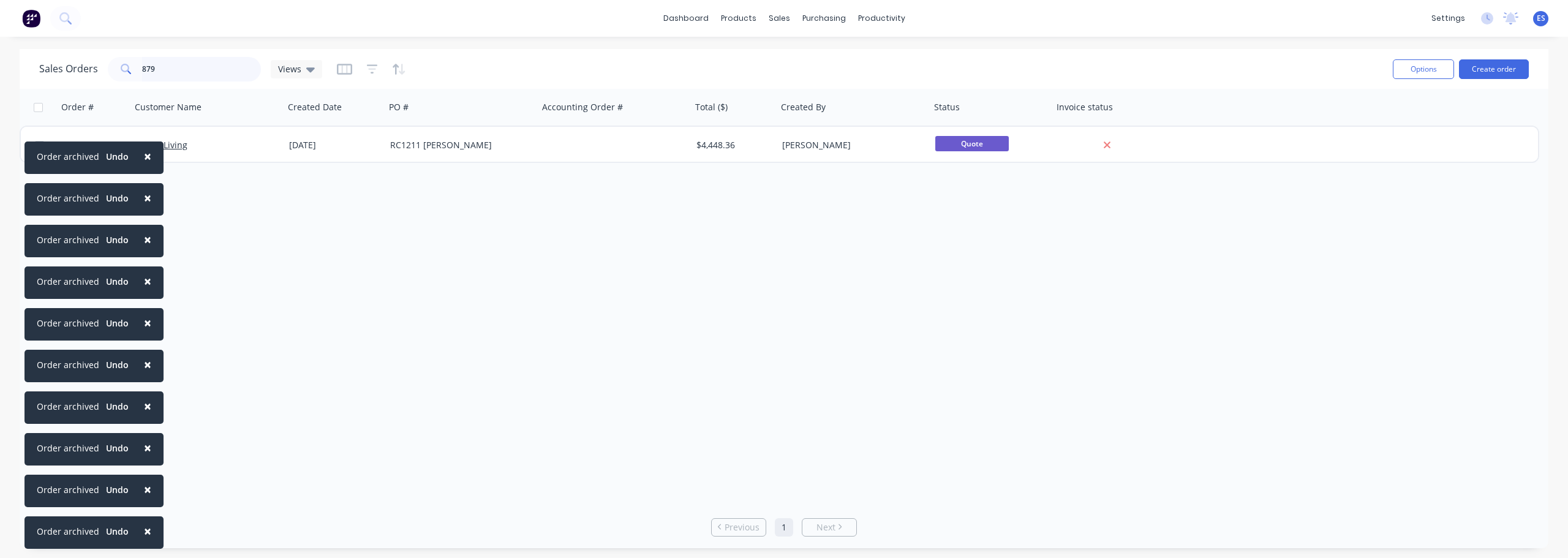
click at [169, 66] on input "879" at bounding box center [202, 69] width 120 height 24
type input "8"
click at [523, 151] on button "Archive" at bounding box center [555, 146] width 122 height 24
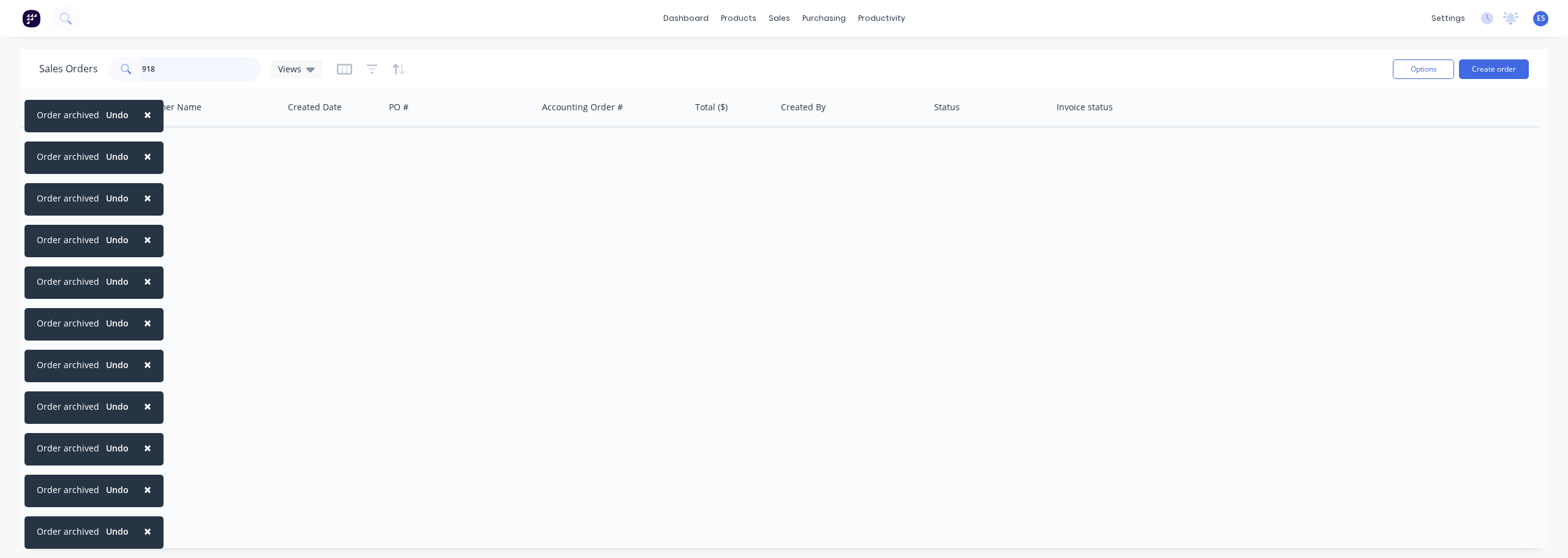
click at [171, 72] on input "918" at bounding box center [202, 69] width 120 height 24
type input "9"
click at [523, 151] on button "Archive" at bounding box center [547, 146] width 122 height 24
click at [193, 81] on input "880" at bounding box center [202, 69] width 120 height 24
type input "8"
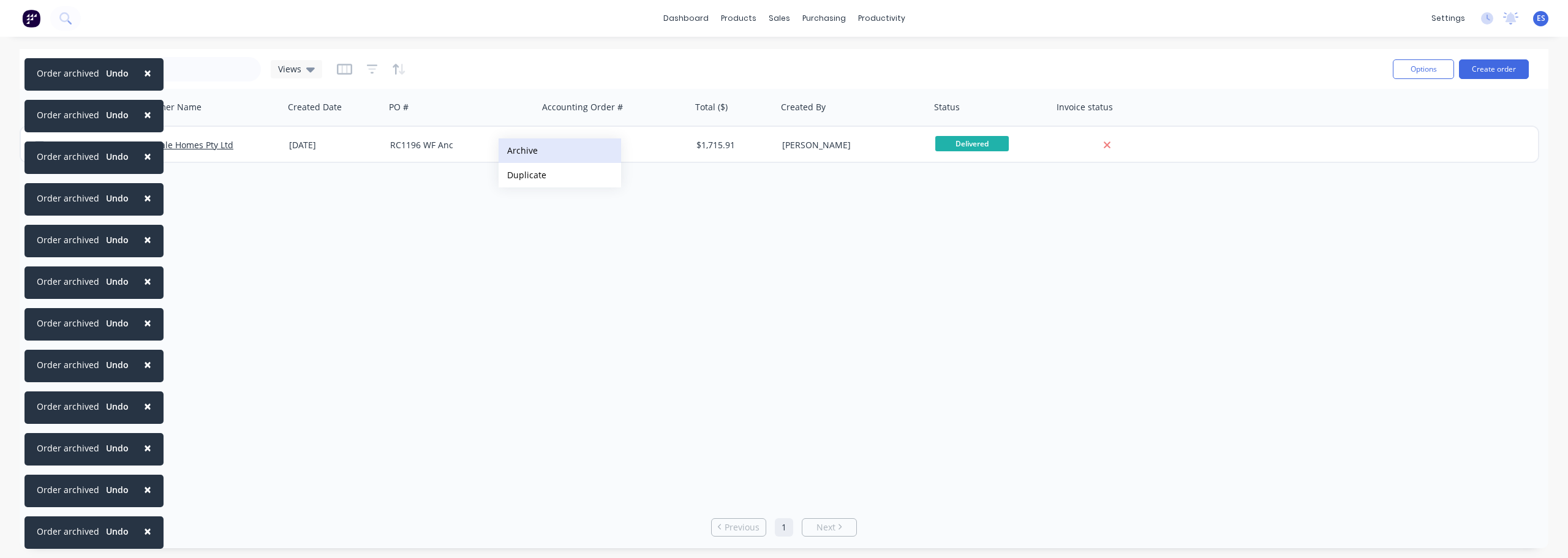
click at [530, 153] on button "Archive" at bounding box center [559, 151] width 122 height 24
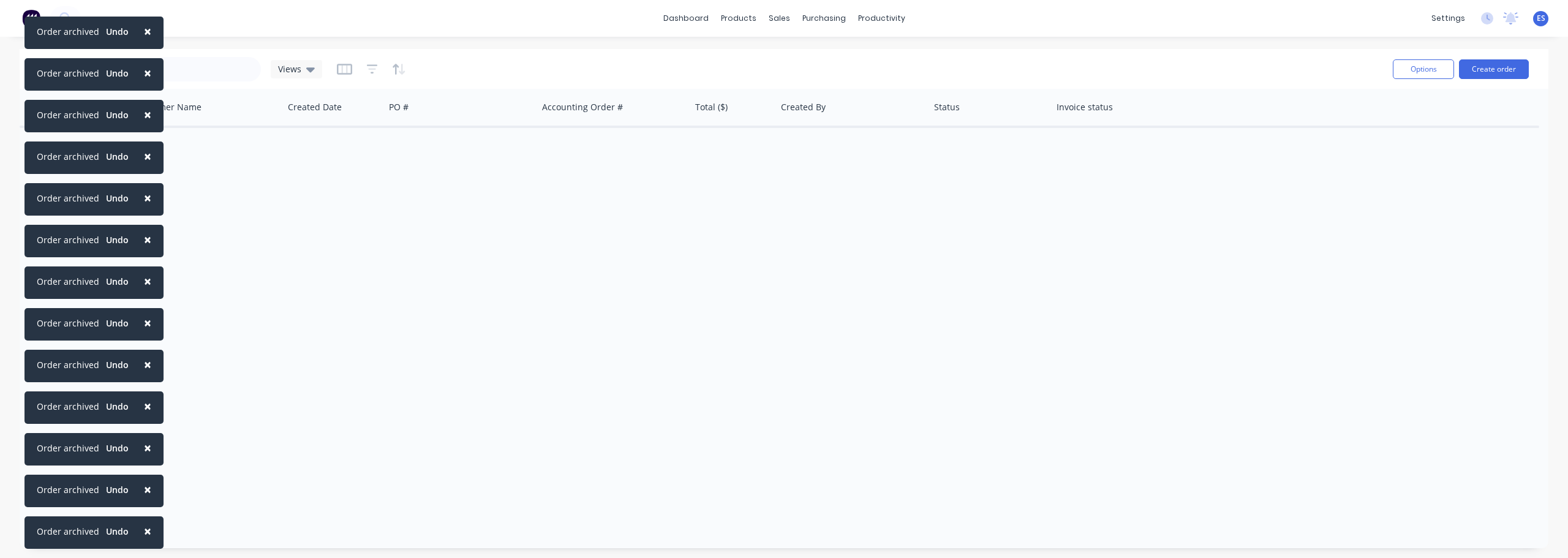
click at [146, 534] on span "×" at bounding box center [147, 531] width 7 height 17
click at [146, 498] on span "×" at bounding box center [147, 489] width 7 height 17
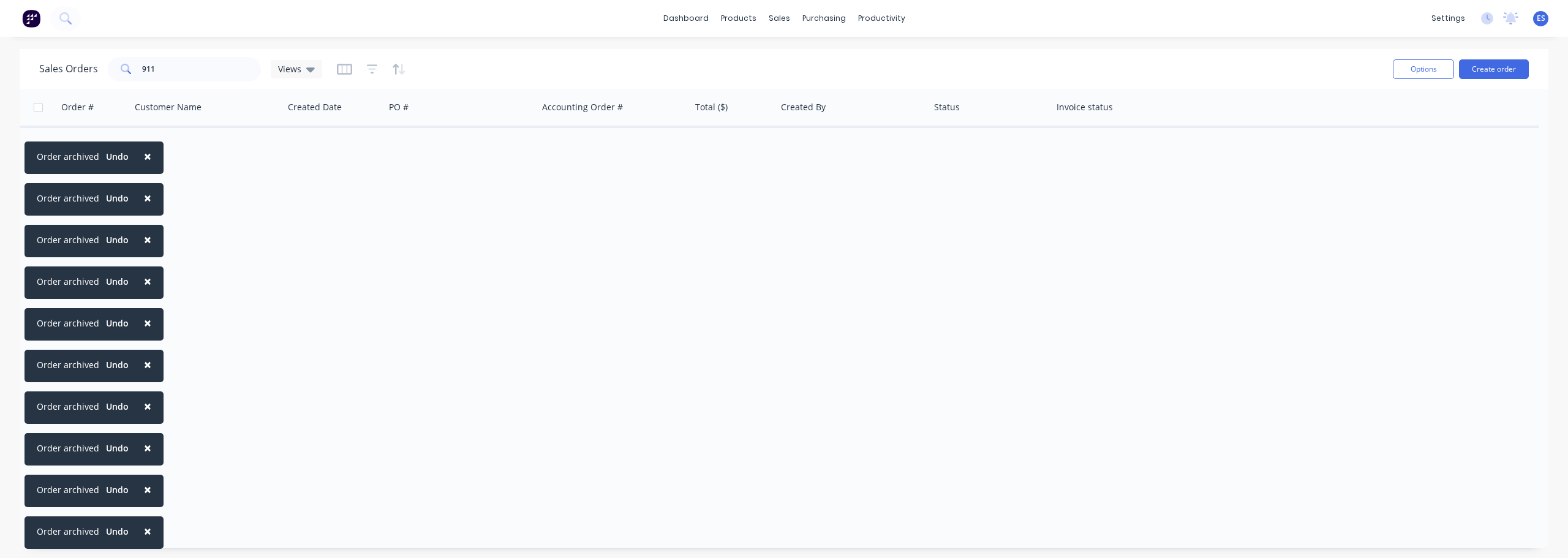
click at [146, 534] on span "×" at bounding box center [147, 531] width 7 height 17
click at [146, 498] on span "×" at bounding box center [147, 489] width 7 height 17
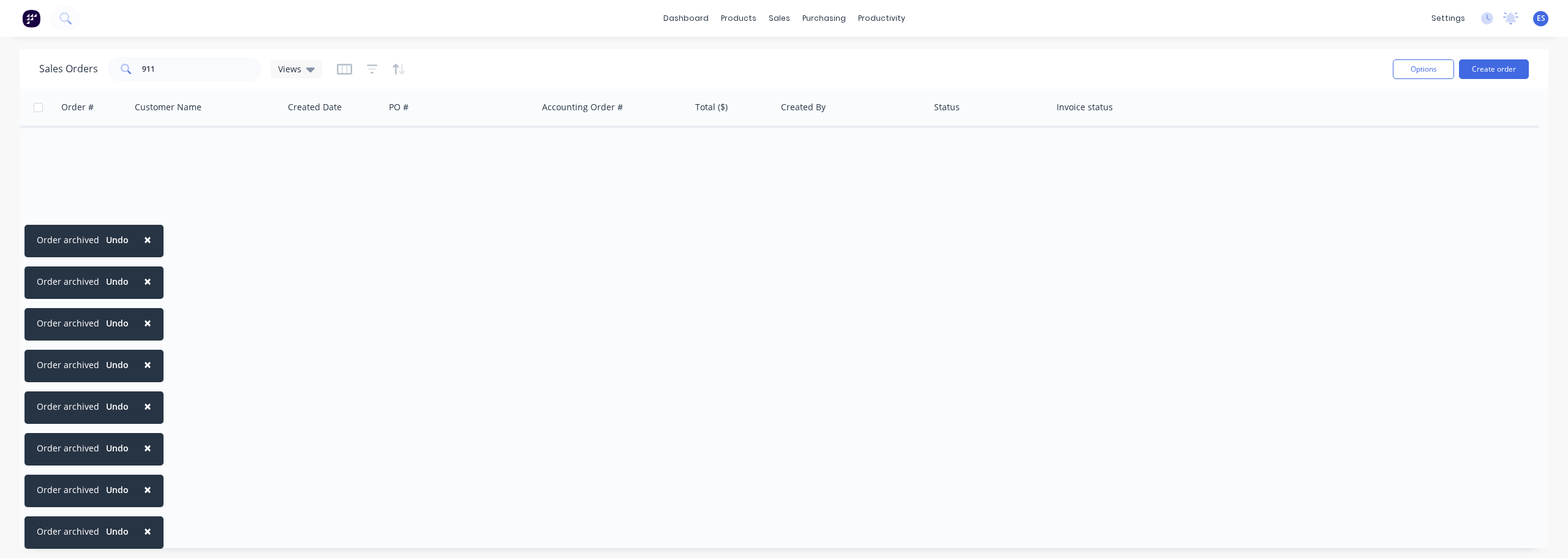
click at [146, 534] on span "×" at bounding box center [147, 531] width 7 height 17
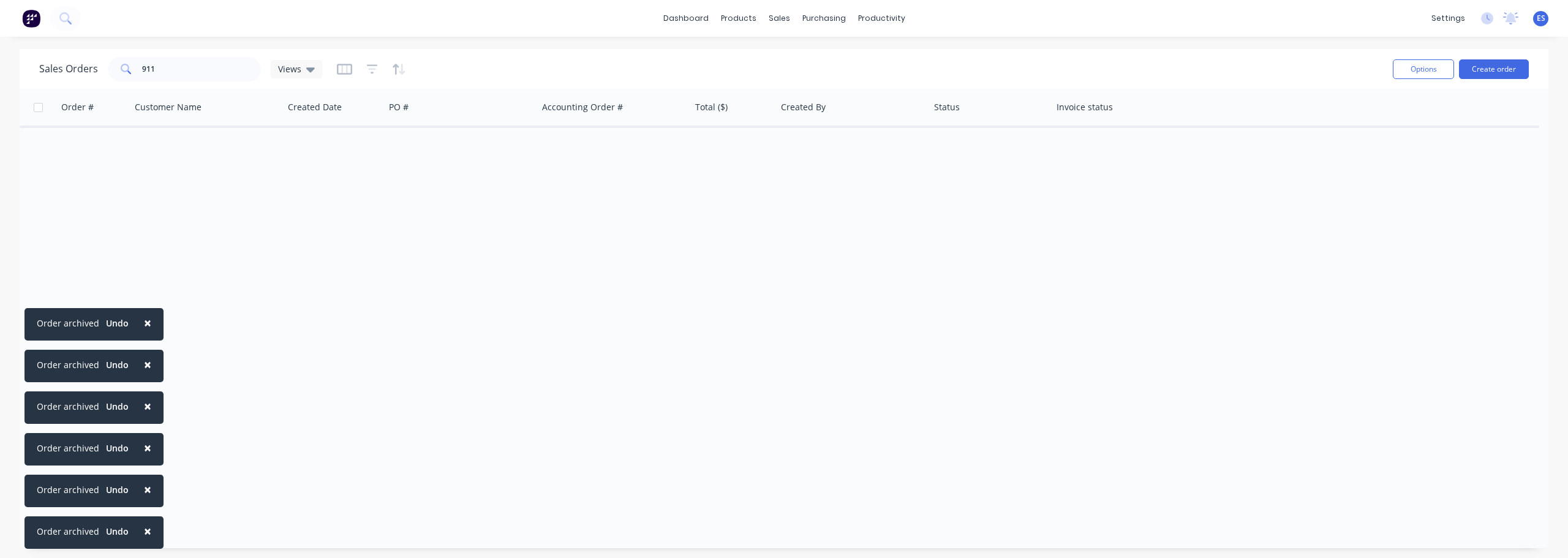
click at [146, 534] on span "×" at bounding box center [147, 531] width 7 height 17
click at [146, 498] on span "×" at bounding box center [147, 489] width 7 height 17
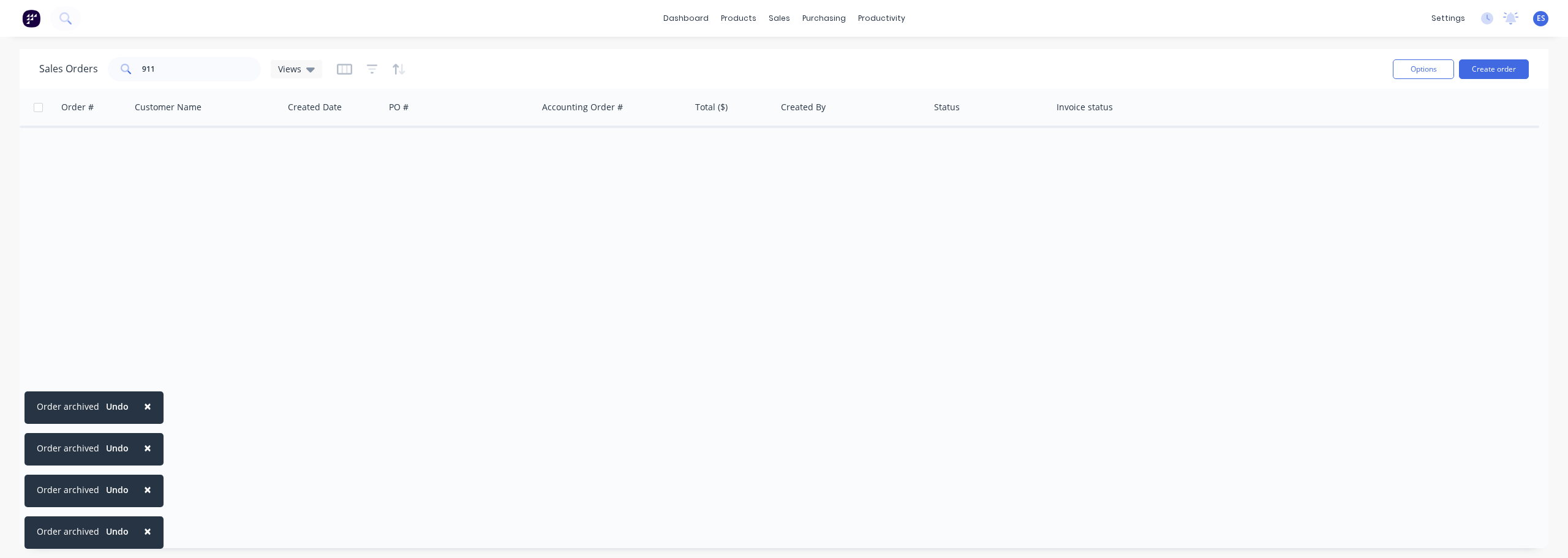
click at [146, 534] on span "×" at bounding box center [147, 531] width 7 height 17
click at [146, 498] on span "×" at bounding box center [147, 489] width 7 height 17
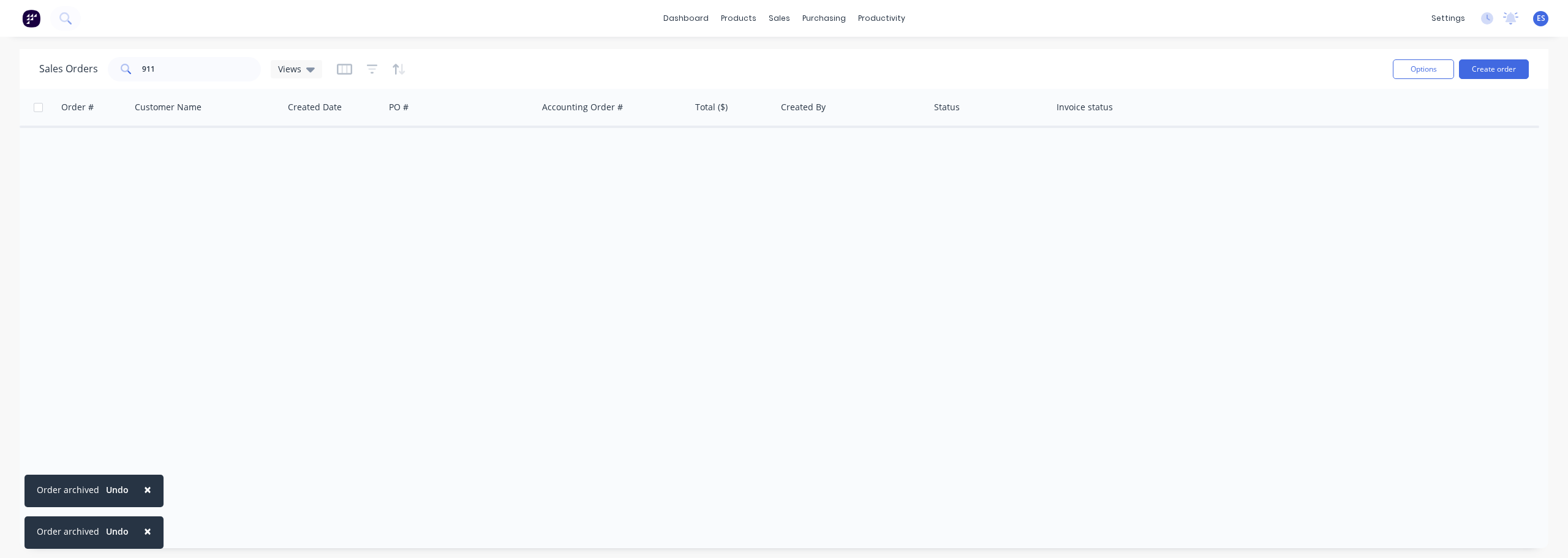
click at [146, 534] on span "×" at bounding box center [147, 531] width 7 height 17
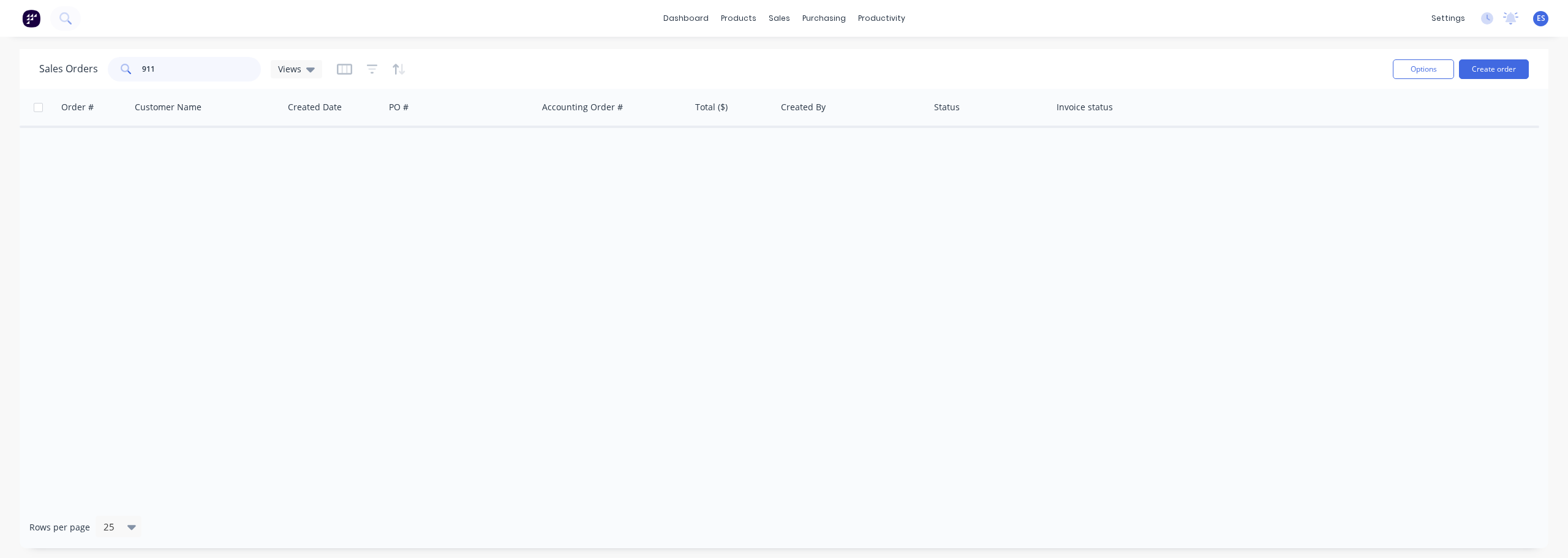
click at [174, 67] on input "911" at bounding box center [202, 69] width 120 height 24
type input "9"
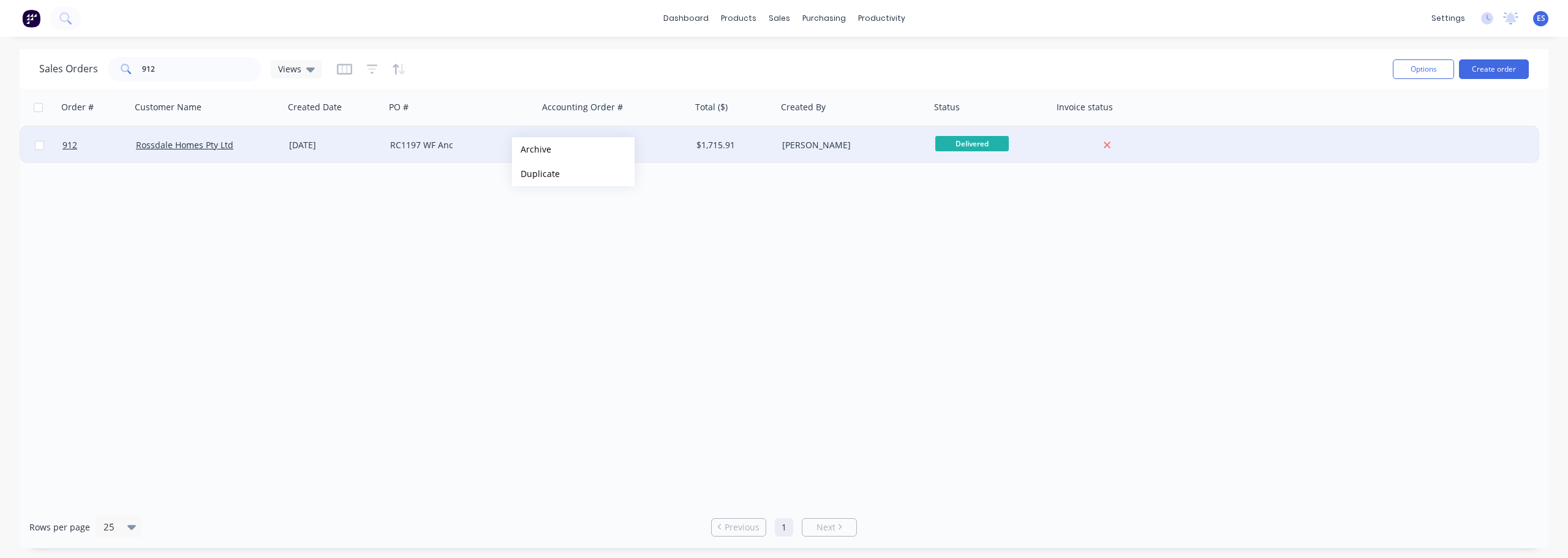
click at [540, 156] on button "Archive" at bounding box center [573, 149] width 122 height 24
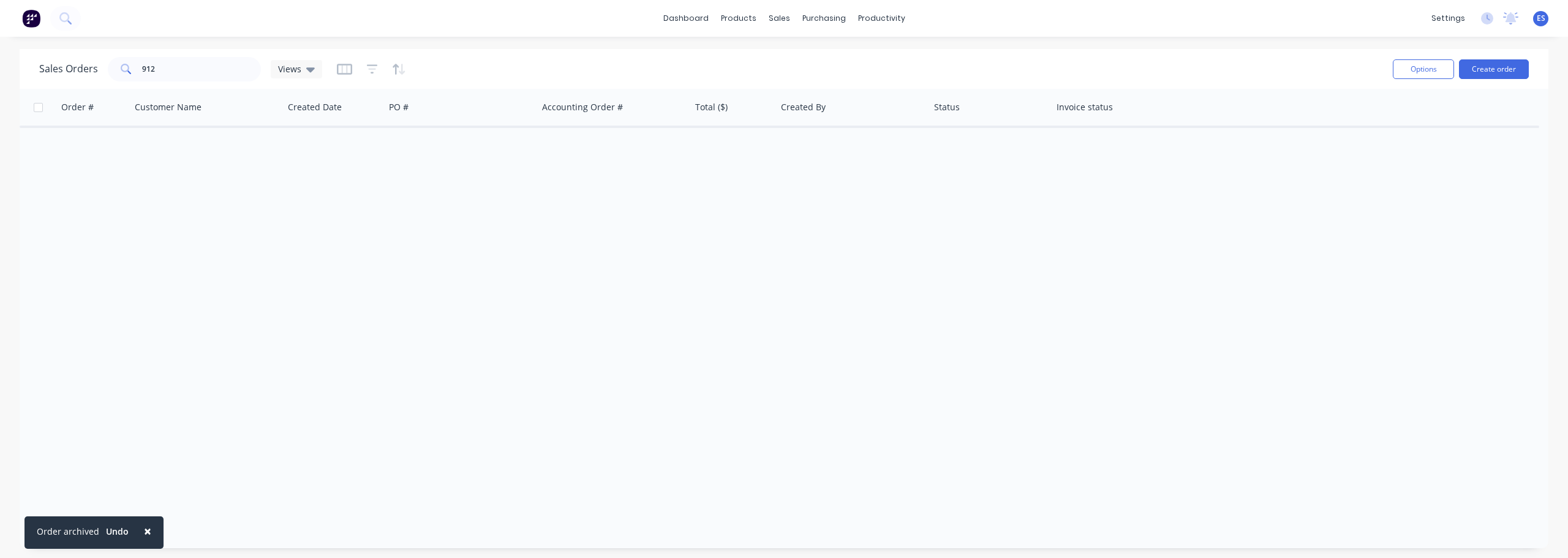
click at [184, 85] on div "Sales Orders 912 Views Options Create order" at bounding box center [784, 69] width 1528 height 40
click at [187, 81] on input "912" at bounding box center [202, 69] width 120 height 24
type input "9"
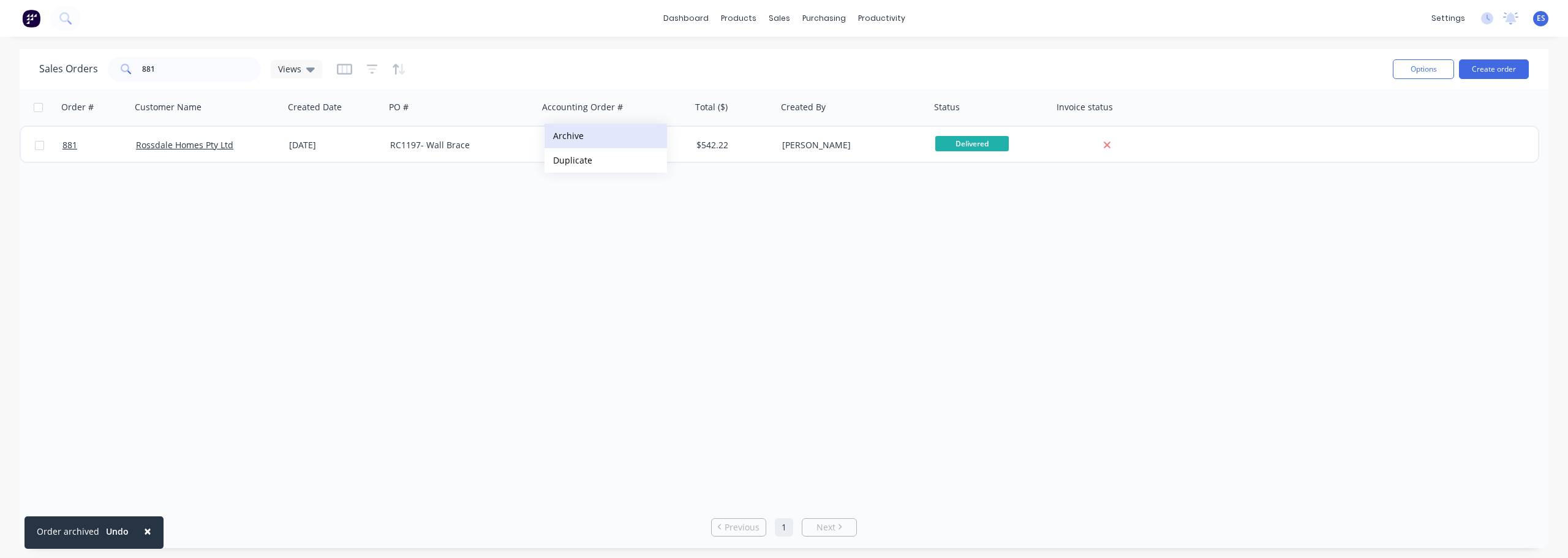
click at [585, 137] on button "Archive" at bounding box center [605, 136] width 122 height 24
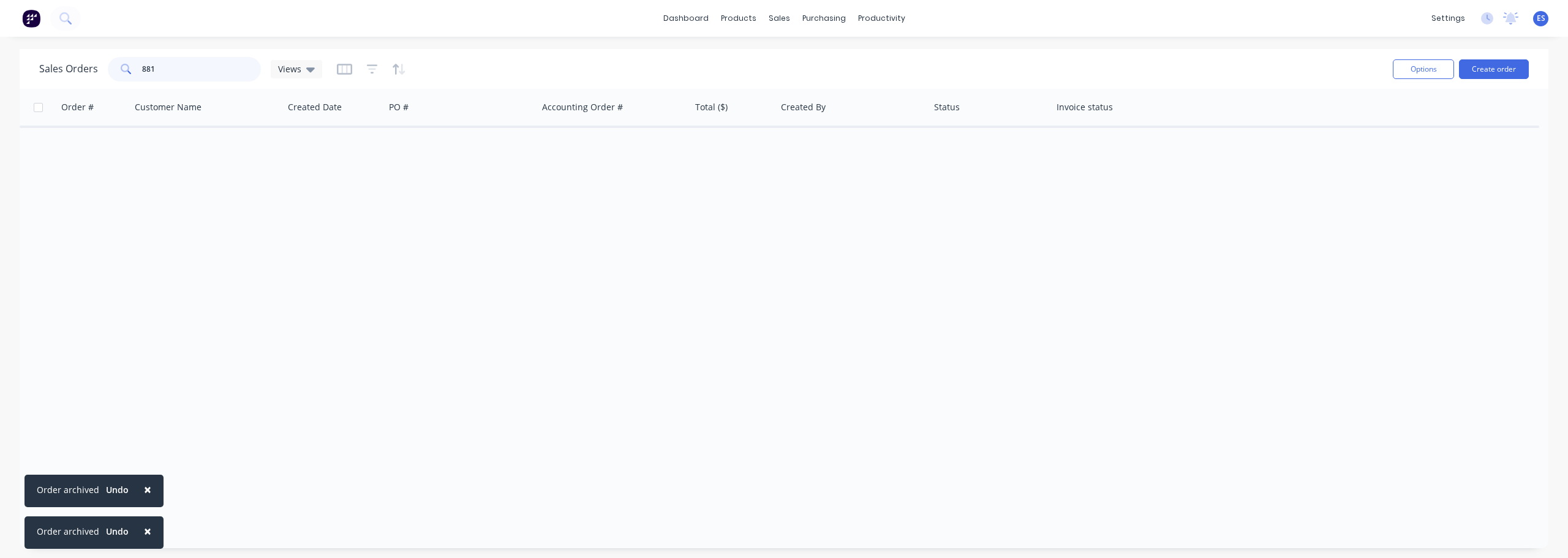
click at [189, 69] on input "881" at bounding box center [202, 69] width 120 height 24
type input "8"
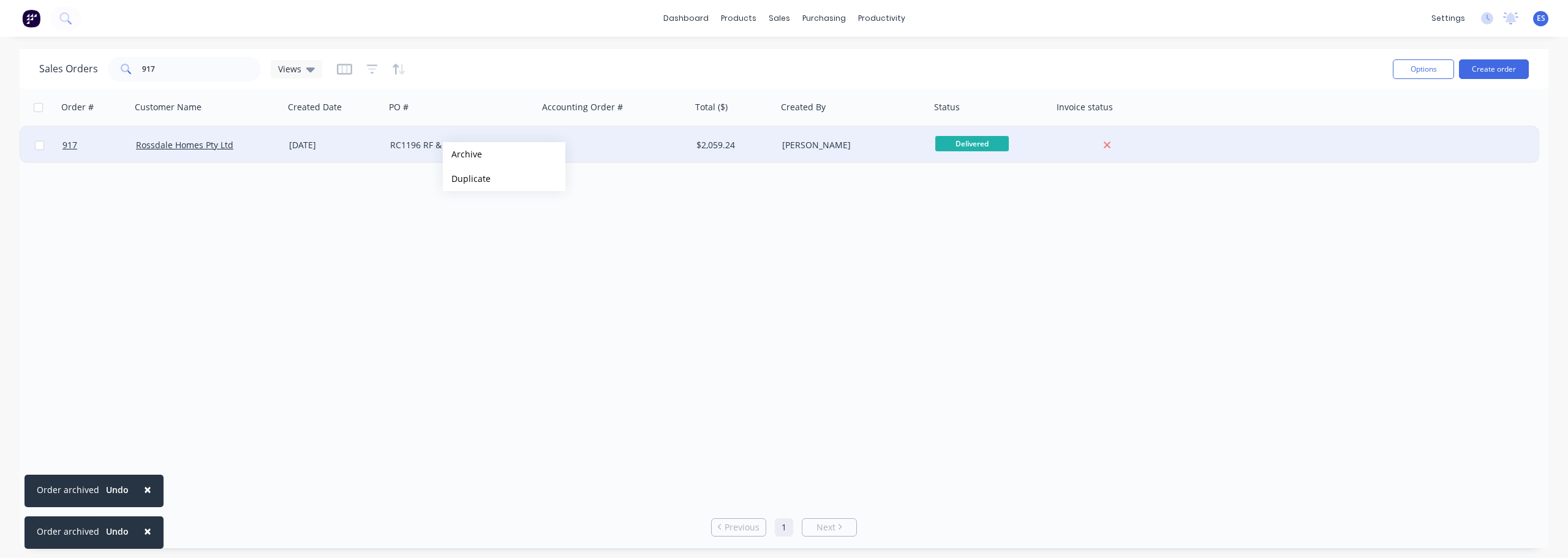
click at [510, 154] on button "Archive" at bounding box center [504, 154] width 122 height 24
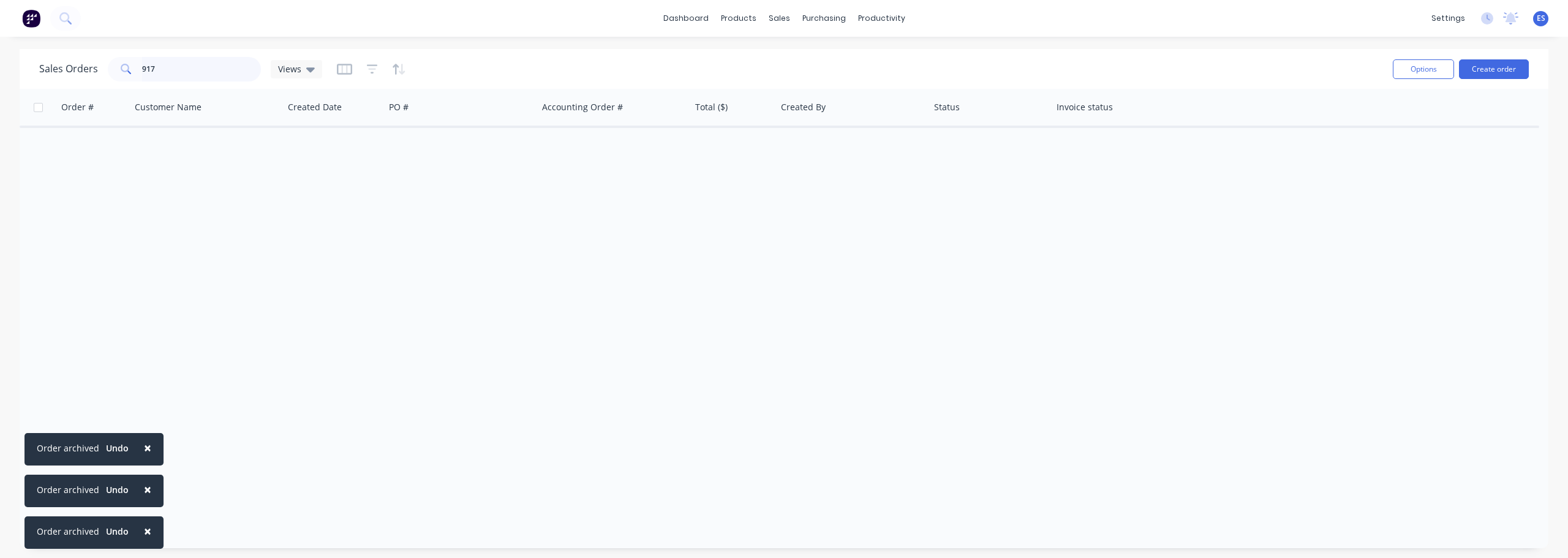
click at [197, 73] on input "917" at bounding box center [202, 69] width 120 height 24
type input "9"
click at [544, 147] on button "Archive" at bounding box center [573, 151] width 122 height 24
click at [172, 64] on input "747" at bounding box center [202, 69] width 120 height 24
type input "7"
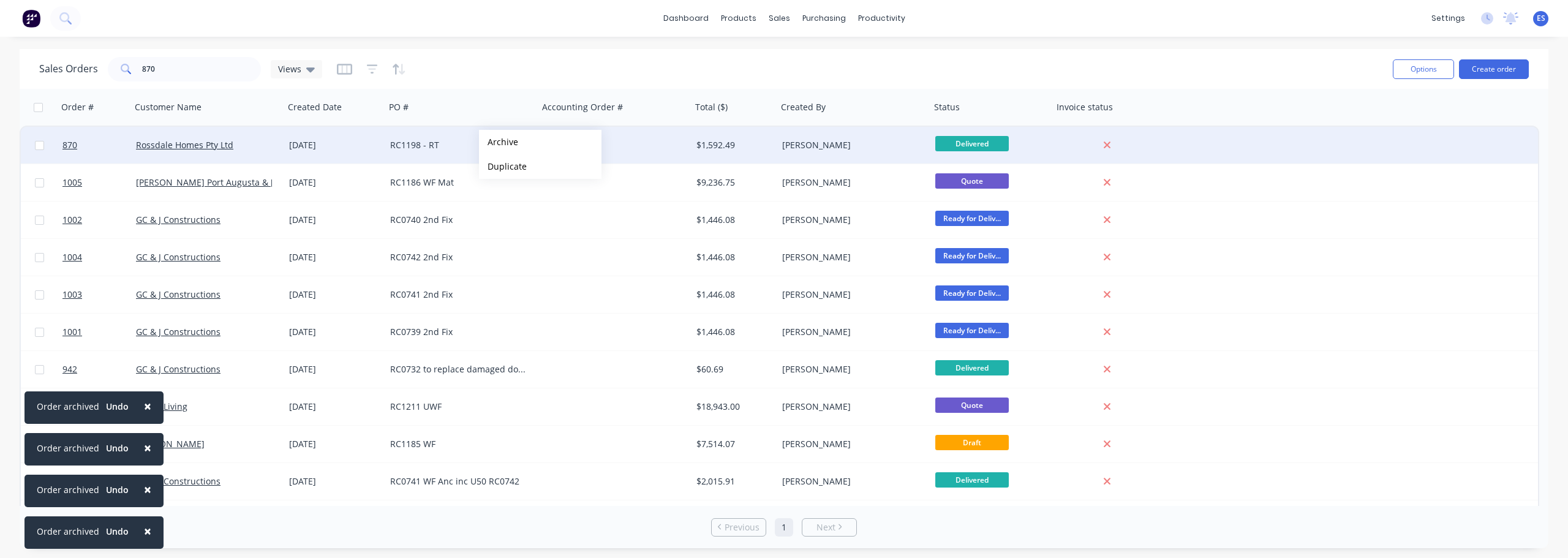
click at [514, 146] on button "Archive" at bounding box center [539, 141] width 122 height 24
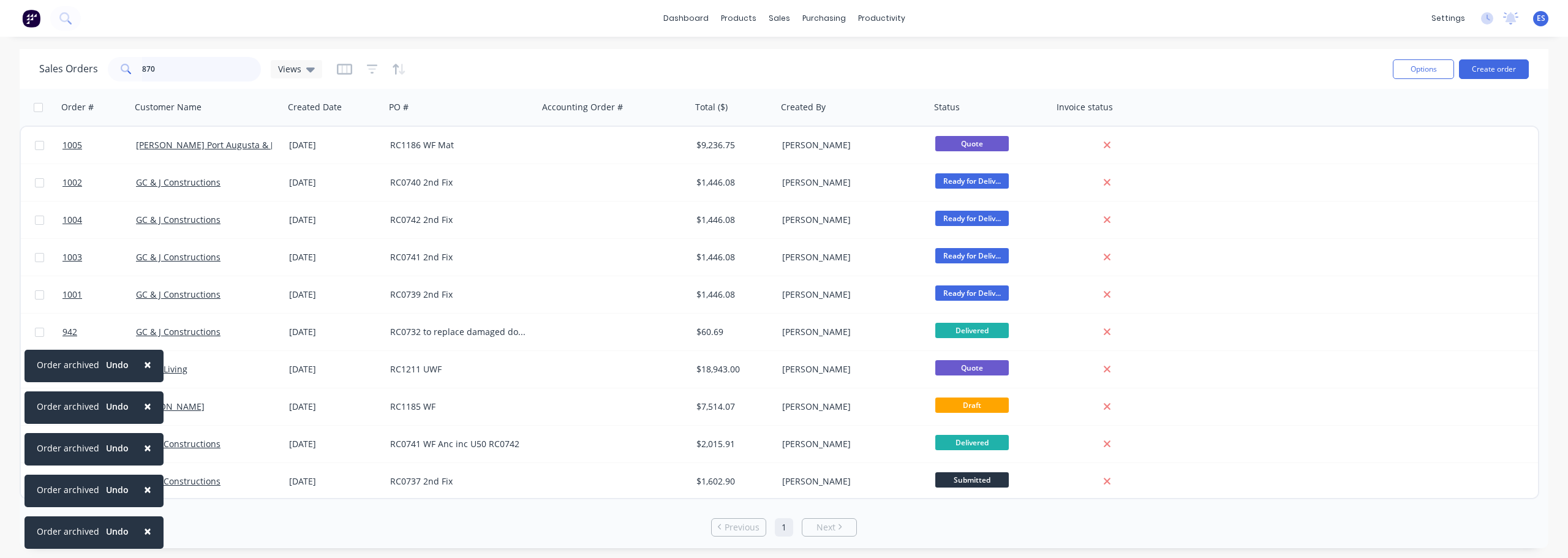
click at [202, 71] on input "870" at bounding box center [202, 69] width 120 height 24
type input "8"
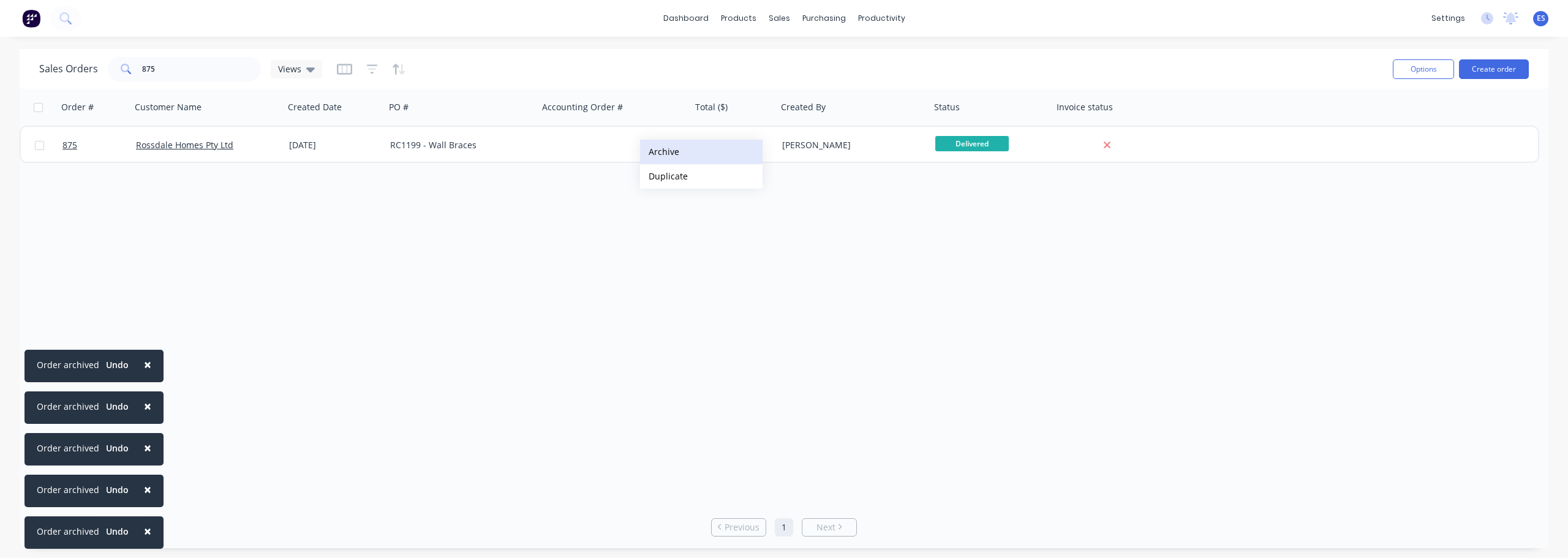
click at [669, 154] on button "Archive" at bounding box center [700, 151] width 122 height 24
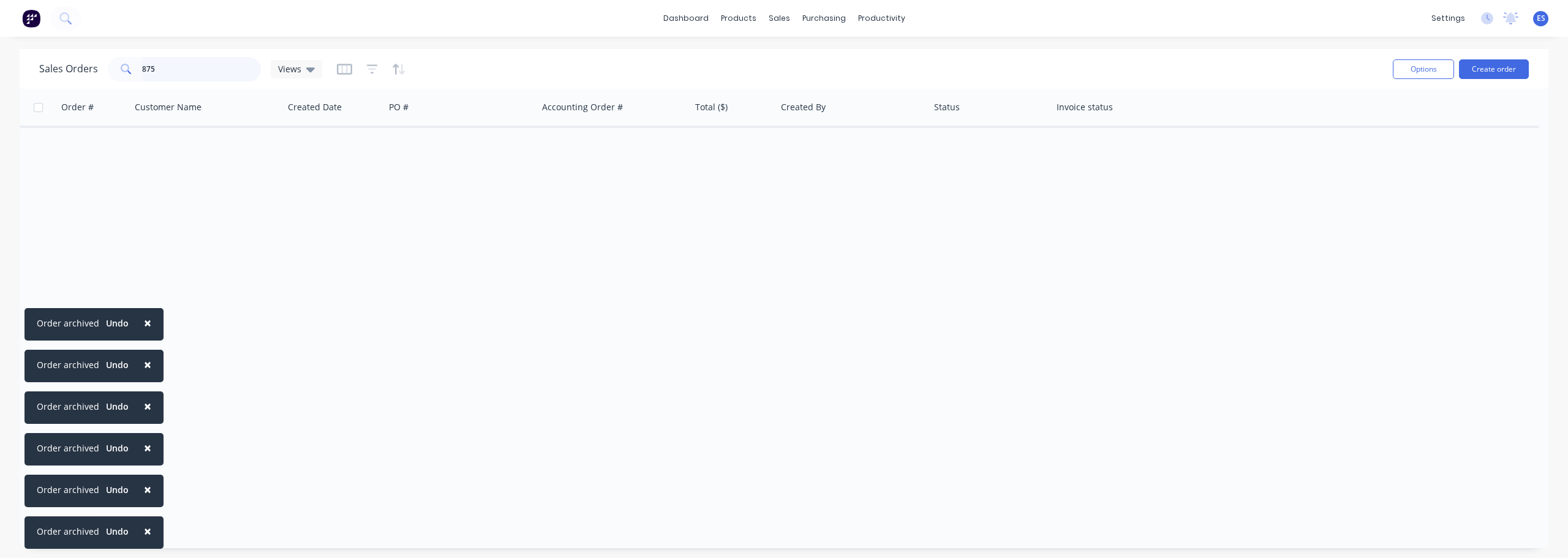
click at [201, 57] on input "875" at bounding box center [202, 69] width 120 height 24
type input "8"
click at [592, 131] on button "Archive" at bounding box center [617, 130] width 122 height 24
click at [166, 59] on input "871" at bounding box center [202, 69] width 120 height 24
type input "8"
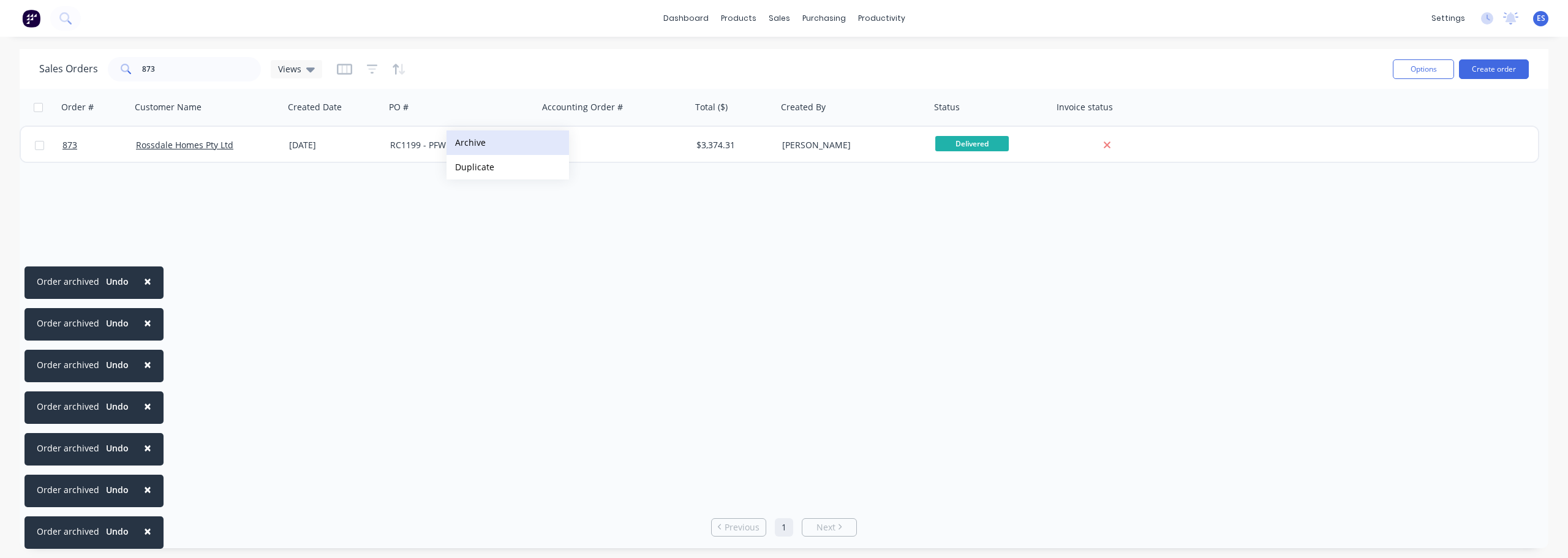
click at [492, 144] on button "Archive" at bounding box center [507, 142] width 122 height 24
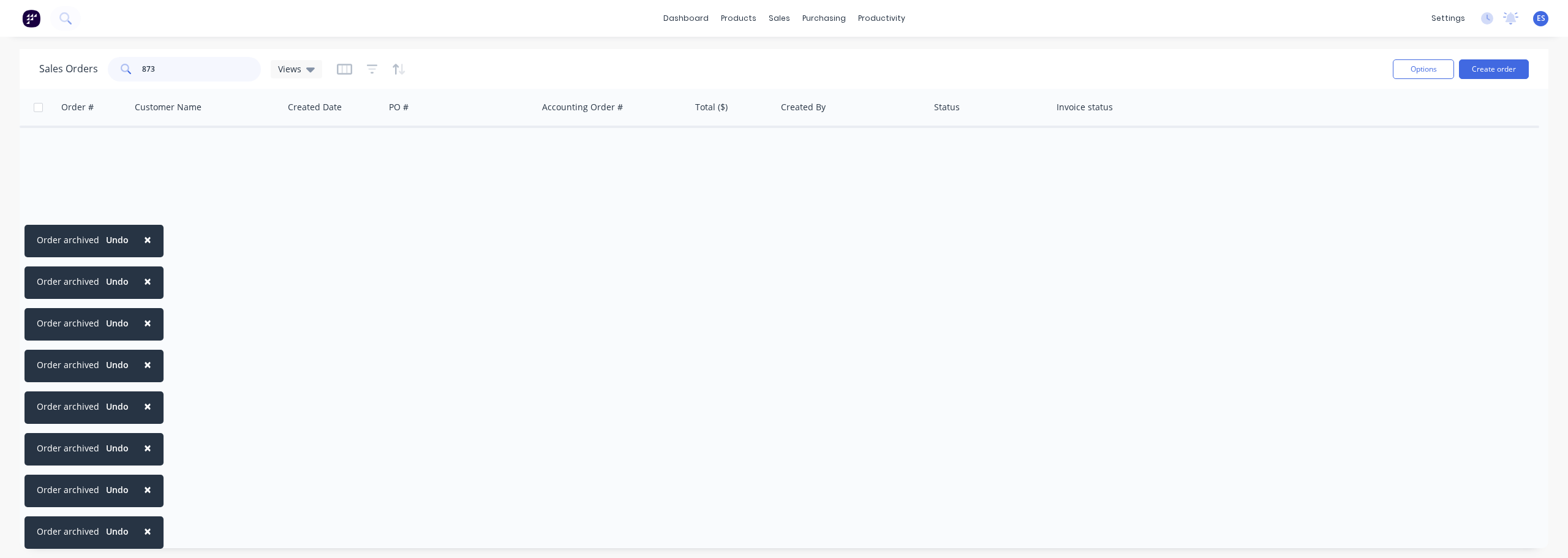
click at [193, 69] on input "873" at bounding box center [202, 69] width 120 height 24
type input "8"
click at [567, 152] on button "Archive" at bounding box center [595, 150] width 122 height 24
click at [180, 64] on input "993" at bounding box center [202, 69] width 120 height 24
type input "9"
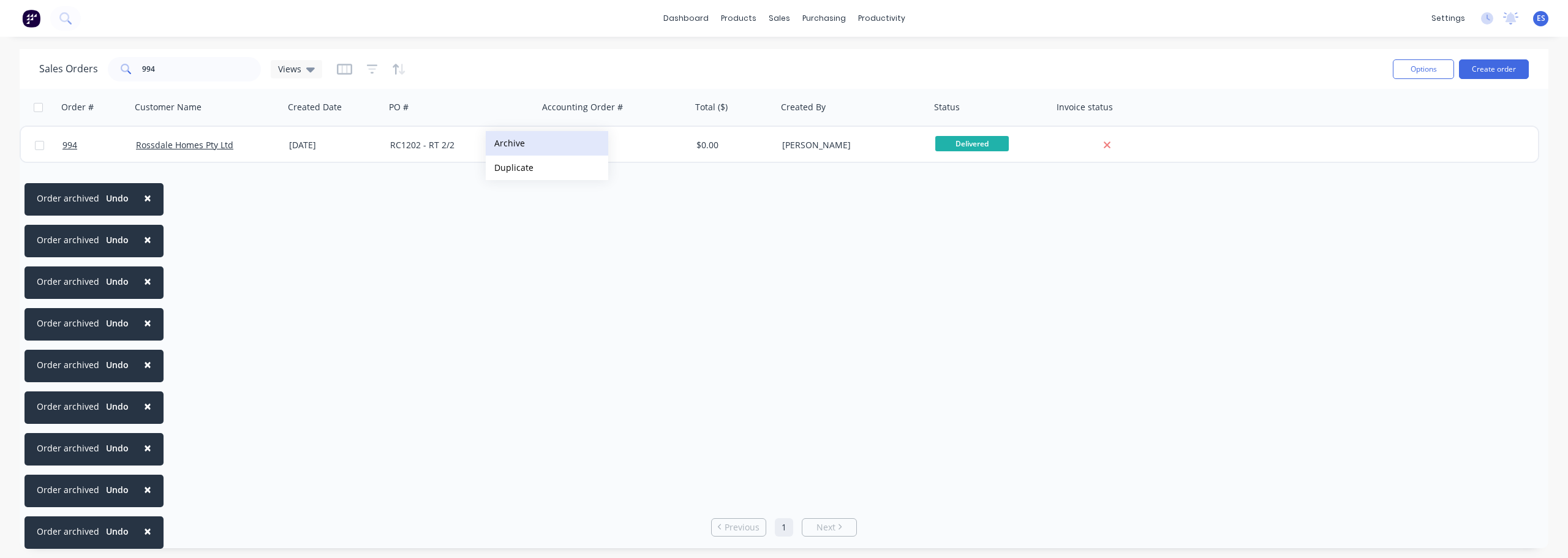
click at [508, 148] on button "Archive" at bounding box center [546, 143] width 122 height 24
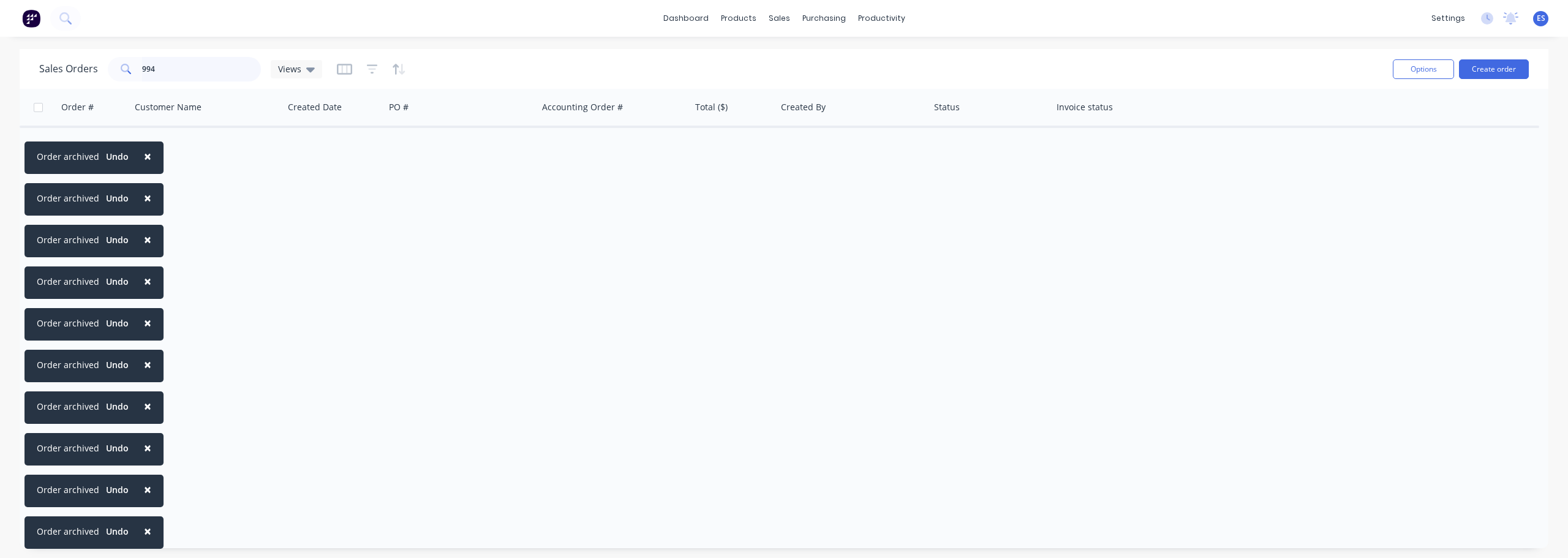
click at [190, 64] on input "994" at bounding box center [202, 69] width 120 height 24
type input "9"
click at [602, 155] on button "Archive" at bounding box center [633, 151] width 122 height 24
click at [189, 67] on input "1013" at bounding box center [202, 69] width 120 height 24
type input "1"
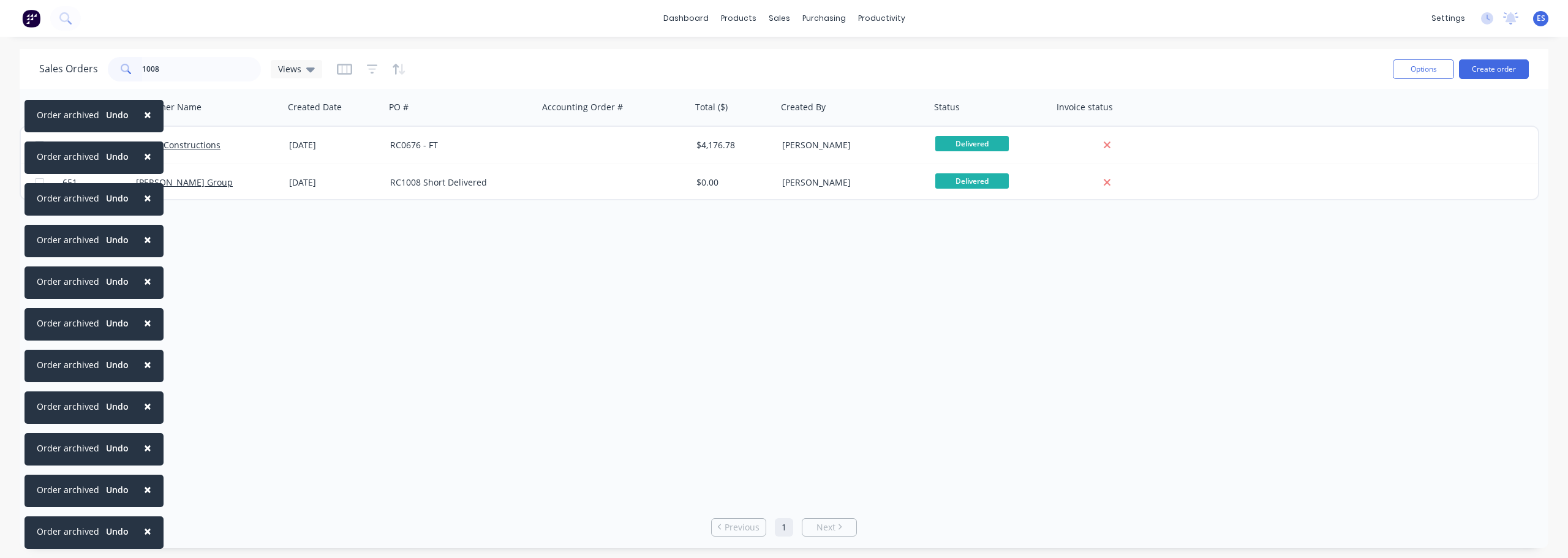
click at [144, 531] on span "×" at bounding box center [147, 531] width 7 height 17
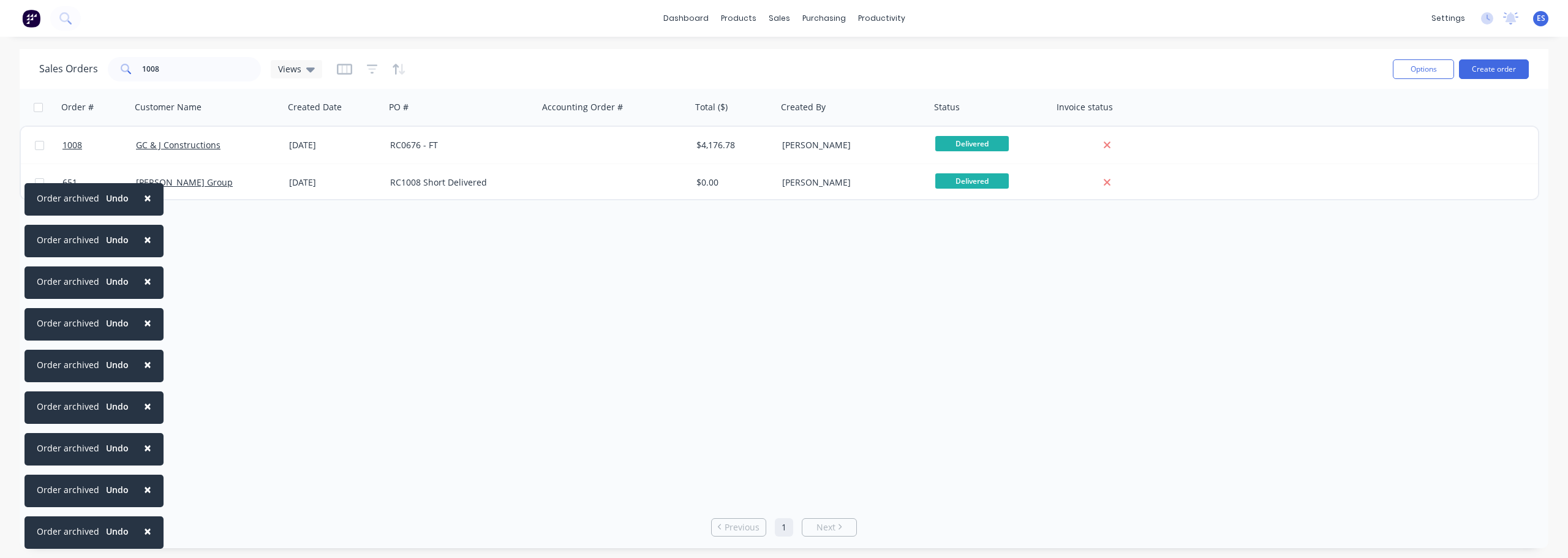
click at [144, 531] on span "×" at bounding box center [147, 531] width 7 height 17
click at [144, 498] on span "×" at bounding box center [147, 489] width 7 height 17
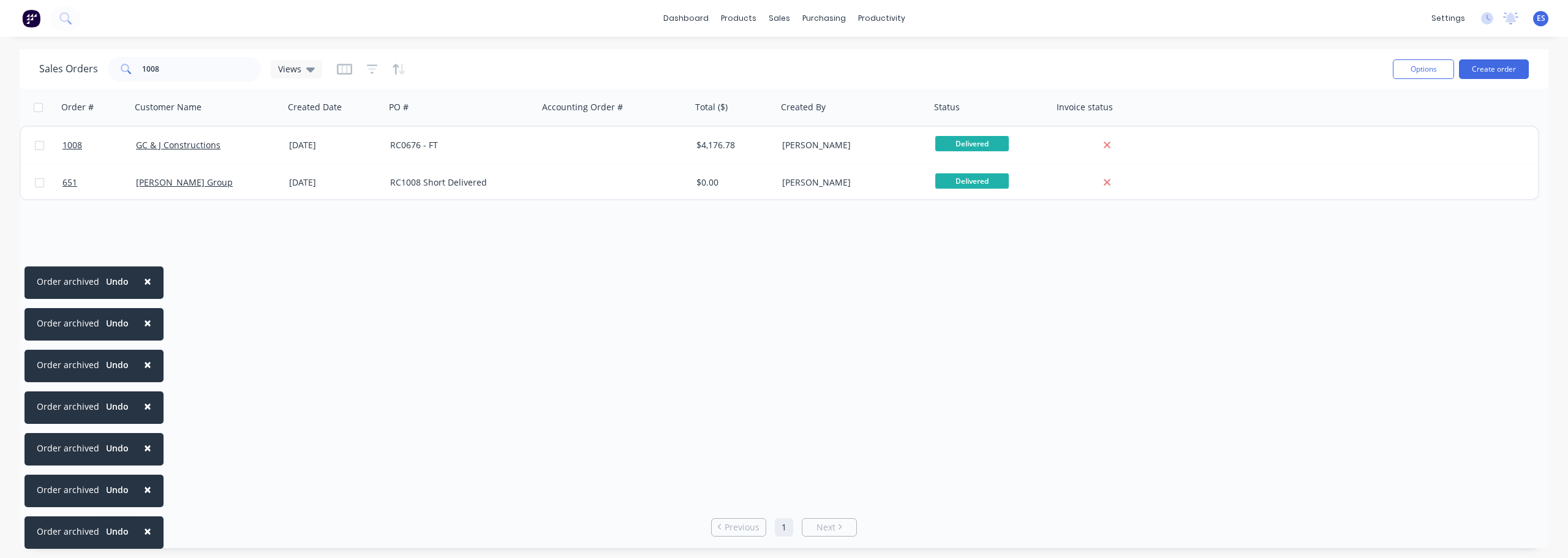
click at [144, 531] on span "×" at bounding box center [147, 531] width 7 height 17
click at [144, 498] on span "×" at bounding box center [147, 489] width 7 height 17
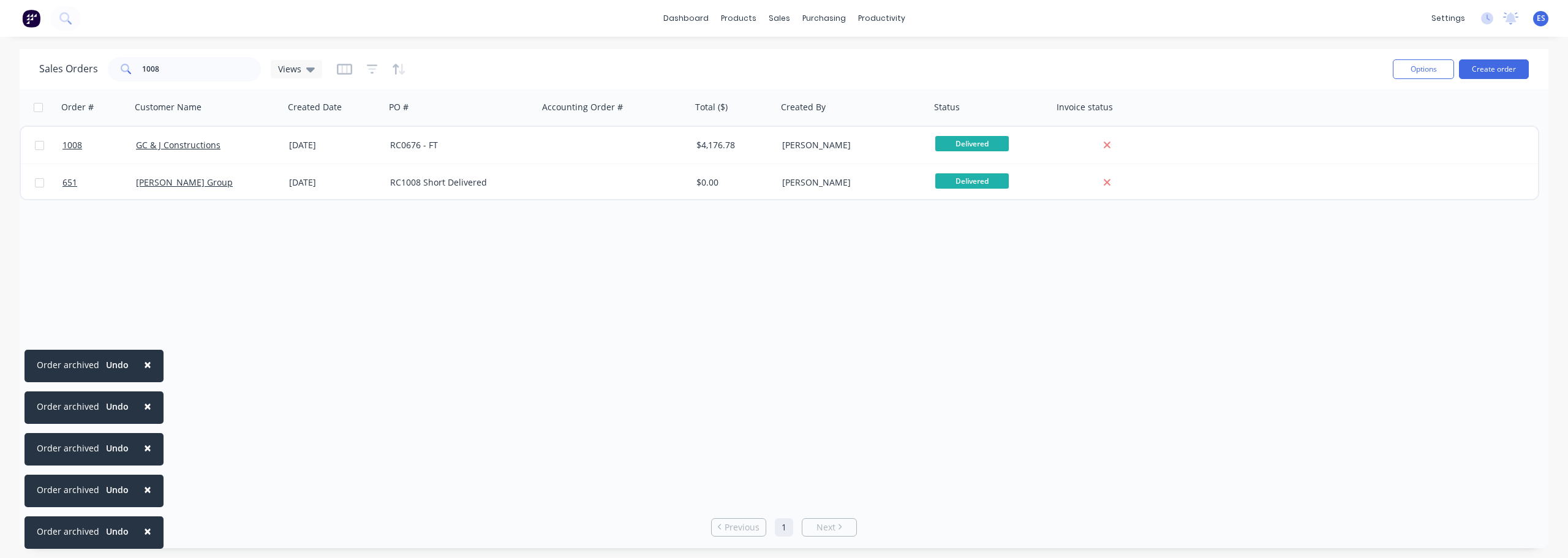
click at [144, 531] on span "×" at bounding box center [147, 531] width 7 height 17
click at [144, 498] on span "×" at bounding box center [147, 489] width 7 height 17
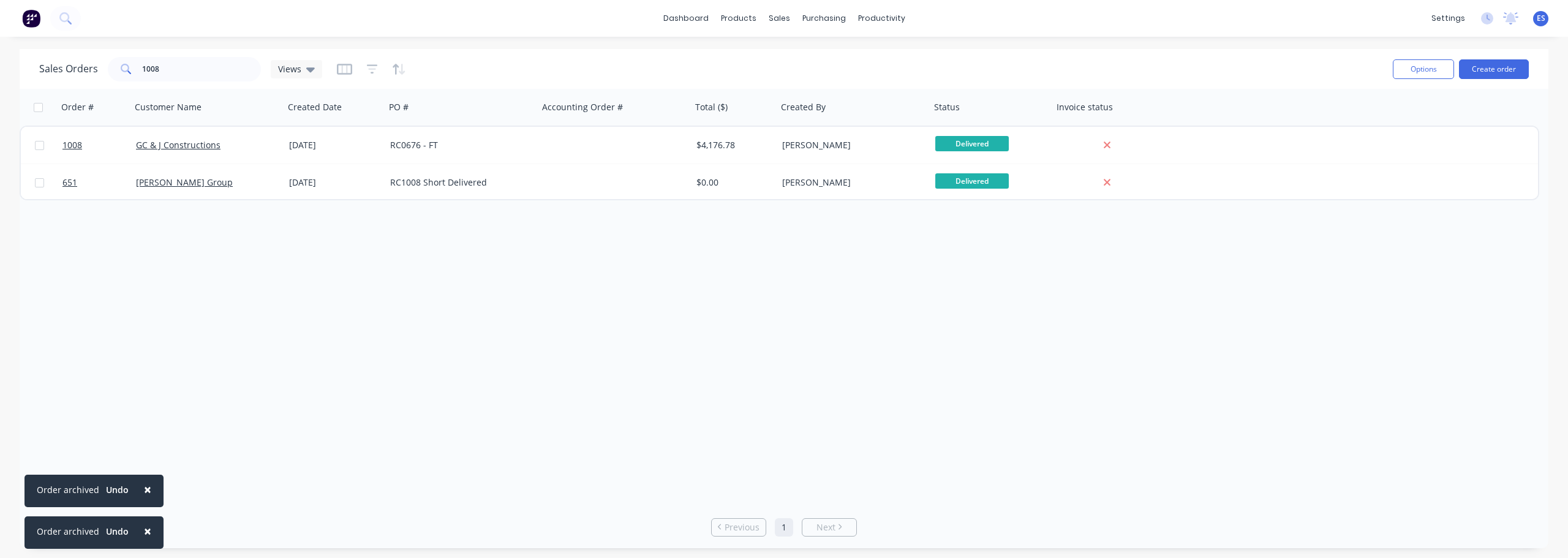
click at [144, 531] on span "×" at bounding box center [147, 531] width 7 height 17
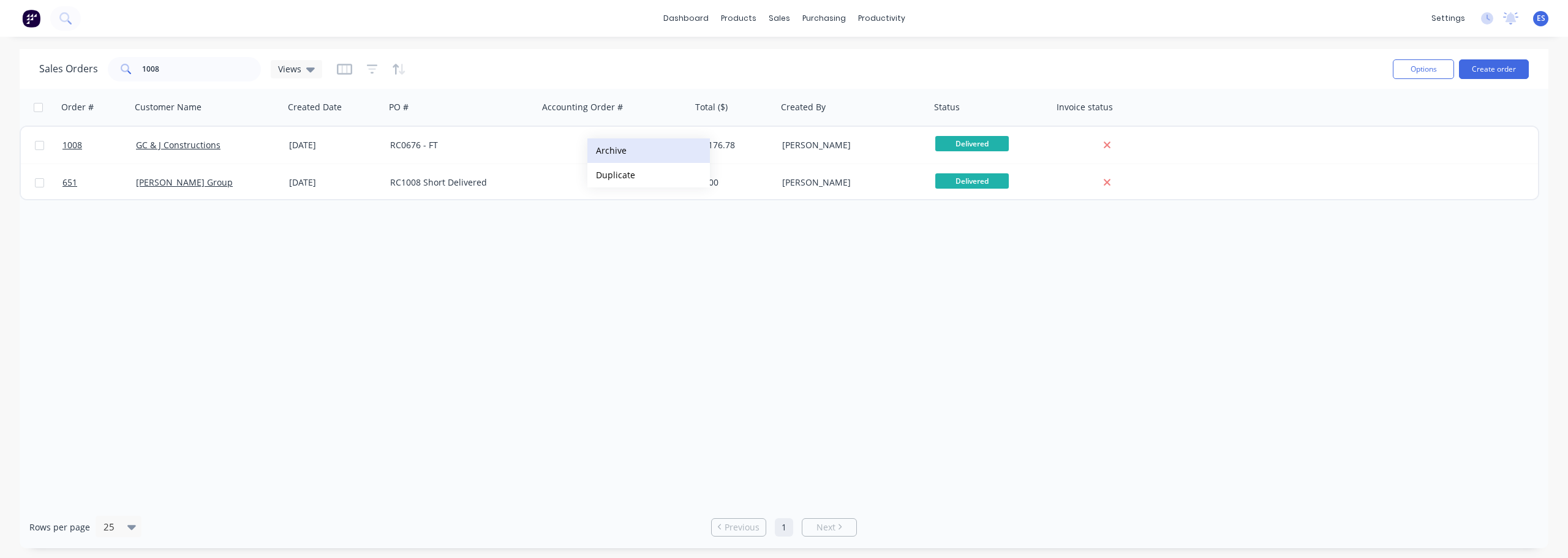
click at [641, 154] on button "Archive" at bounding box center [648, 151] width 122 height 24
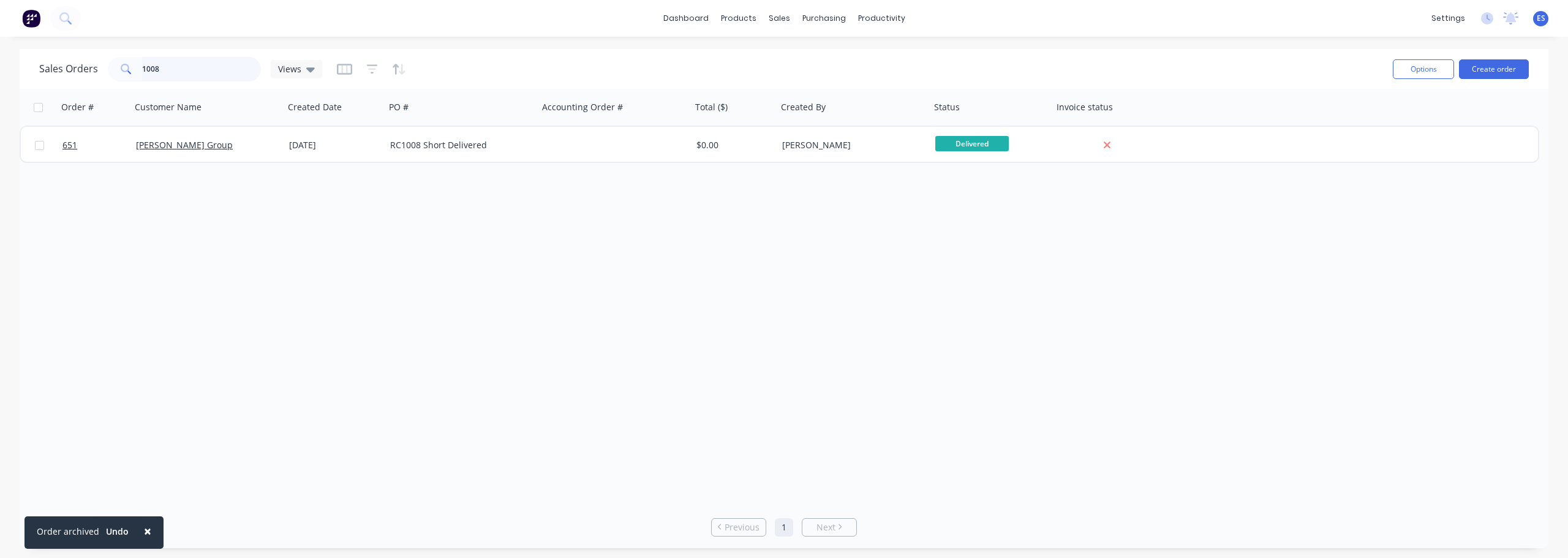
click at [217, 75] on input "1008" at bounding box center [202, 69] width 120 height 24
type input "1"
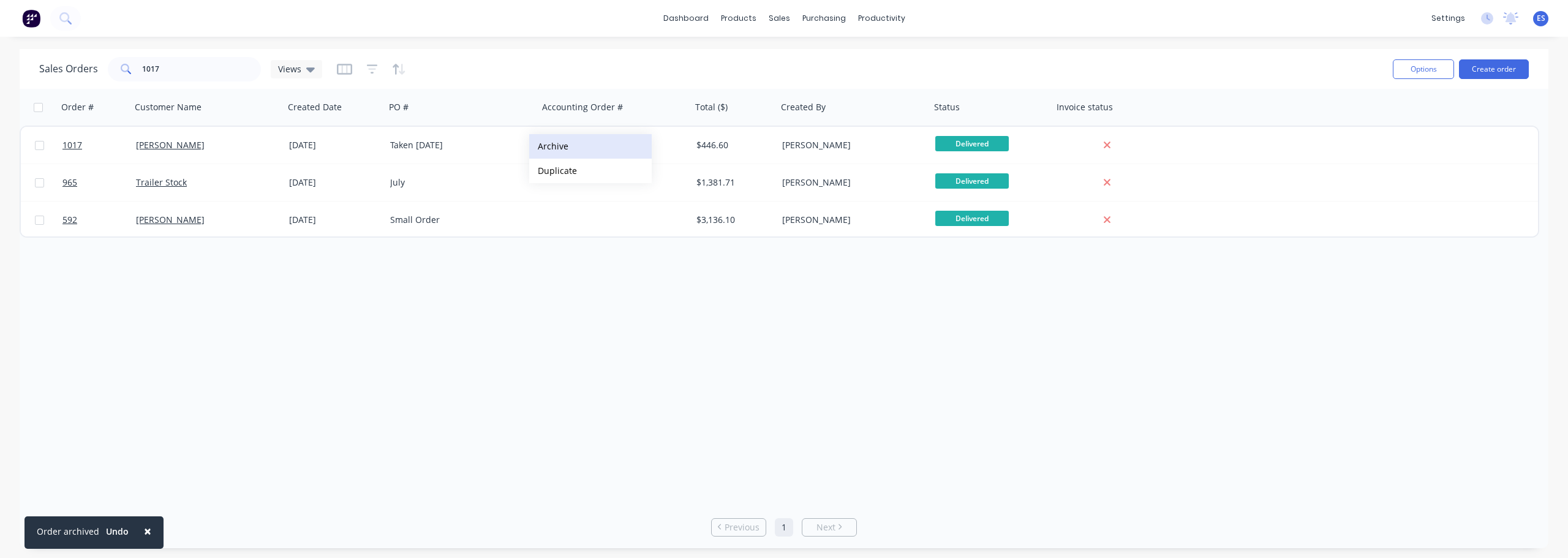
click at [564, 146] on button "Archive" at bounding box center [590, 146] width 122 height 24
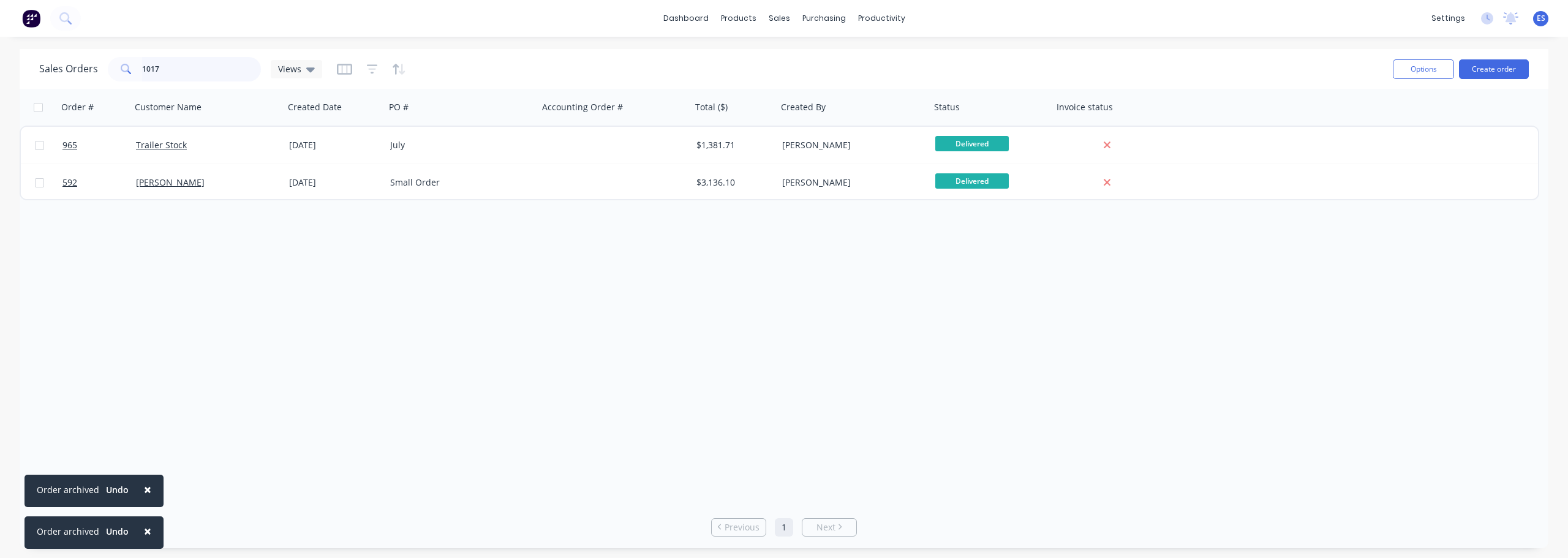
click at [179, 69] on input "1017" at bounding box center [202, 69] width 120 height 24
type input "1"
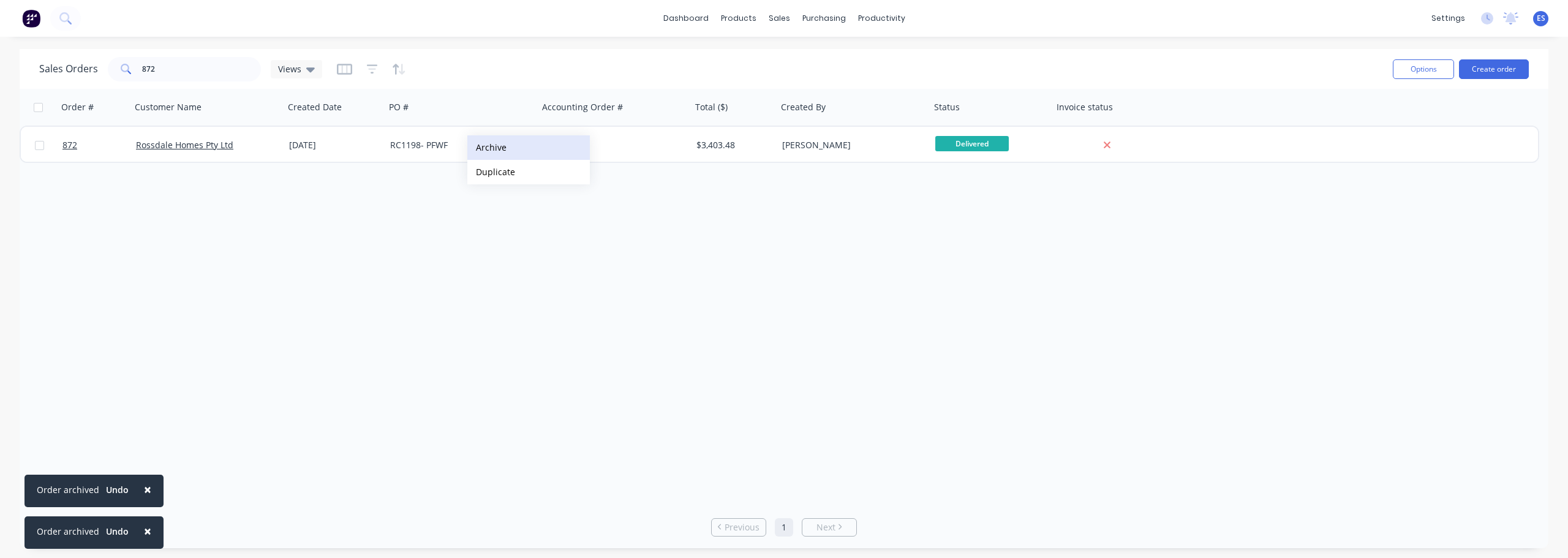
click at [501, 152] on button "Archive" at bounding box center [528, 147] width 122 height 24
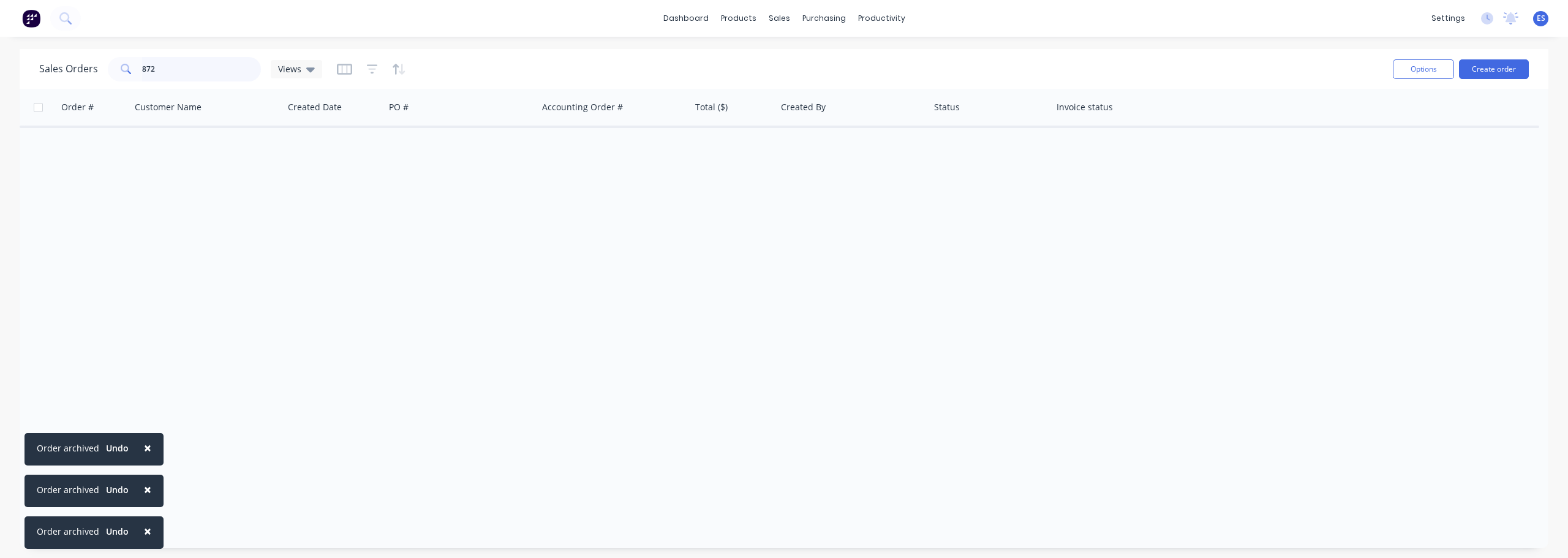
click at [174, 67] on input "872" at bounding box center [202, 69] width 120 height 24
type input "8"
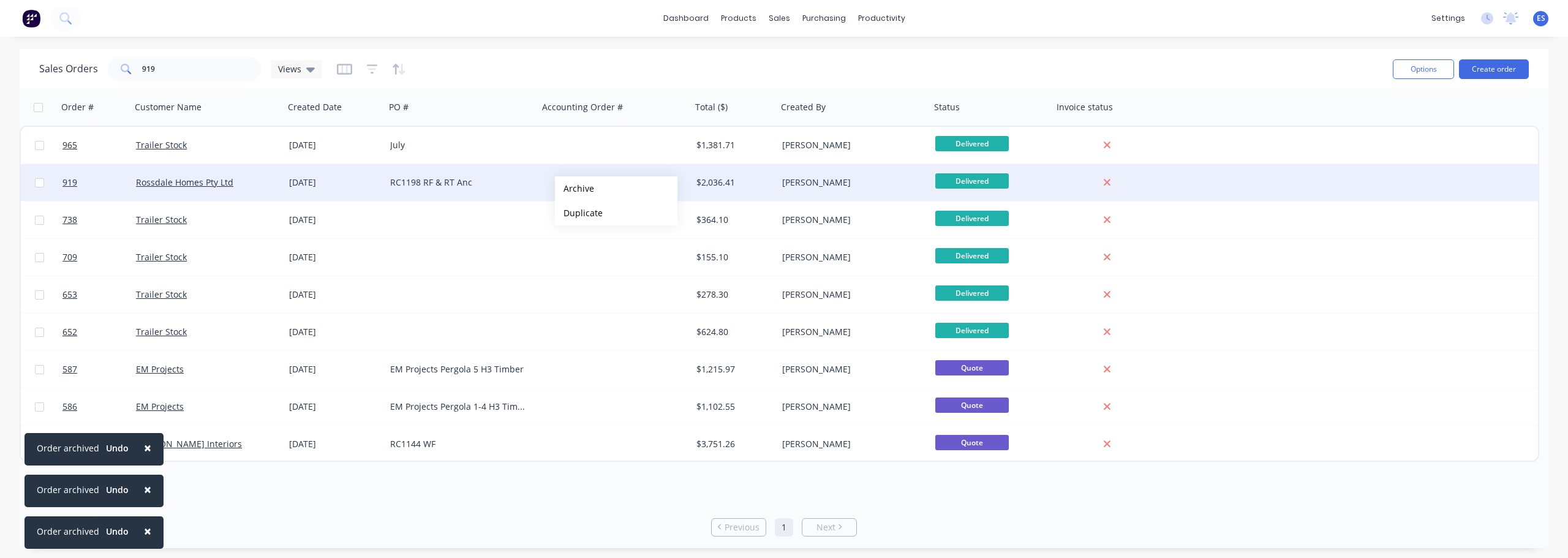
click at [592, 186] on button "Archive" at bounding box center [616, 188] width 122 height 24
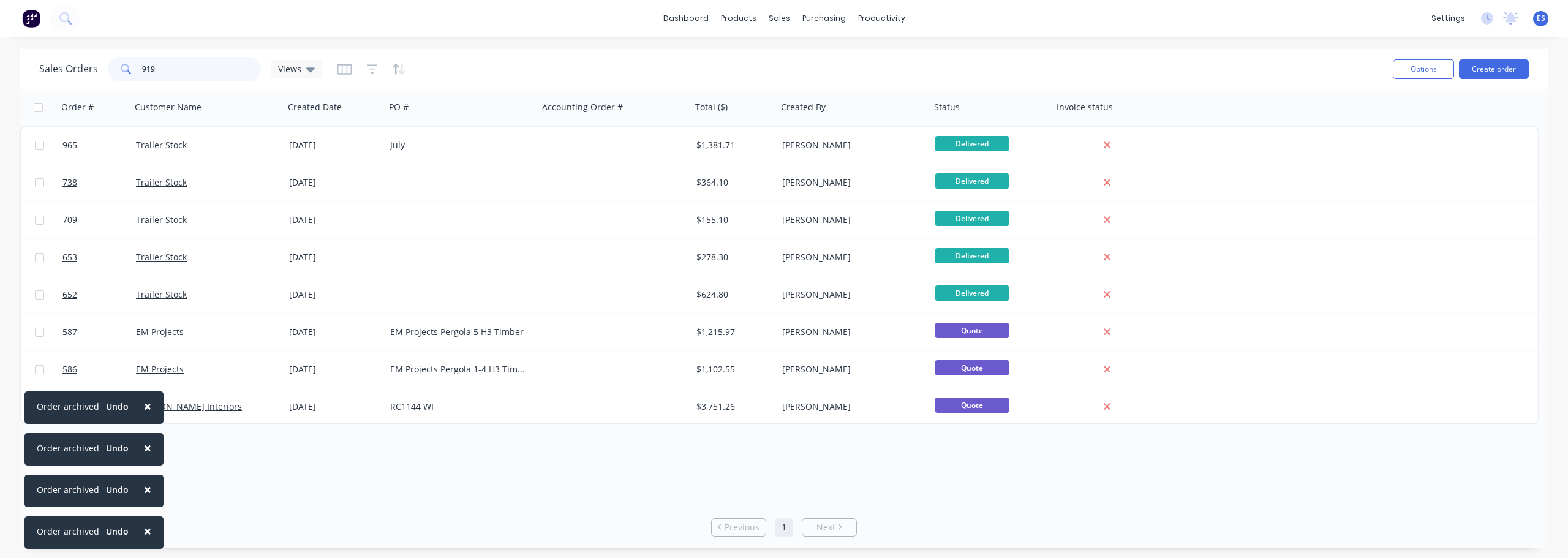
click at [204, 67] on input "919" at bounding box center [202, 69] width 120 height 24
type input "9"
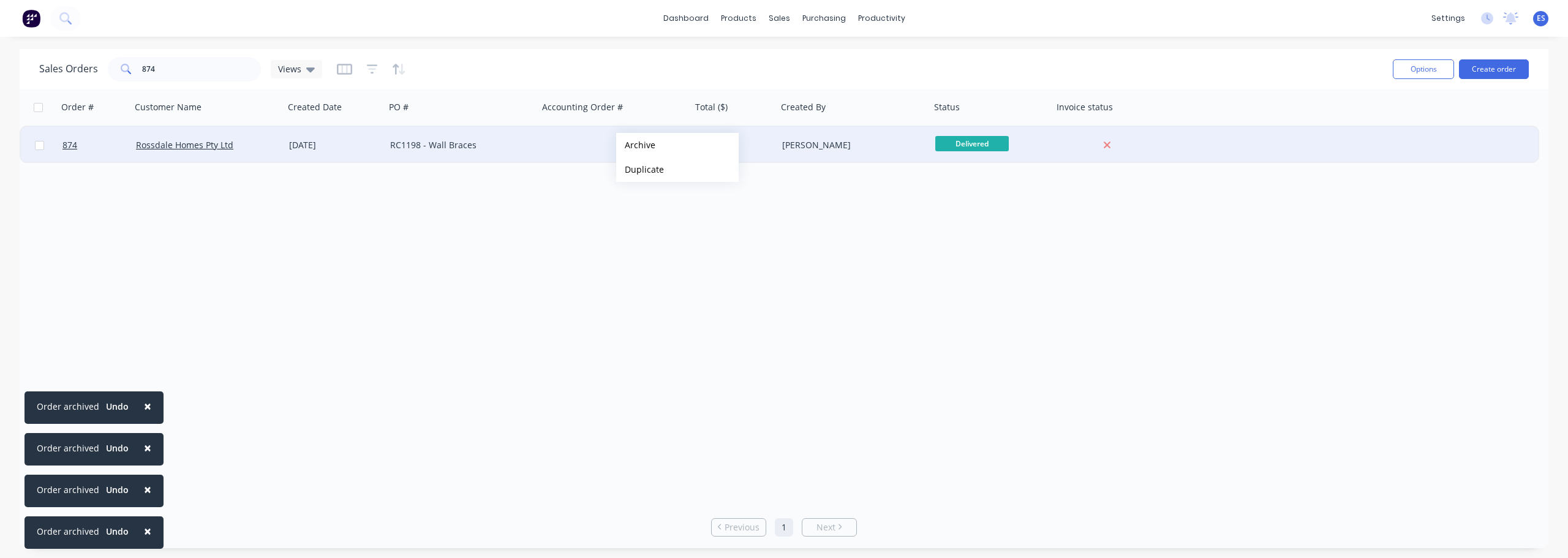
drag, startPoint x: 662, startPoint y: 147, endPoint x: 646, endPoint y: 147, distance: 16.0
click at [662, 147] on button "Archive" at bounding box center [676, 145] width 122 height 24
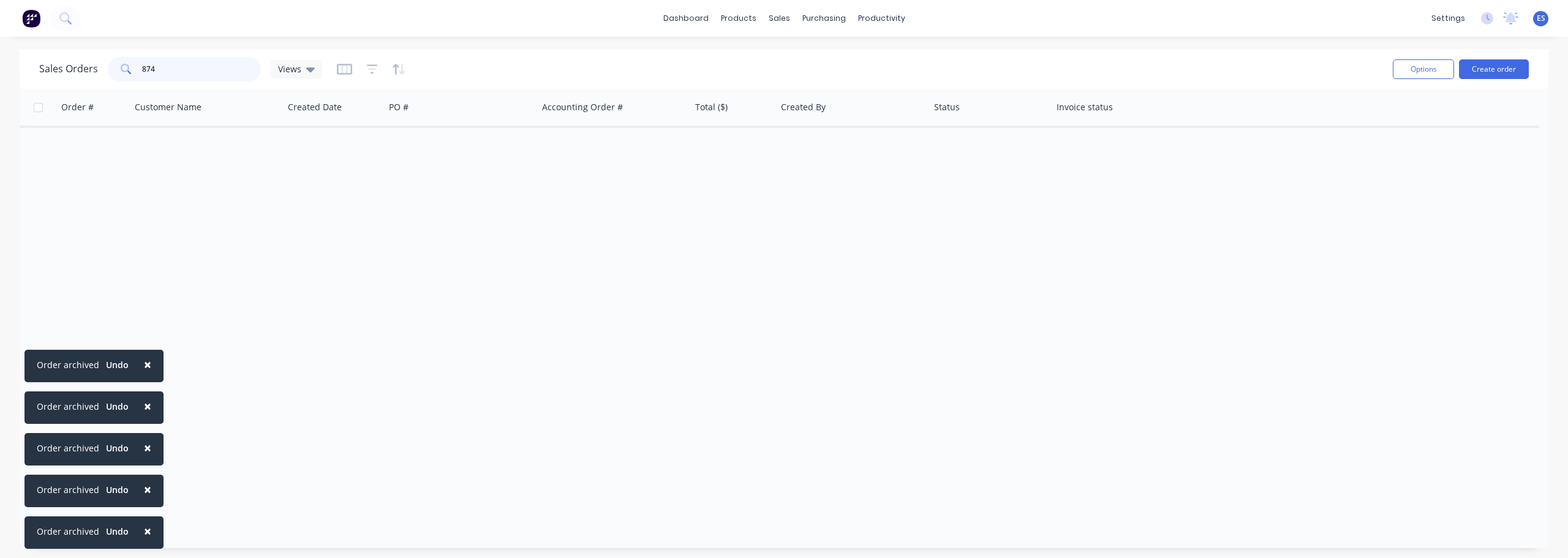
click at [200, 58] on input "874" at bounding box center [202, 69] width 120 height 24
type input "8"
click at [548, 147] on button "Archive" at bounding box center [569, 144] width 122 height 24
click at [188, 78] on input "914" at bounding box center [202, 69] width 120 height 24
type input "9"
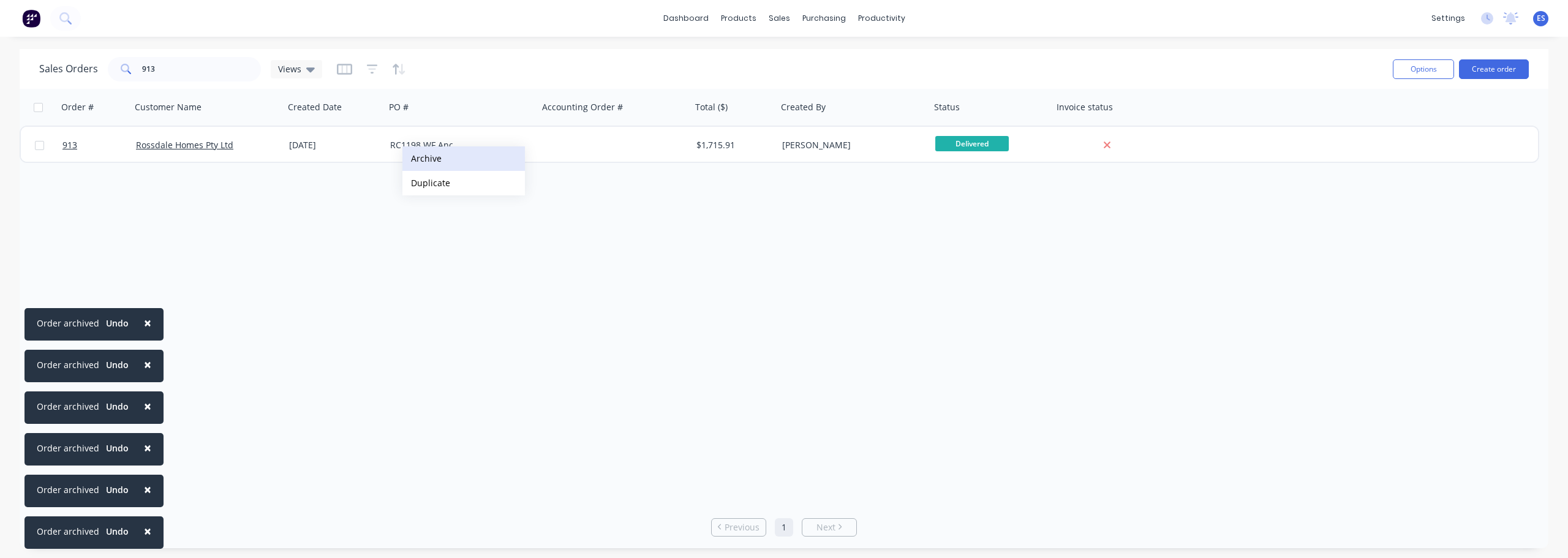
click at [450, 155] on button "Archive" at bounding box center [463, 158] width 122 height 24
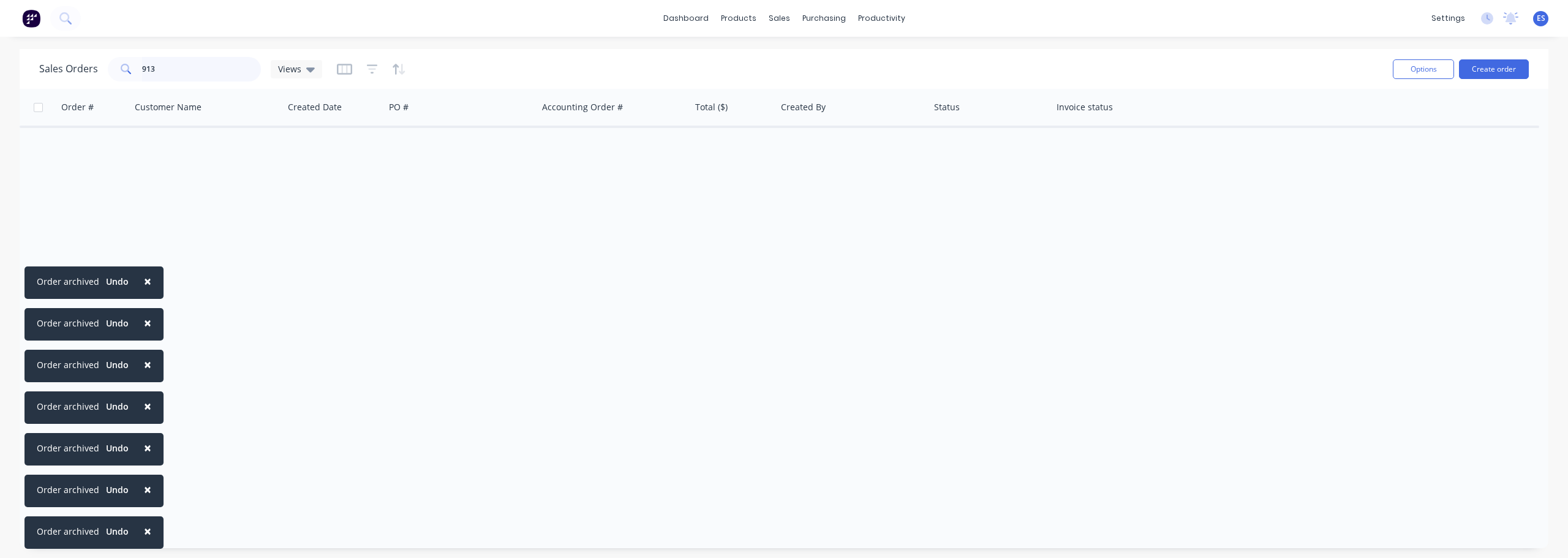
click at [192, 73] on input "913" at bounding box center [202, 69] width 120 height 24
type input "9"
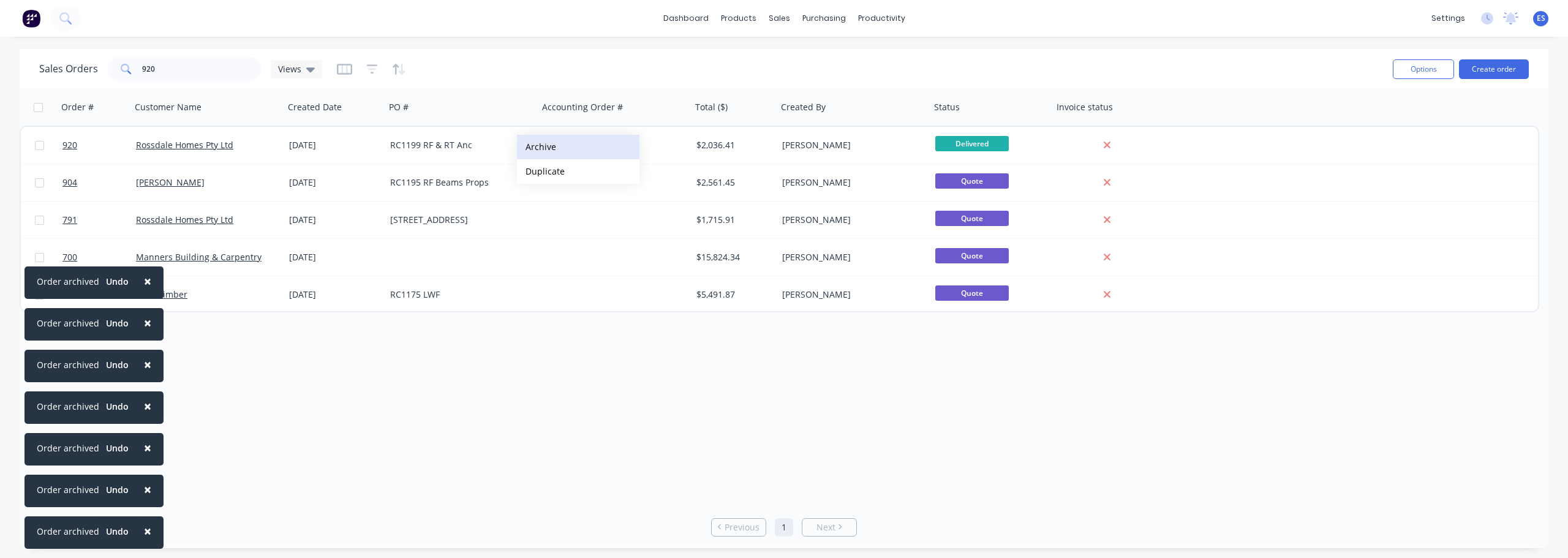
click at [558, 147] on button "Archive" at bounding box center [578, 146] width 122 height 24
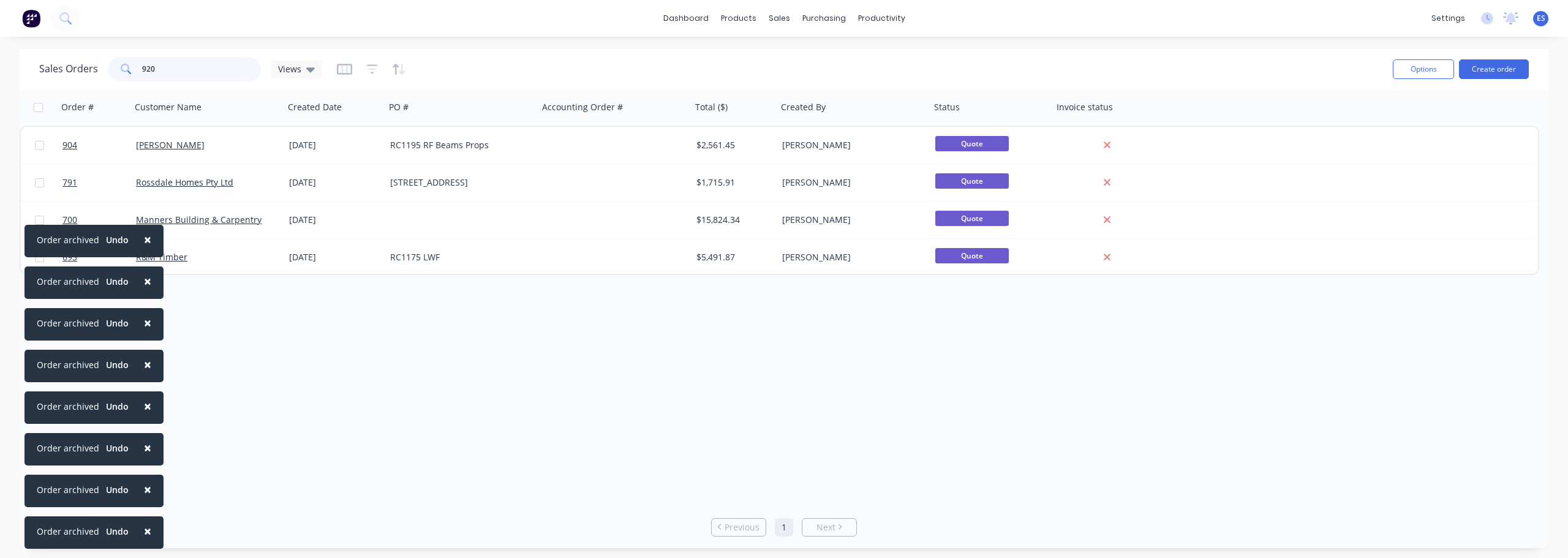
click at [206, 75] on input "920" at bounding box center [202, 69] width 120 height 24
type input "9"
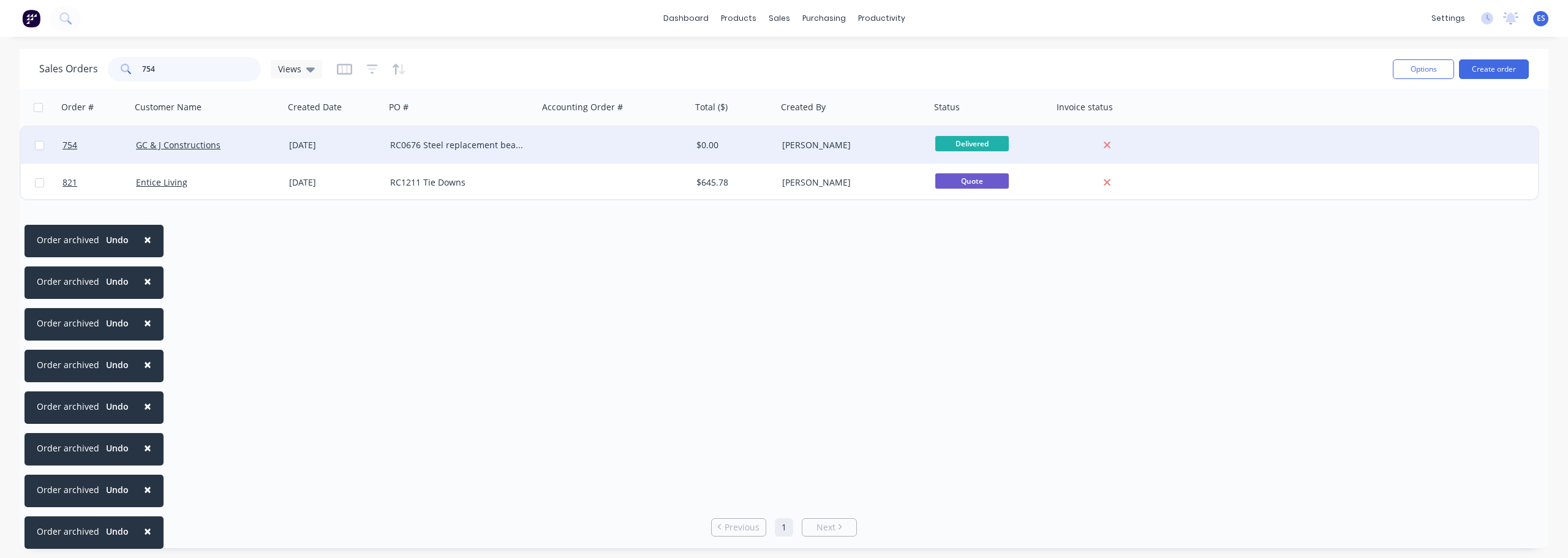
type input "754"
click at [624, 155] on button "Archive" at bounding box center [651, 152] width 122 height 24
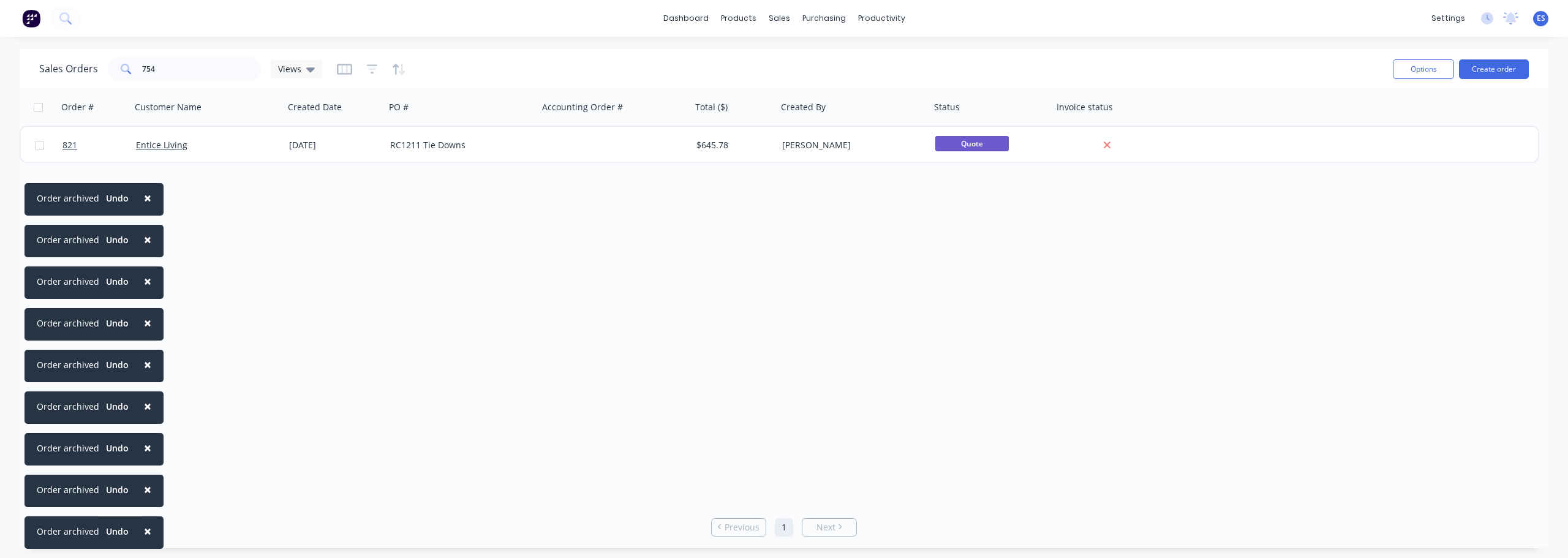
click at [145, 530] on span "×" at bounding box center [147, 531] width 7 height 17
click at [145, 498] on span "×" at bounding box center [147, 489] width 7 height 17
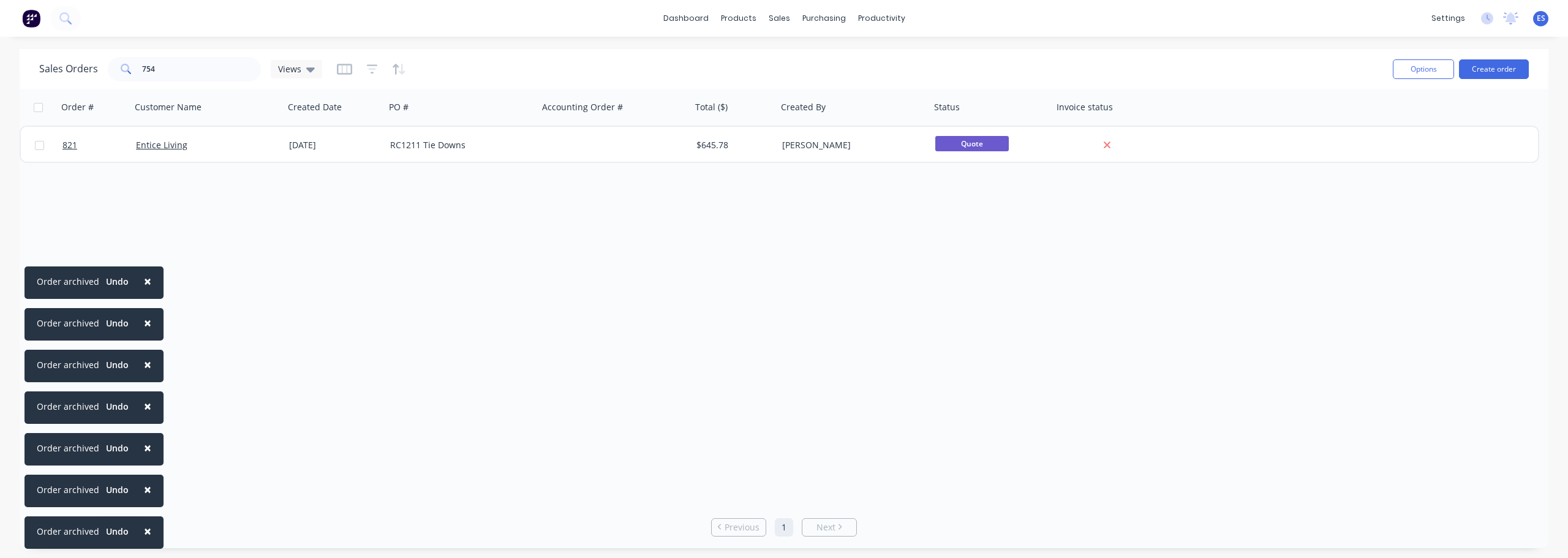
click at [145, 530] on span "×" at bounding box center [147, 531] width 7 height 17
click at [145, 498] on span "×" at bounding box center [147, 489] width 7 height 17
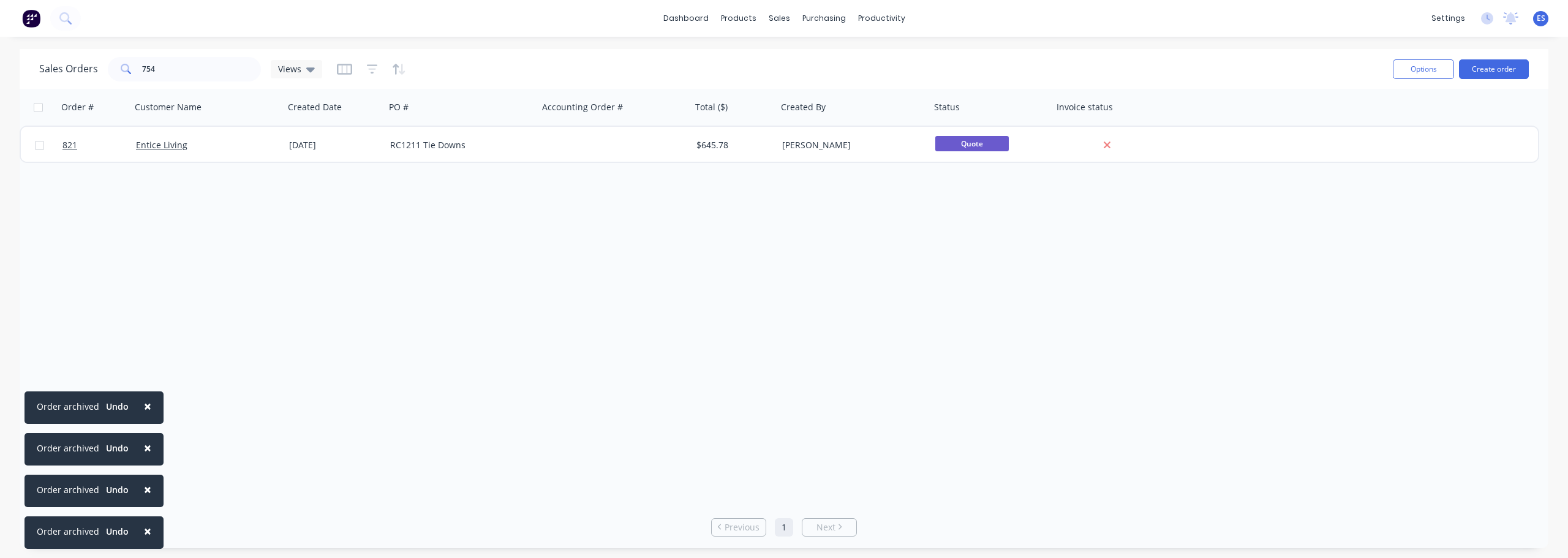
click at [145, 530] on span "×" at bounding box center [147, 531] width 7 height 17
click at [145, 498] on span "×" at bounding box center [147, 489] width 7 height 17
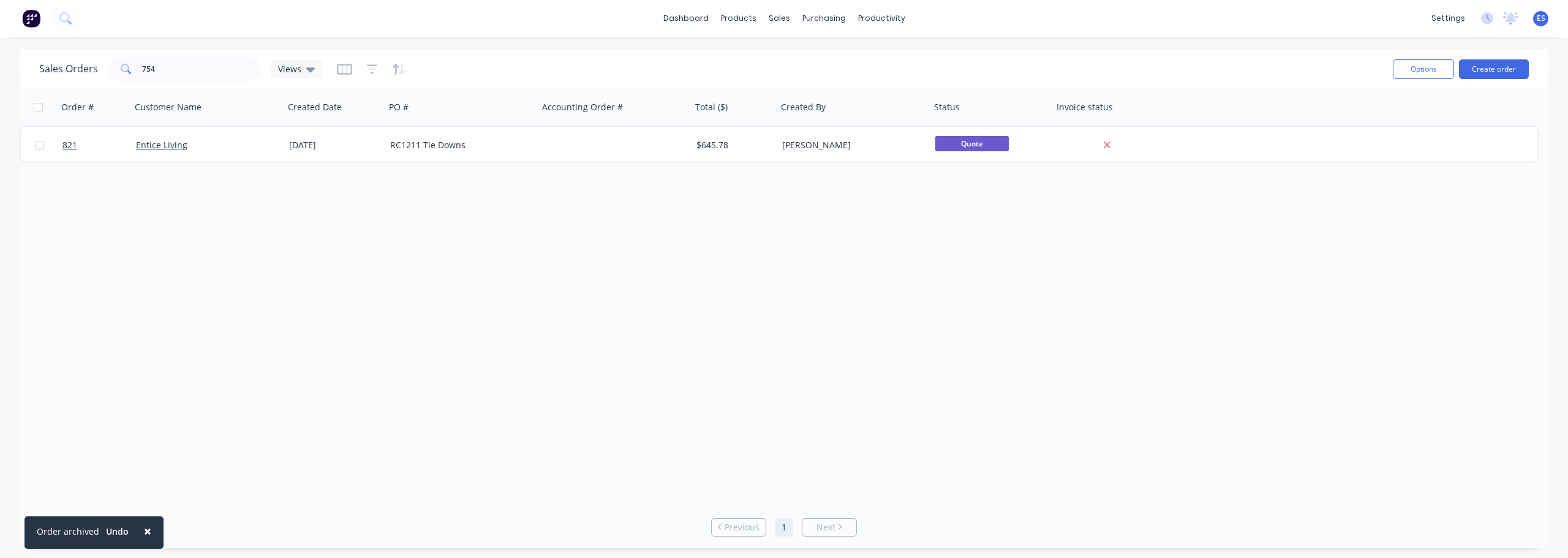
click at [145, 530] on span "×" at bounding box center [147, 531] width 7 height 17
click at [145, 530] on div "Rows per page 25" at bounding box center [280, 527] width 503 height 22
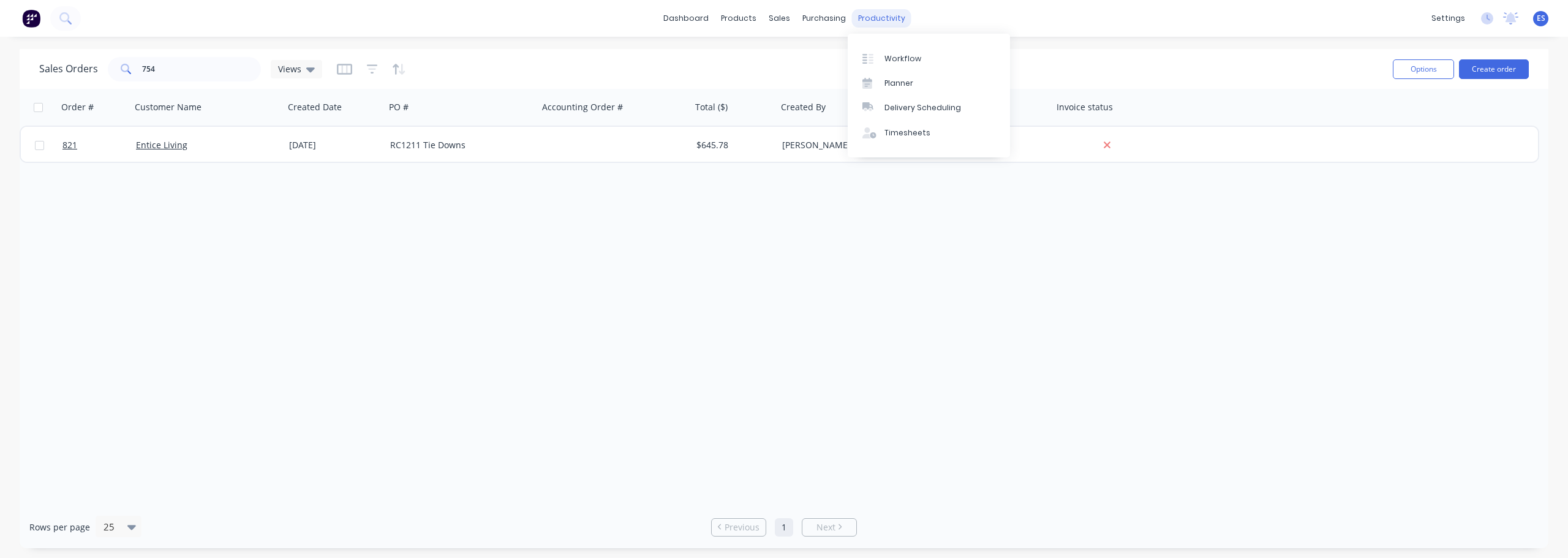
click at [888, 18] on div "productivity" at bounding box center [881, 18] width 59 height 18
click at [902, 61] on div "Workflow" at bounding box center [902, 58] width 37 height 11
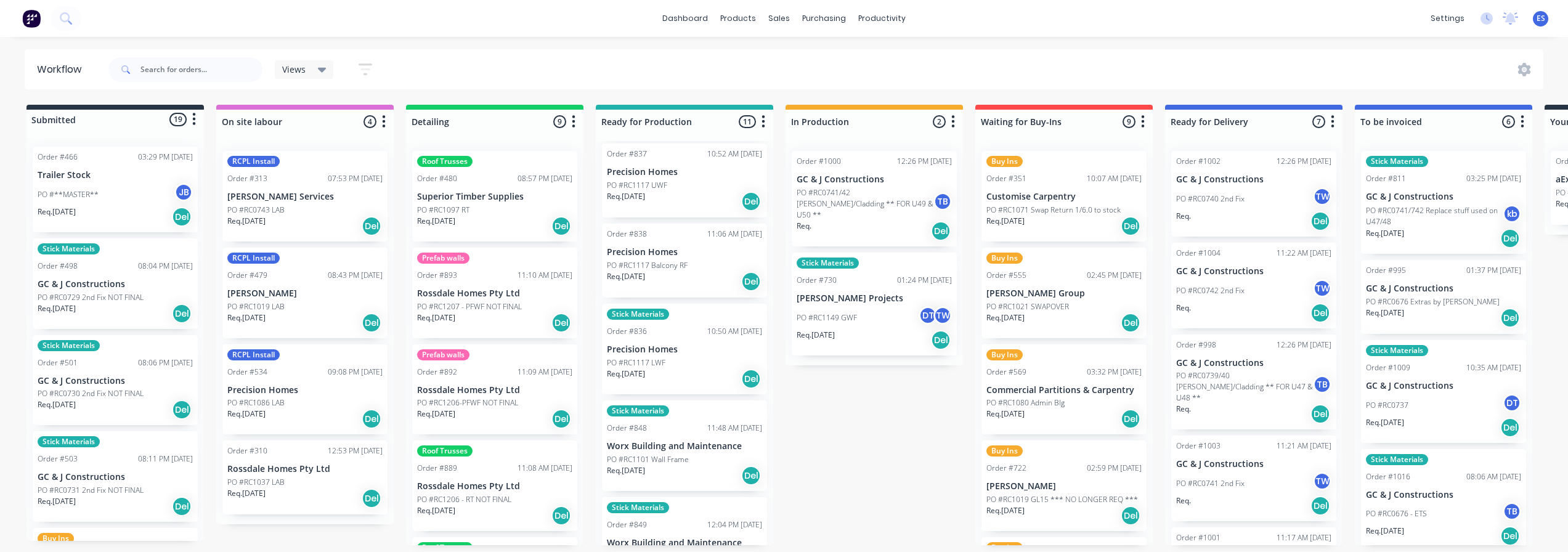
scroll to position [137, 0]
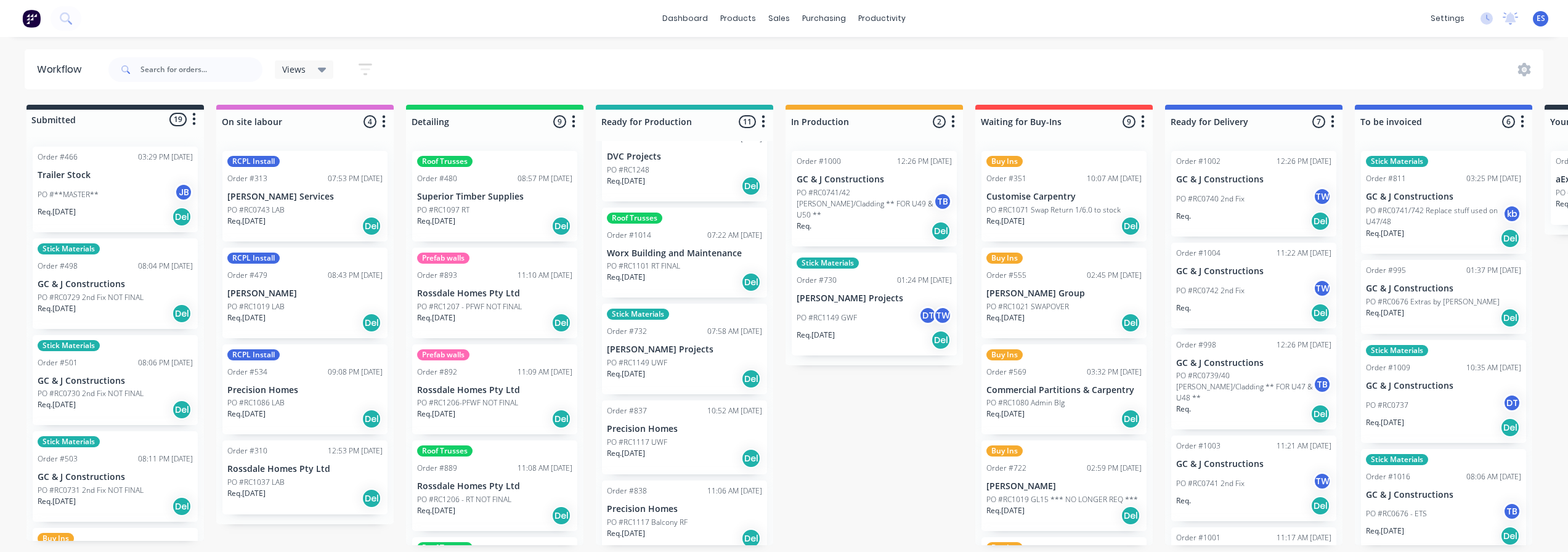
click at [645, 279] on p "Req. [DATE]" at bounding box center [626, 277] width 38 height 11
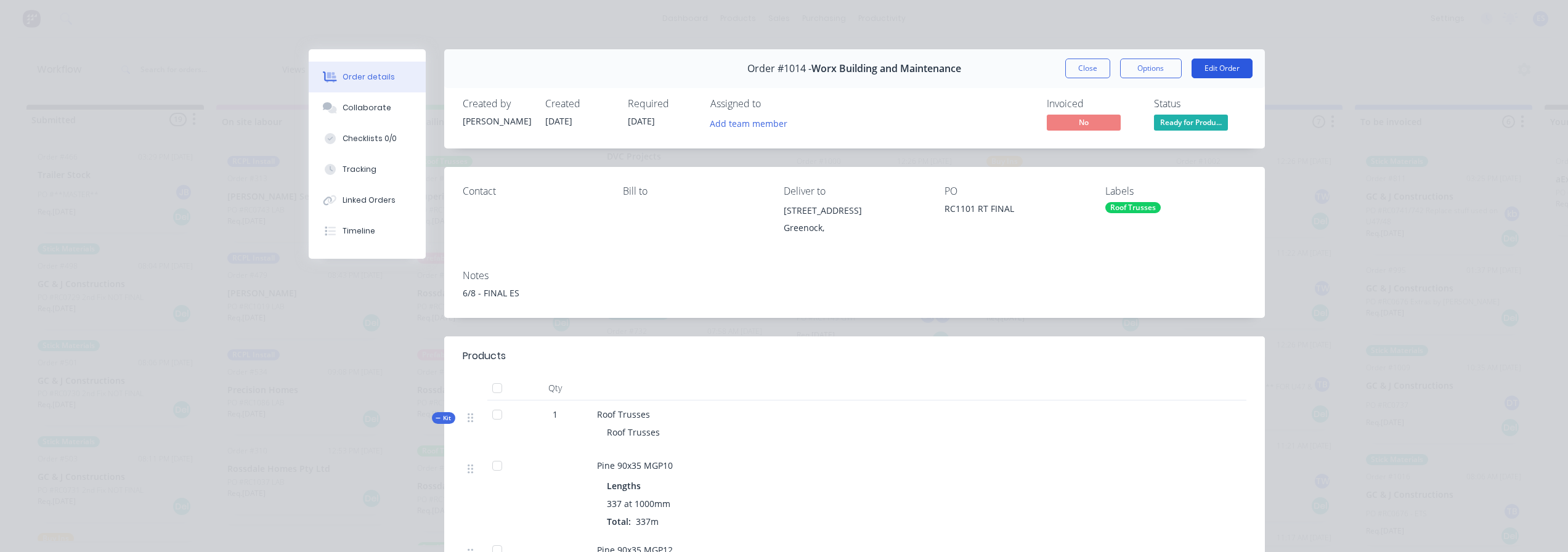
click at [1228, 69] on button "Edit Order" at bounding box center [1221, 69] width 61 height 20
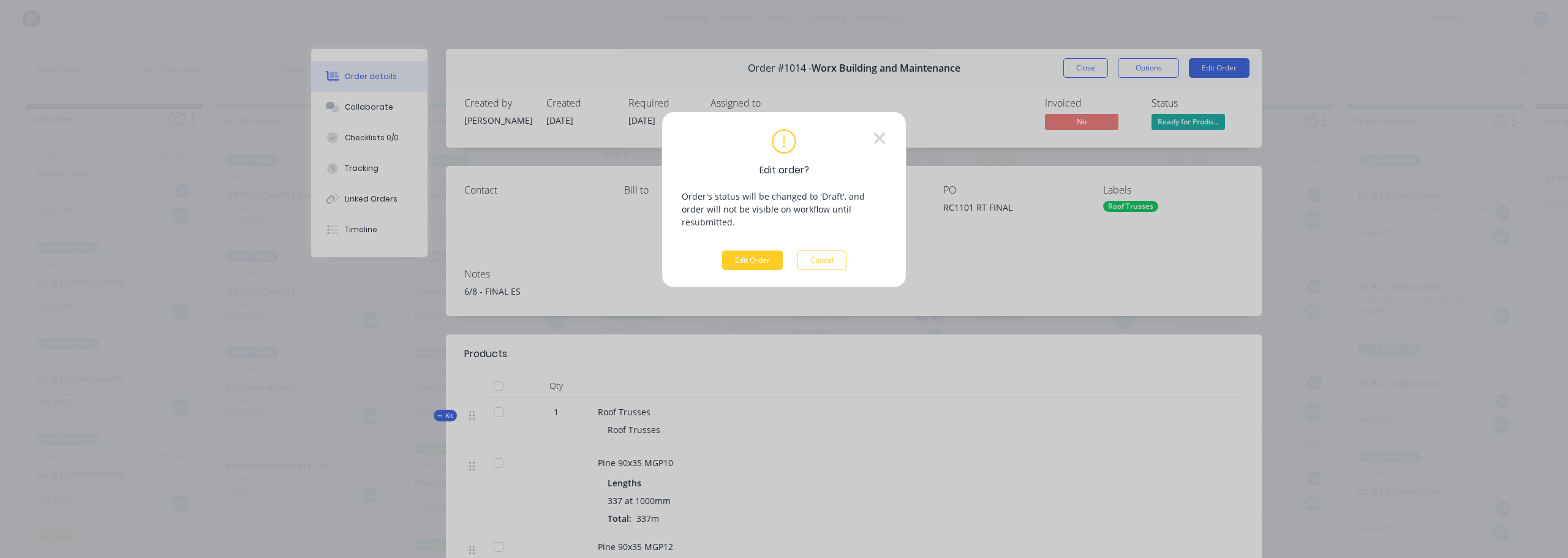
click at [768, 250] on button "Edit Order" at bounding box center [752, 260] width 61 height 20
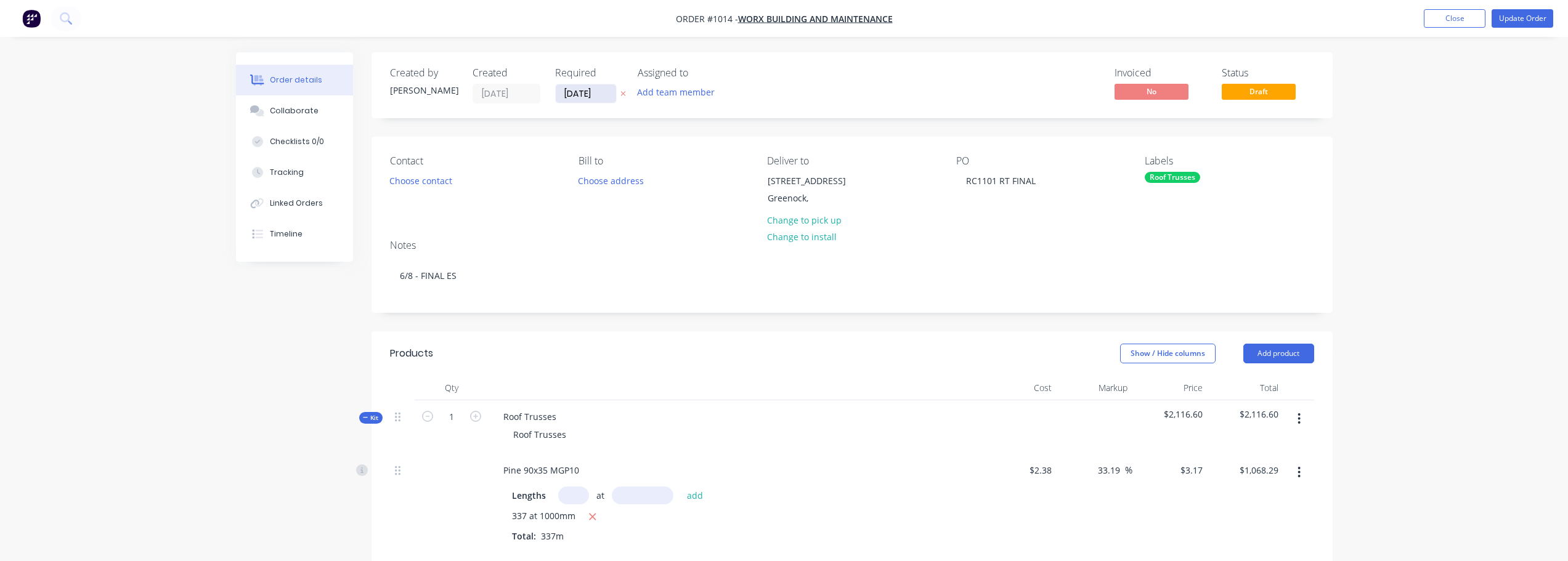
click at [569, 96] on input "[DATE]" at bounding box center [586, 94] width 60 height 18
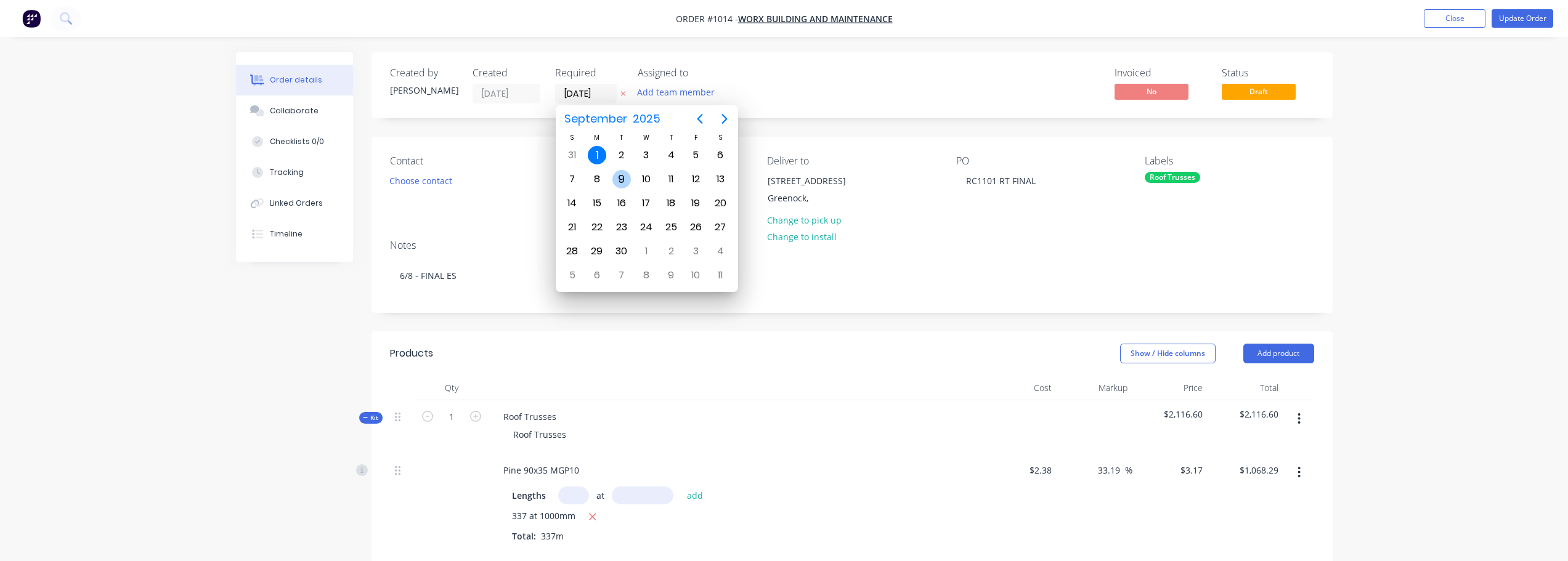
click at [614, 179] on div "9" at bounding box center [622, 179] width 18 height 18
type input "[DATE]"
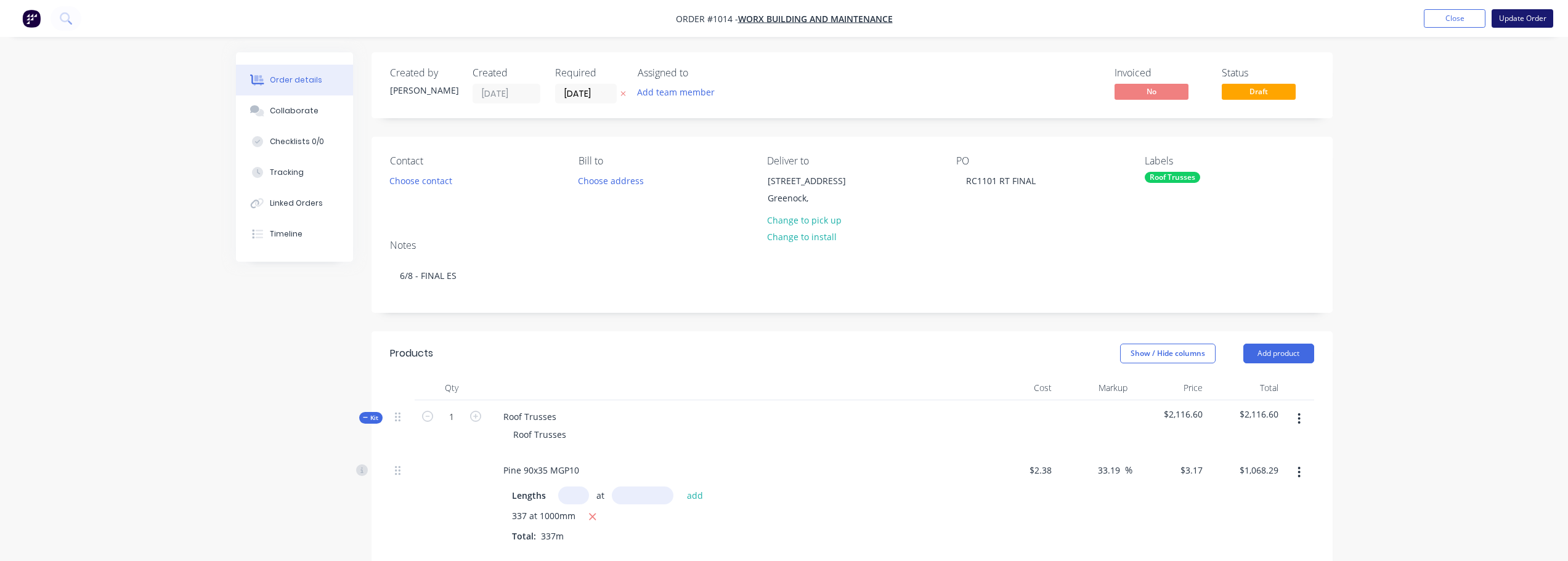
click at [1531, 14] on button "Update Order" at bounding box center [1522, 18] width 62 height 18
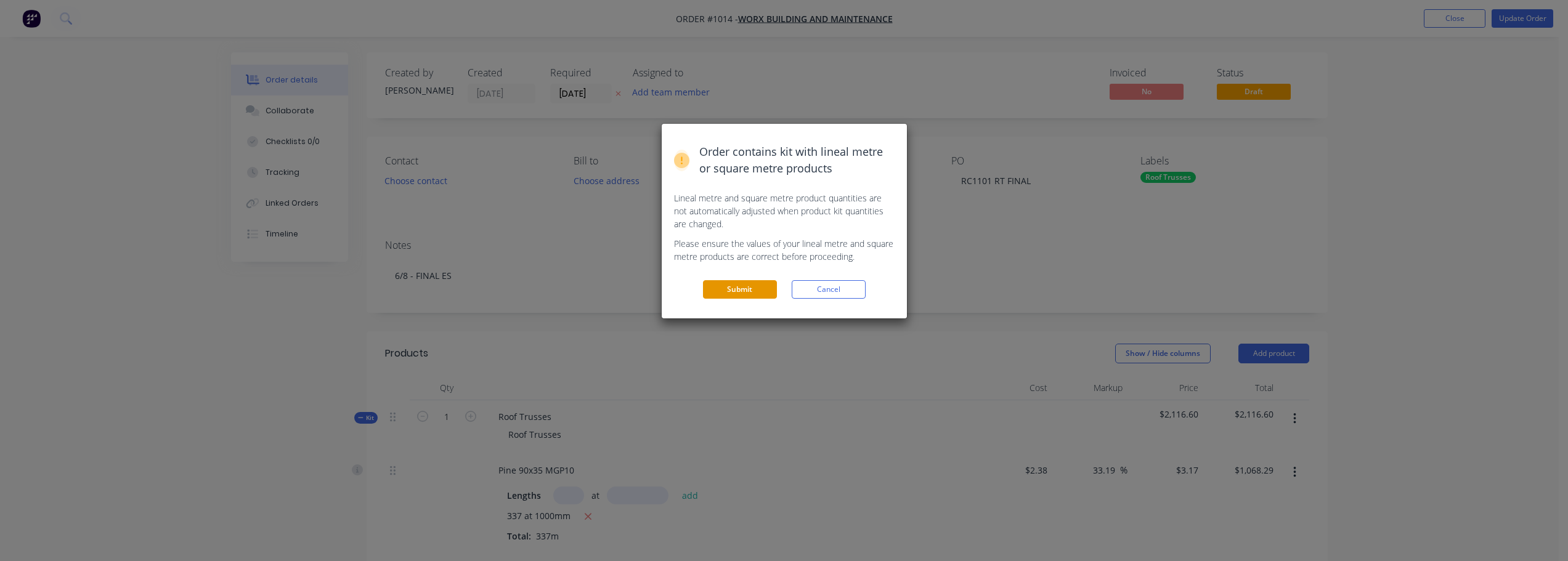
click at [727, 295] on button "Submit" at bounding box center [740, 289] width 74 height 18
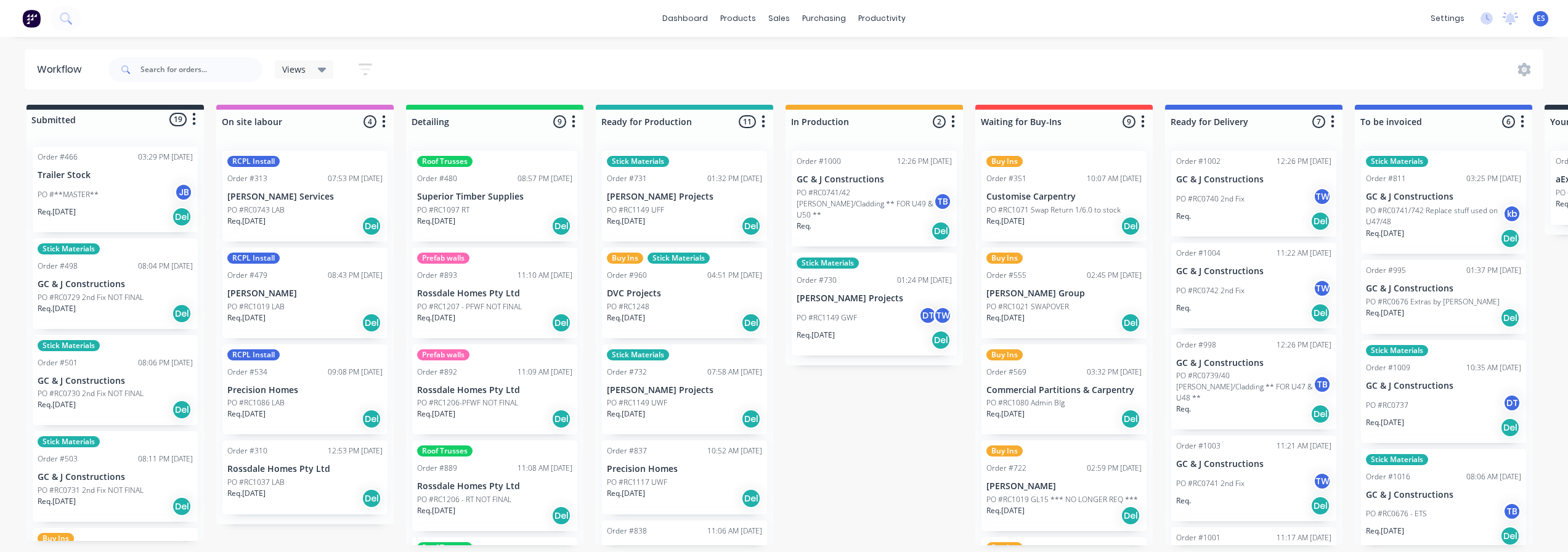
click at [666, 309] on div "PO #RC1248" at bounding box center [685, 306] width 155 height 11
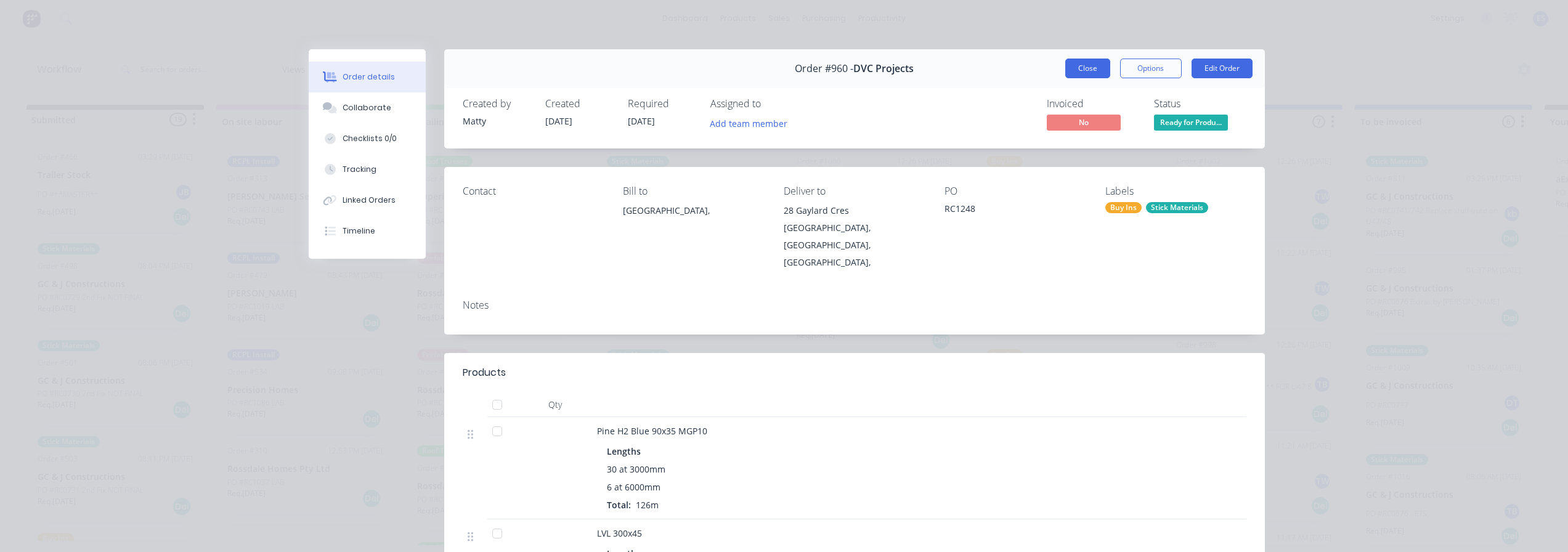
click at [1076, 73] on button "Close" at bounding box center [1087, 69] width 45 height 20
